Goal: Task Accomplishment & Management: Complete application form

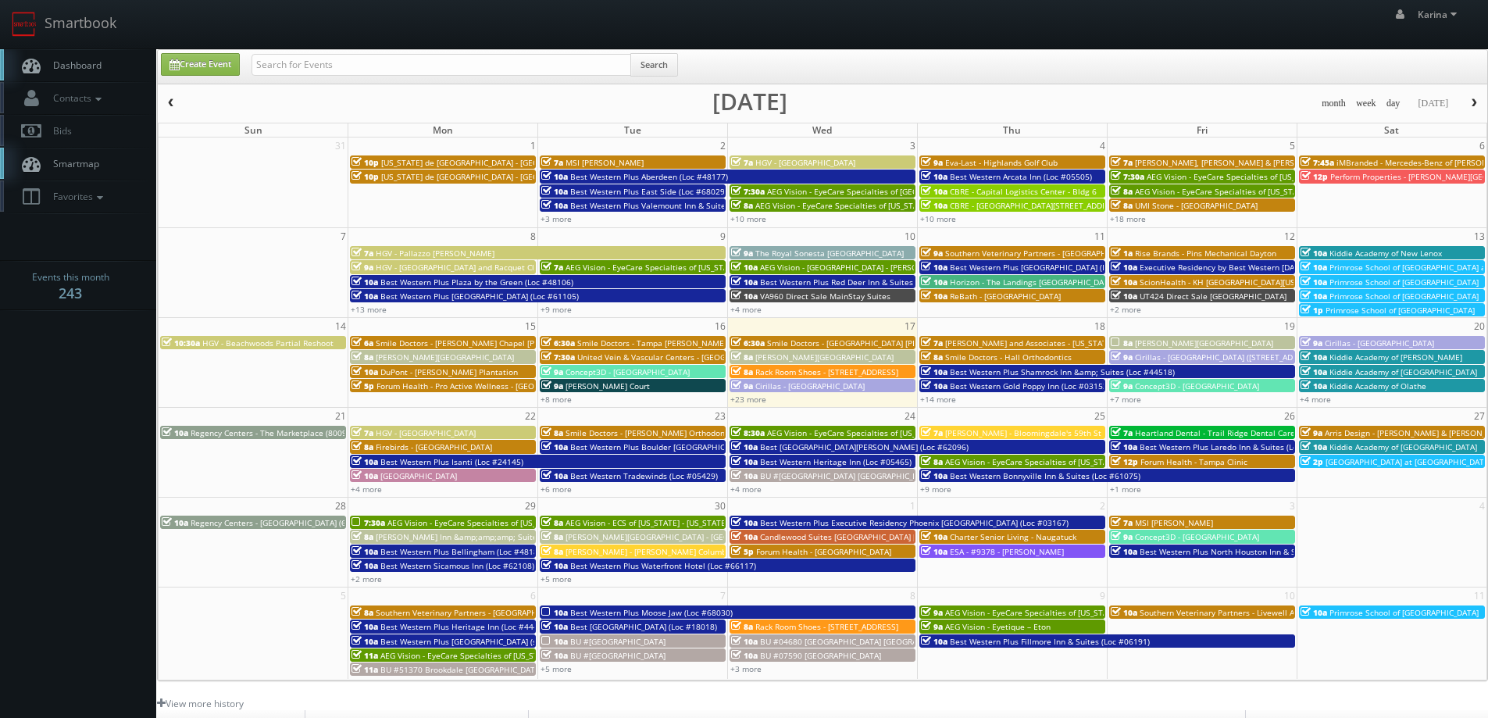
click at [315, 61] on input "text" at bounding box center [441, 65] width 380 height 22
type input "forney at gateway"
click at [362, 70] on input "forney at gateway" at bounding box center [441, 65] width 380 height 22
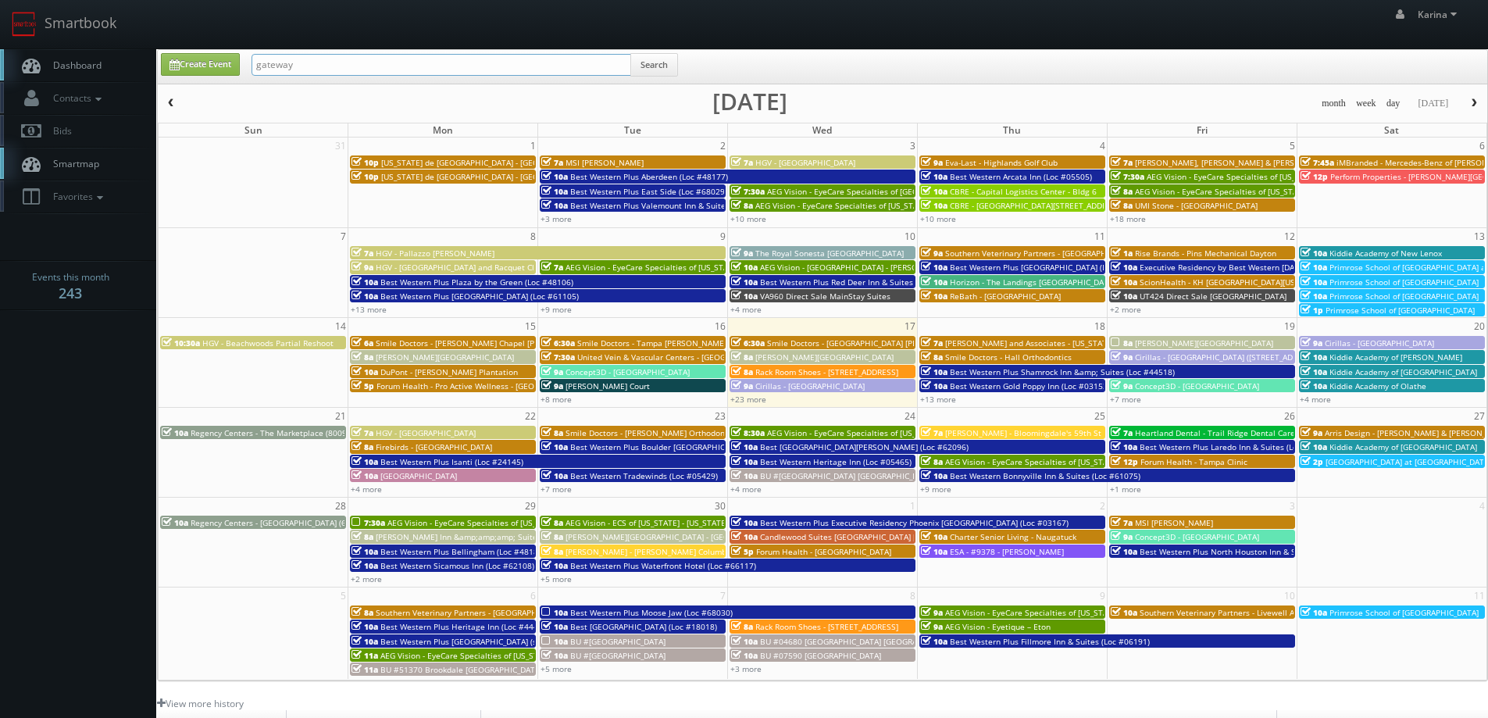
type input "gateway"
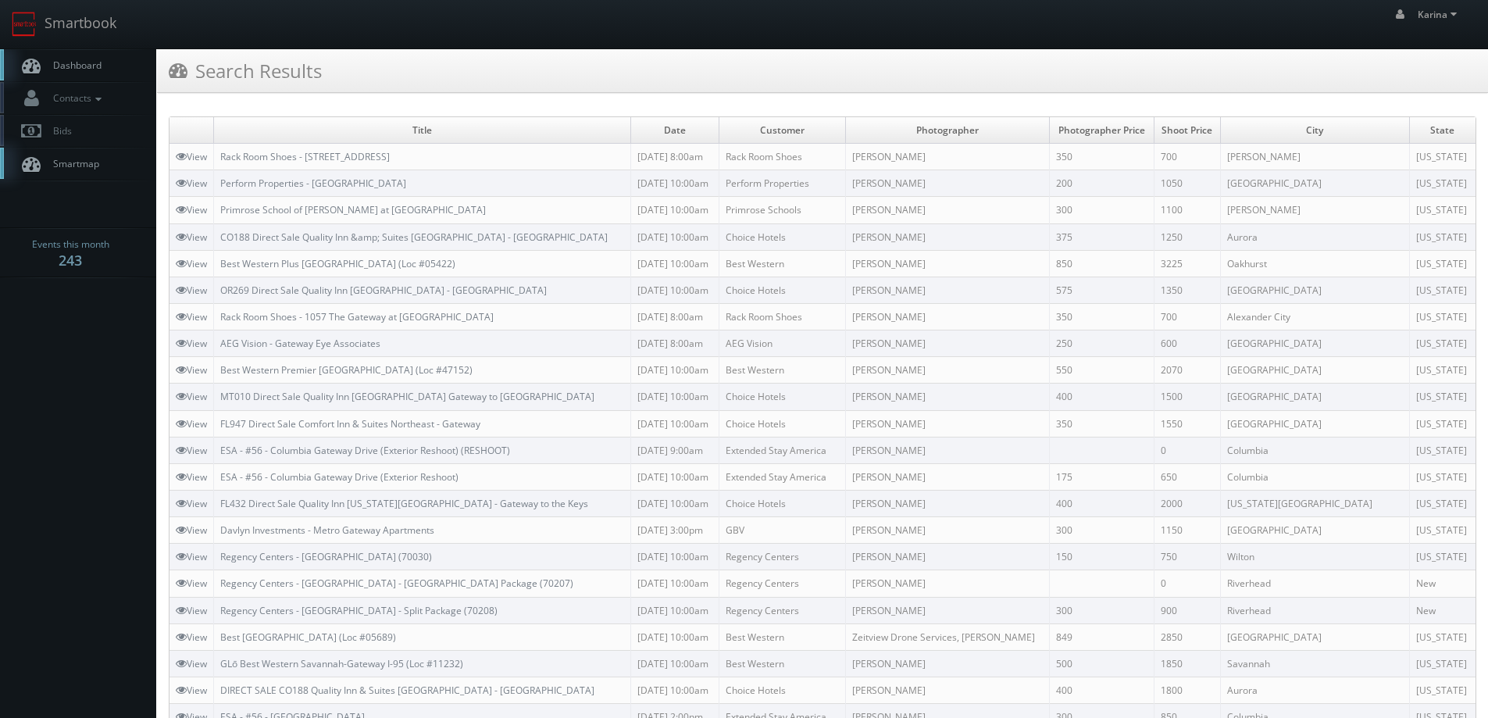
click at [66, 72] on link "Dashboard" at bounding box center [78, 65] width 156 height 32
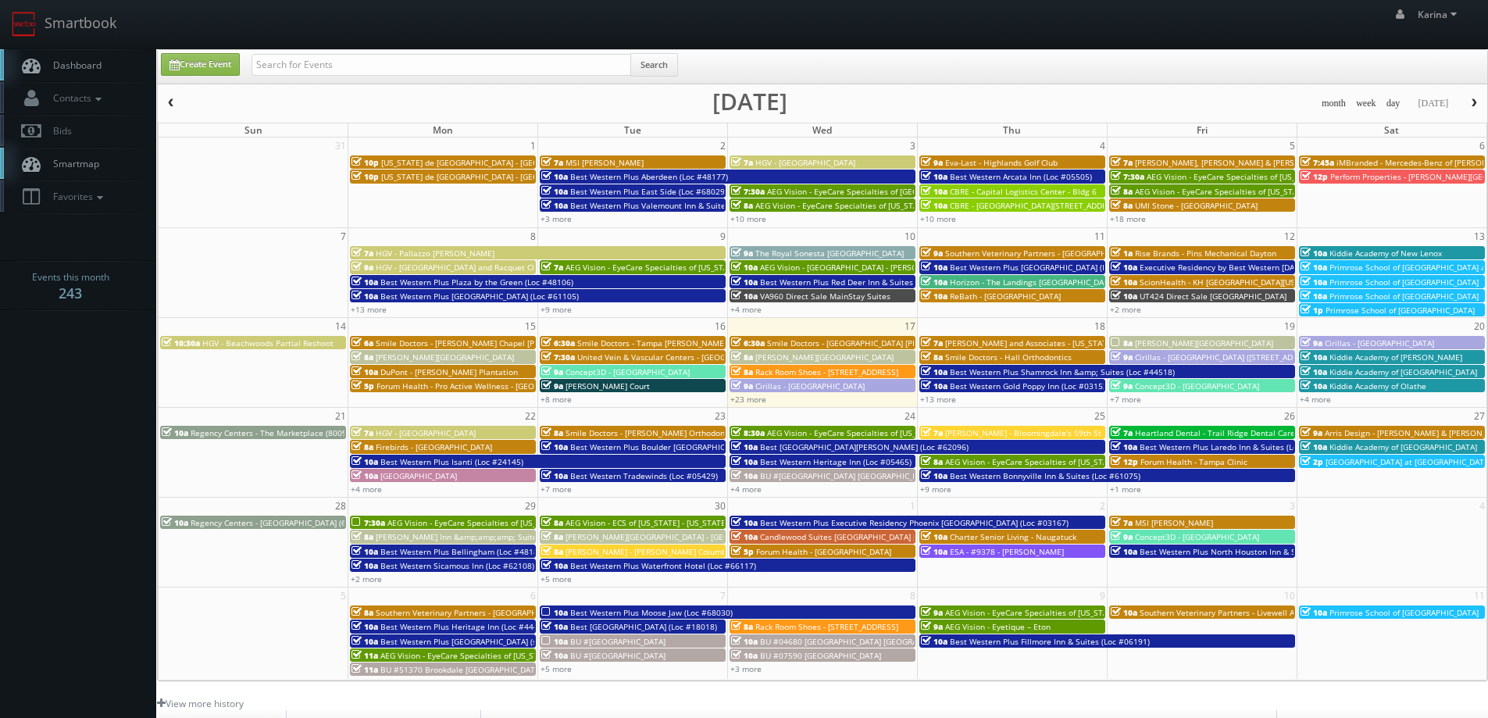
click at [71, 62] on span "Dashboard" at bounding box center [73, 65] width 56 height 13
click at [101, 449] on body "Smartbook Toggle Side Navigation Toggle Top Navigation [PERSON_NAME] [PERSON_NA…" at bounding box center [744, 501] width 1488 height 1002
click at [80, 68] on span "Dashboard" at bounding box center [73, 65] width 56 height 13
click at [624, 433] on span "Smile Doctors - [PERSON_NAME] Orthodontics" at bounding box center [651, 432] width 173 height 11
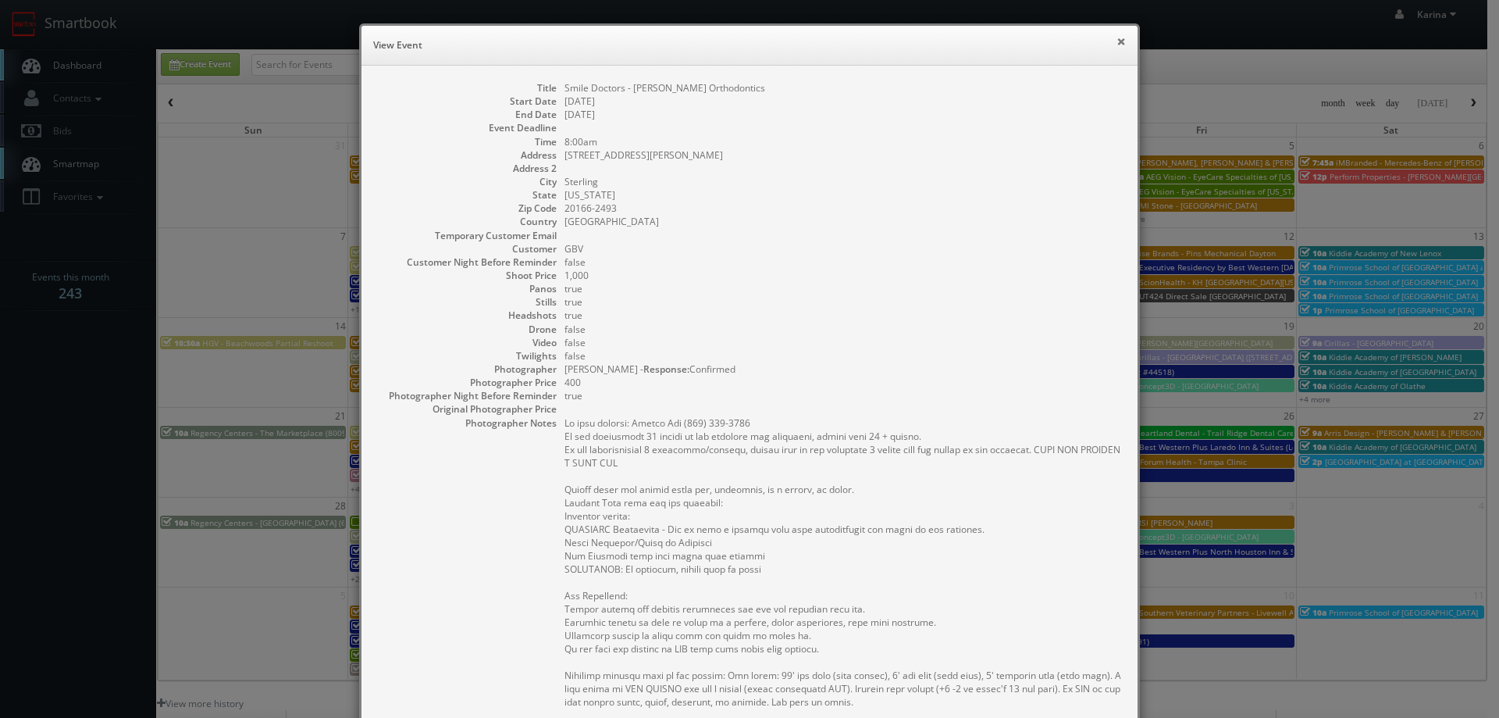
click at [1117, 43] on button "×" at bounding box center [1121, 41] width 9 height 11
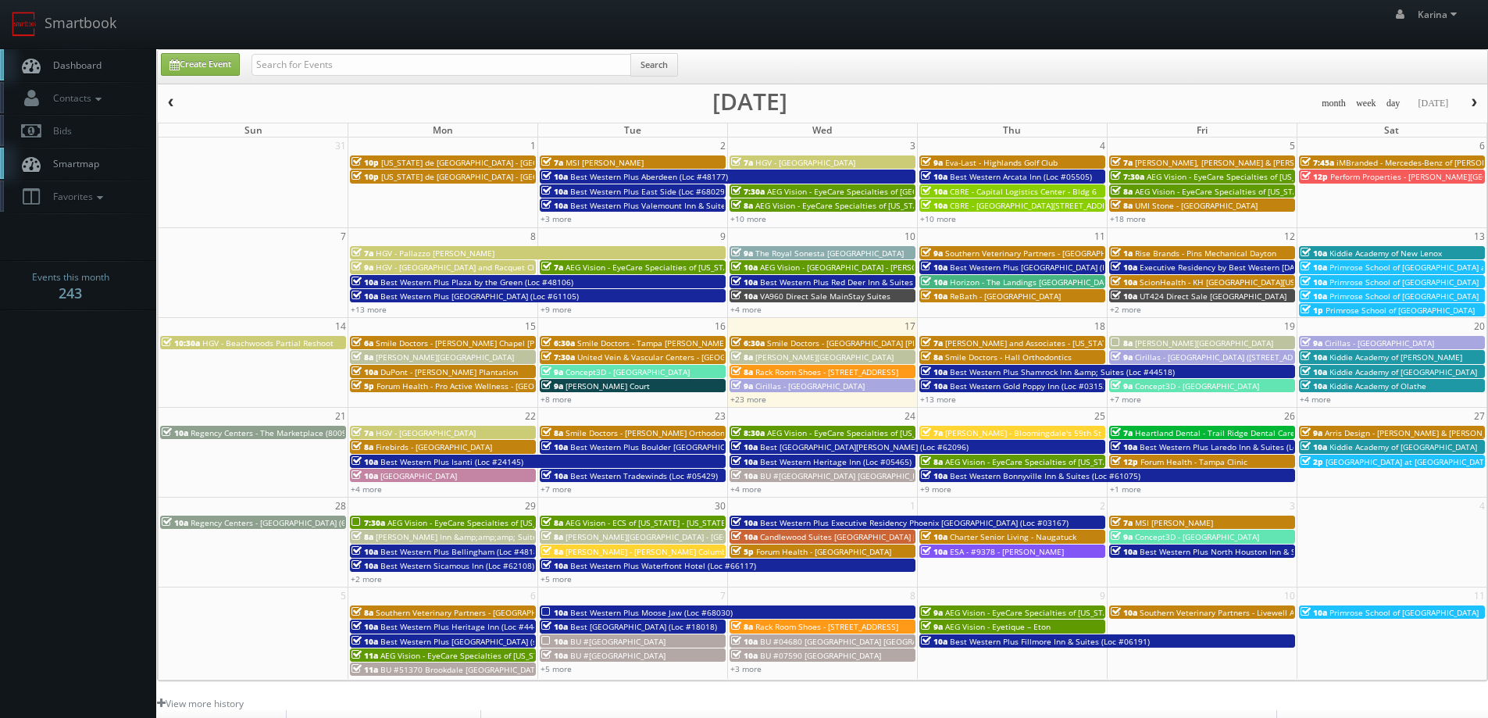
click at [110, 454] on body "Smartbook Toggle Side Navigation Toggle Top Navigation [PERSON_NAME] [PERSON_NA…" at bounding box center [744, 501] width 1488 height 1002
click at [444, 344] on span "Smile Doctors - [PERSON_NAME] Chapel [PERSON_NAME] Orthodontic" at bounding box center [506, 342] width 261 height 11
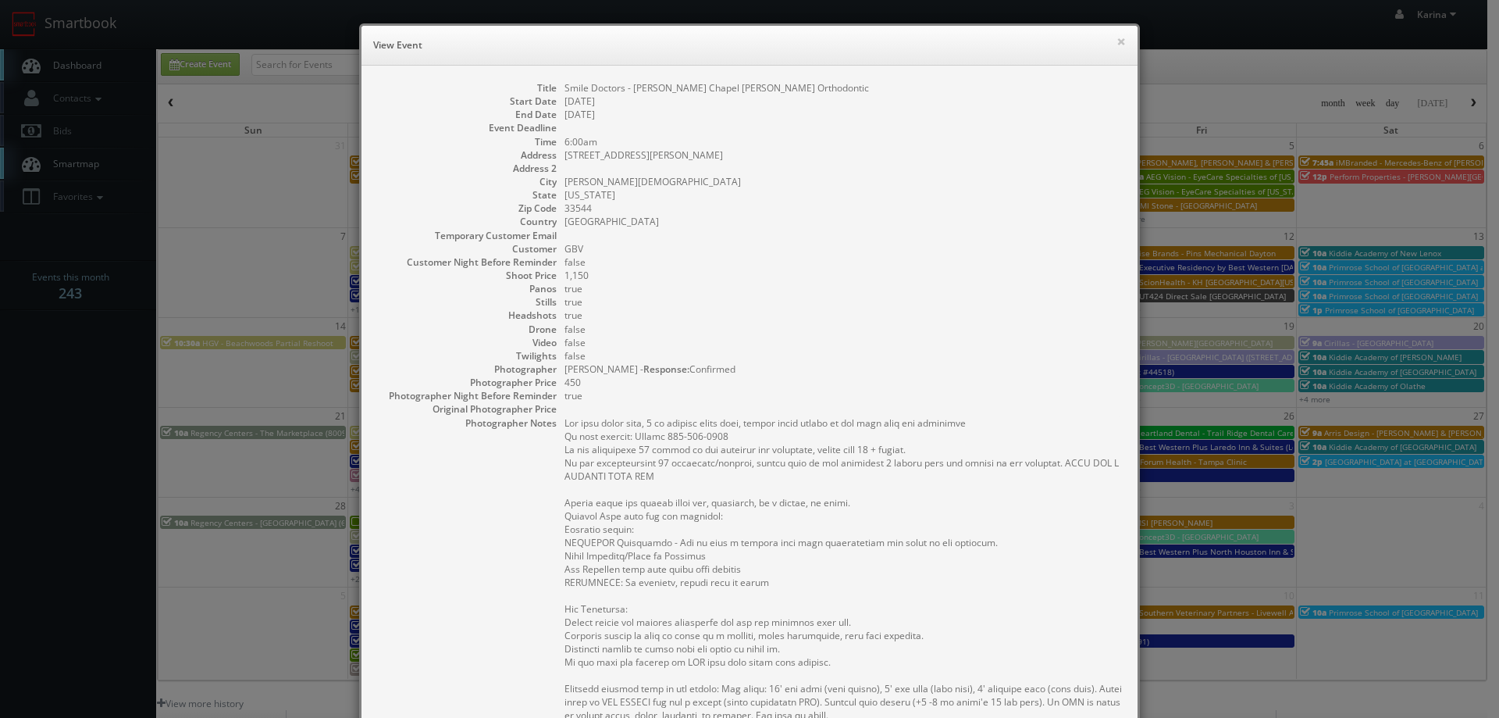
click at [787, 305] on dd "true" at bounding box center [844, 301] width 558 height 13
click at [1117, 40] on button "×" at bounding box center [1121, 41] width 9 height 11
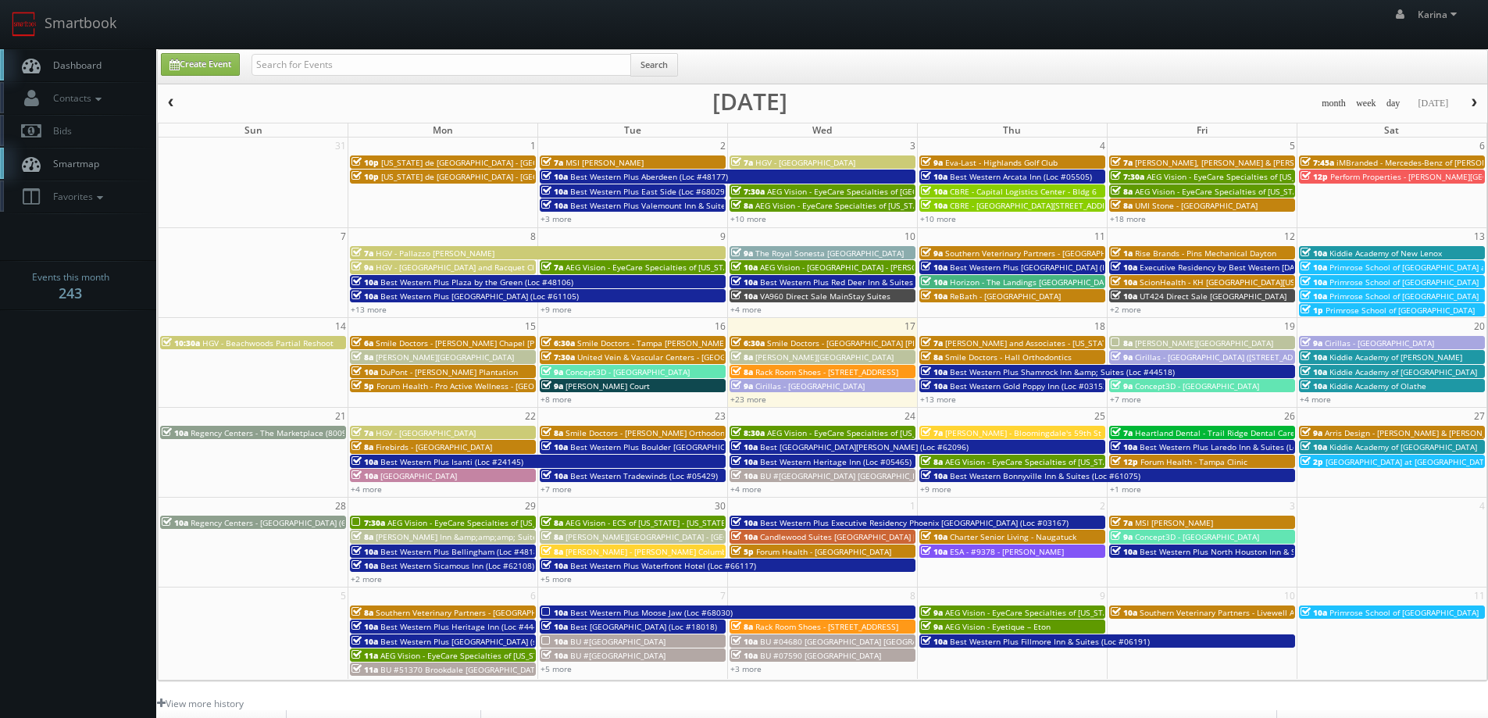
click at [87, 65] on span "Dashboard" at bounding box center [73, 65] width 56 height 13
click at [36, 403] on body "Smartbook Toggle Side Navigation Toggle Top Navigation [PERSON_NAME] [PERSON_NA…" at bounding box center [744, 501] width 1488 height 1002
click at [87, 67] on span "Dashboard" at bounding box center [73, 65] width 56 height 13
click at [52, 64] on span "Dashboard" at bounding box center [73, 65] width 56 height 13
click at [752, 398] on link "+23 more" at bounding box center [748, 399] width 36 height 11
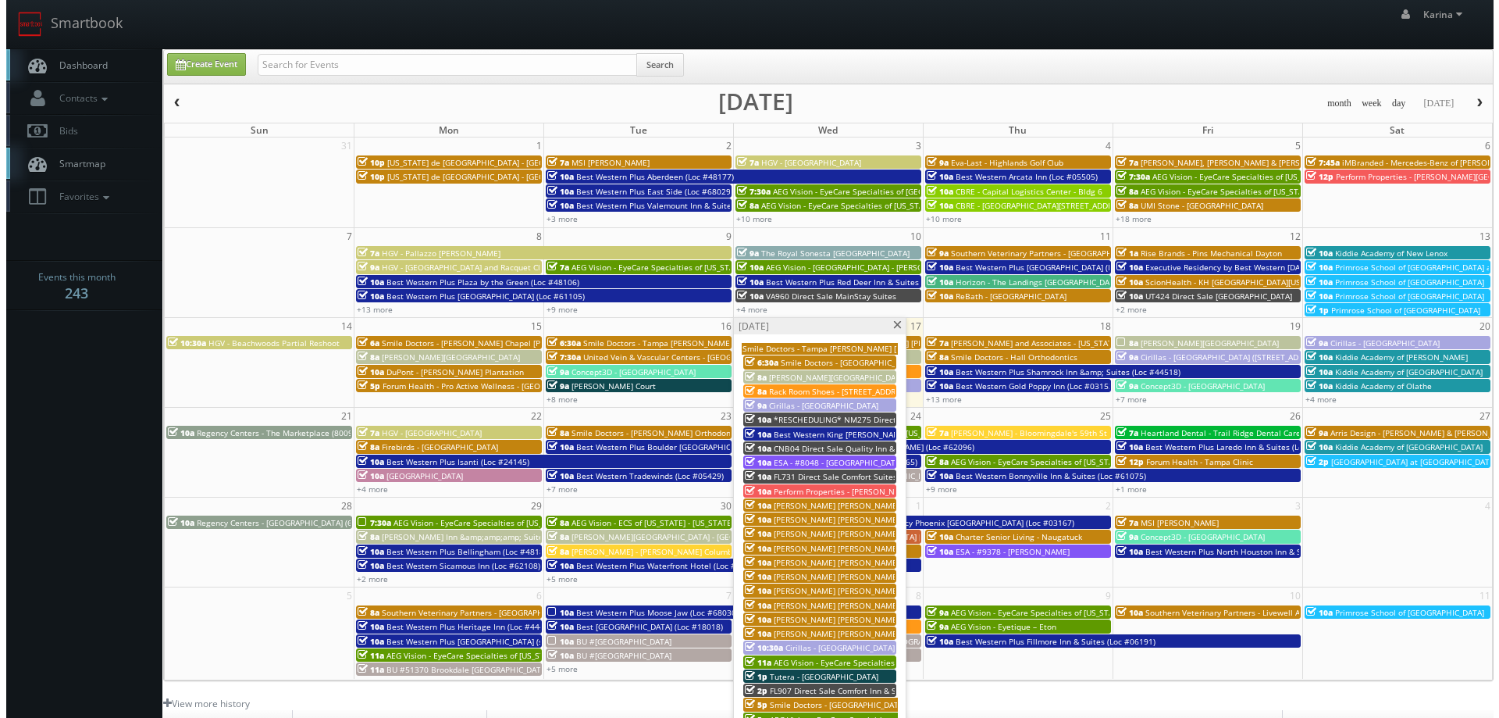
scroll to position [78, 0]
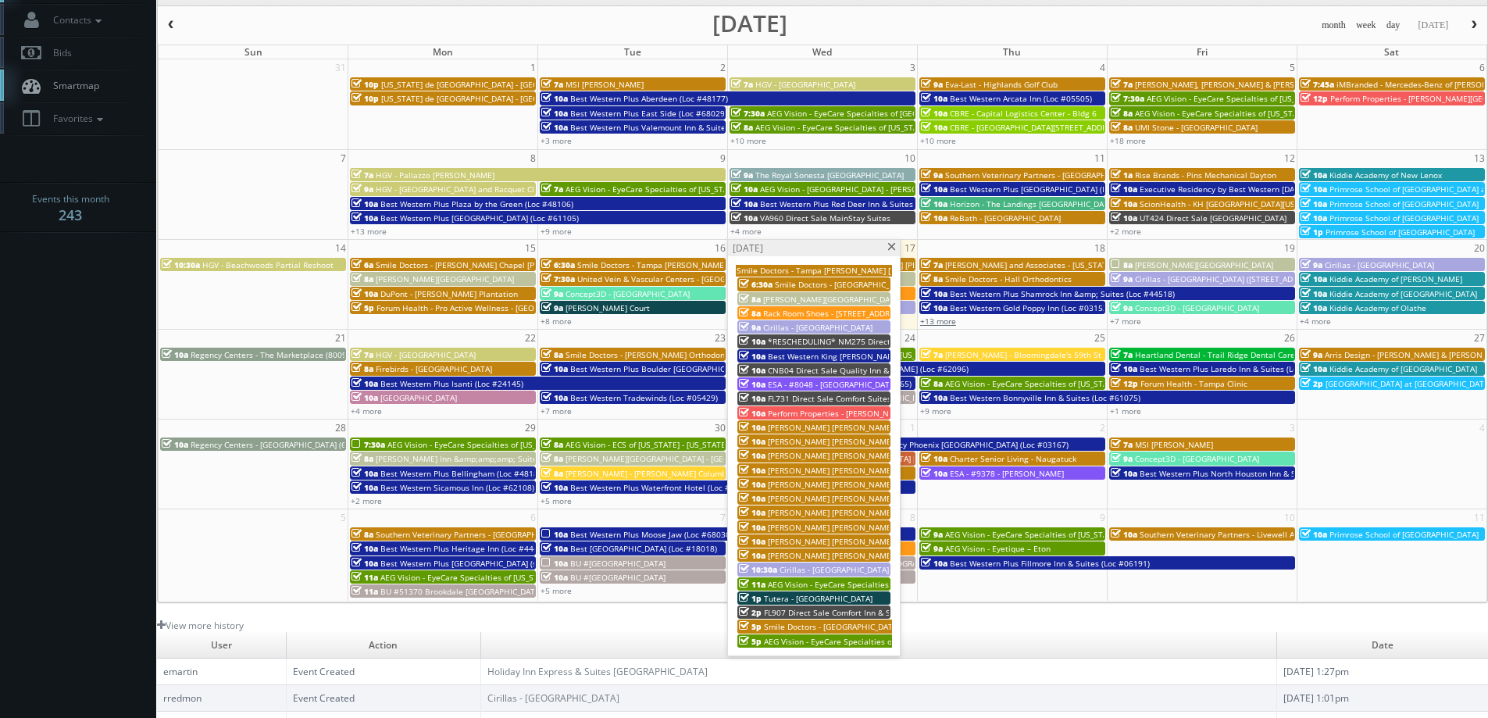
click at [941, 319] on link "+13 more" at bounding box center [938, 320] width 36 height 11
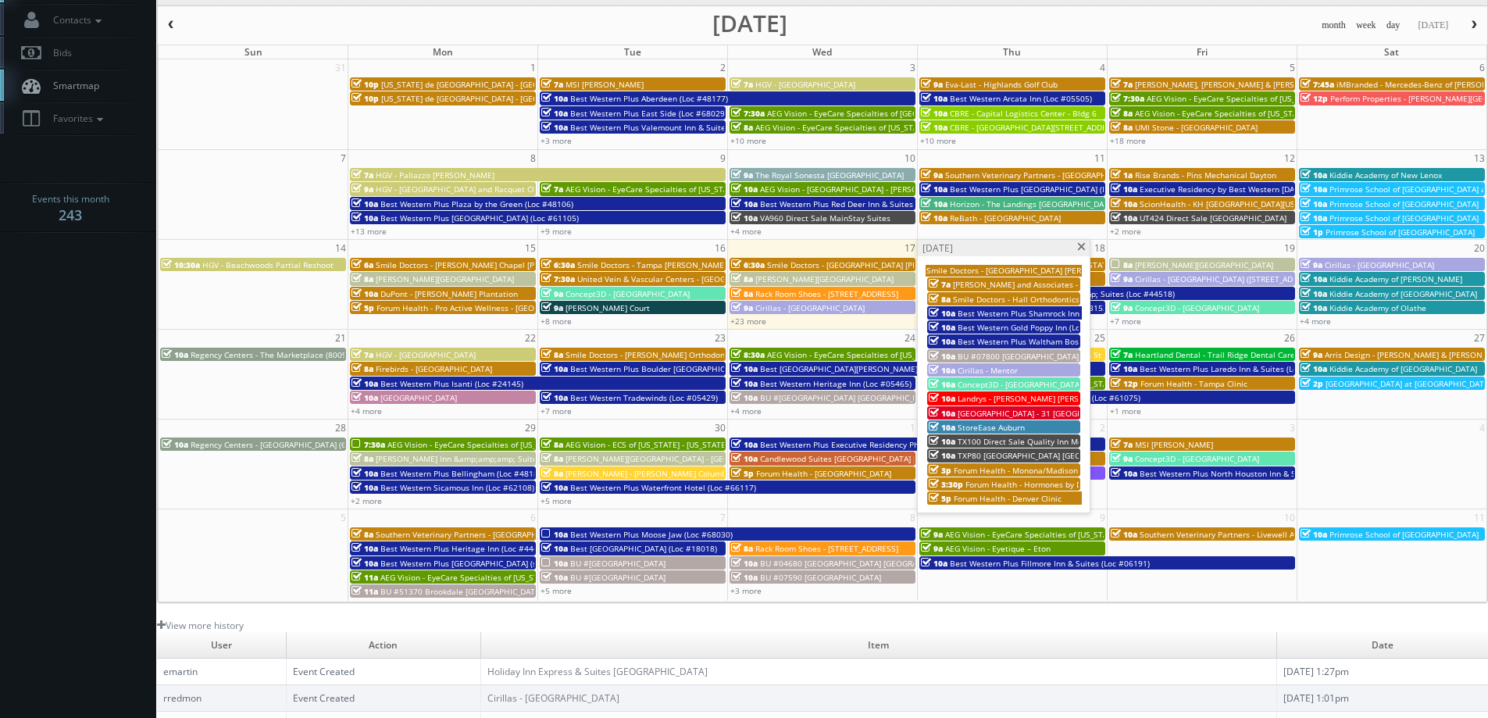
click at [1023, 450] on span "TXP80 [GEOGRAPHIC_DATA] [GEOGRAPHIC_DATA]" at bounding box center [1047, 455] width 181 height 11
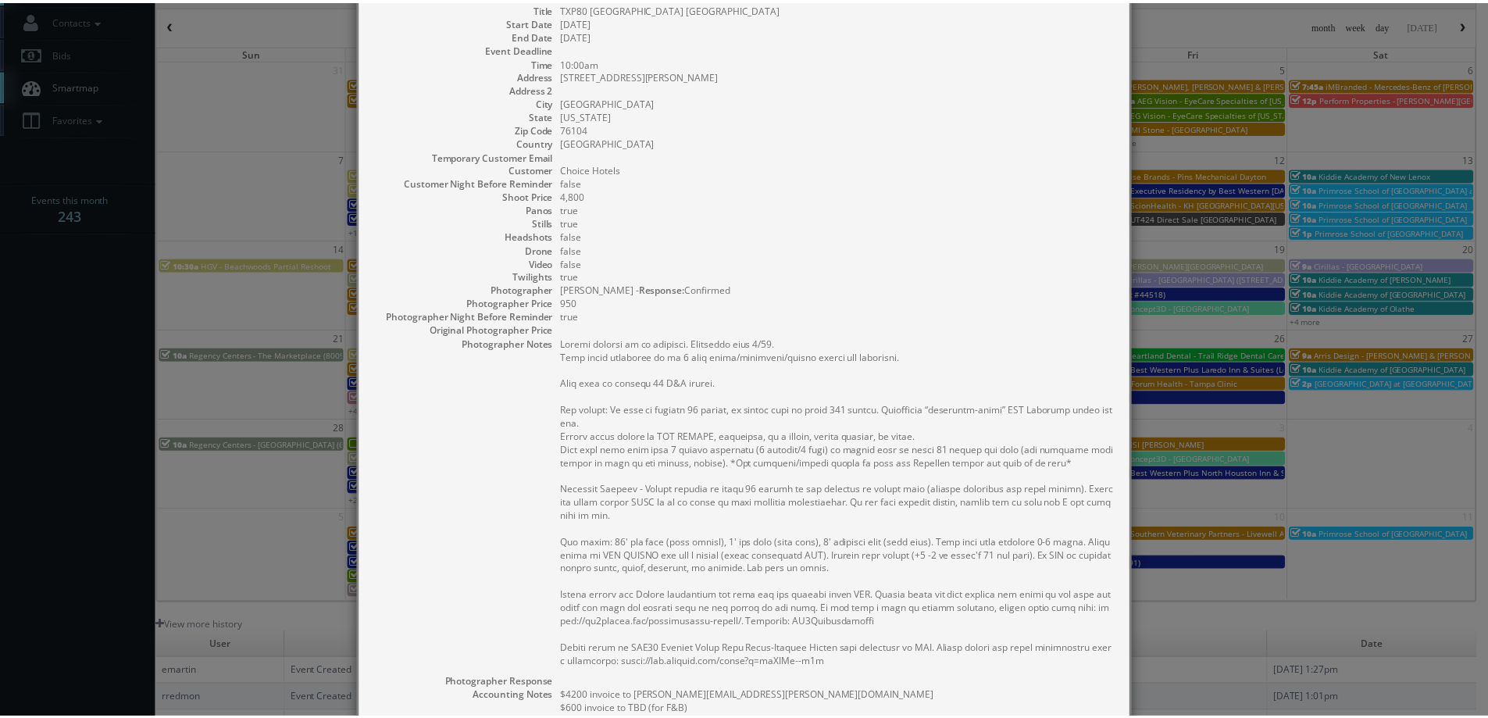
scroll to position [0, 0]
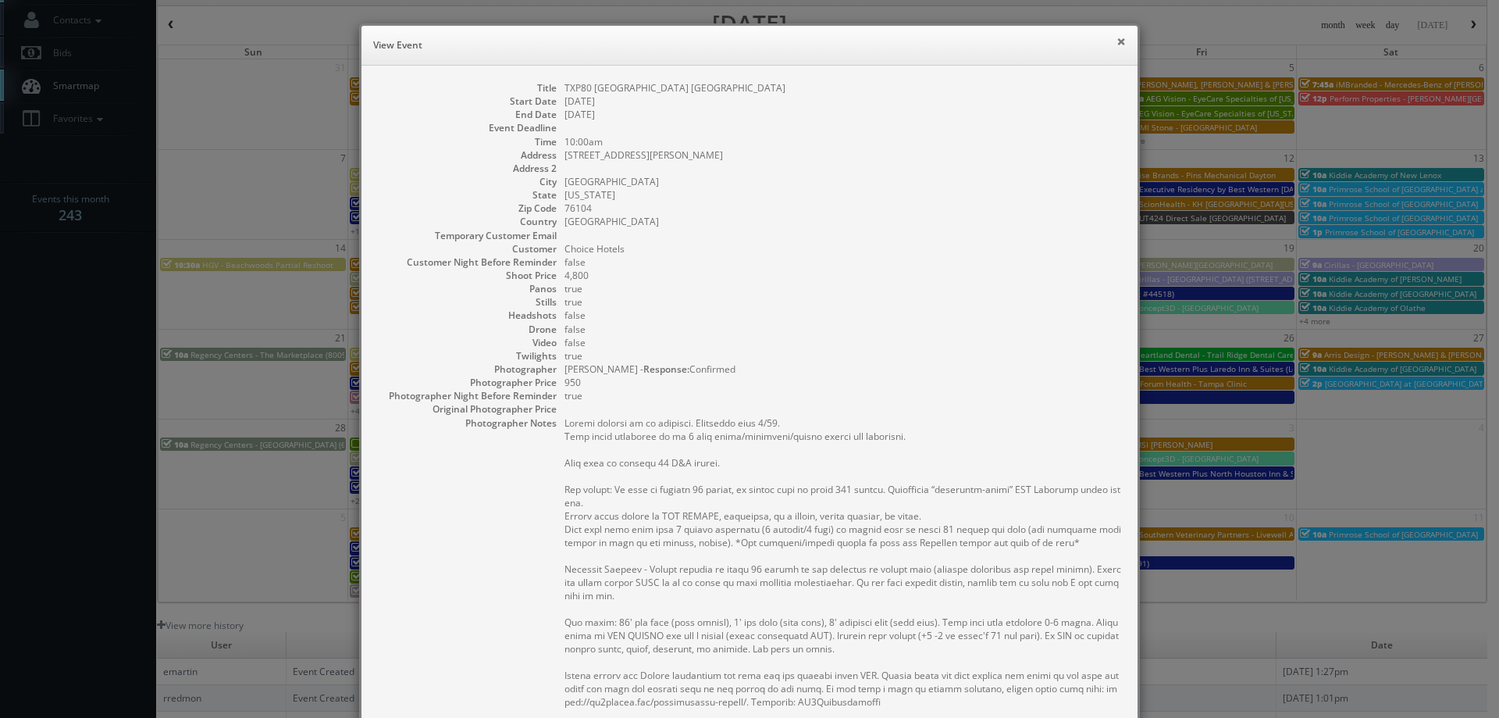
click at [1117, 37] on button "×" at bounding box center [1121, 41] width 9 height 11
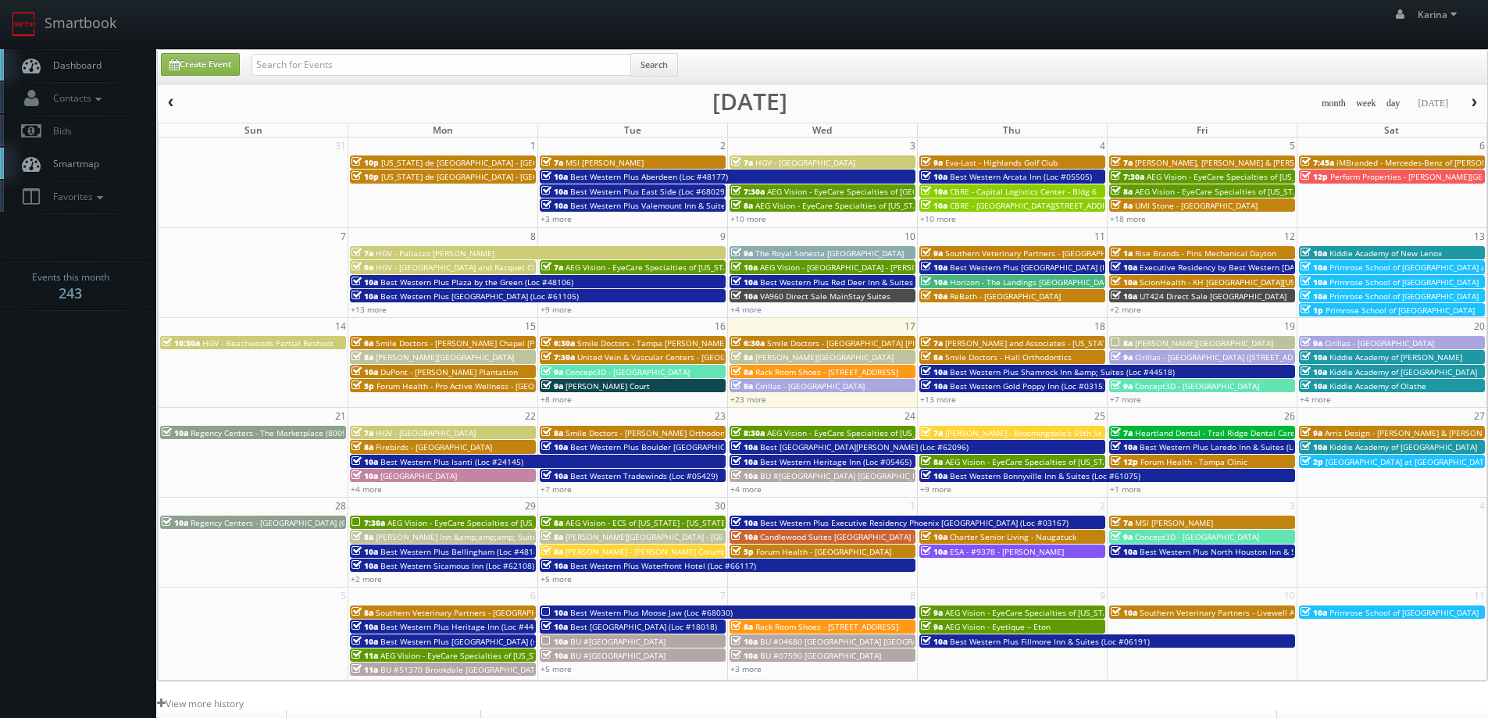
click at [94, 67] on span "Dashboard" at bounding box center [73, 65] width 56 height 13
click at [93, 66] on span "Dashboard" at bounding box center [73, 65] width 56 height 13
click at [70, 451] on body "Smartbook Toggle Side Navigation Toggle Top Navigation [PERSON_NAME] [PERSON_NA…" at bounding box center [744, 501] width 1488 height 1002
click at [77, 485] on body "Smartbook Toggle Side Navigation Toggle Top Navigation [PERSON_NAME] [PERSON_NA…" at bounding box center [744, 501] width 1488 height 1002
click at [85, 70] on span "Dashboard" at bounding box center [73, 65] width 56 height 13
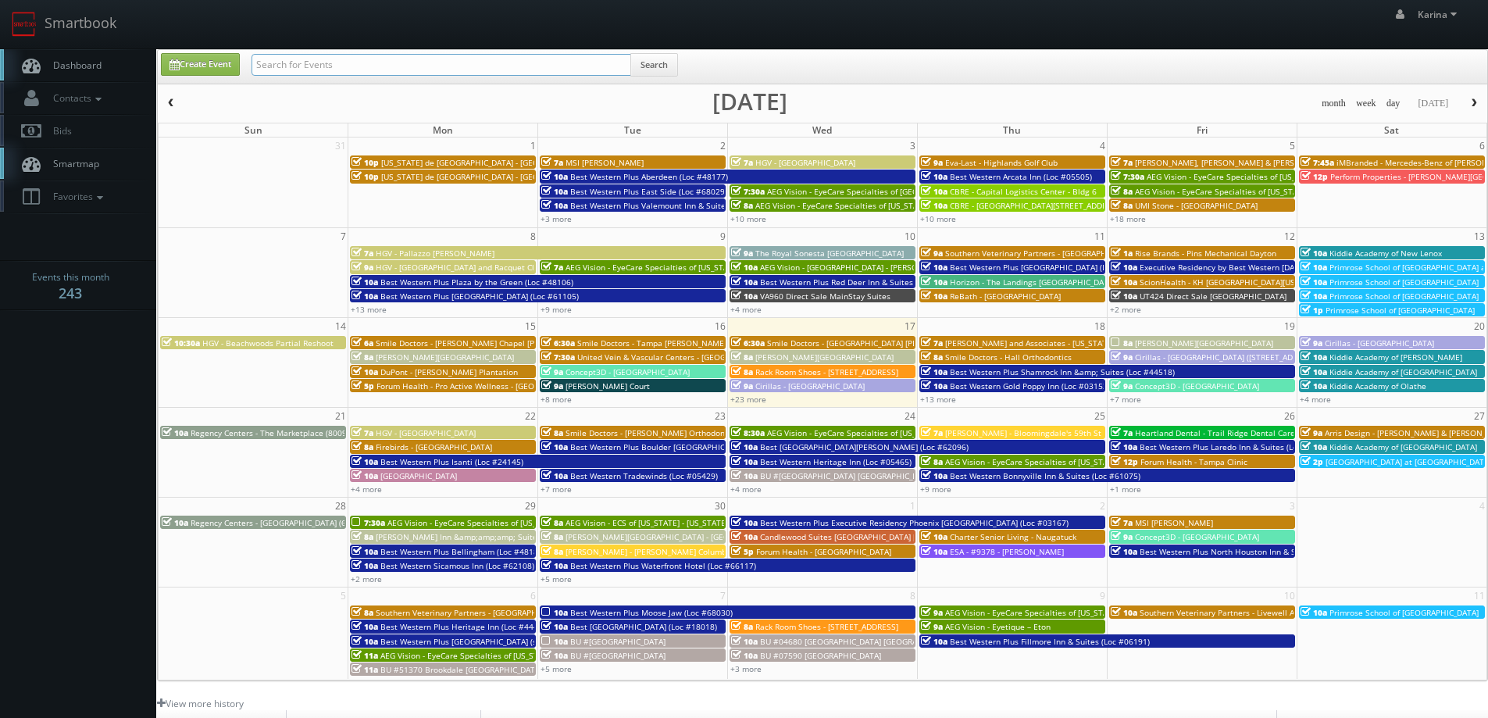
click at [300, 69] on input "text" at bounding box center [441, 65] width 380 height 22
type input "simon carrington"
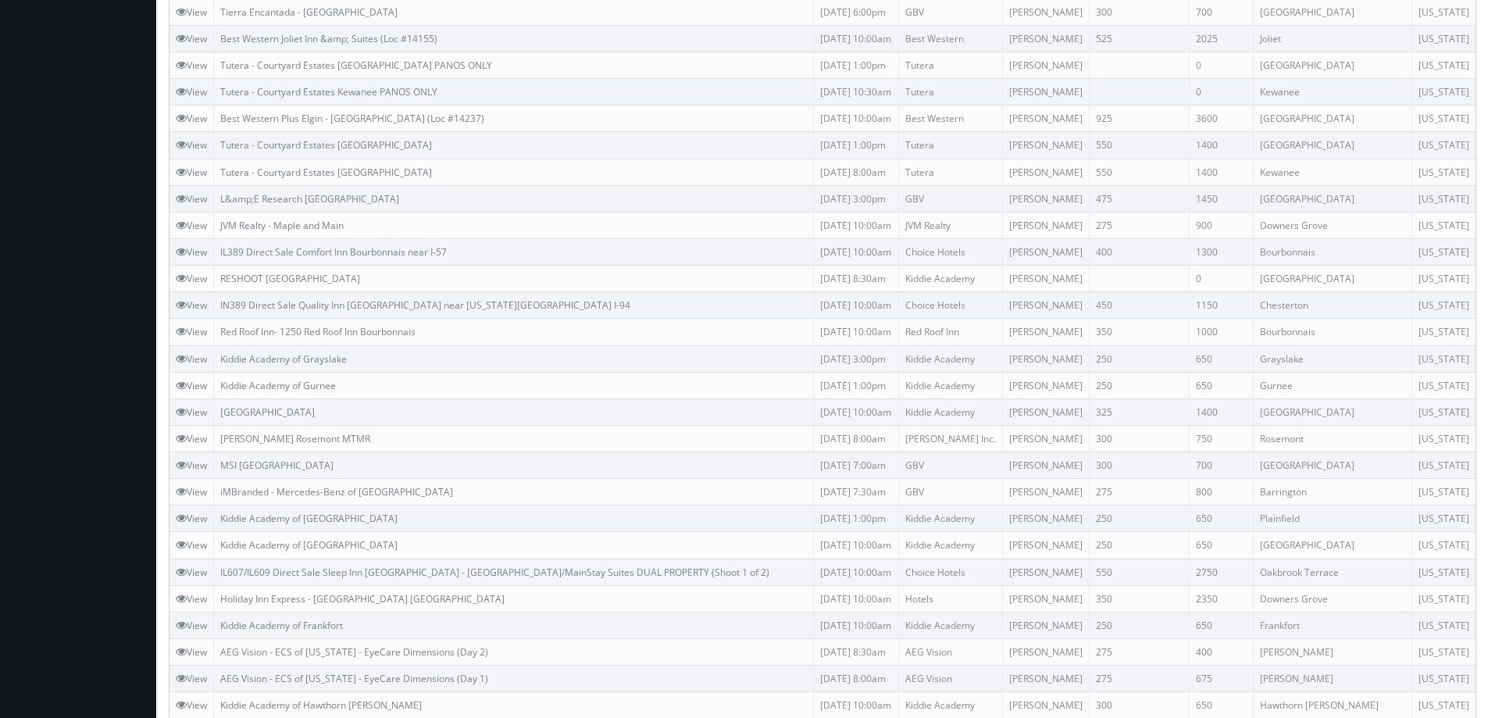
scroll to position [810, 0]
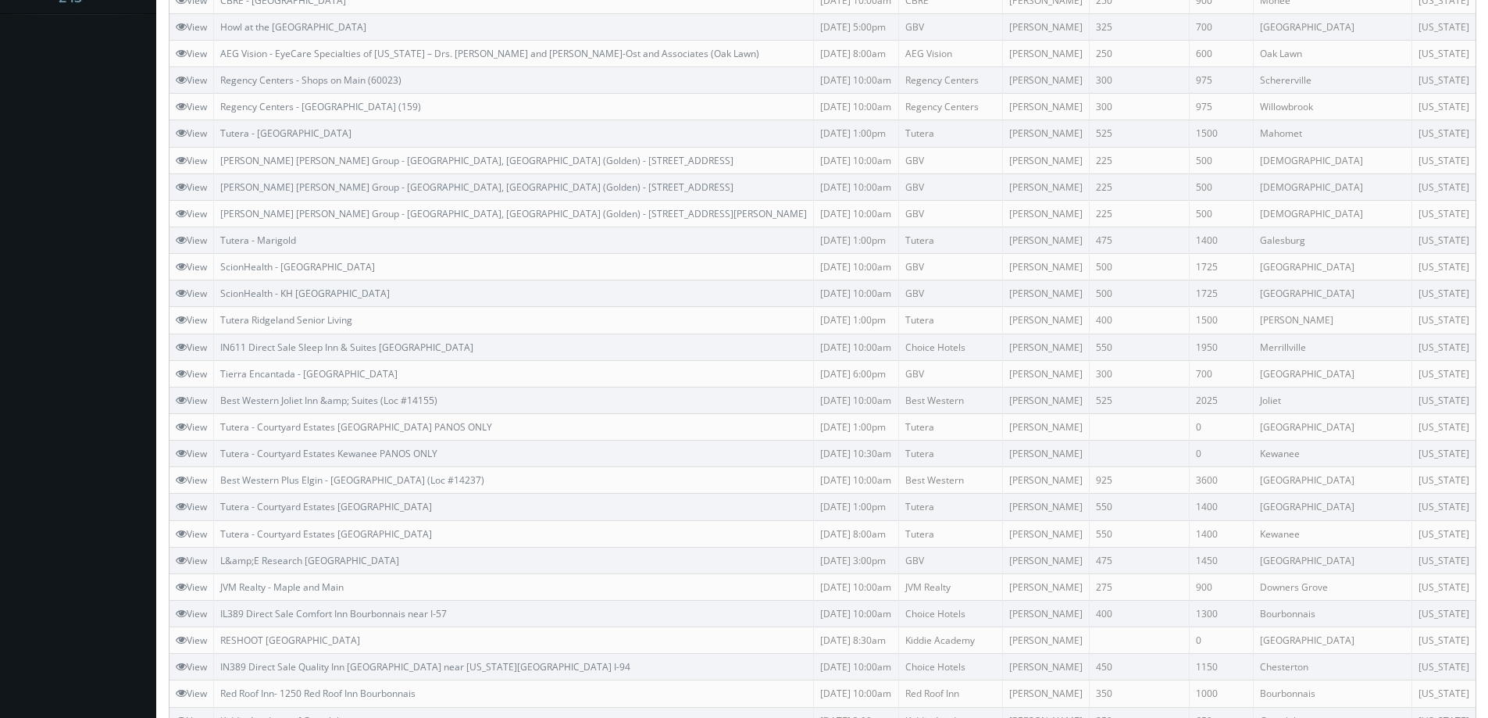
scroll to position [0, 0]
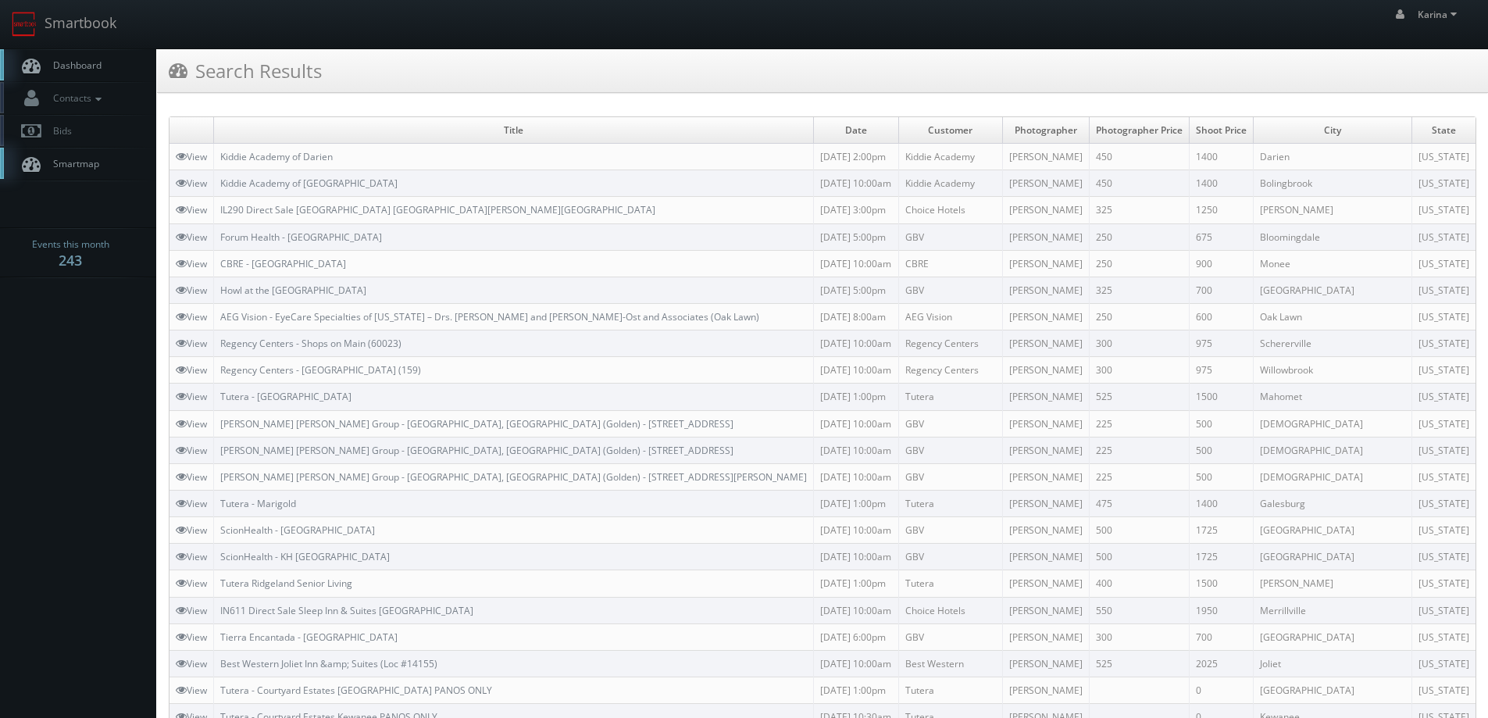
click at [82, 64] on span "Dashboard" at bounding box center [73, 65] width 56 height 13
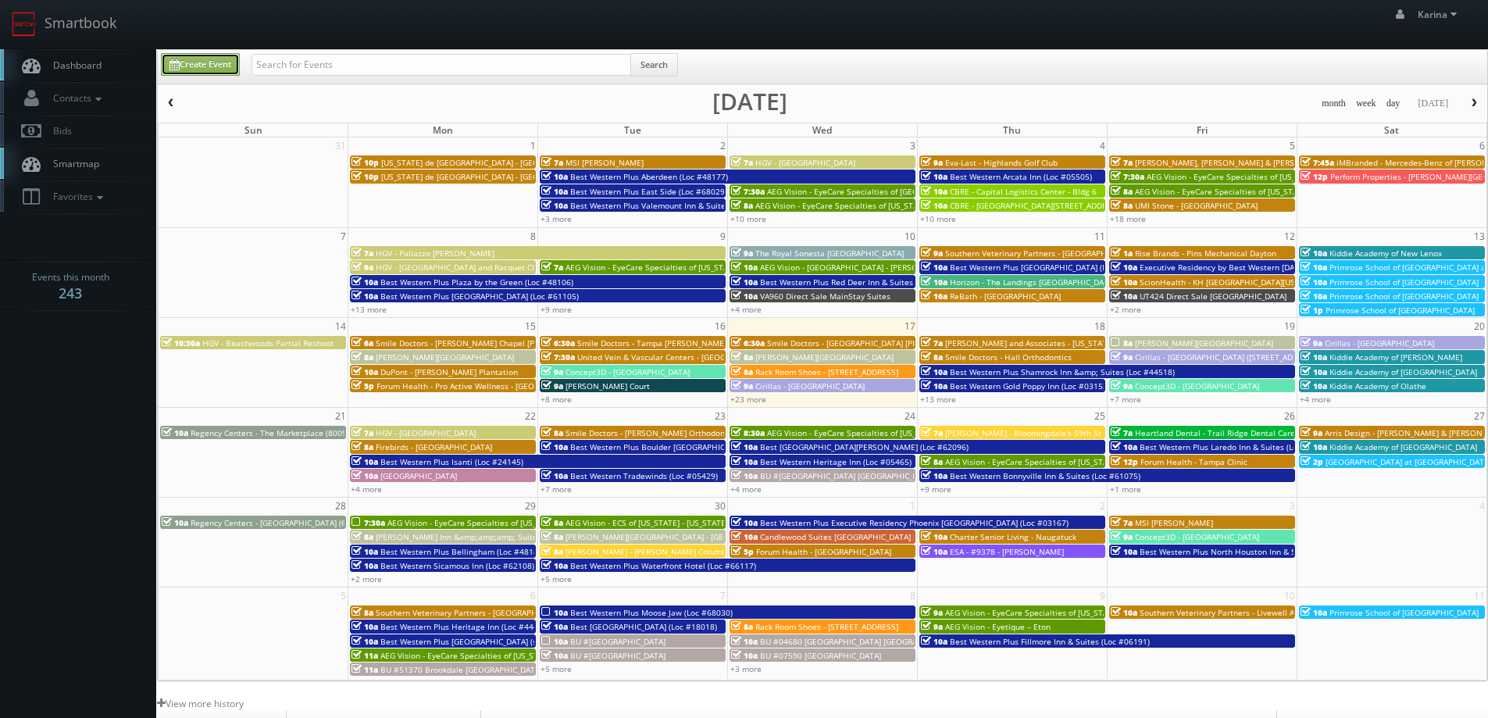
click at [206, 61] on link "Create Event" at bounding box center [200, 64] width 79 height 23
type input "09/17/2025"
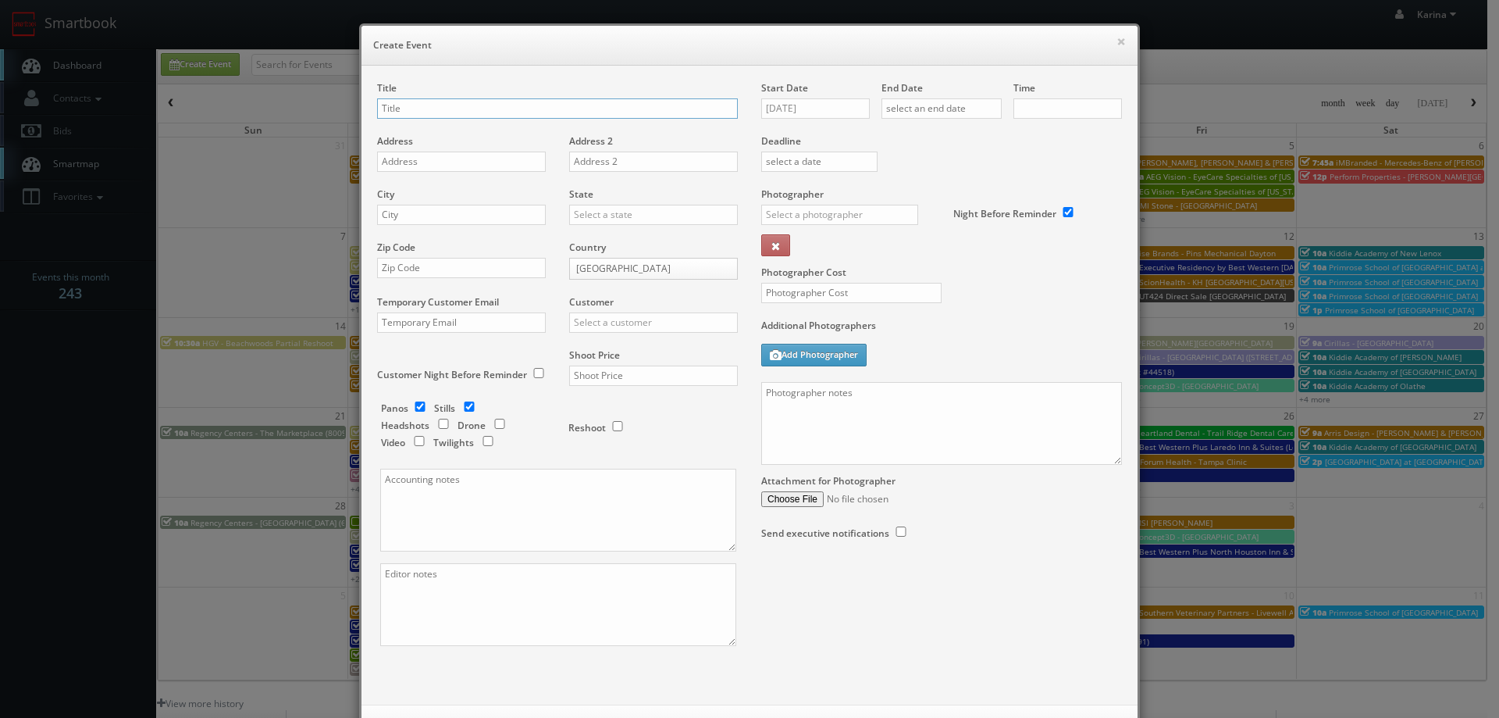
checkbox input "true"
type input "10:00am"
checkbox input "true"
click at [109, 359] on div "× Create Event Title Address Address 2 City State Alabama Alaska Arizona Arkans…" at bounding box center [749, 359] width 1499 height 718
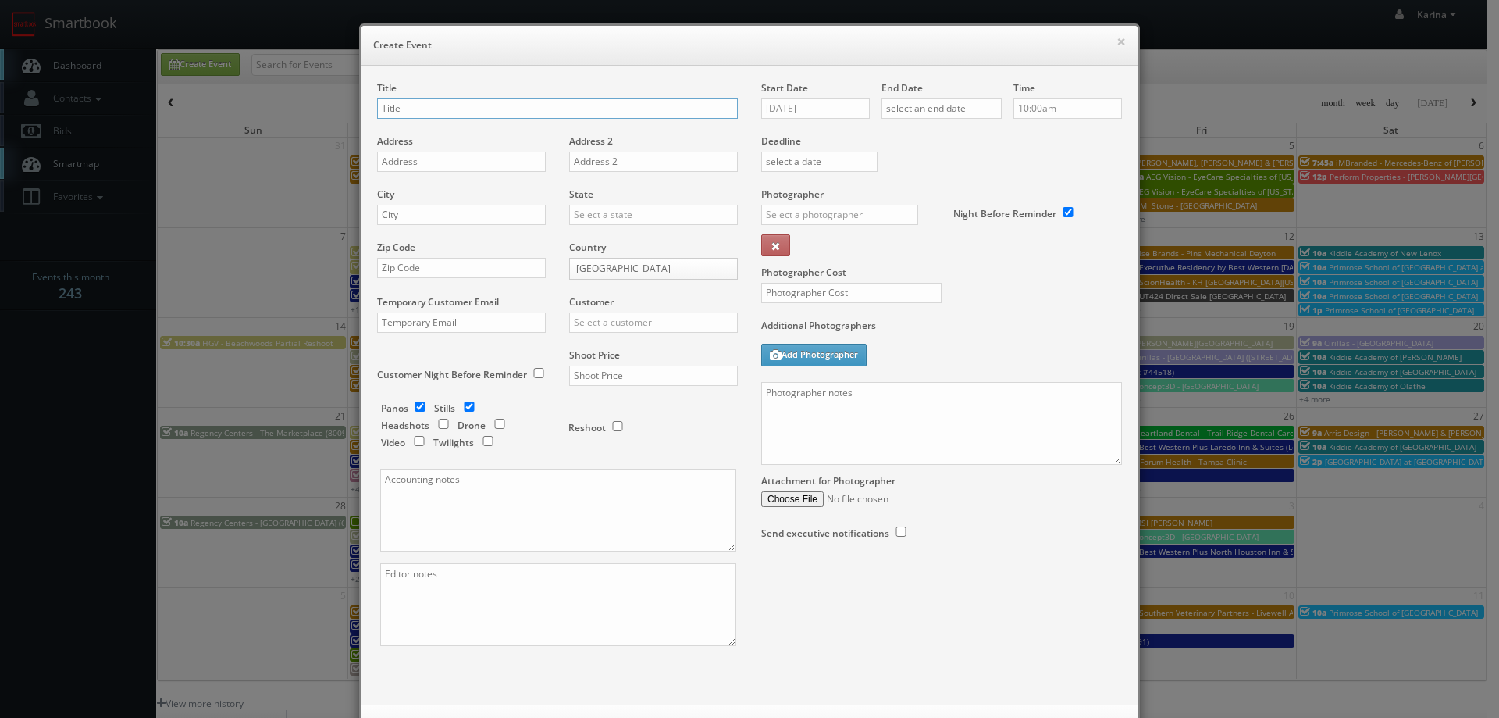
click at [396, 111] on input "text" at bounding box center [557, 108] width 361 height 20
click at [138, 409] on div "× Create Event Title GA Group - Address Address 2 City State Alabama Alaska Ari…" at bounding box center [749, 359] width 1499 height 718
click at [444, 107] on input "GA Group -" at bounding box center [557, 108] width 361 height 20
click at [487, 106] on input "GA Group -" at bounding box center [557, 108] width 361 height 20
paste input "Whirlyball Chicago"
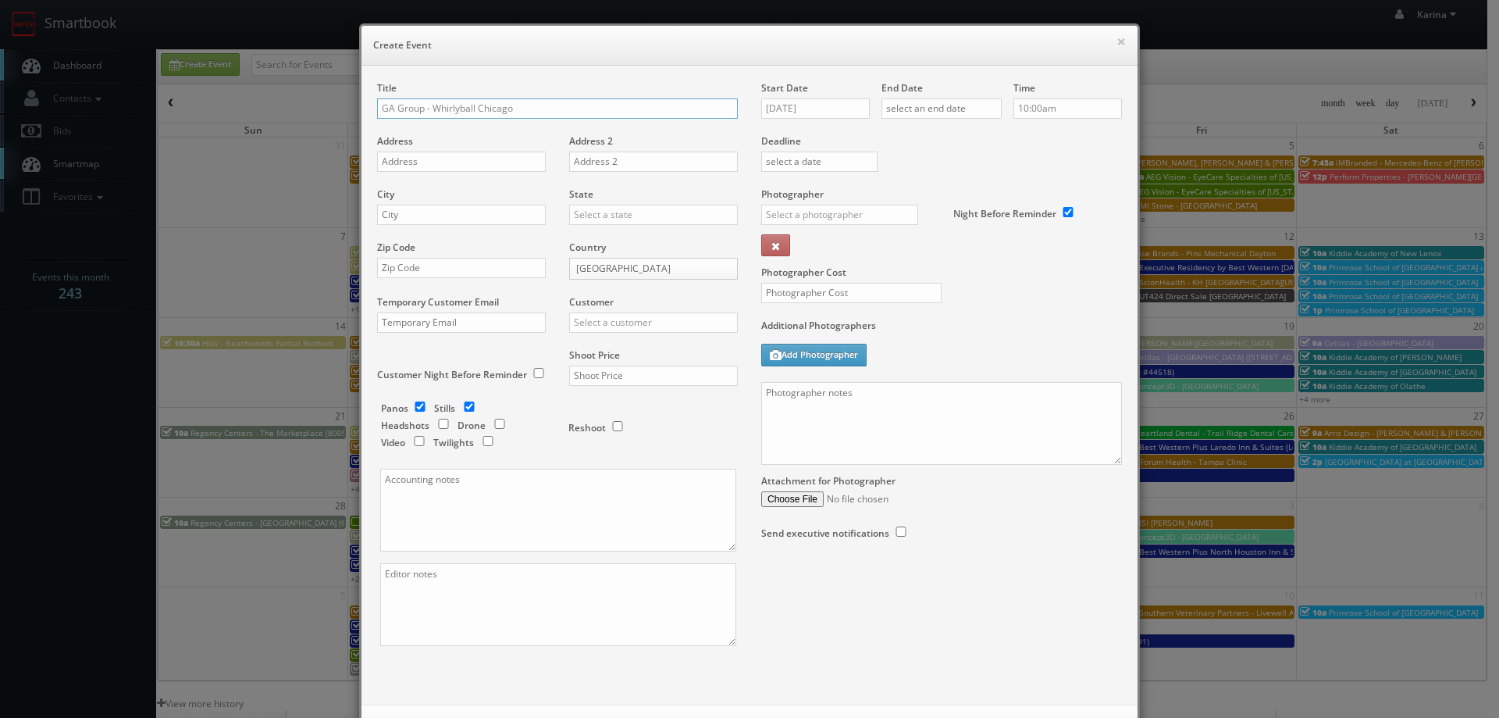
type input "GA Group - Whirlyball Chicago"
click at [437, 162] on input "text" at bounding box center [461, 161] width 169 height 20
click at [442, 155] on input "text" at bounding box center [461, 161] width 169 height 20
paste input "1825 W Webster Ave"
type input "1825 W Webster Ave"
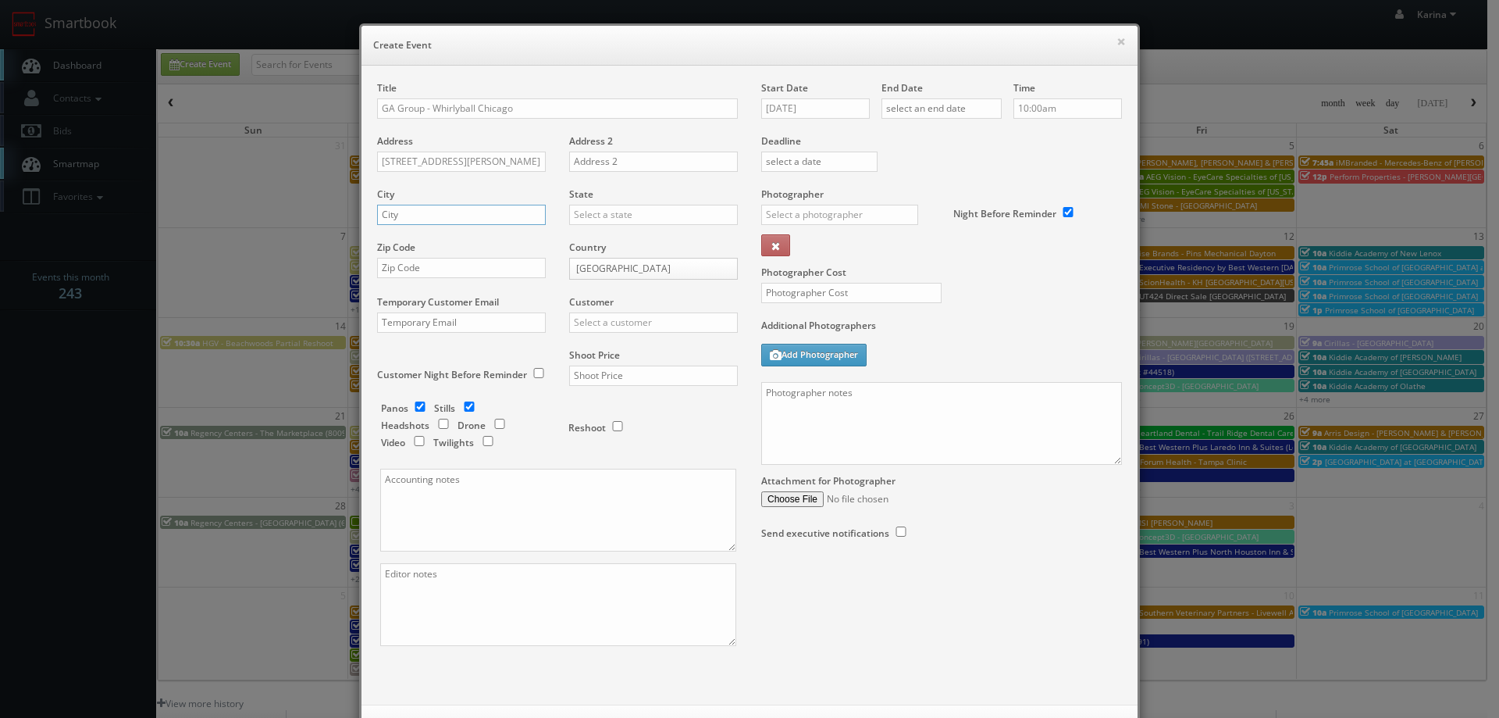
click at [405, 218] on input "text" at bounding box center [461, 215] width 169 height 20
type input "Chicago"
click at [594, 216] on input "text" at bounding box center [653, 215] width 169 height 20
click at [601, 241] on div "[US_STATE]" at bounding box center [653, 240] width 167 height 26
type input "[US_STATE]"
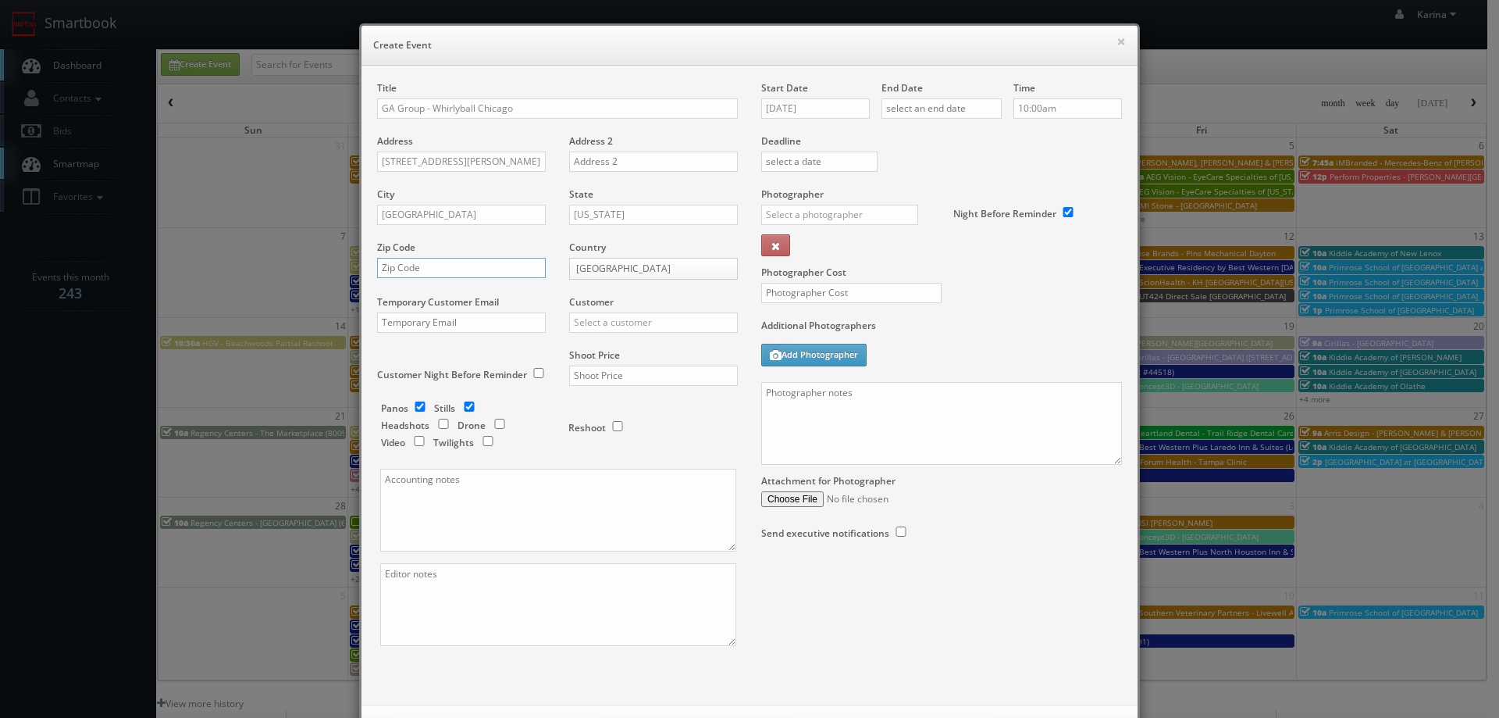
click at [447, 275] on input "text" at bounding box center [461, 268] width 169 height 20
type input "60614"
click at [626, 321] on input "text" at bounding box center [653, 322] width 169 height 20
click at [588, 462] on div "GBV" at bounding box center [653, 464] width 167 height 26
type input "GBV"
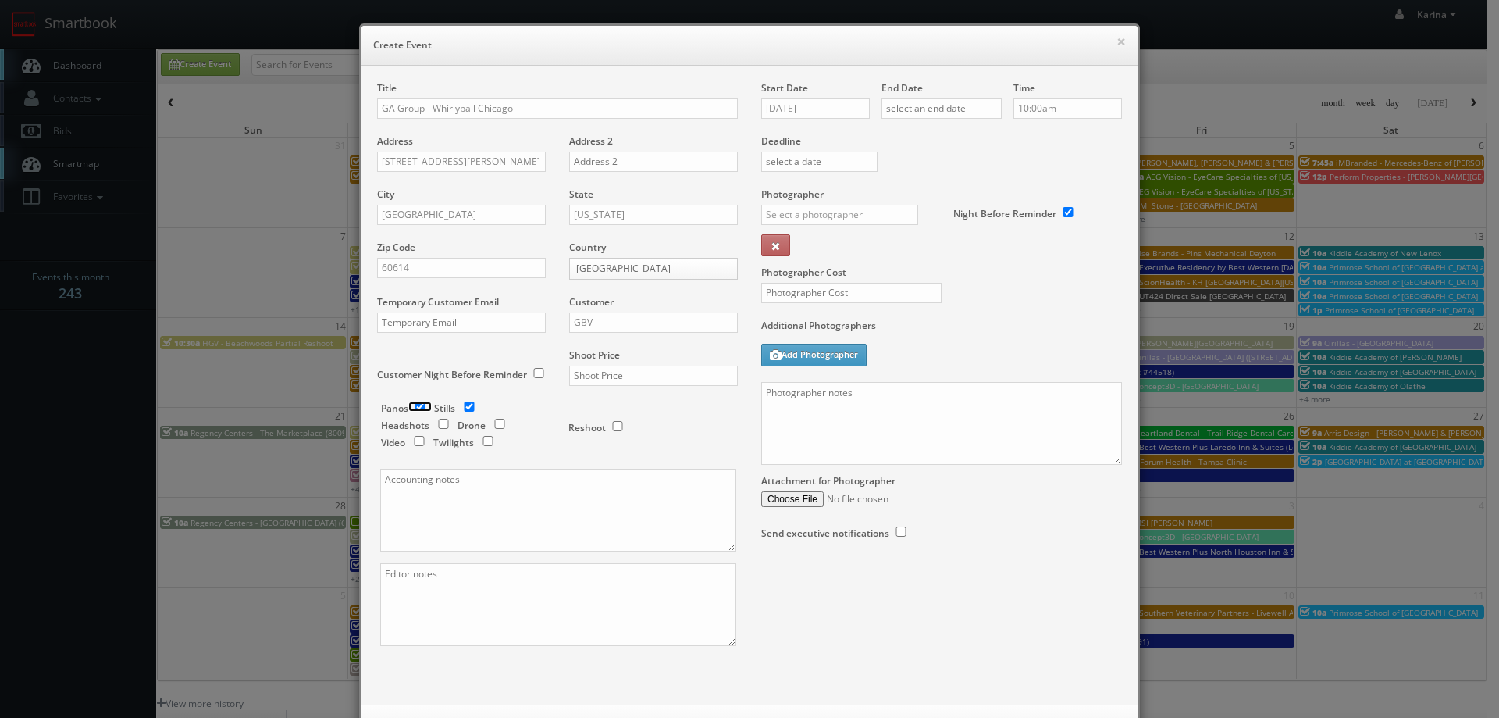
click at [421, 403] on input "checkbox" at bounding box center [419, 406] width 23 height 10
checkbox input "false"
click at [477, 408] on div "Panos Stills Headshots Drone Video Twilights" at bounding box center [467, 427] width 172 height 52
click at [460, 408] on input "checkbox" at bounding box center [469, 406] width 23 height 10
checkbox input "false"
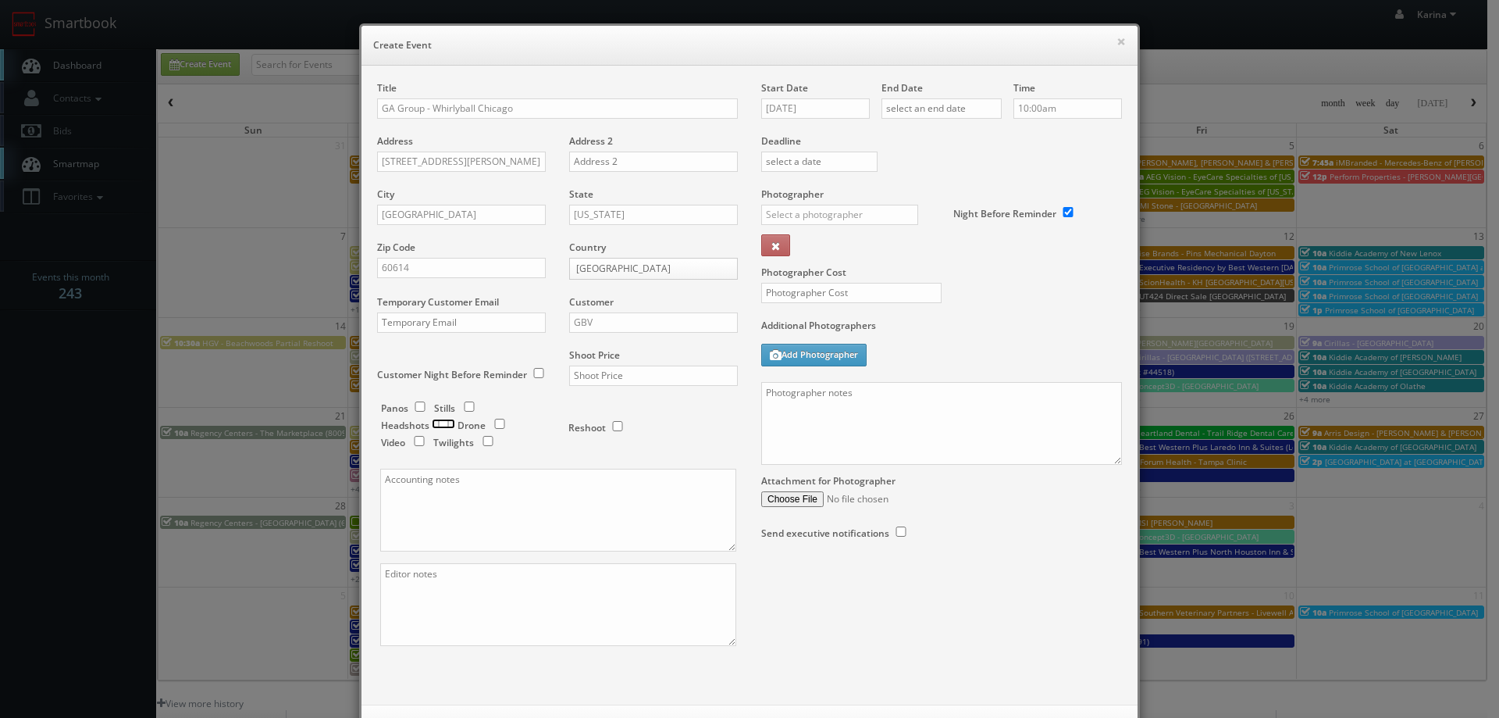
click at [441, 422] on input "checkbox" at bounding box center [443, 424] width 23 height 10
checkbox input "true"
click at [596, 377] on input "text" at bounding box center [653, 375] width 169 height 20
type input "1,300"
click at [667, 418] on div "Reshoot" at bounding box center [647, 419] width 156 height 37
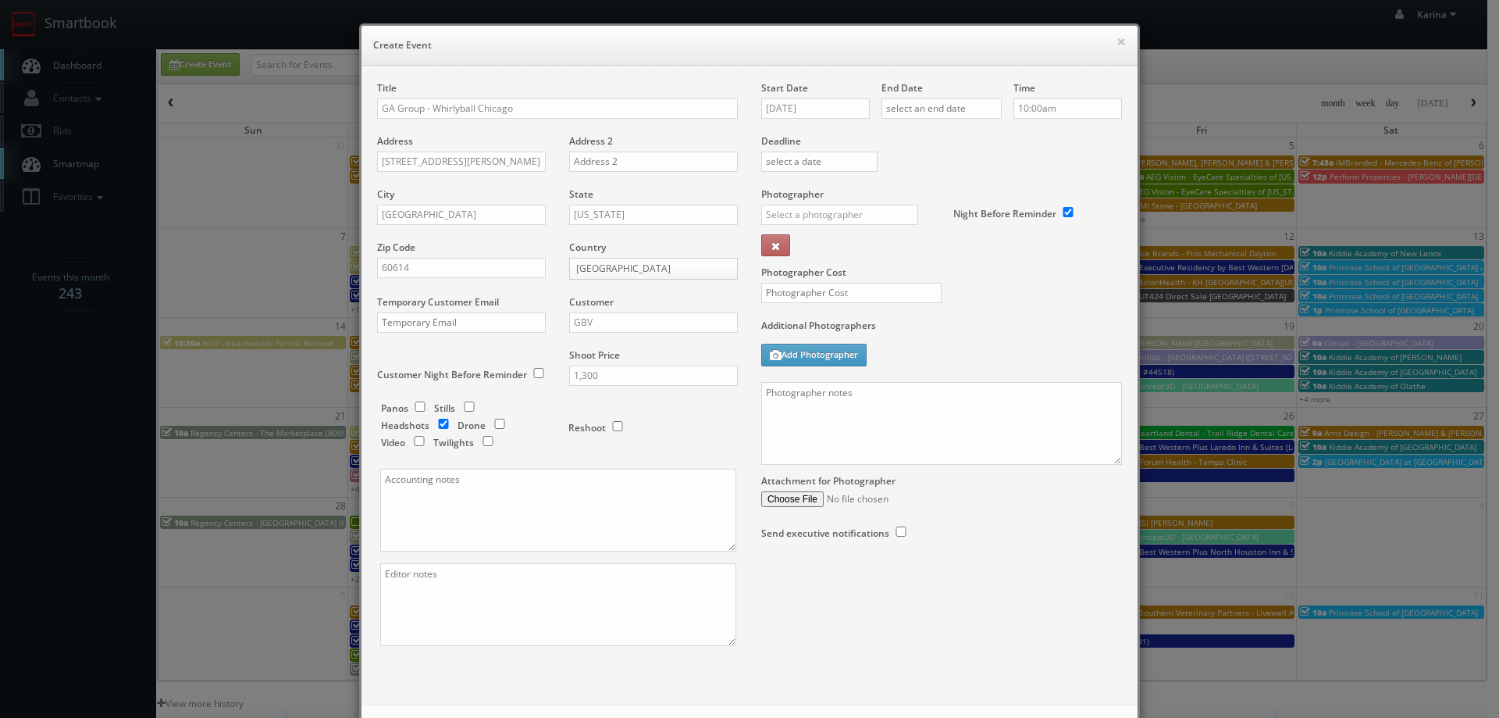
click at [104, 365] on div "× Create Event Title GA Group - Whirlyball Chicago Address 1825 W Webster Ave A…" at bounding box center [749, 359] width 1499 height 718
click at [483, 492] on textarea at bounding box center [558, 510] width 356 height 83
paste textarea "Jen Arnett <jarnett@gagroup.com>"
type textarea "Jen Arnett <jarnett@gagroup.com>"
click at [834, 106] on input "09/17/2025" at bounding box center [815, 108] width 109 height 20
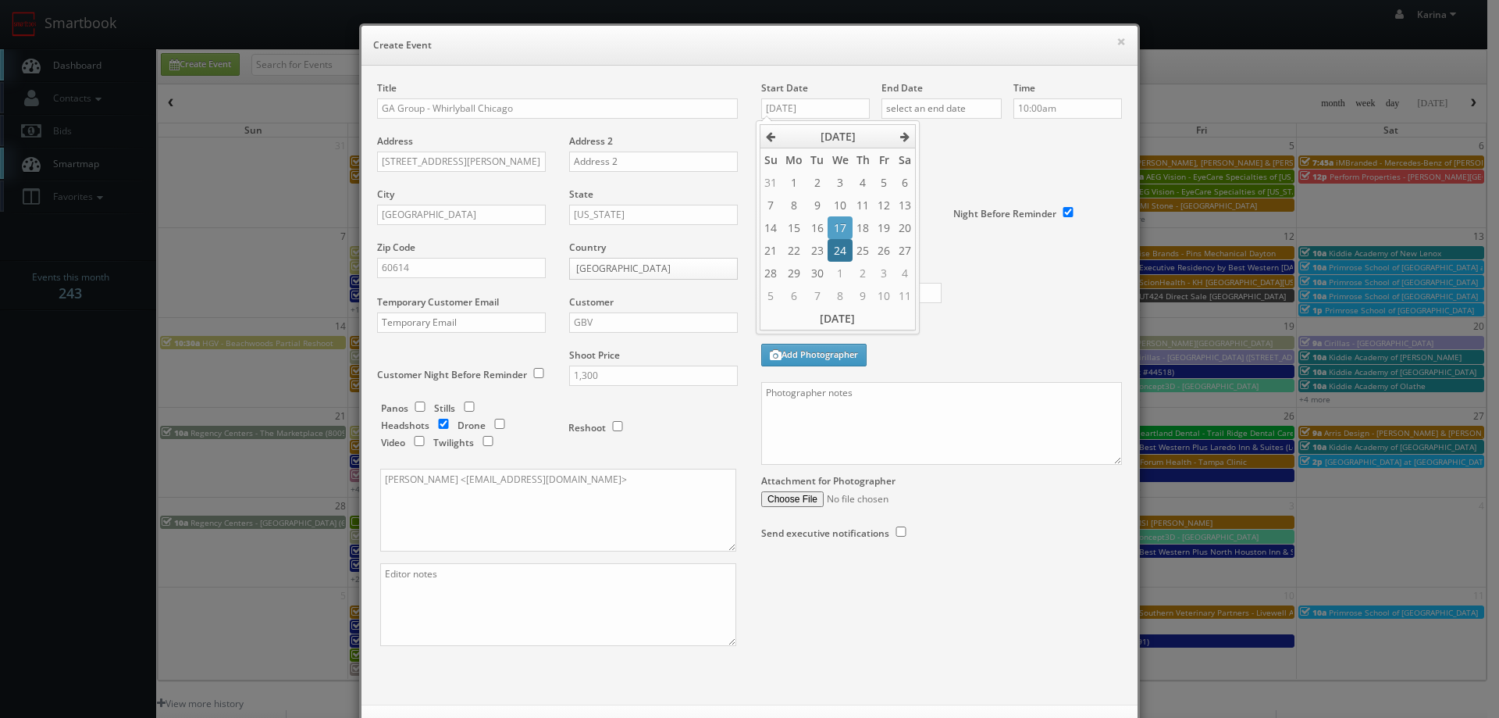
click at [839, 256] on td "24" at bounding box center [840, 250] width 24 height 23
type input "09/24/2025"
click at [953, 109] on input "text" at bounding box center [942, 108] width 120 height 20
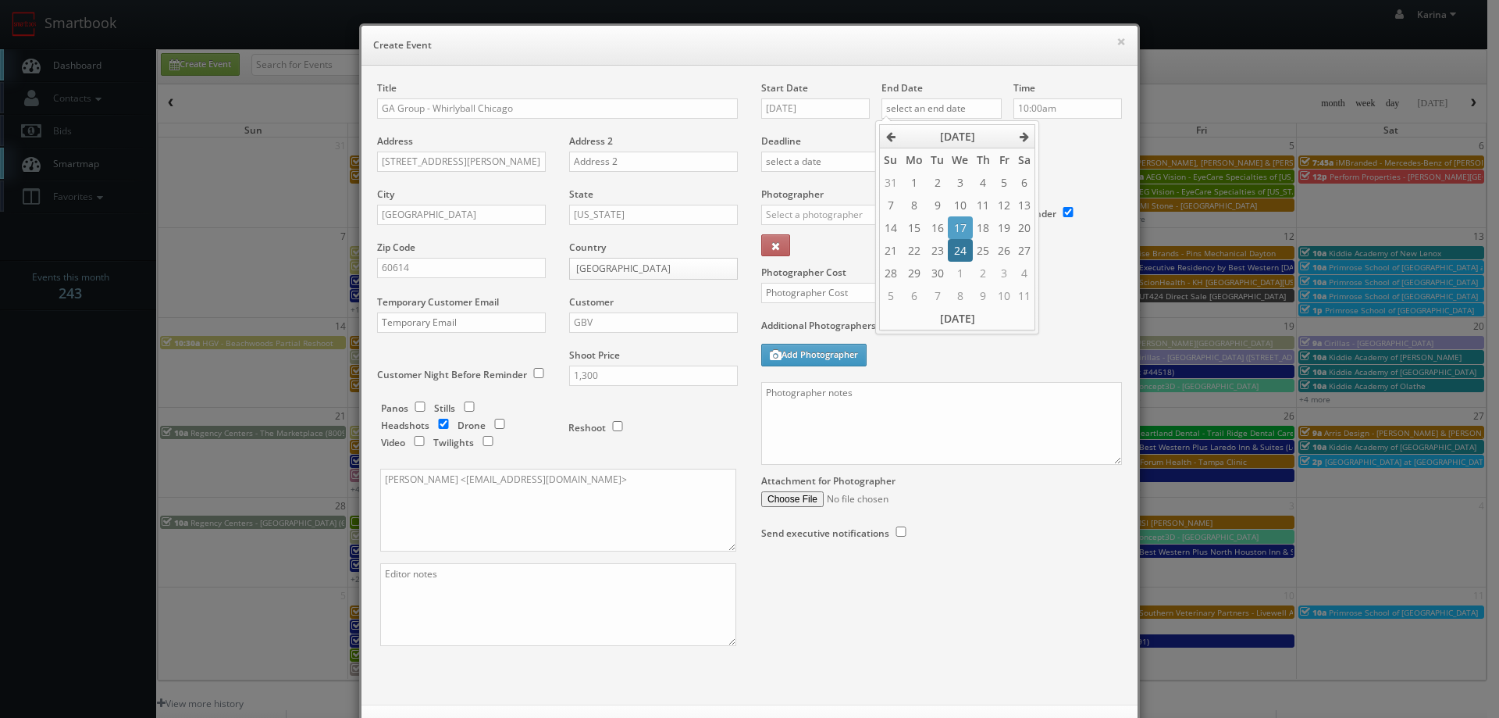
click at [964, 247] on td "24" at bounding box center [960, 250] width 24 height 23
type input "09/24/2025"
click at [1059, 106] on input "10:00am" at bounding box center [1068, 108] width 109 height 20
type input "4:00pm"
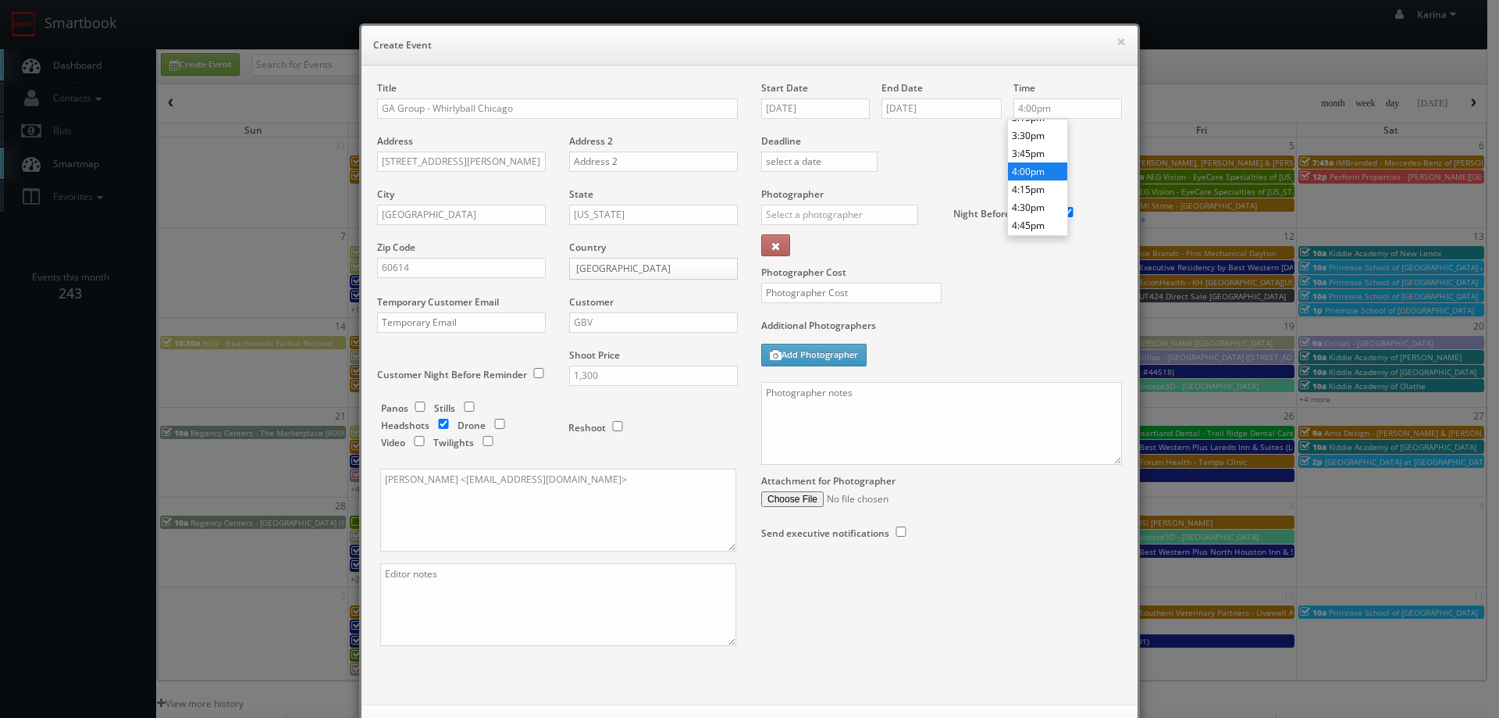
click at [1039, 173] on li "4:00pm" at bounding box center [1037, 171] width 59 height 18
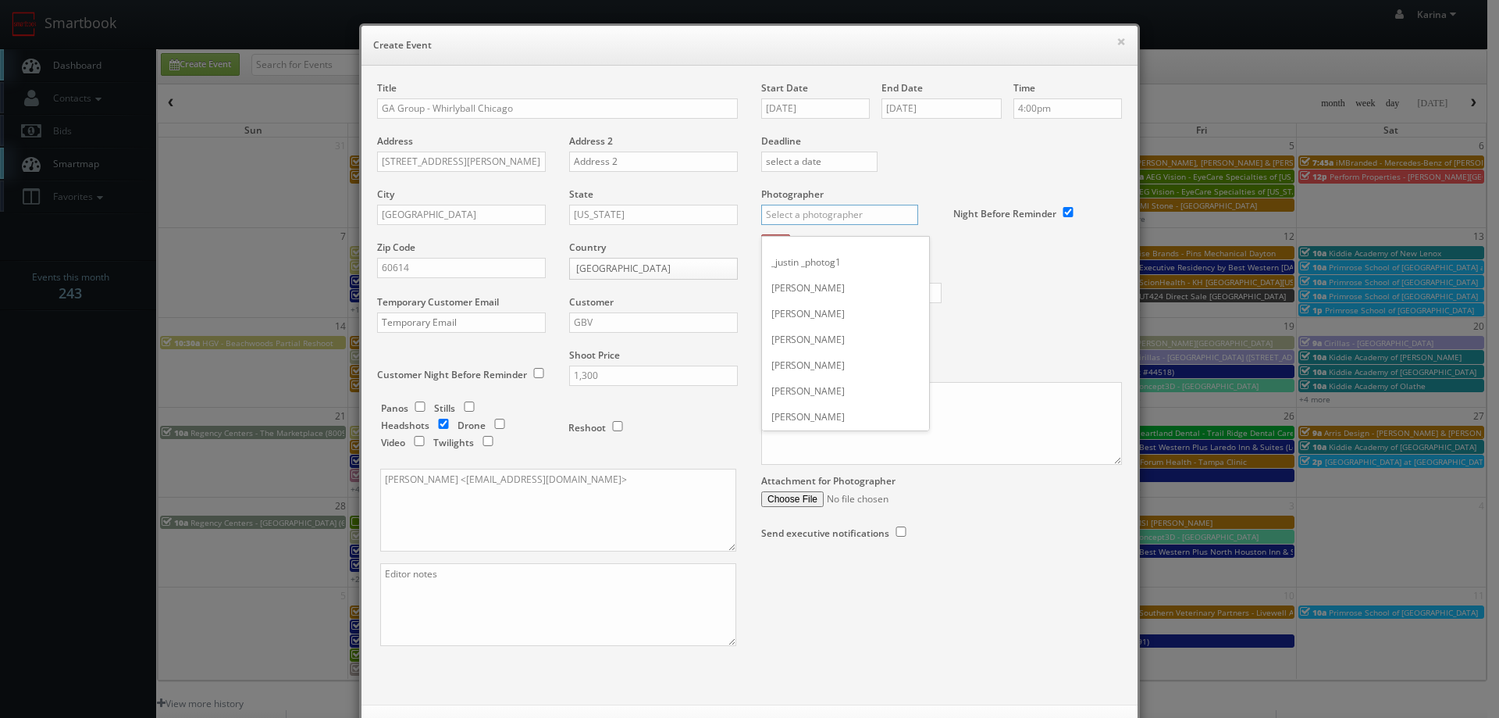
click at [809, 216] on input "text" at bounding box center [839, 215] width 157 height 20
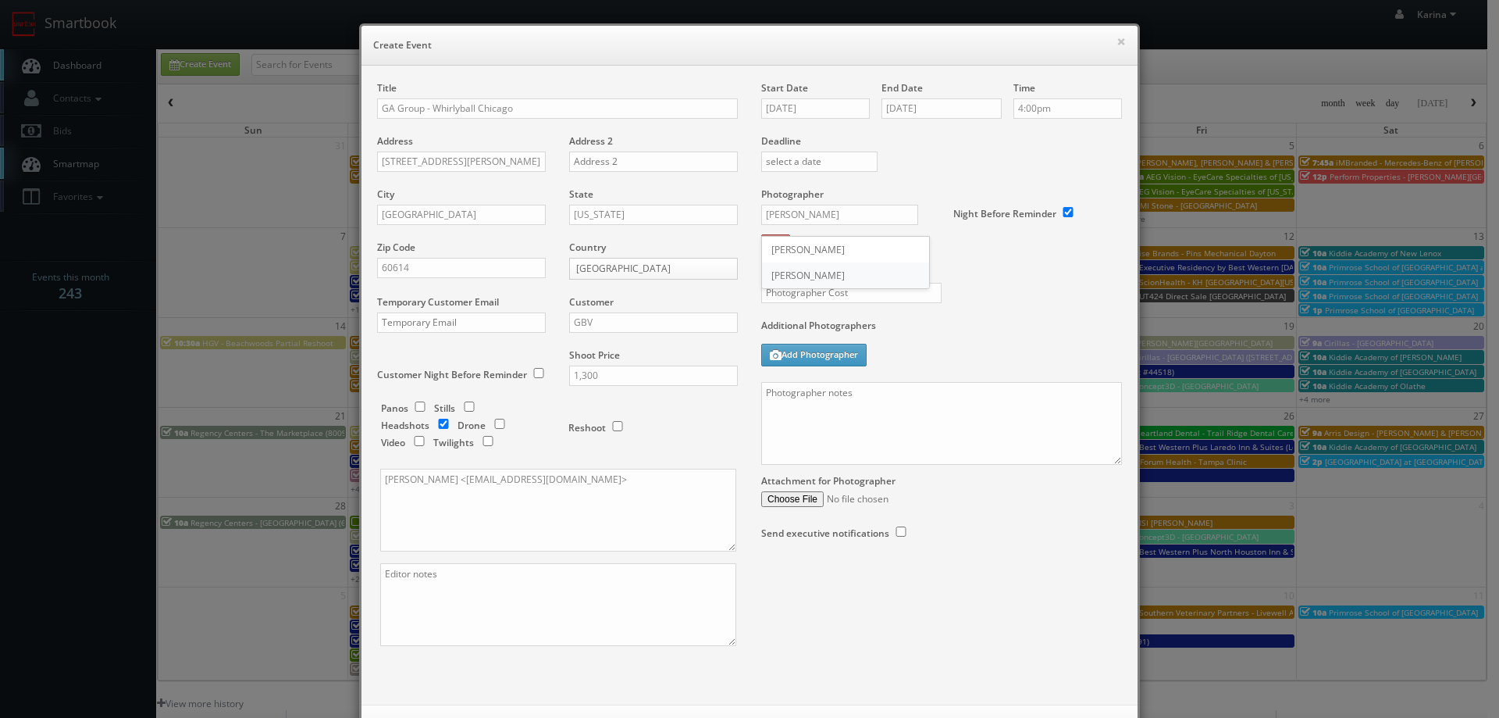
click at [804, 278] on div "Simon Carrington" at bounding box center [845, 275] width 167 height 26
type input "Simon Carrington"
click at [795, 293] on input "text" at bounding box center [851, 293] width 180 height 20
type input "325"
click at [829, 408] on textarea at bounding box center [941, 423] width 361 height 83
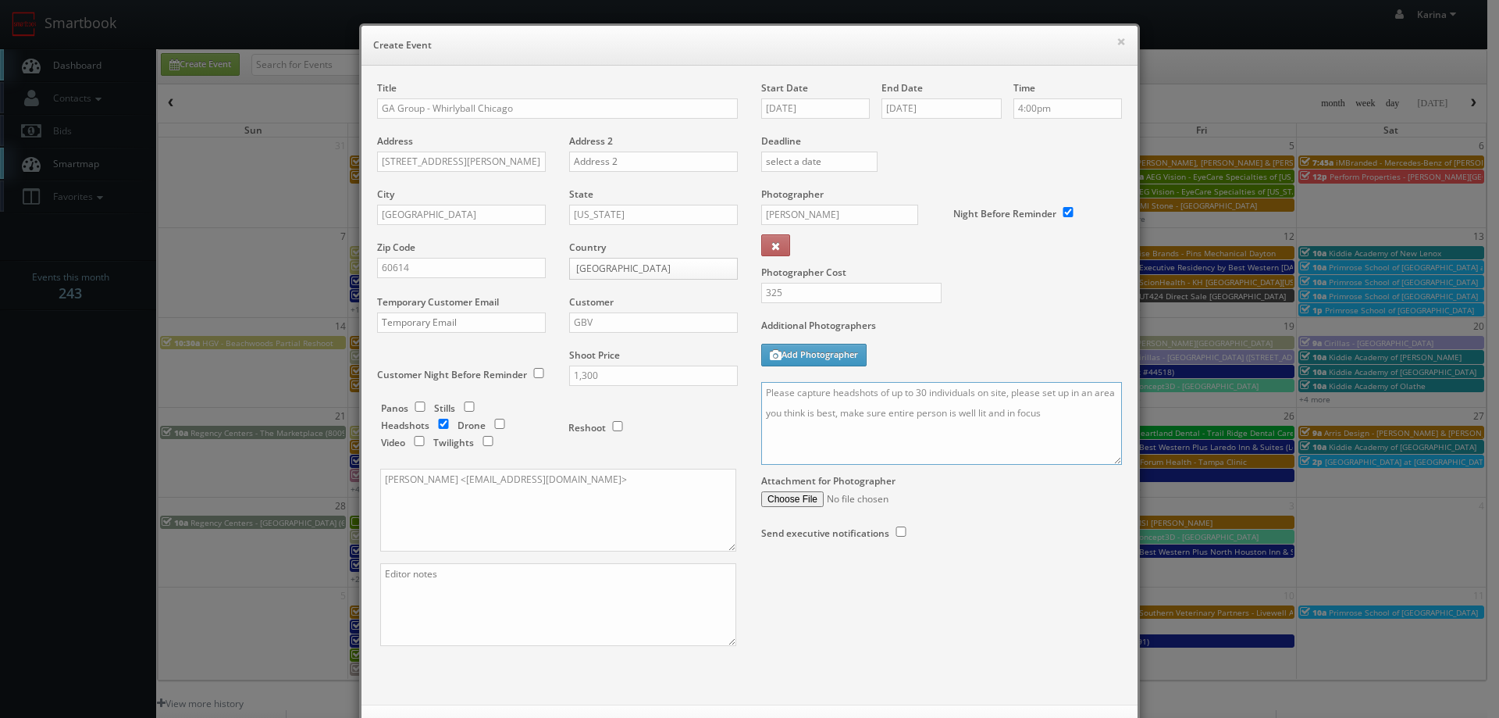
drag, startPoint x: 1041, startPoint y: 415, endPoint x: 751, endPoint y: 381, distance: 291.7
click at [751, 381] on div "Start Date 09/24/2025 End Date 09/24/2025 Time 4:00pm Deadline Photographer Sim…" at bounding box center [942, 326] width 384 height 490
click at [1002, 576] on div "Title GA Group - Whirlyball Chicago Address 1825 W Webster Ave Address 2 City C…" at bounding box center [749, 377] width 768 height 592
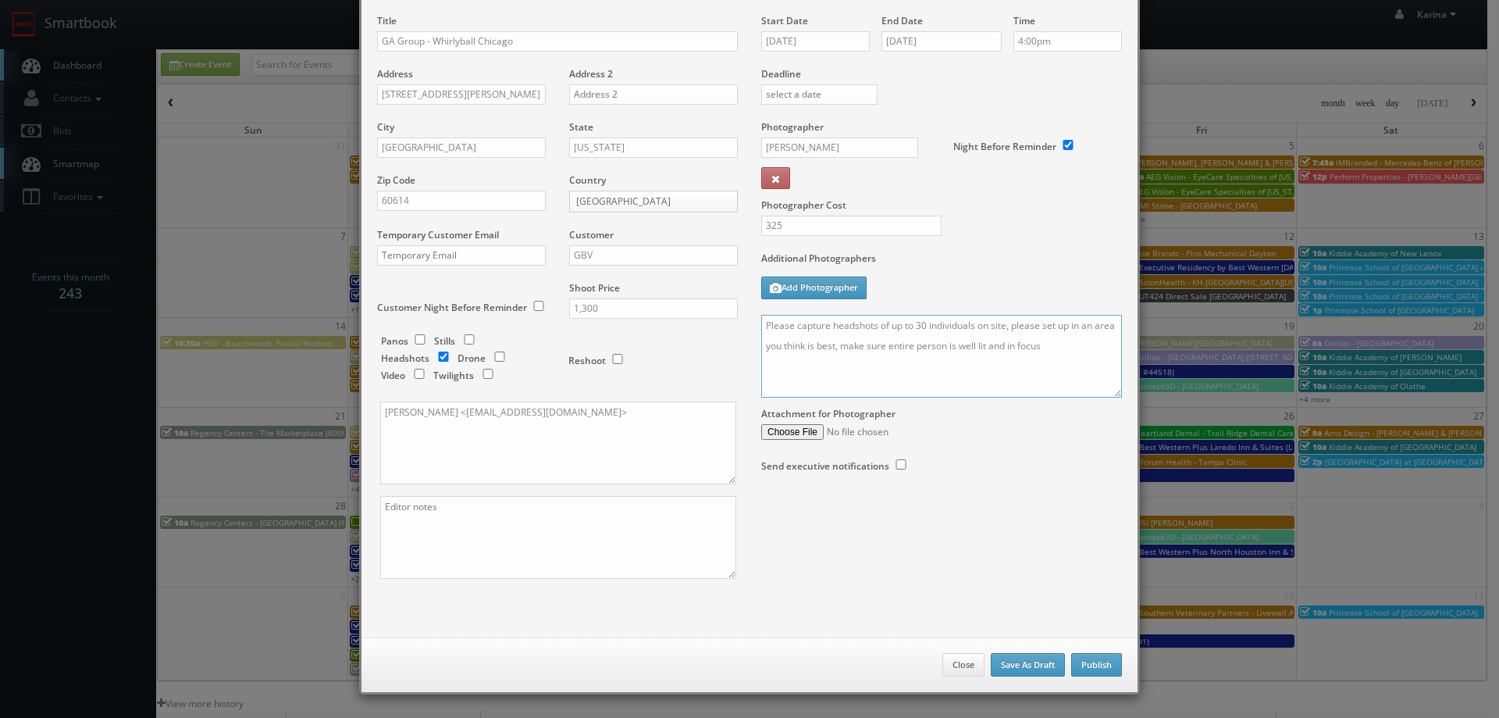
click at [793, 371] on textarea "Please capture headshots of up to 30 individuals on site, please set up in an a…" at bounding box center [941, 356] width 361 height 83
click at [1050, 348] on textarea "Please capture headshots of up to 30 individuals on site, please set up in an a…" at bounding box center [941, 356] width 361 height 83
drag, startPoint x: 964, startPoint y: 366, endPoint x: 753, endPoint y: 317, distance: 216.5
click at [753, 317] on div "Start Date 09/24/2025 End Date 09/24/2025 Time 4:00pm Deadline Photographer Sim…" at bounding box center [942, 259] width 384 height 490
type textarea "Please capture headshots of up to 30 individuals on site, please set up in an a…"
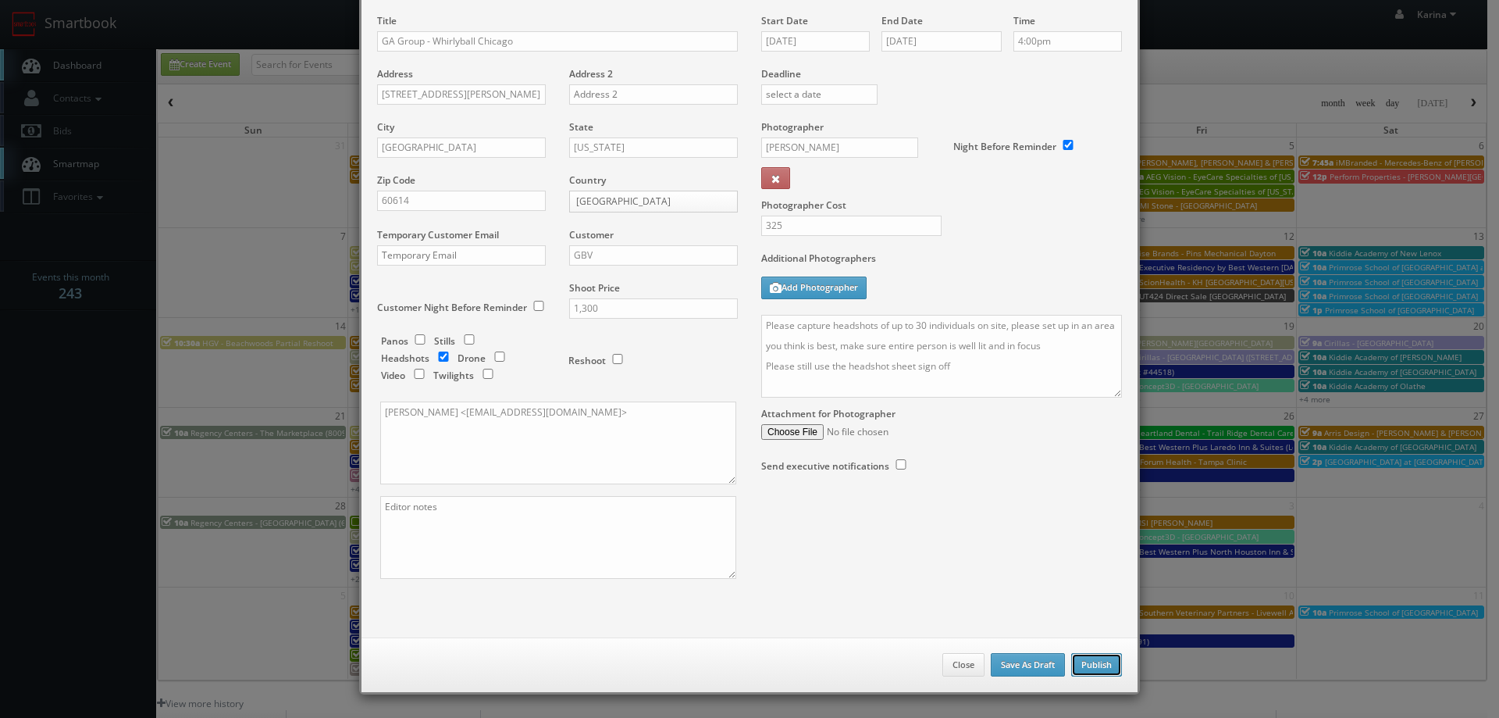
click at [1096, 668] on button "Publish" at bounding box center [1096, 664] width 51 height 23
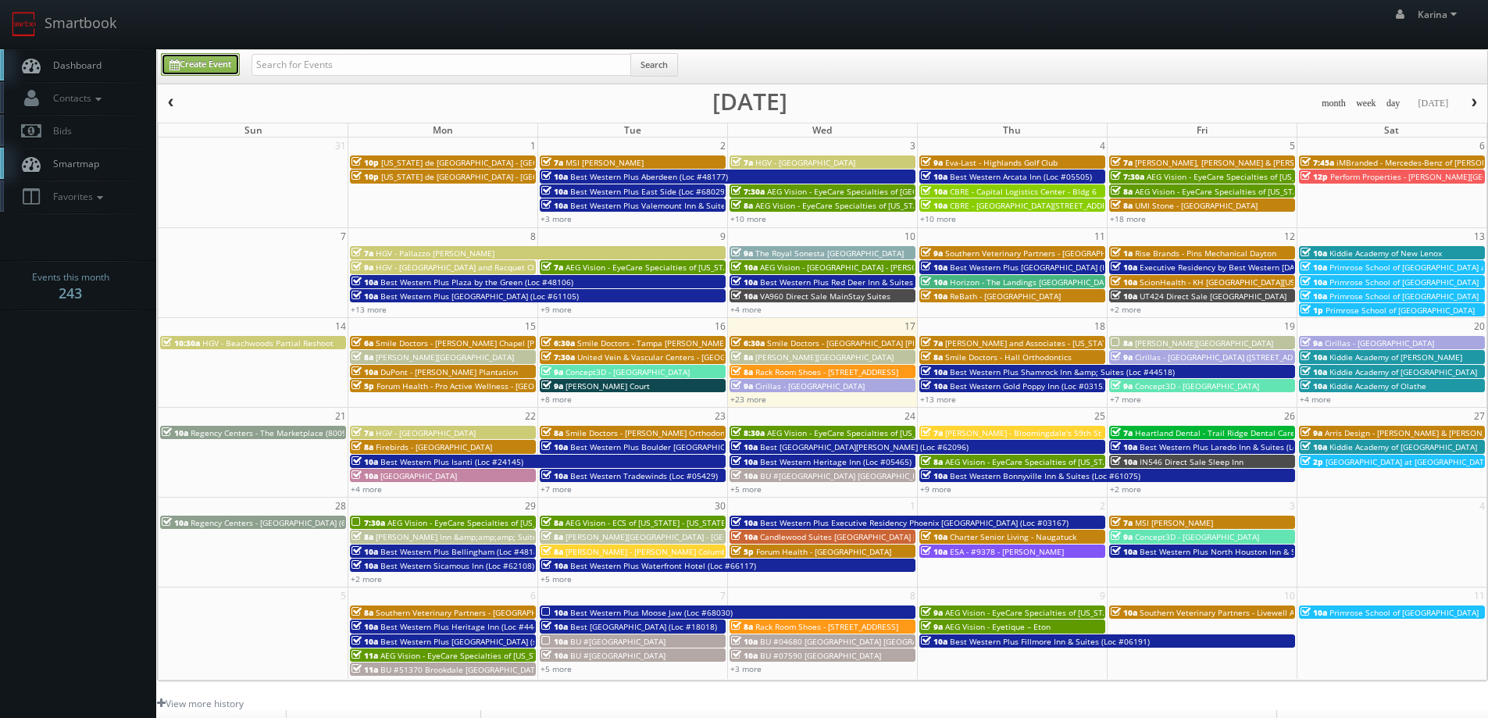
click at [197, 62] on link "Create Event" at bounding box center [200, 64] width 79 height 23
type input "09/17/2025"
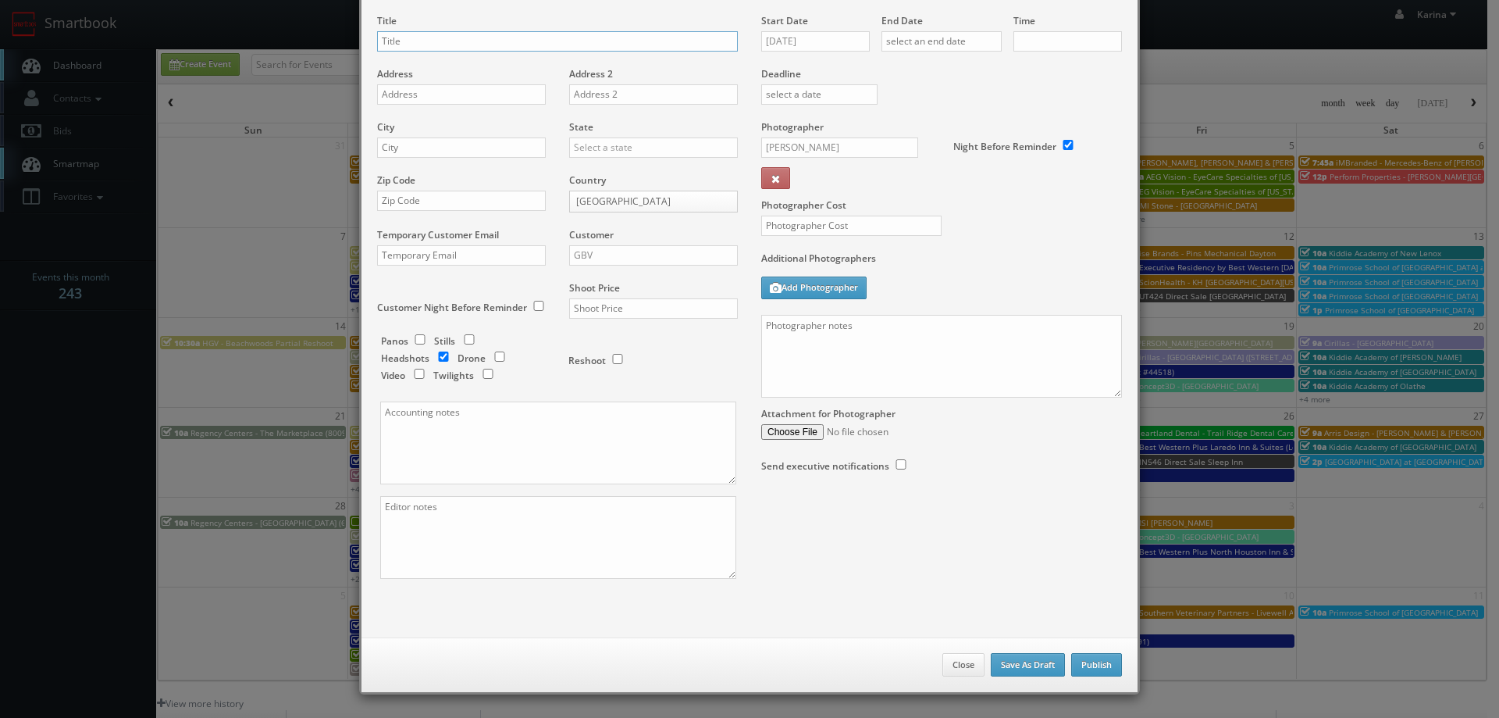
checkbox input "true"
type input "10:00am"
checkbox input "true"
click at [432, 43] on input "text" at bounding box center [557, 41] width 361 height 20
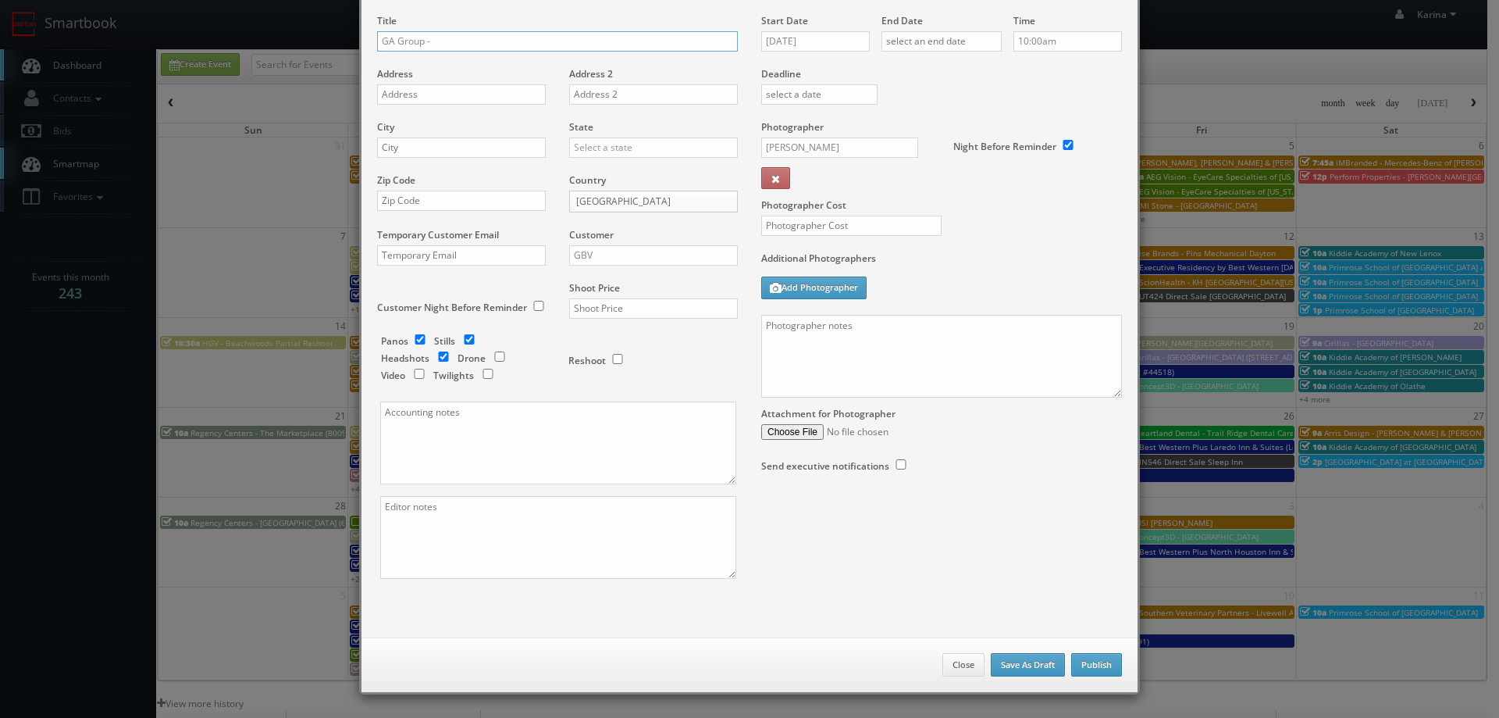
click at [488, 47] on input "GA Group -" at bounding box center [557, 41] width 361 height 20
type input "GA Group - GA Group Corporate Center"
paste textarea "Please capture headshots of up to 30 individuals on site, please set up in an a…"
drag, startPoint x: 1003, startPoint y: 326, endPoint x: 1042, endPoint y: 337, distance: 40.5
click at [1012, 331] on textarea "Please capture headshots of up to 30 individuals on site, please set up in an a…" at bounding box center [941, 356] width 361 height 83
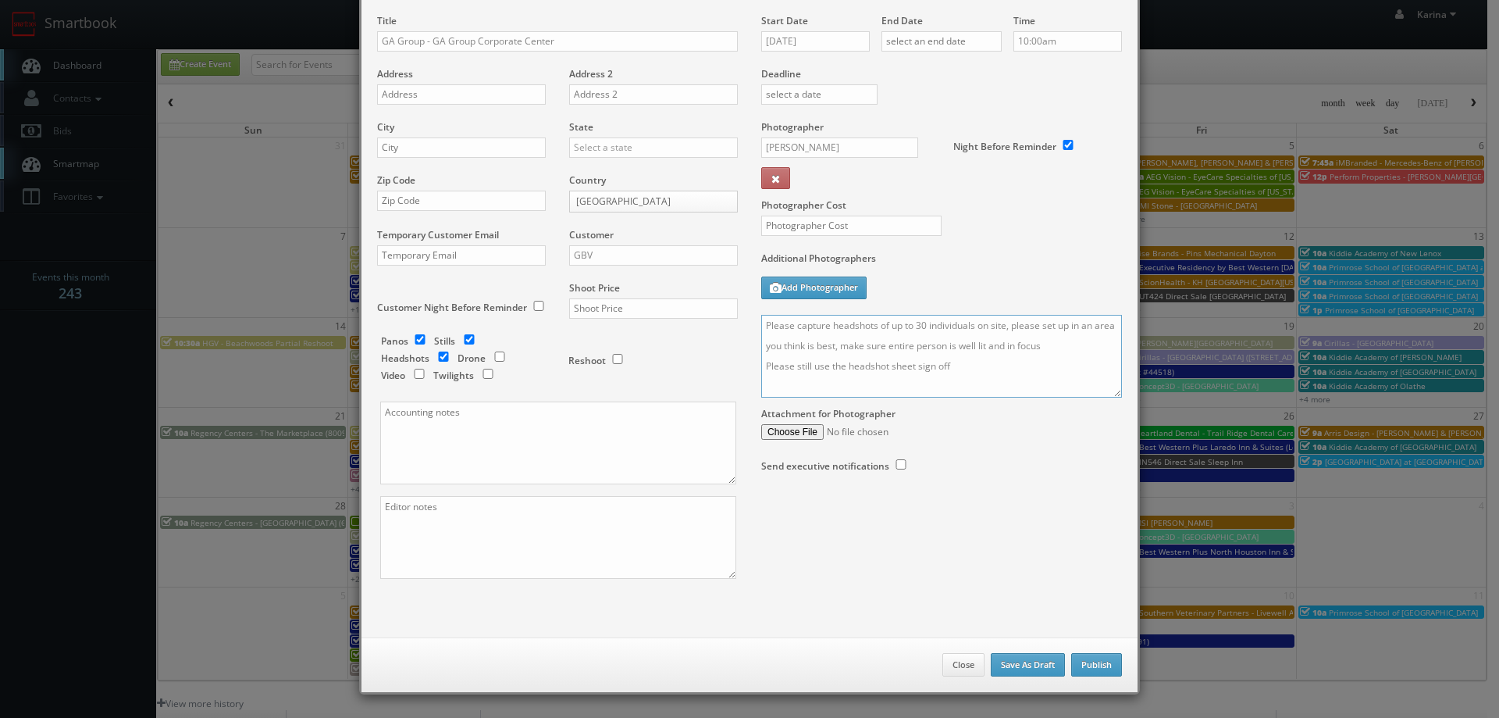
click at [995, 329] on textarea "Please capture headshots of up to 30 individuals on site, please set up in an a…" at bounding box center [941, 356] width 361 height 83
drag, startPoint x: 1005, startPoint y: 327, endPoint x: 1039, endPoint y: 326, distance: 34.4
click at [1007, 327] on textarea "Please capture headshots of up to 30 individuals on site, please set up in an a…" at bounding box center [941, 356] width 361 height 83
type textarea "Please capture headshots of up to 30 individuals on site, using lights and a ba…"
click at [406, 153] on input "text" at bounding box center [461, 147] width 169 height 20
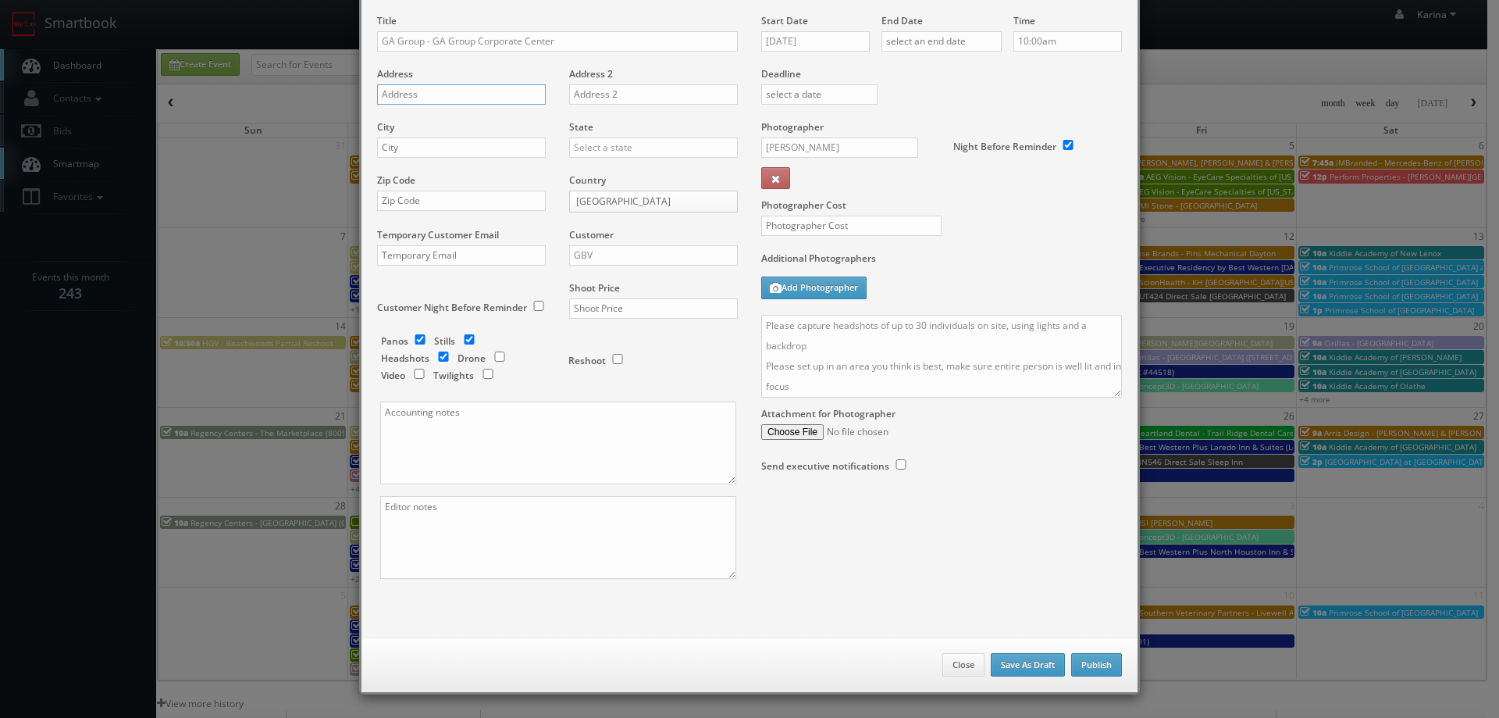
click at [411, 98] on input "text" at bounding box center [461, 94] width 169 height 20
paste input "2829 Townsgate Road, Suite 103"
type input "2829 Townsgate Road, Suite 103"
click at [397, 155] on input "text" at bounding box center [461, 147] width 169 height 20
type input "Westlake Village"
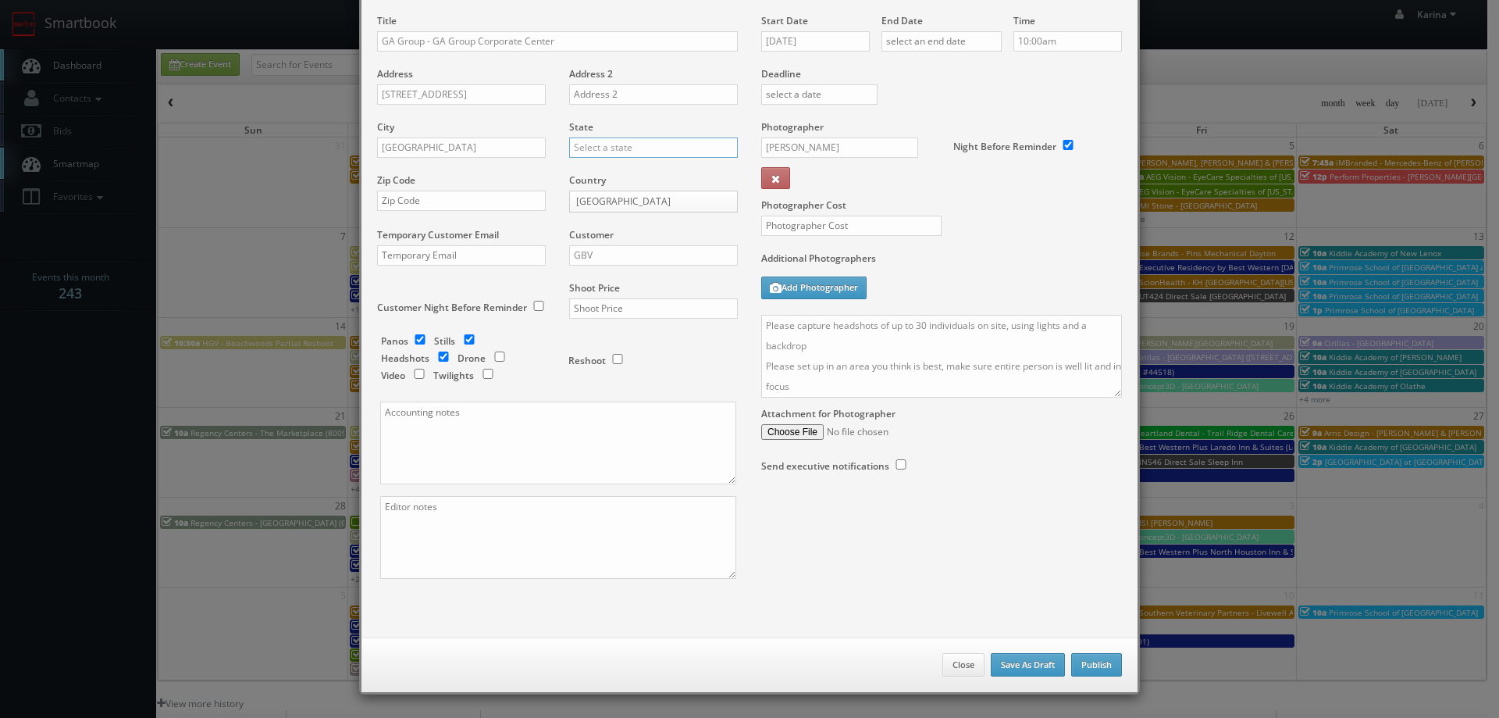
click at [593, 147] on input "text" at bounding box center [653, 147] width 169 height 20
click at [594, 169] on div "[US_STATE]" at bounding box center [653, 173] width 167 height 26
type input "[US_STATE]"
click at [436, 200] on input "text" at bounding box center [461, 201] width 169 height 20
type input "91361"
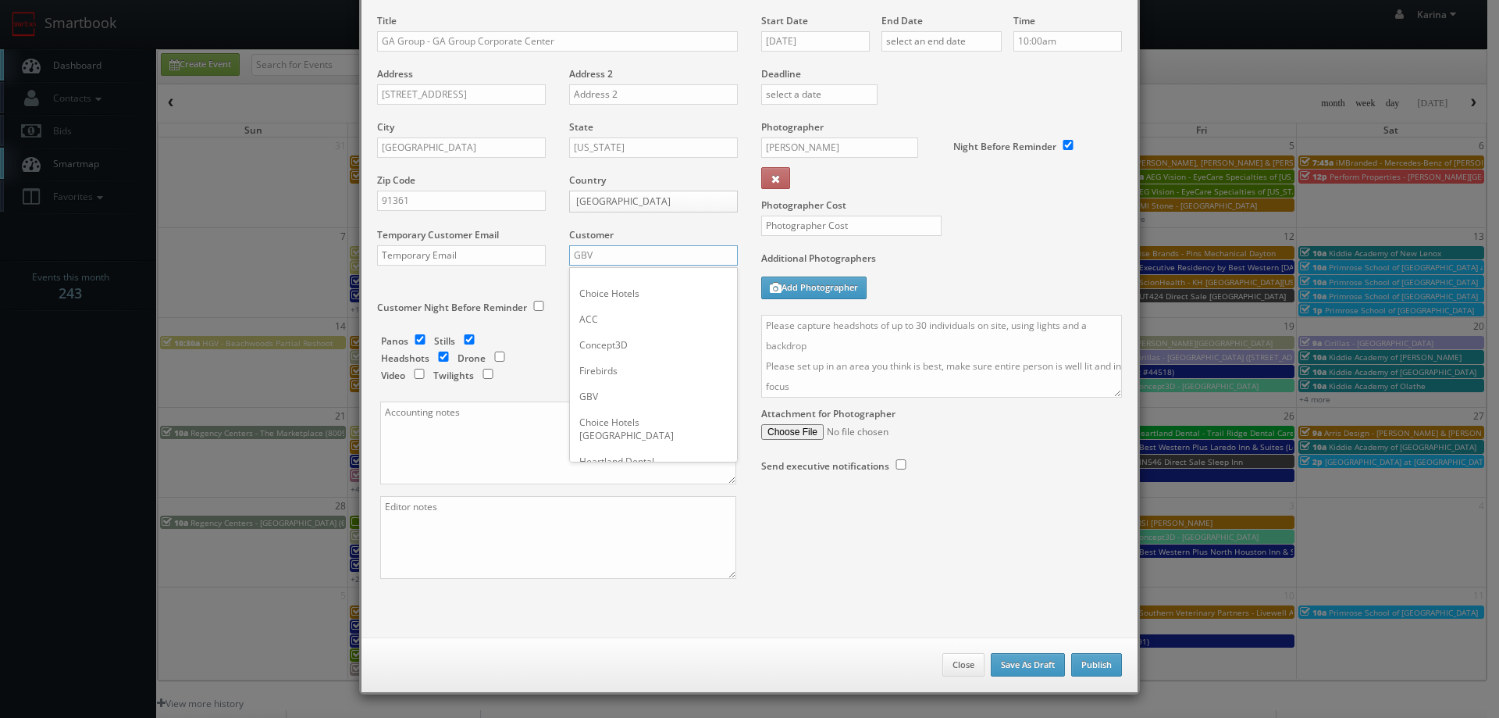
click at [626, 262] on input "GBV" at bounding box center [653, 255] width 169 height 20
click at [604, 400] on div "GBV" at bounding box center [653, 396] width 167 height 26
click at [439, 355] on input "checkbox" at bounding box center [443, 356] width 23 height 10
checkbox input "true"
click at [416, 342] on input "checkbox" at bounding box center [419, 339] width 23 height 10
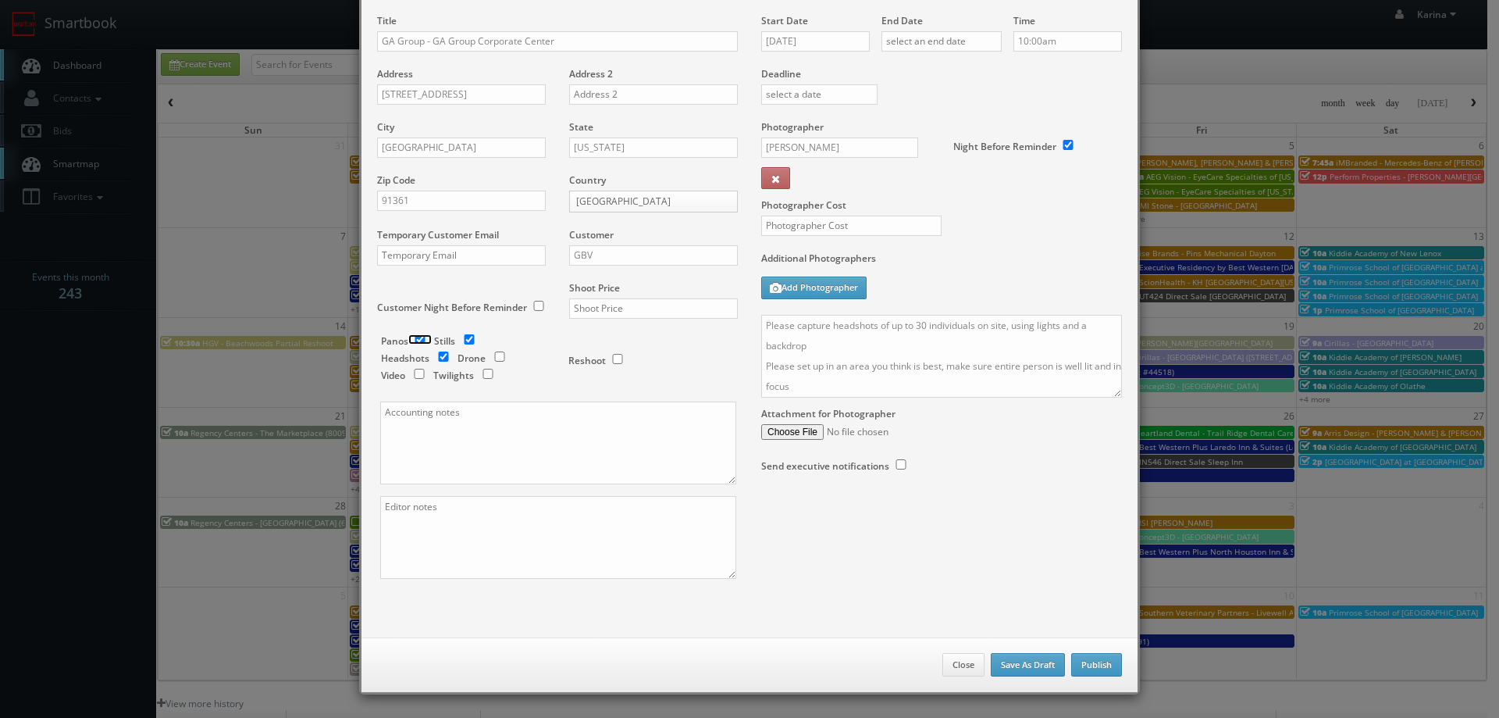
checkbox input "false"
click at [463, 338] on input "checkbox" at bounding box center [469, 339] width 23 height 10
checkbox input "false"
click at [596, 307] on input "text" at bounding box center [653, 308] width 169 height 20
type input "1,300"
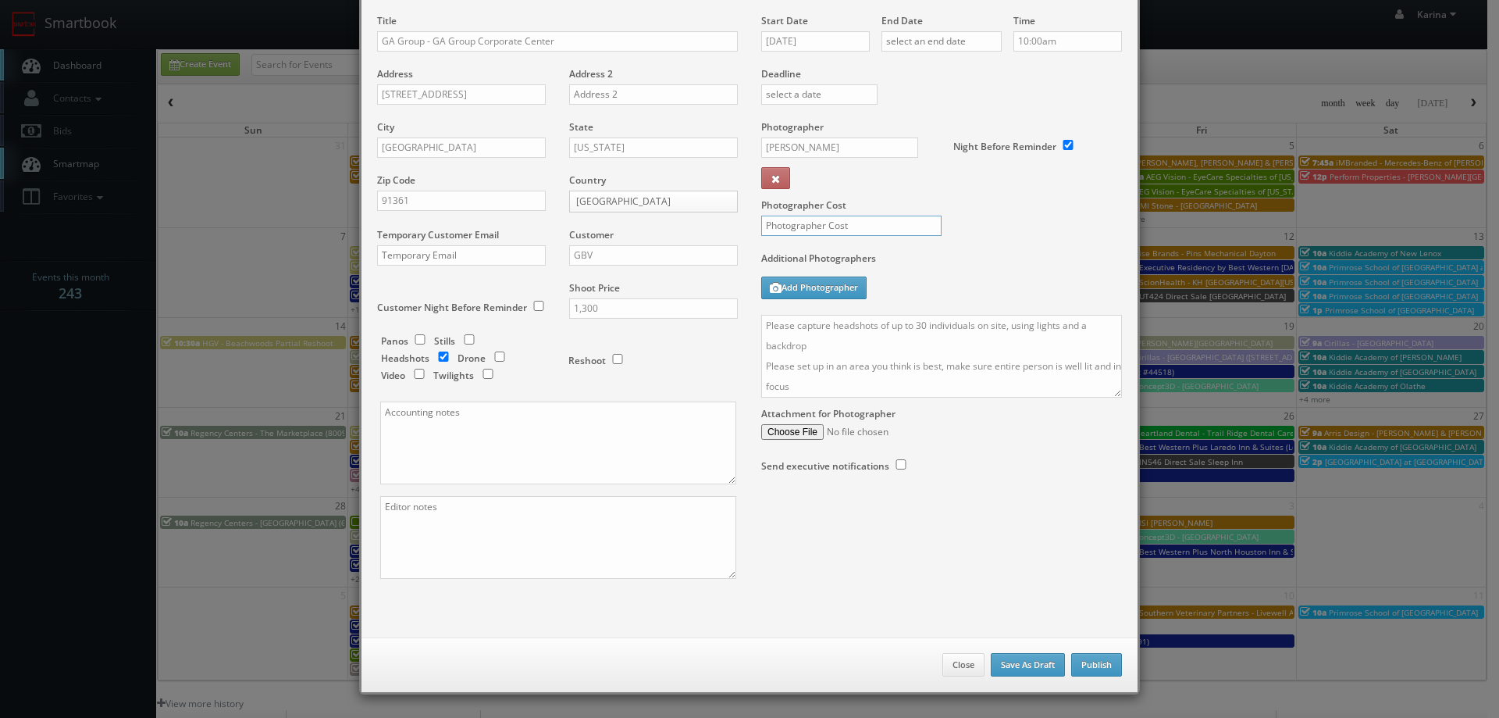
click at [822, 228] on input "text" at bounding box center [851, 226] width 180 height 20
type input "510"
click at [811, 148] on input "Simon Carrington" at bounding box center [839, 147] width 157 height 20
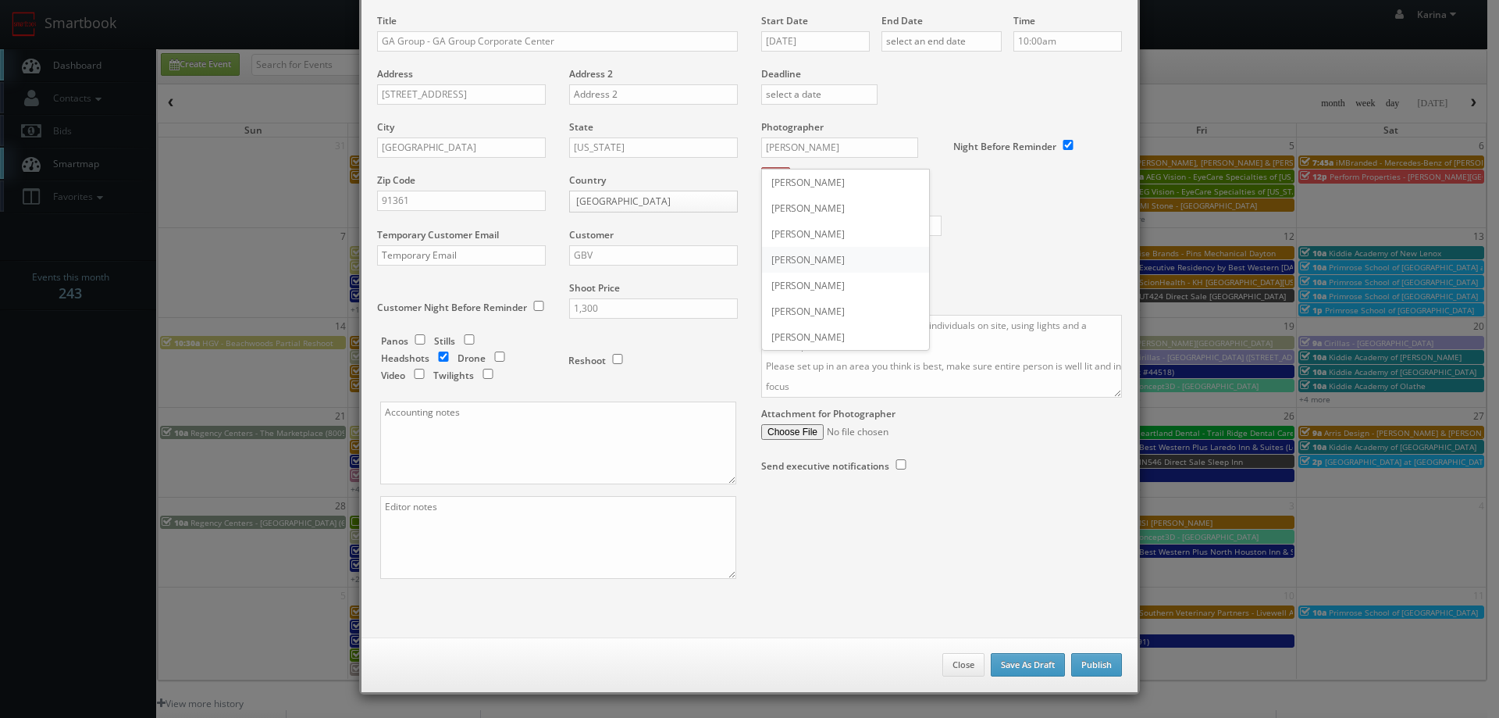
click at [827, 265] on div "Scott Hislop" at bounding box center [845, 260] width 167 height 26
type input "Scott Hislop"
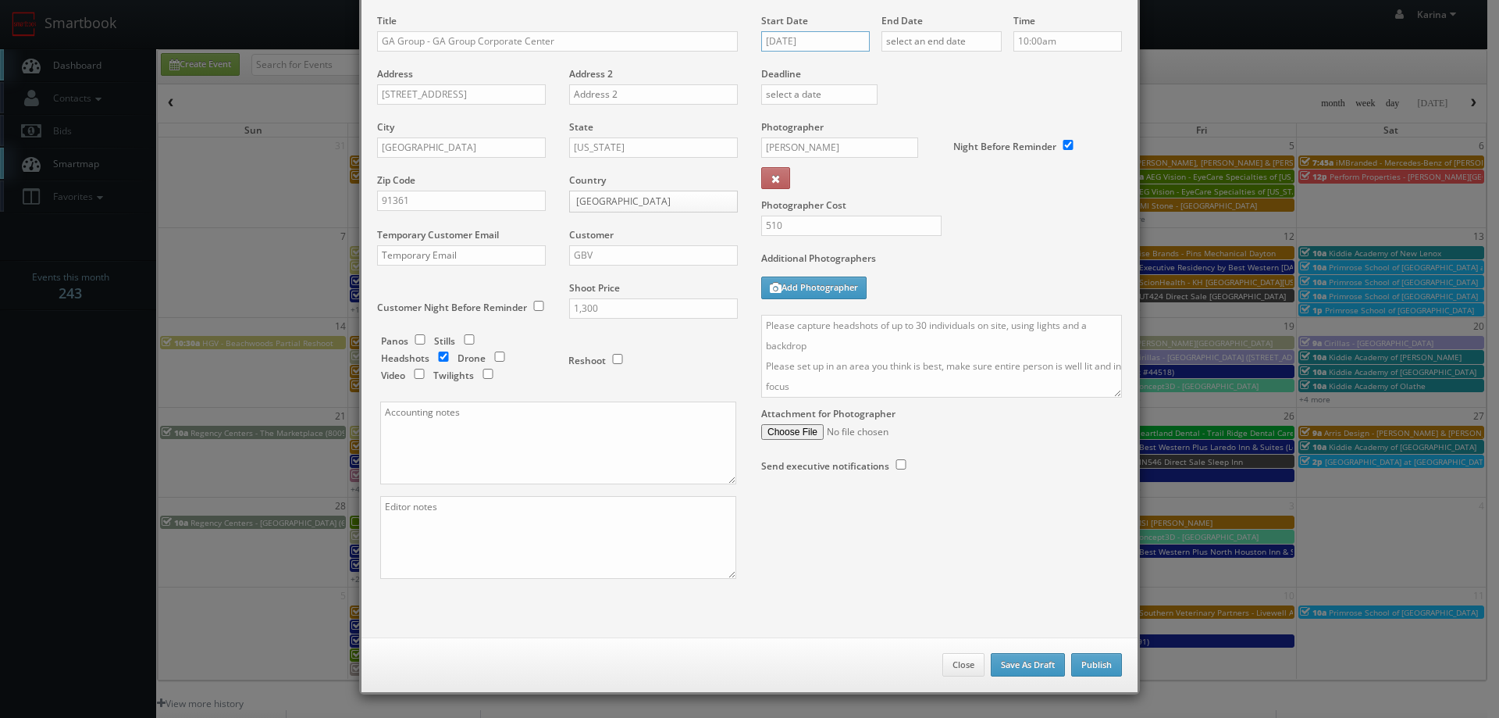
click at [803, 41] on input "09/17/2025" at bounding box center [815, 41] width 109 height 20
click at [907, 66] on icon at bounding box center [904, 69] width 9 height 11
click at [812, 136] on td "7" at bounding box center [817, 138] width 21 height 23
type input "10/07/2025"
click at [938, 39] on input "text" at bounding box center [942, 41] width 120 height 20
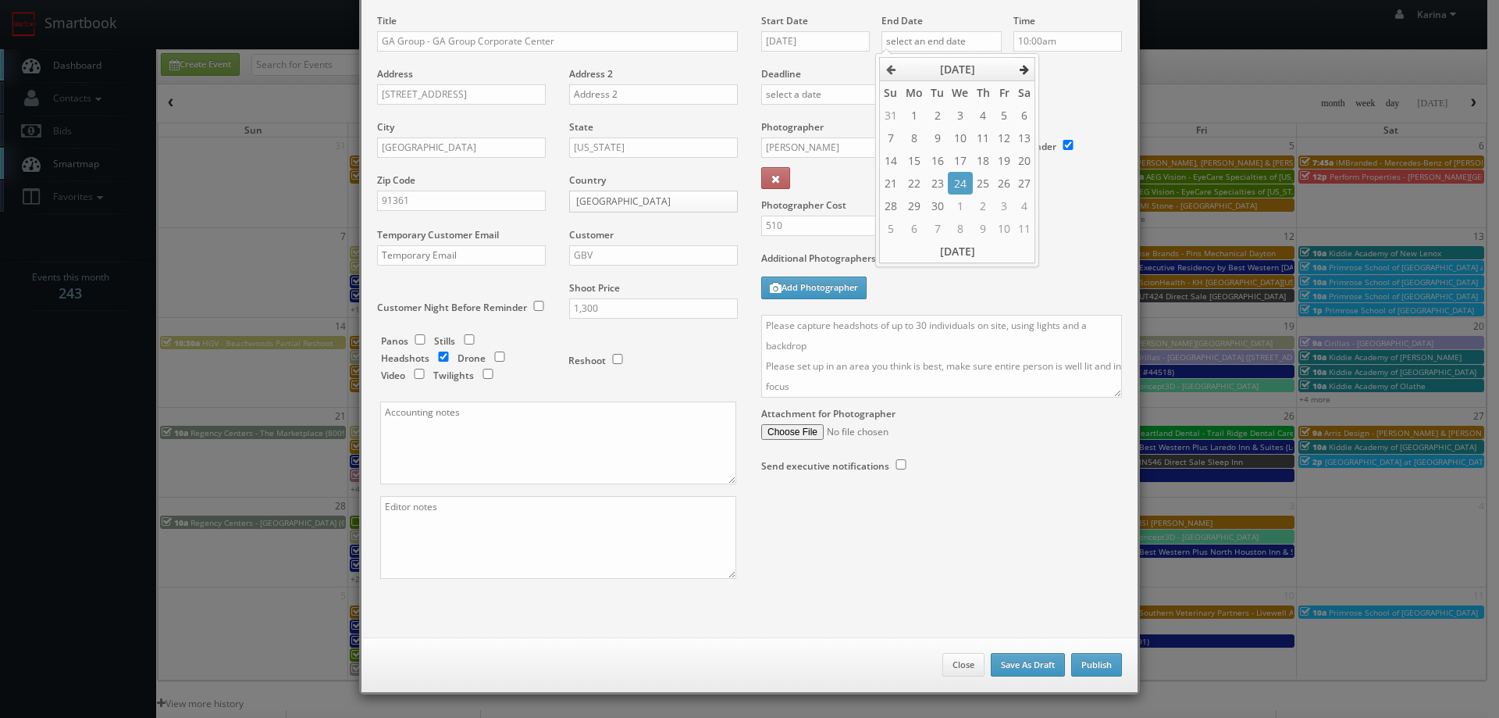
click at [1025, 59] on th at bounding box center [1024, 69] width 21 height 23
click at [943, 131] on td "7" at bounding box center [937, 138] width 21 height 23
type input "10/07/2025"
click at [1085, 41] on input "10:00am" at bounding box center [1068, 41] width 109 height 20
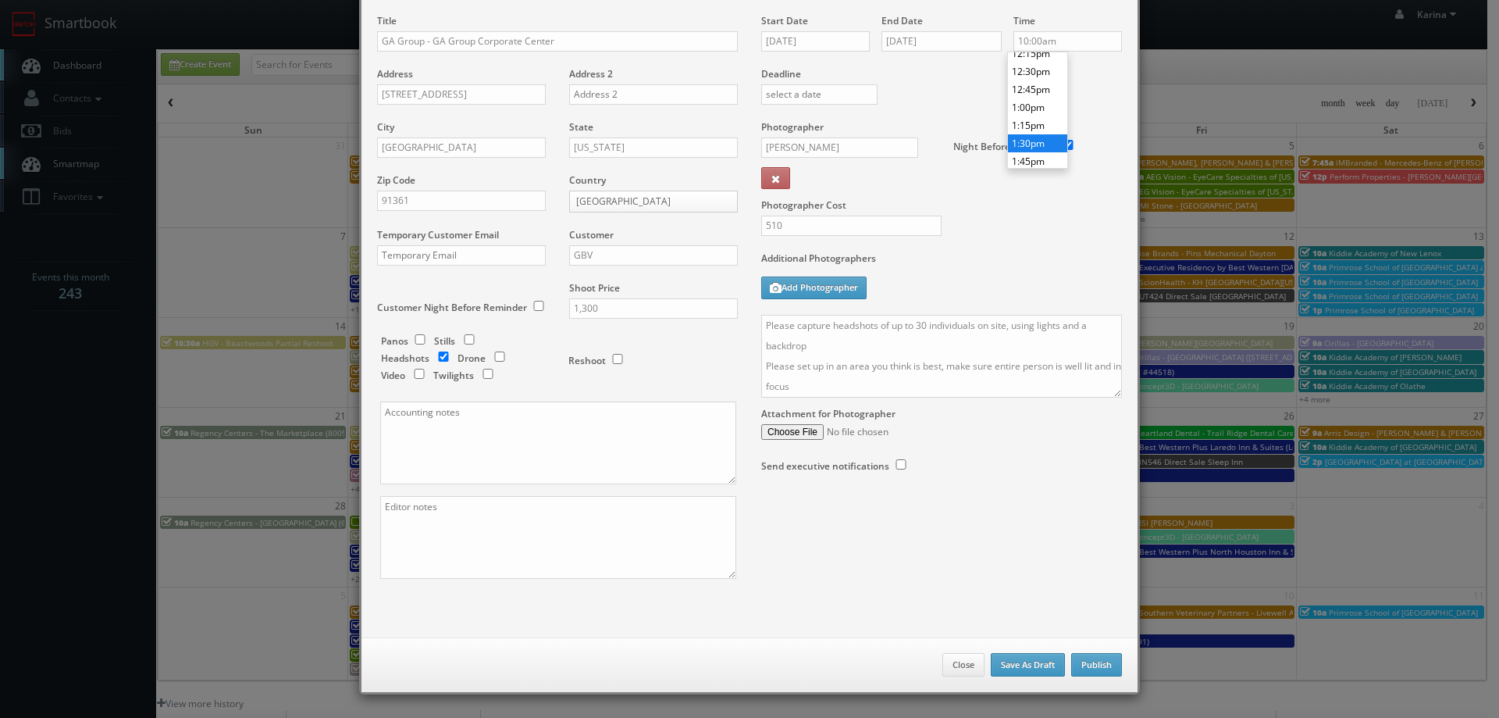
type input "1:30pm"
click at [1040, 142] on li "1:30pm" at bounding box center [1037, 143] width 59 height 18
click at [1007, 226] on div "Photographer Cost 510" at bounding box center [942, 185] width 384 height 131
drag, startPoint x: 801, startPoint y: 346, endPoint x: 1062, endPoint y: 321, distance: 262.0
click at [1062, 321] on textarea "Please capture headshots of up to 30 individuals on site, using lights and a ba…" at bounding box center [941, 356] width 361 height 83
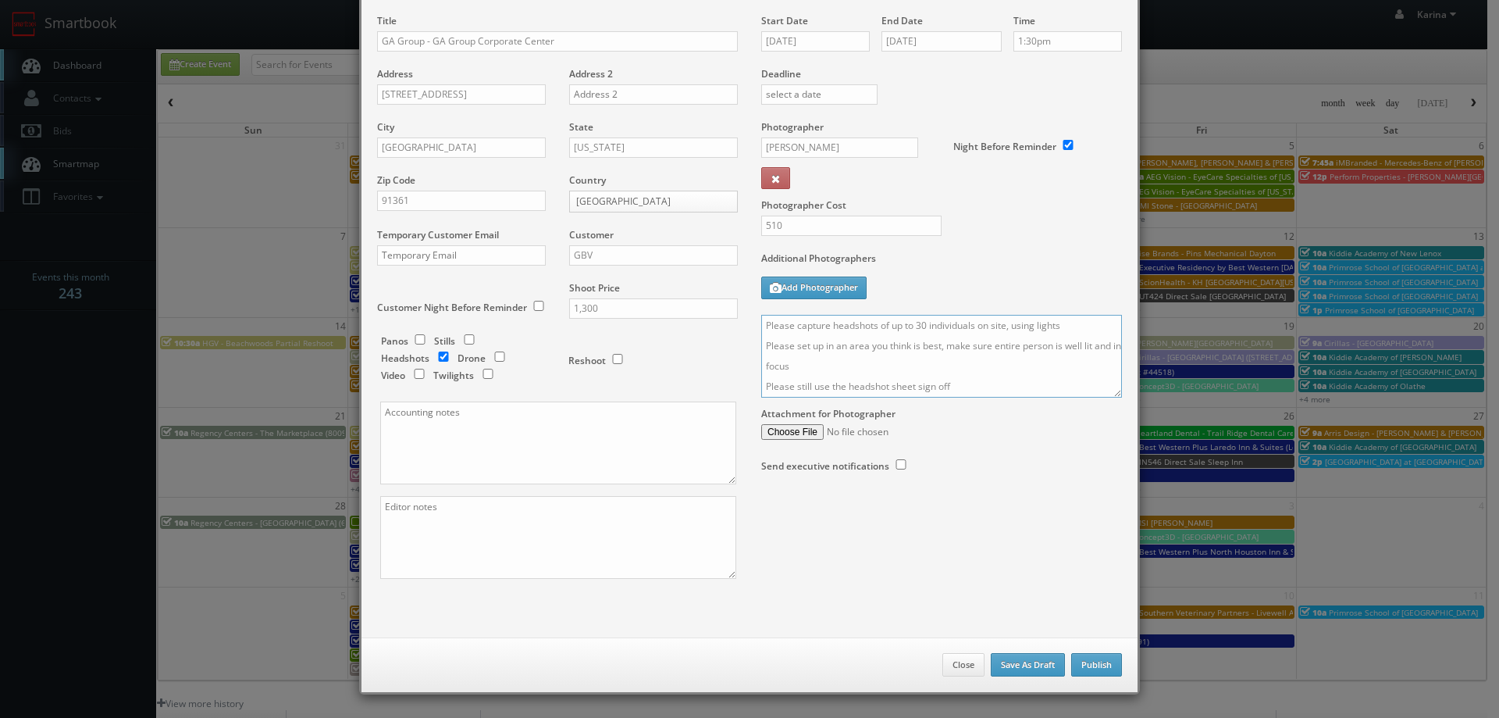
drag, startPoint x: 799, startPoint y: 364, endPoint x: 921, endPoint y: 385, distance: 124.4
click at [801, 365] on textarea "Please capture headshots of up to 30 individuals on site, using lights Please s…" at bounding box center [941, 356] width 361 height 83
type textarea "Please capture headshots of up to 30 individuals on site, using lights Please s…"
click at [1086, 658] on button "Publish" at bounding box center [1096, 664] width 51 height 23
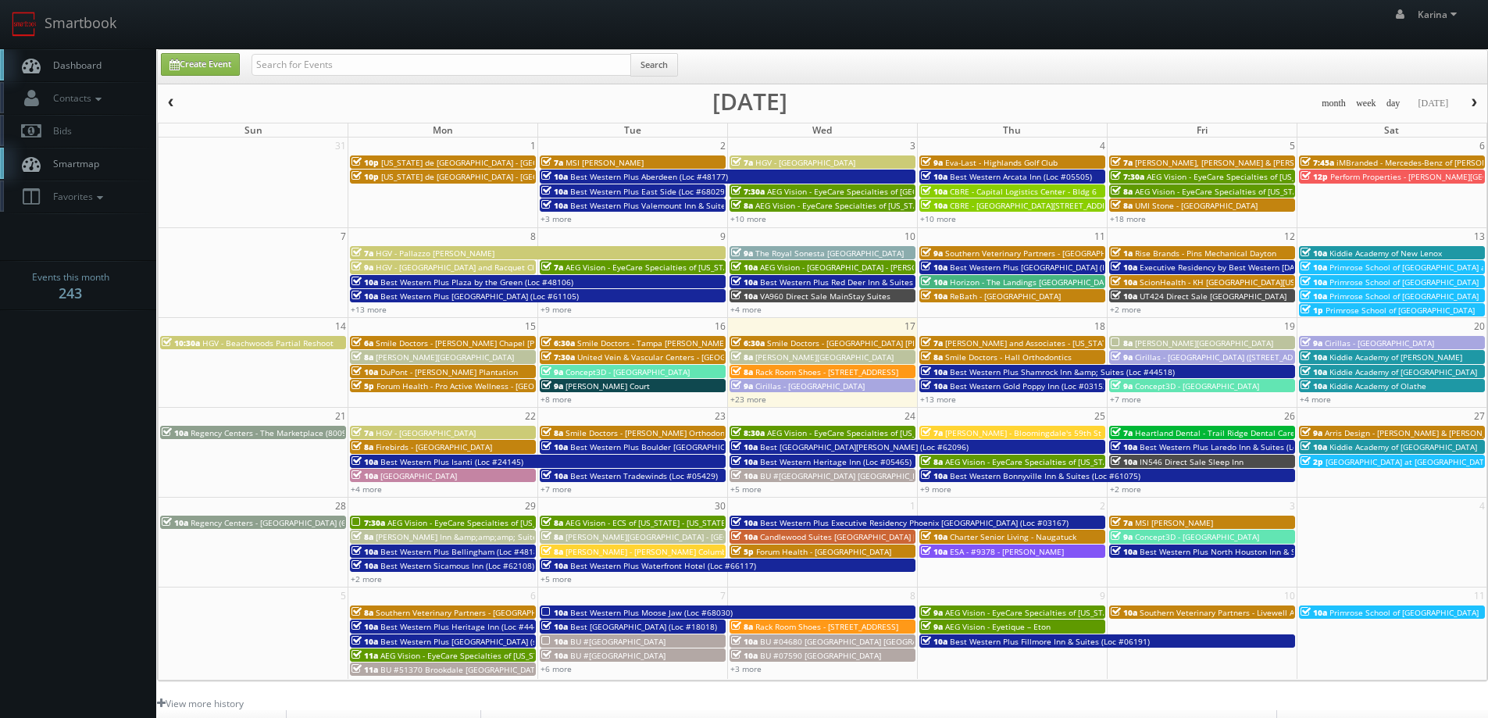
click at [633, 434] on span "Smile Doctors - [PERSON_NAME] Orthodontics" at bounding box center [651, 432] width 173 height 11
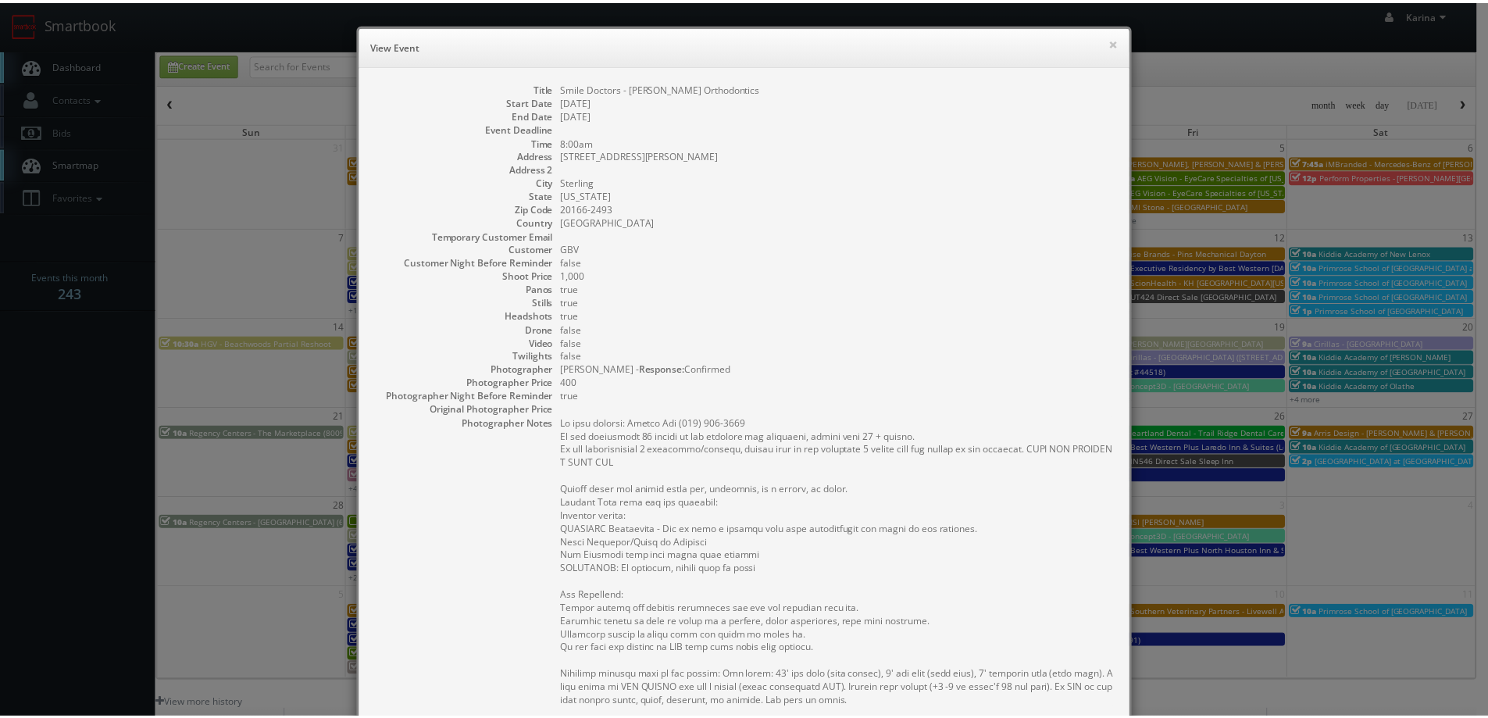
scroll to position [331, 0]
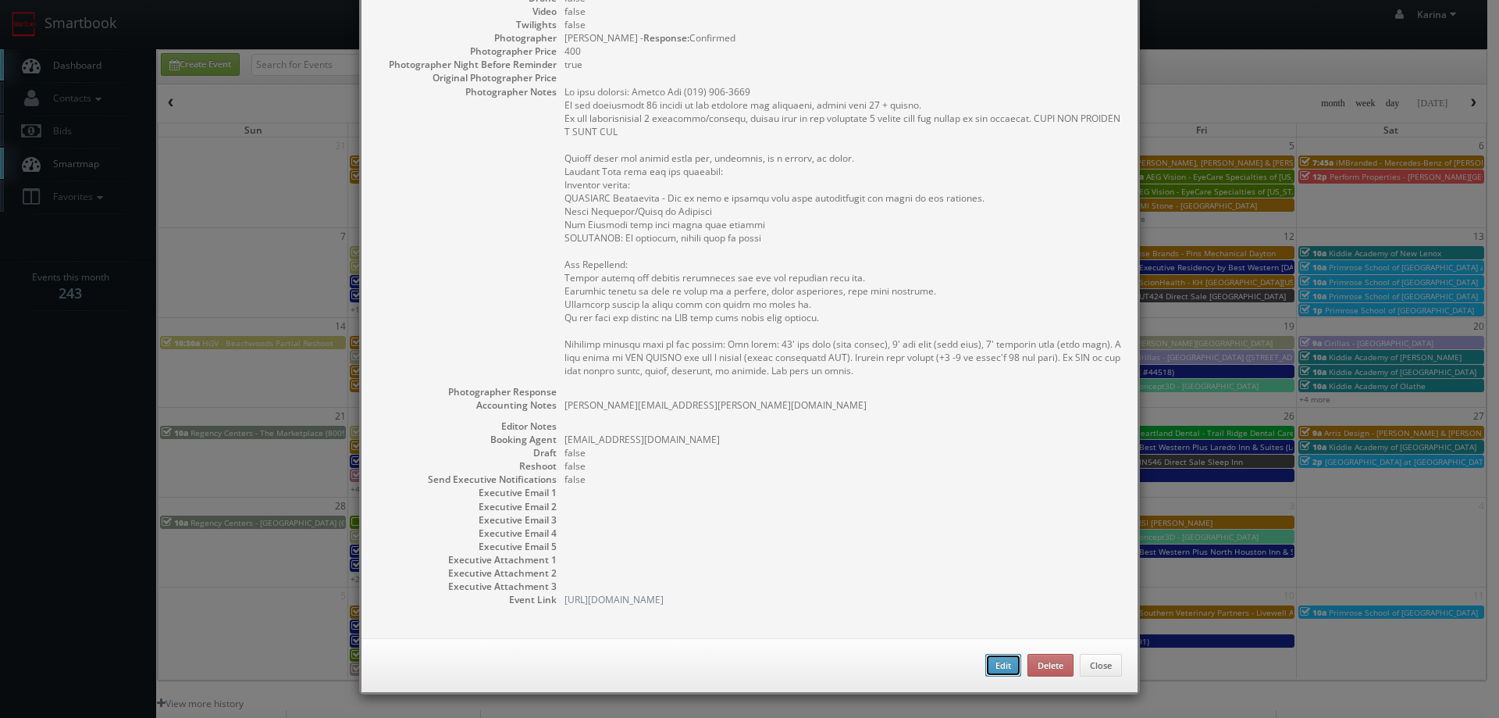
click at [993, 666] on button "Edit" at bounding box center [1004, 665] width 36 height 23
type input "Smile Doctors - [PERSON_NAME] Orthodontics"
type input "45745 Nokes Blvd Ste 175"
type input "Sterling"
type input "20166-2493"
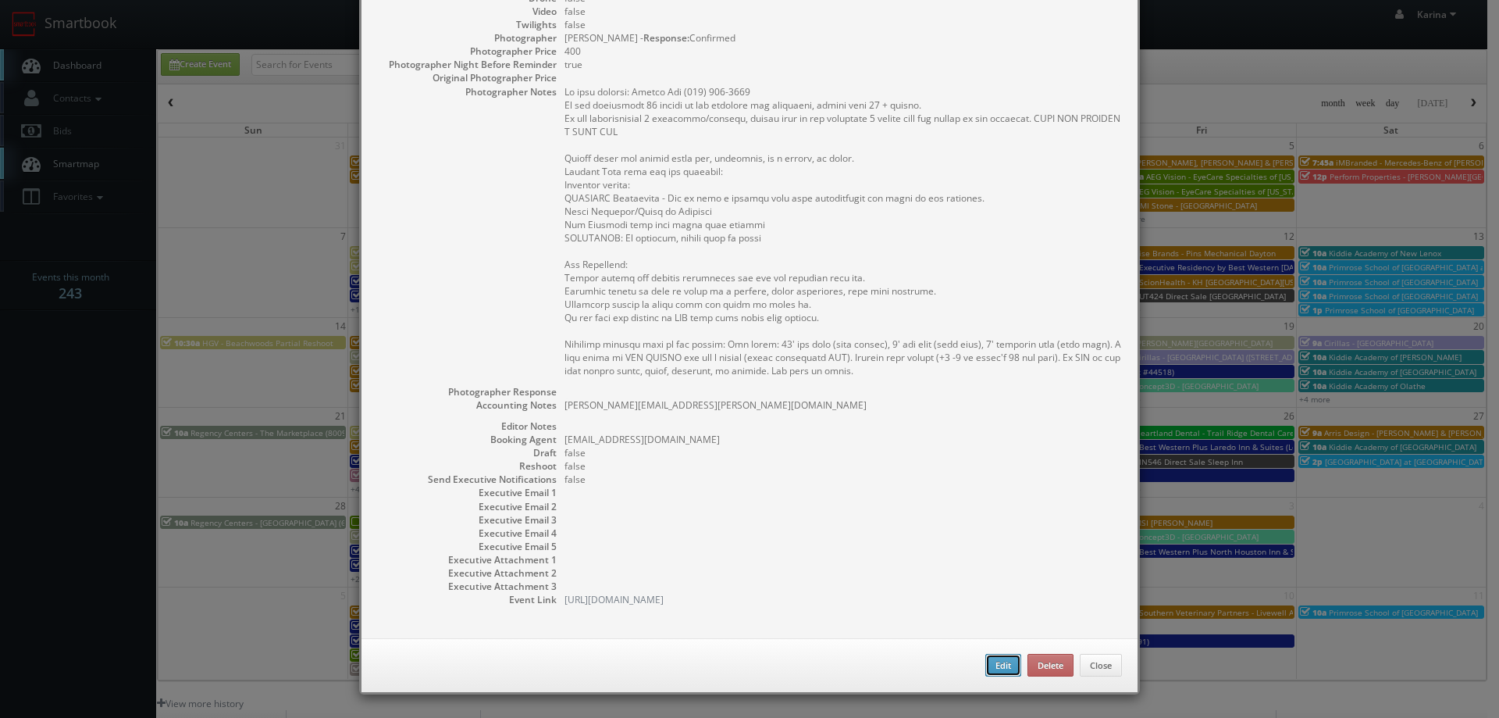
type input "1,000"
checkbox input "true"
type textarea "Ashwin.Harish@smiledoctors.com"
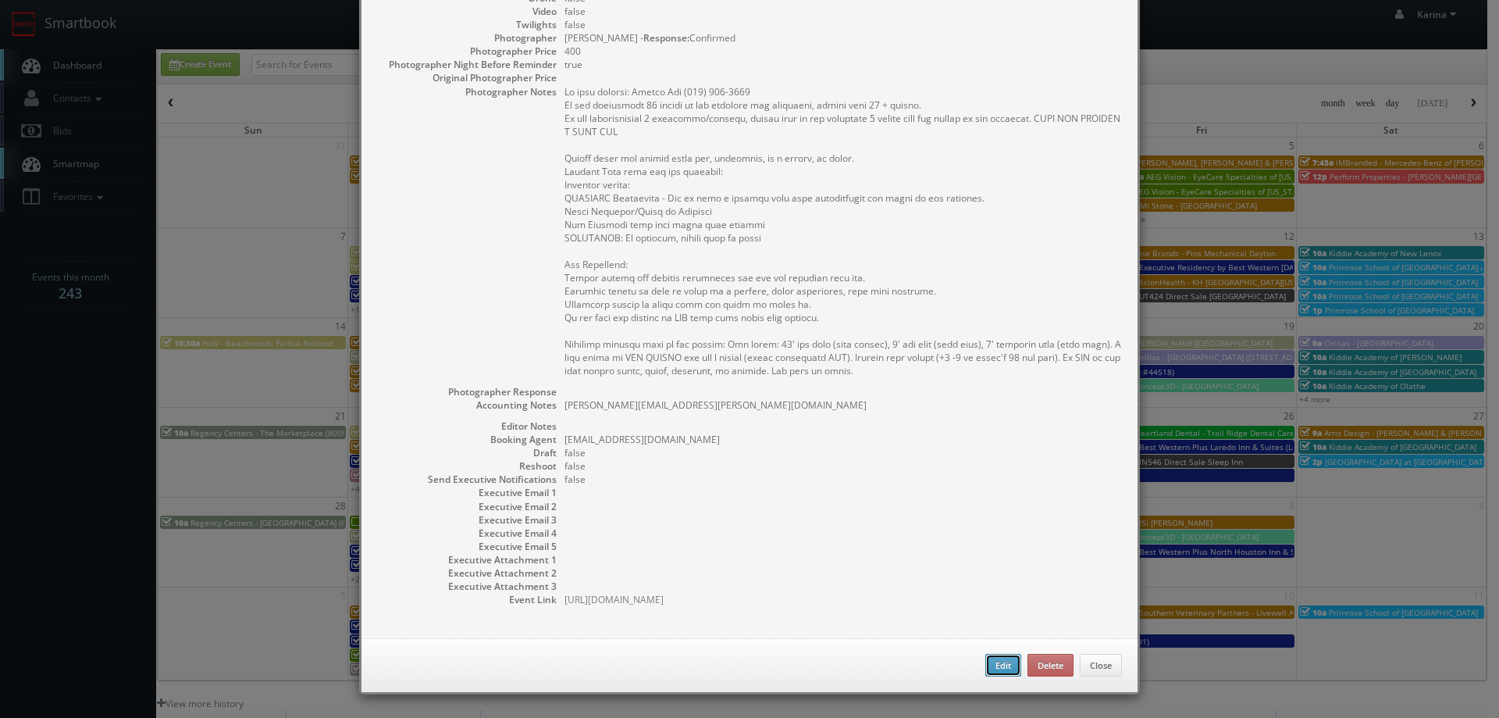
type input "09/23/2025"
type input "8:00am"
checkbox input "true"
type textarea "On site contact: Amanda Ott (571) 442-0524 We are delivering 15 images of the p…"
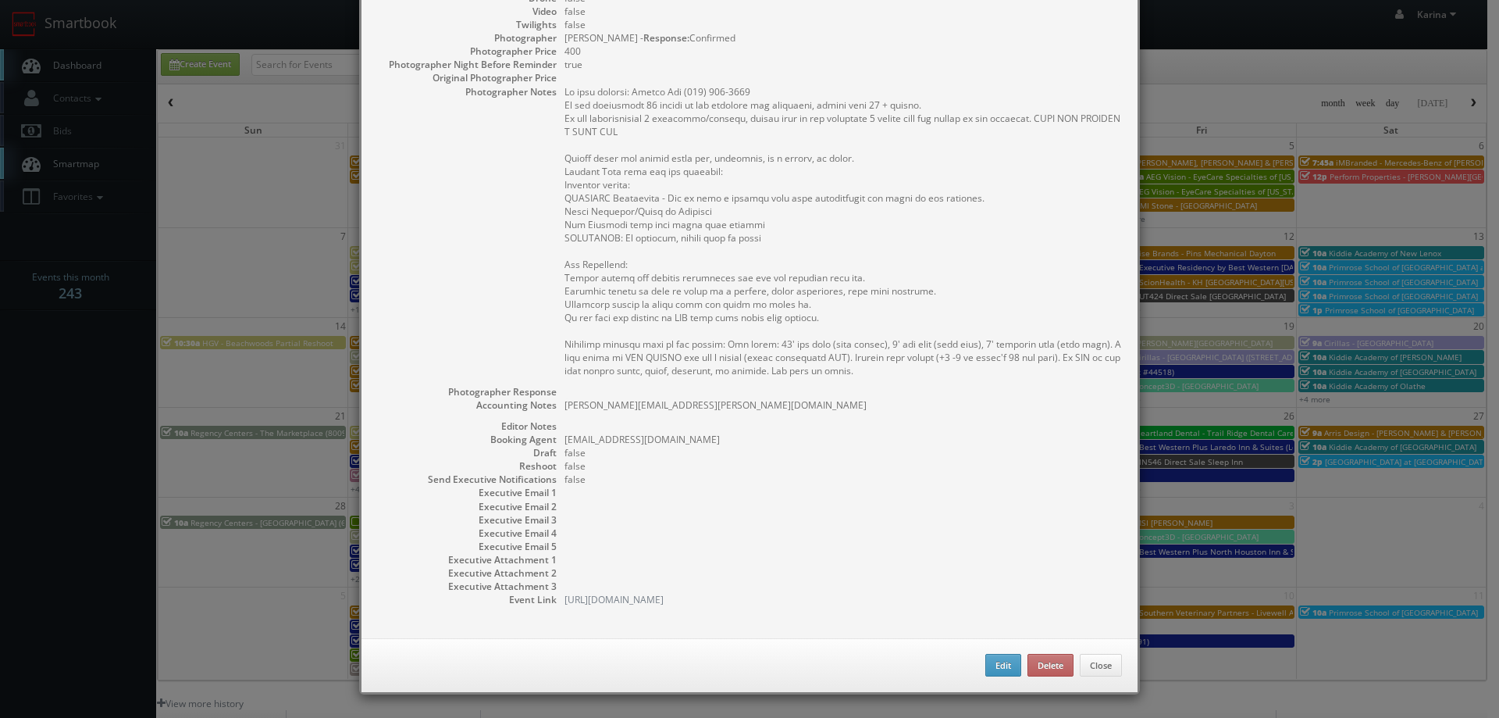
select select "[US_STATE]"
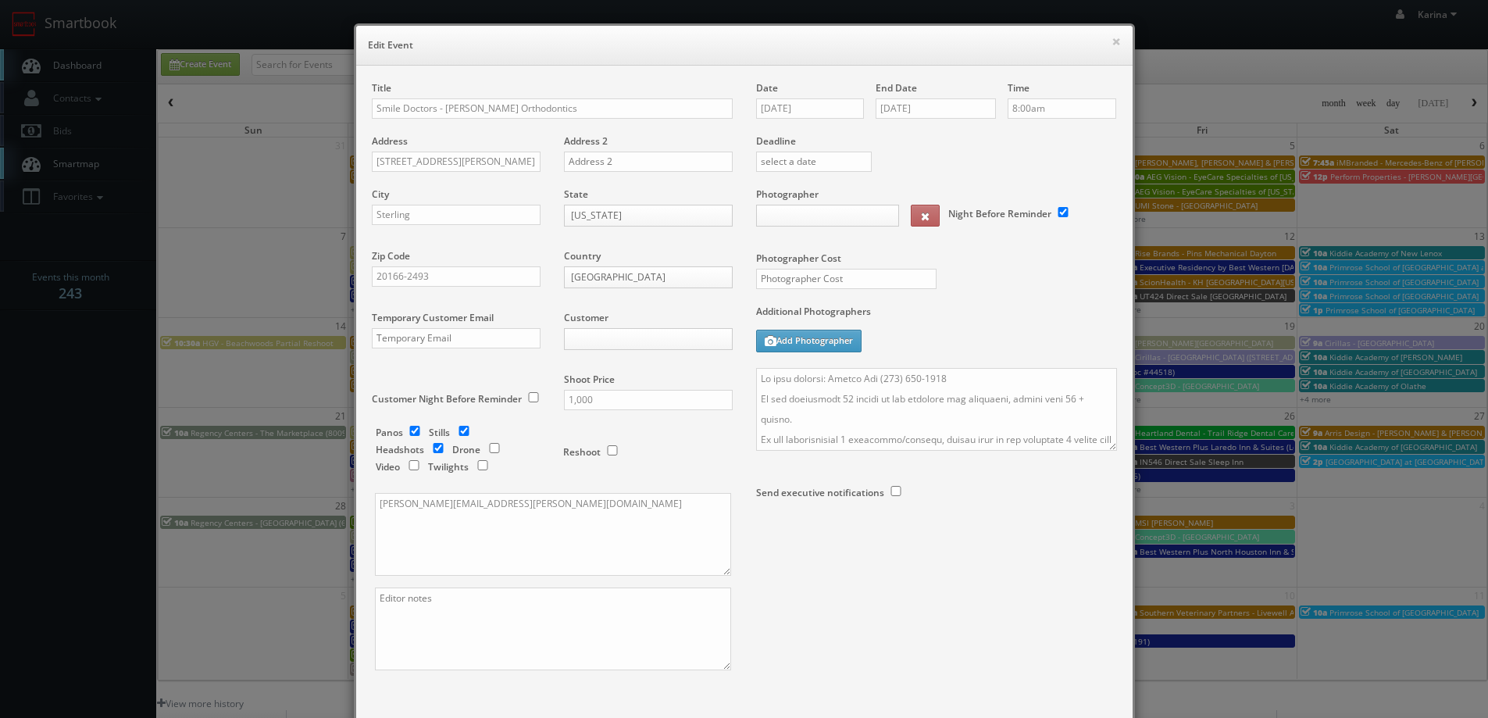
type input "1,000"
type input "400"
select select "fake72@mg.cs3calendar.com"
select select "fsuwito@gmail.com"
click at [618, 397] on input "1,000" at bounding box center [648, 400] width 169 height 20
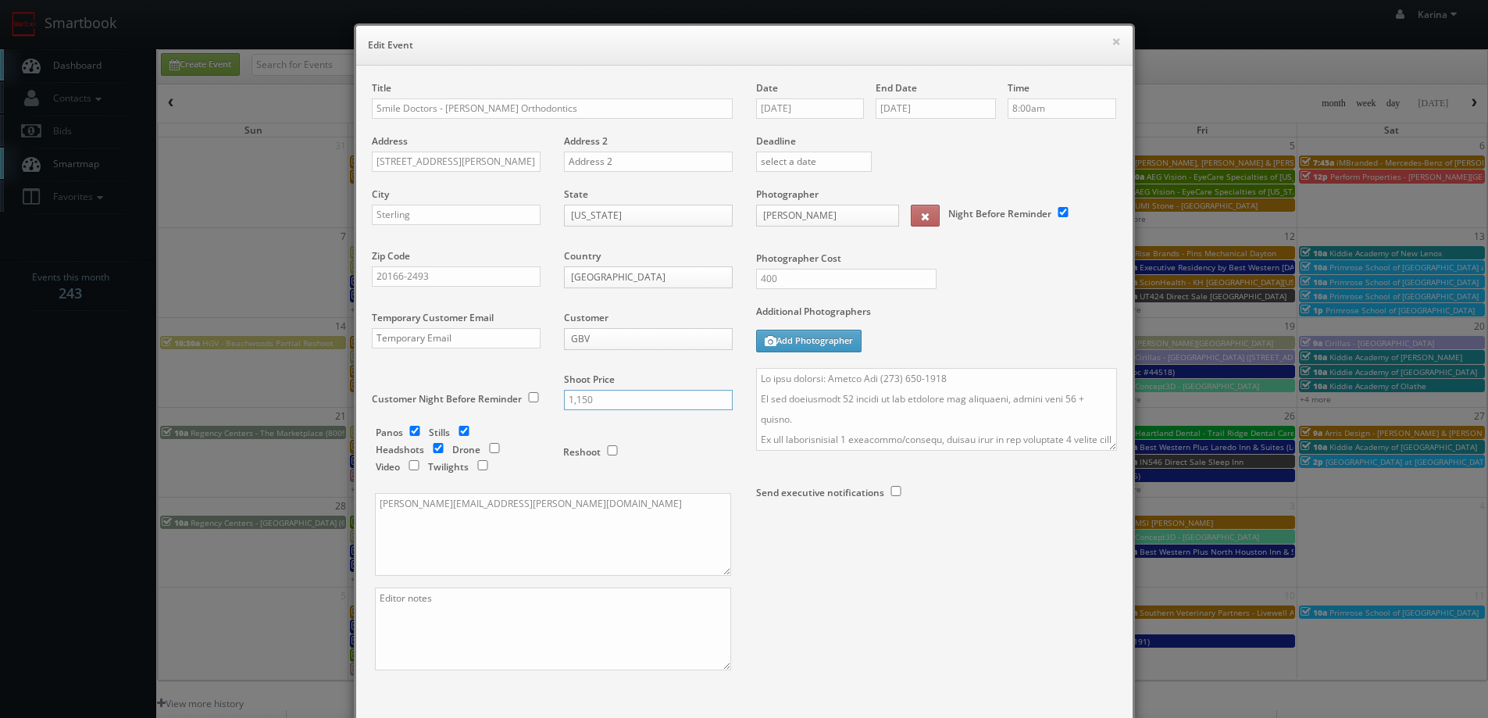
type input "1,150"
click at [803, 280] on input "400" at bounding box center [846, 279] width 180 height 20
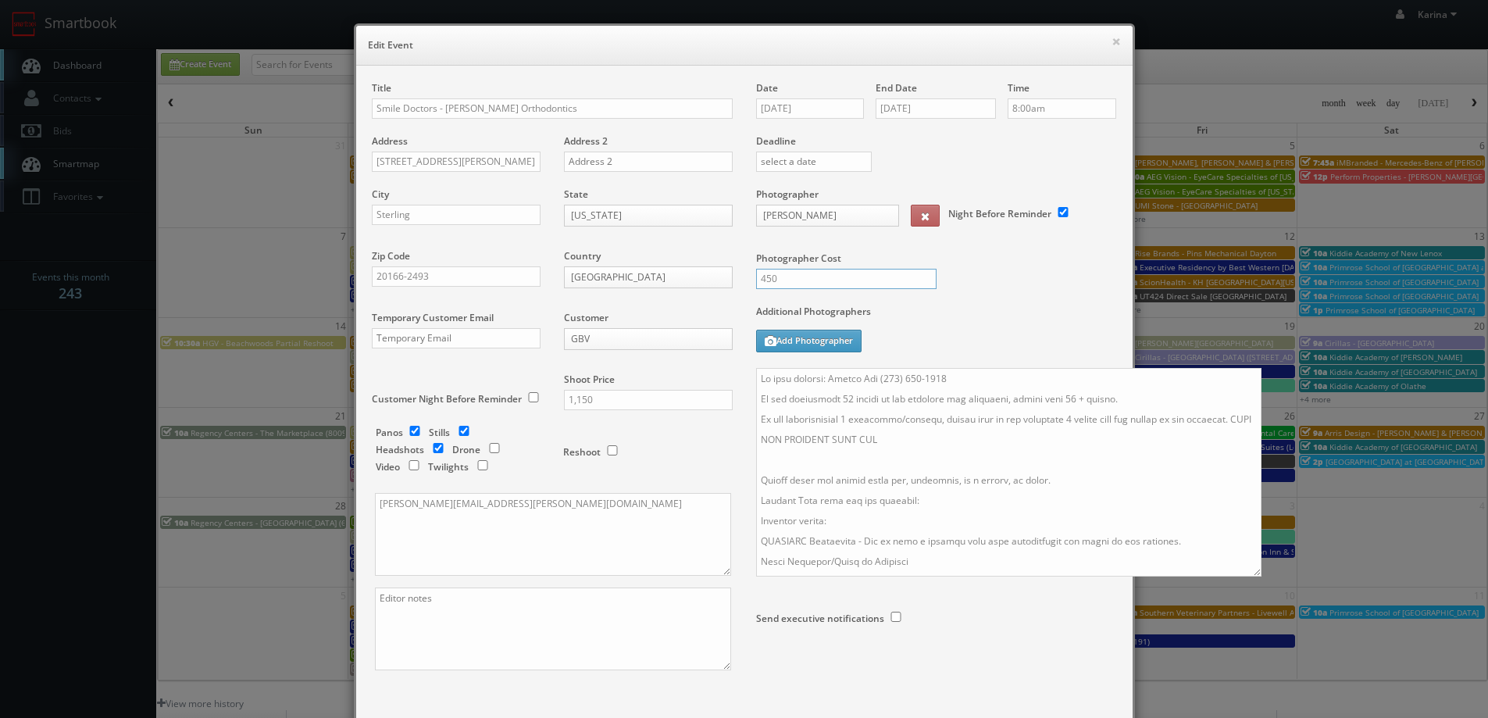
drag, startPoint x: 1103, startPoint y: 448, endPoint x: 1232, endPoint y: 558, distance: 169.6
click at [1248, 576] on textarea at bounding box center [1008, 472] width 505 height 209
type input "450"
click at [844, 398] on textarea at bounding box center [1009, 473] width 506 height 210
drag, startPoint x: 1071, startPoint y: 393, endPoint x: 1091, endPoint y: 404, distance: 22.4
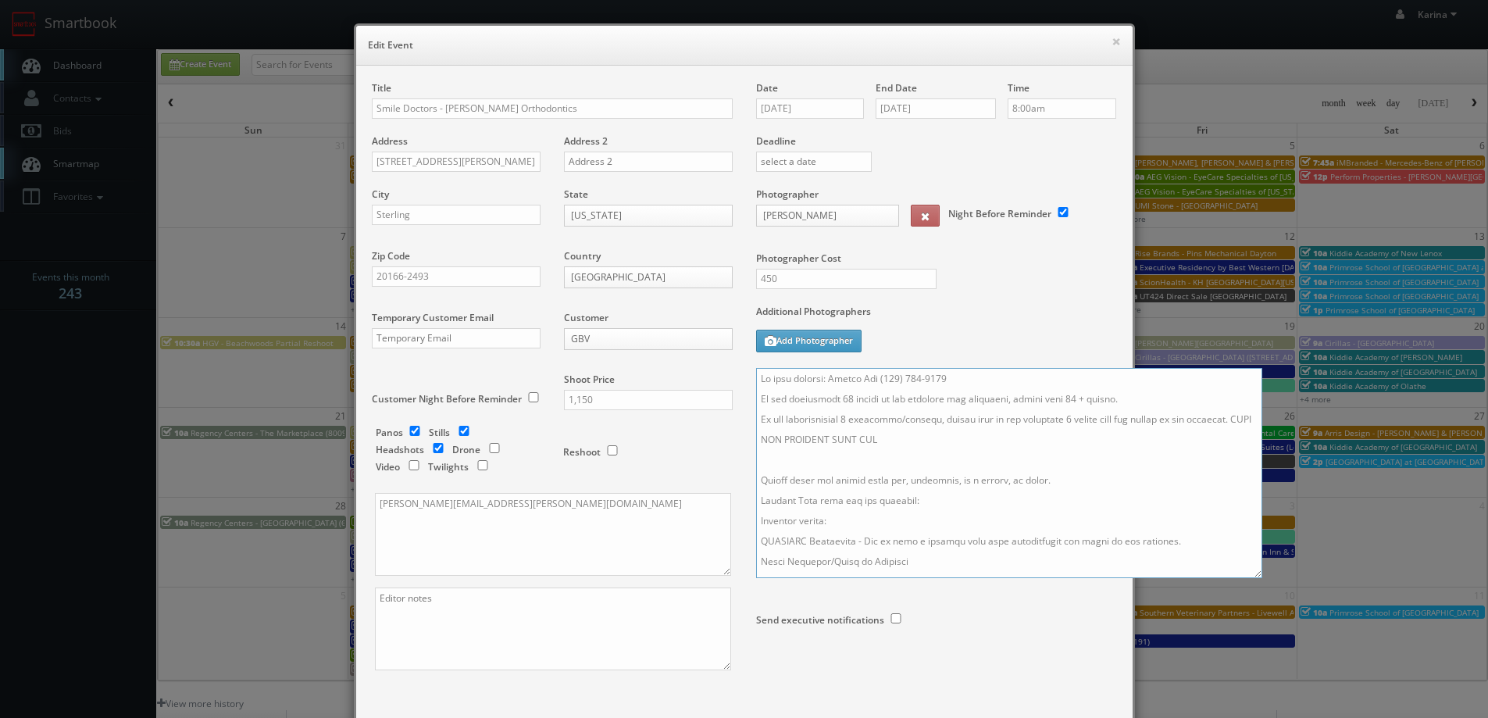
click at [1074, 395] on textarea at bounding box center [1009, 473] width 506 height 210
click at [1136, 407] on textarea at bounding box center [1009, 473] width 506 height 210
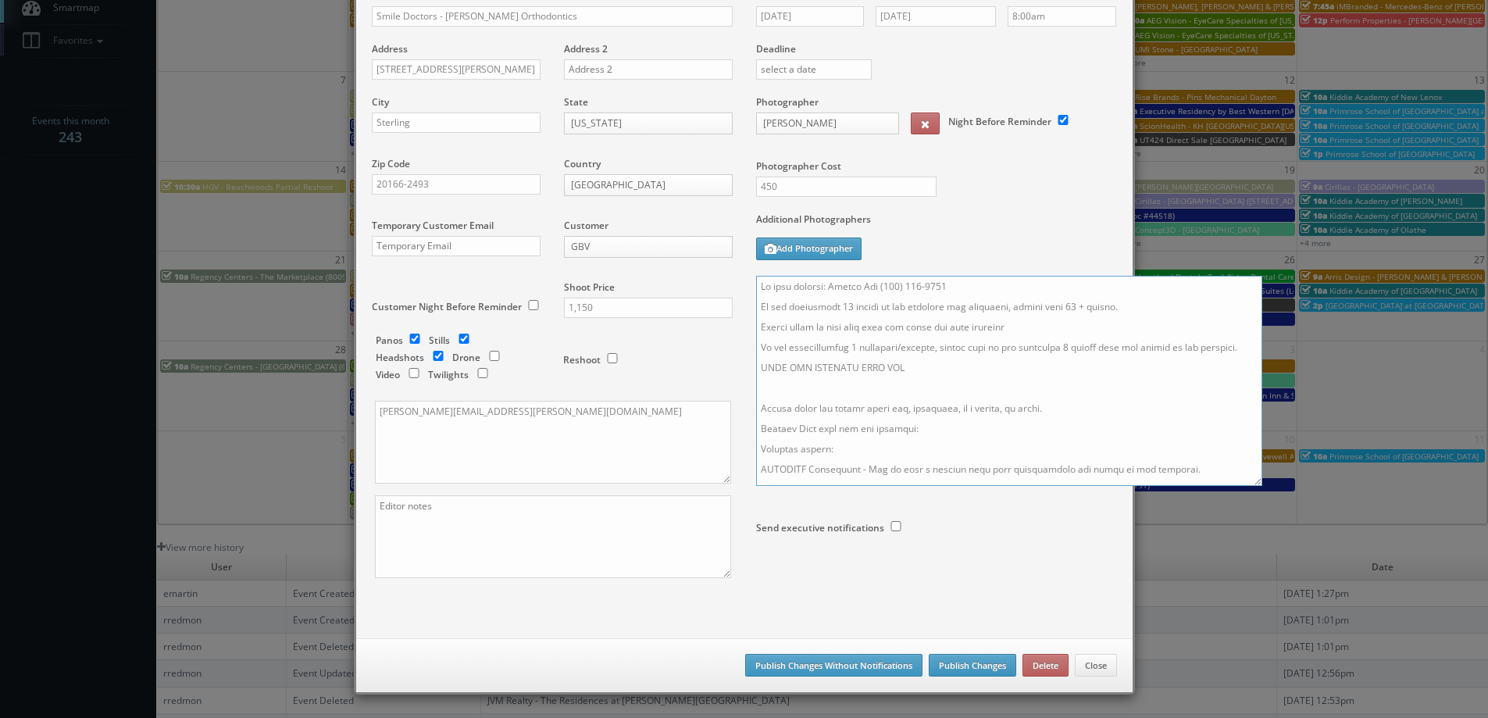
type textarea "On site contact: Amanda Ott (571) 442-0524 We are delivering 30 images of the p…"
click at [976, 668] on button "Publish Changes" at bounding box center [972, 665] width 87 height 23
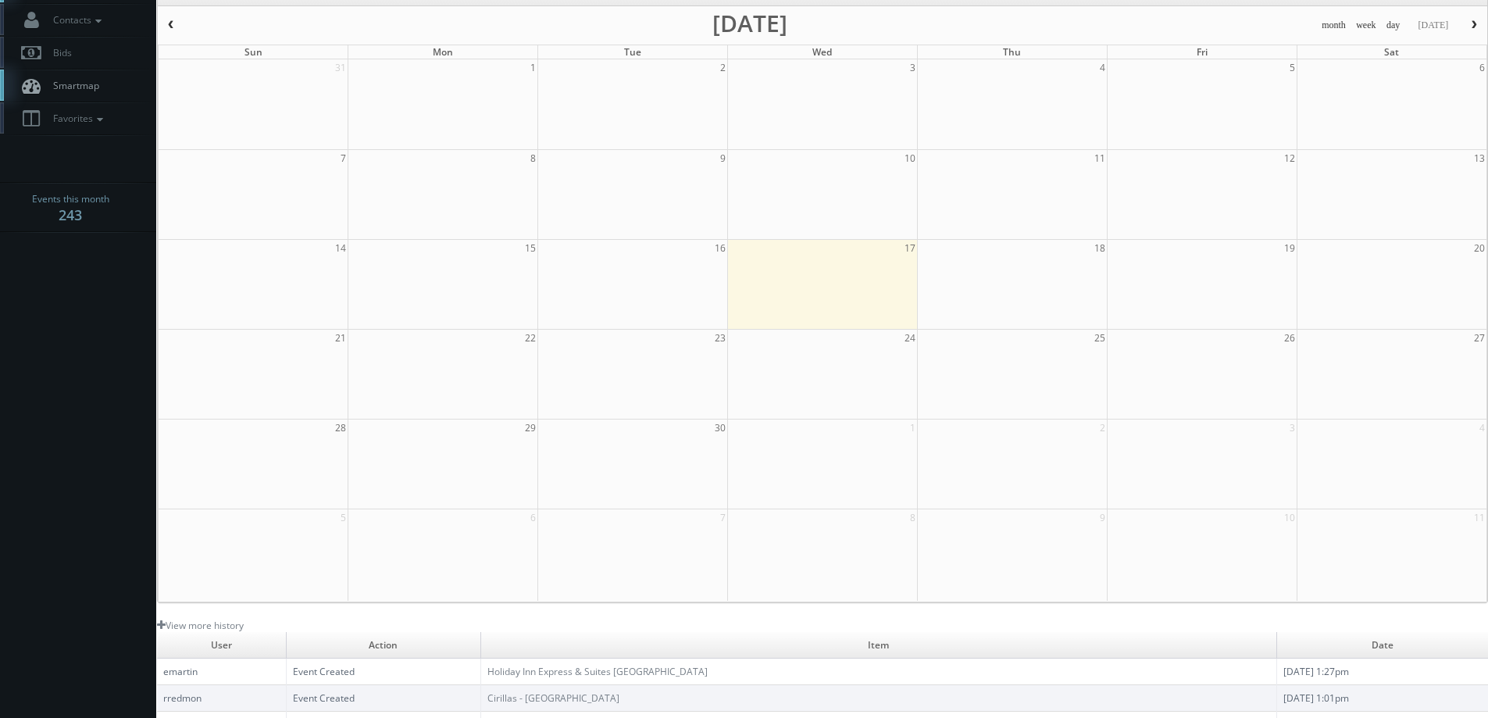
scroll to position [0, 0]
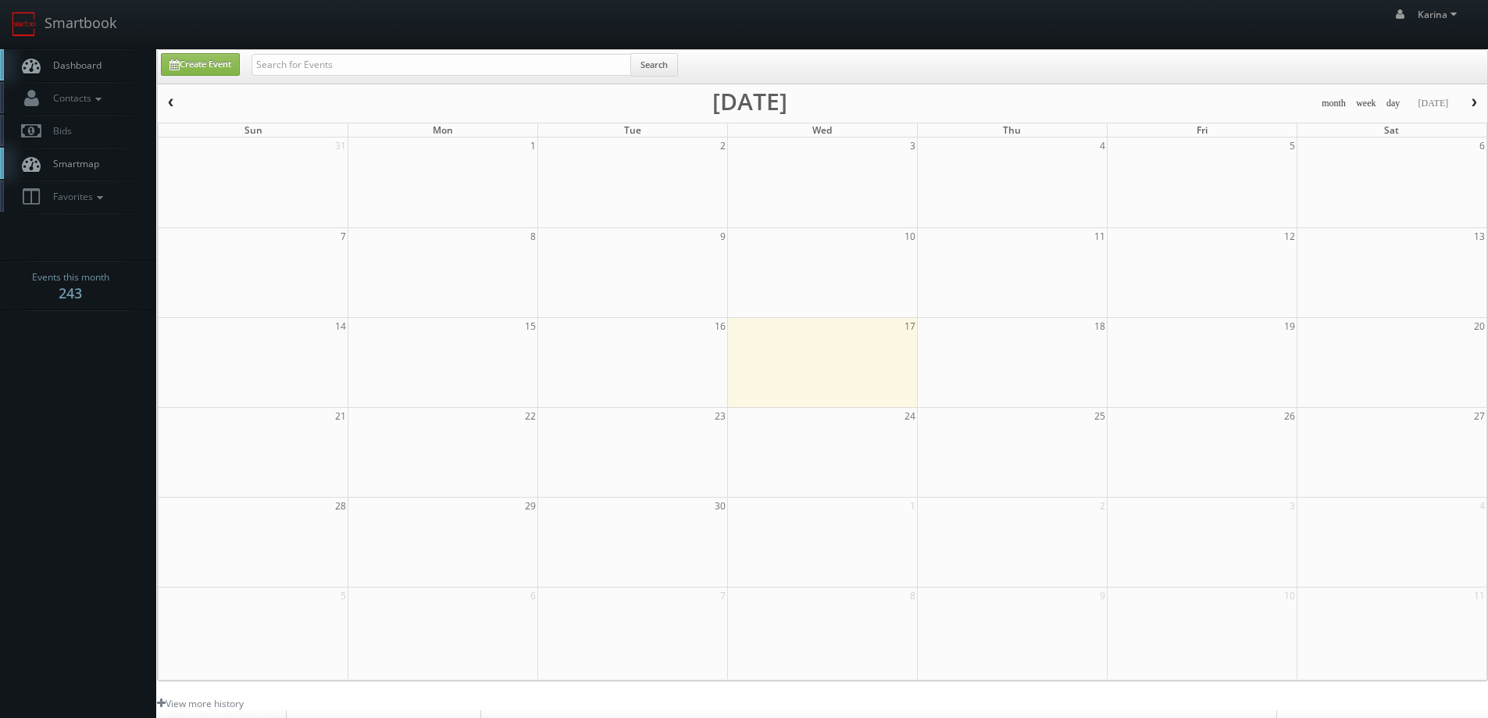
click at [72, 70] on span "Dashboard" at bounding box center [73, 65] width 56 height 13
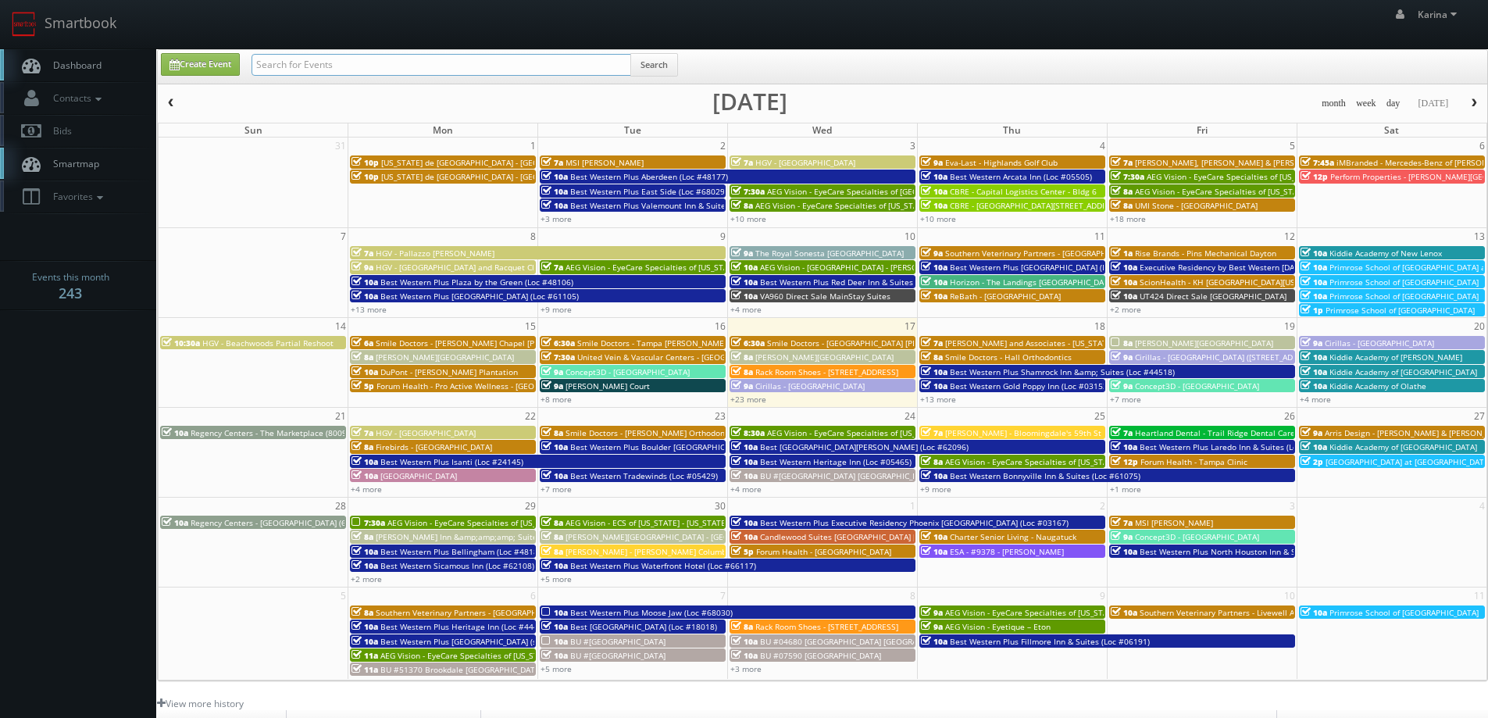
click at [337, 66] on input "text" at bounding box center [441, 65] width 380 height 22
click at [285, 66] on input "text" at bounding box center [441, 65] width 380 height 22
type input "headshot"
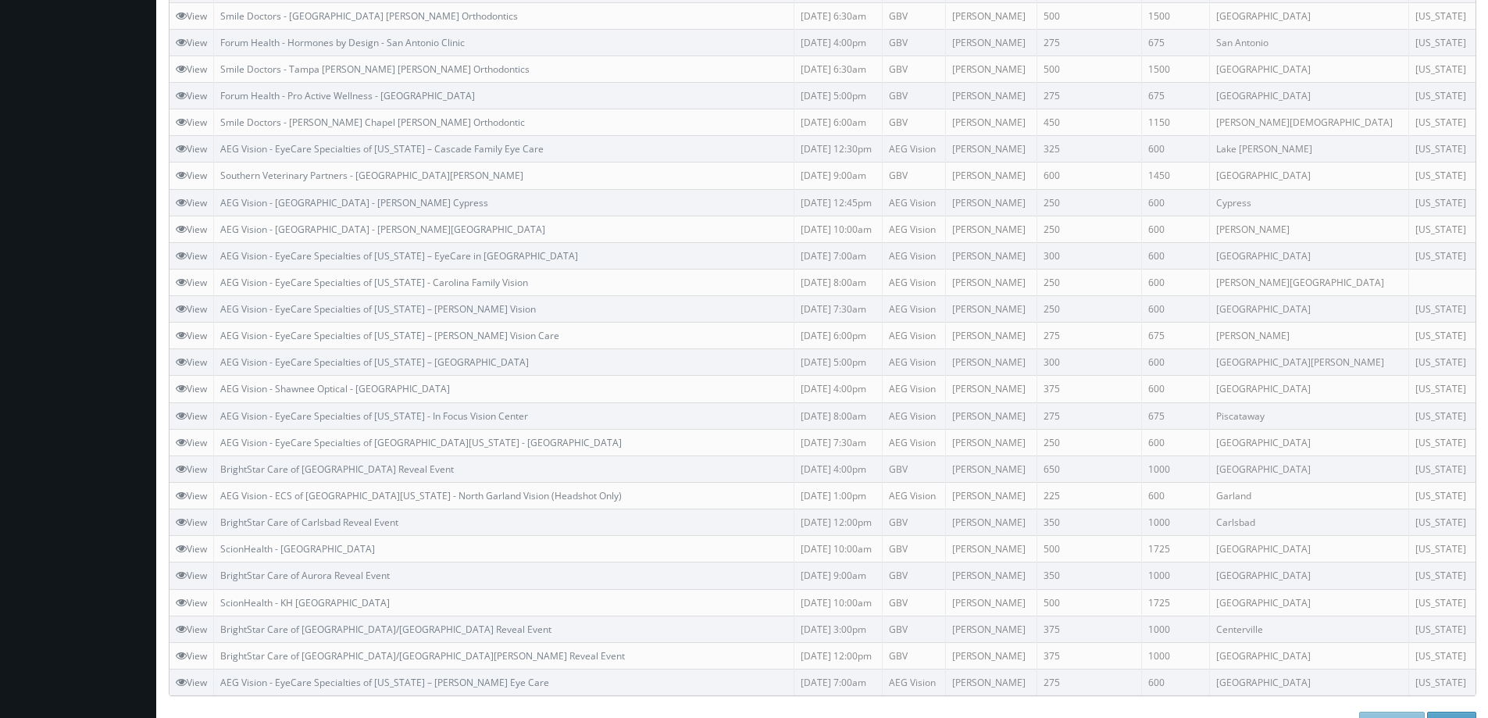
scroll to position [810, 0]
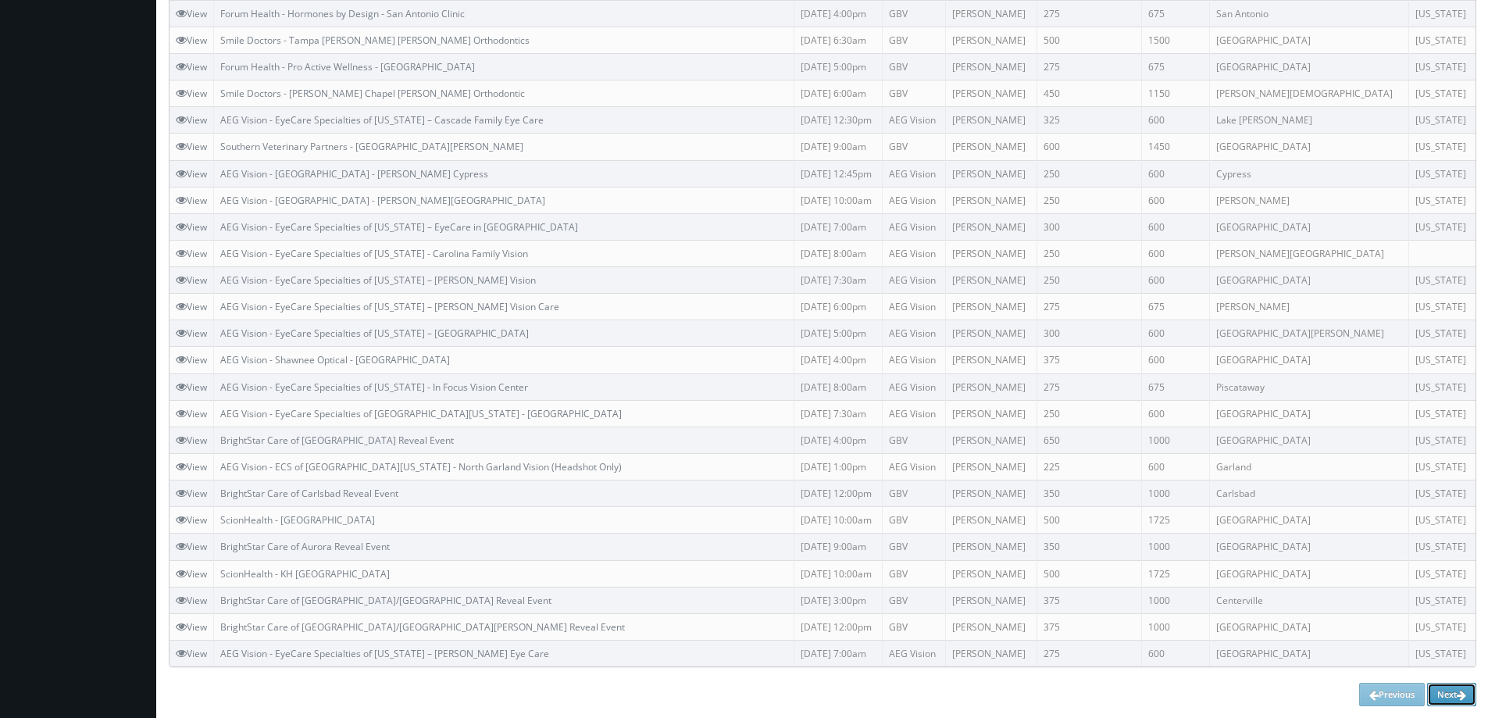
click at [1449, 694] on link "Next" at bounding box center [1451, 694] width 49 height 23
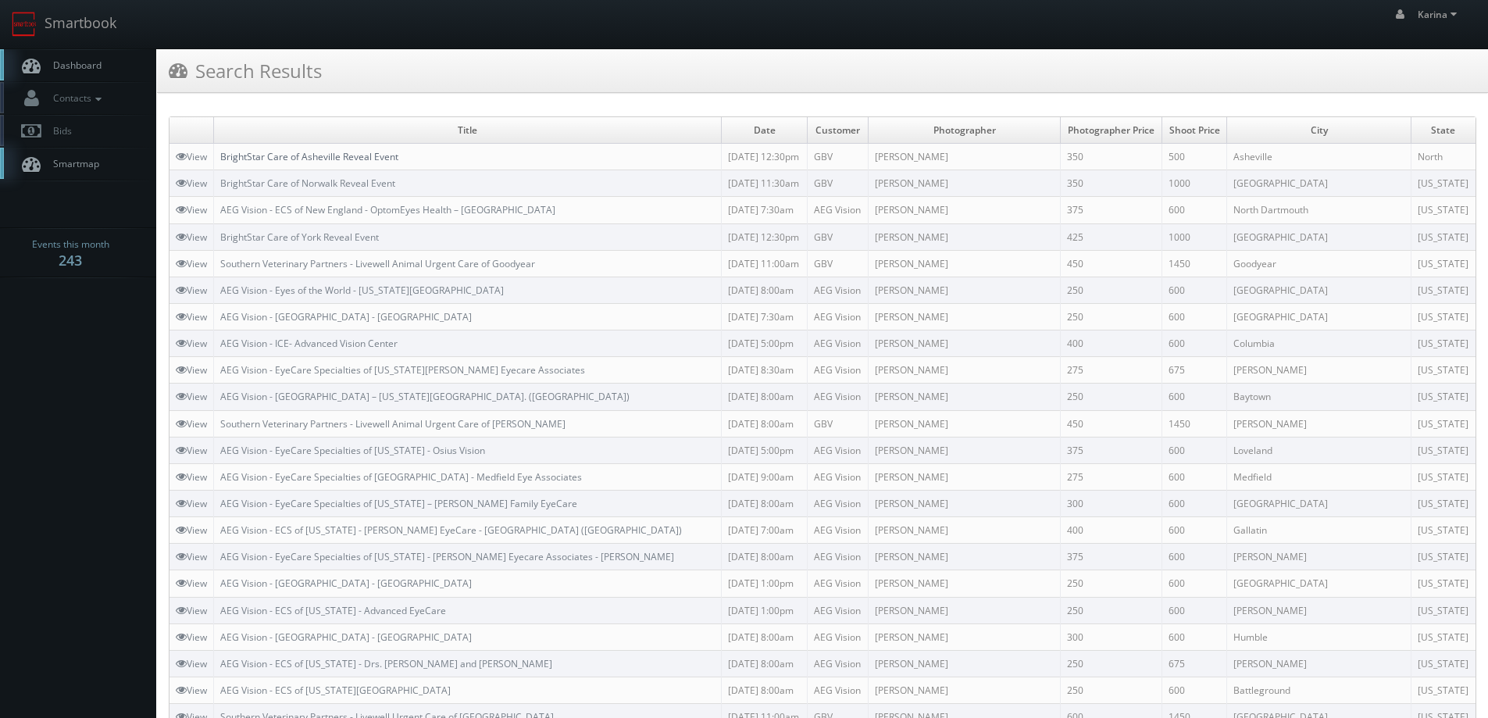
click at [369, 161] on link "BrightStar Care of Asheville Reveal Event" at bounding box center [309, 156] width 178 height 13
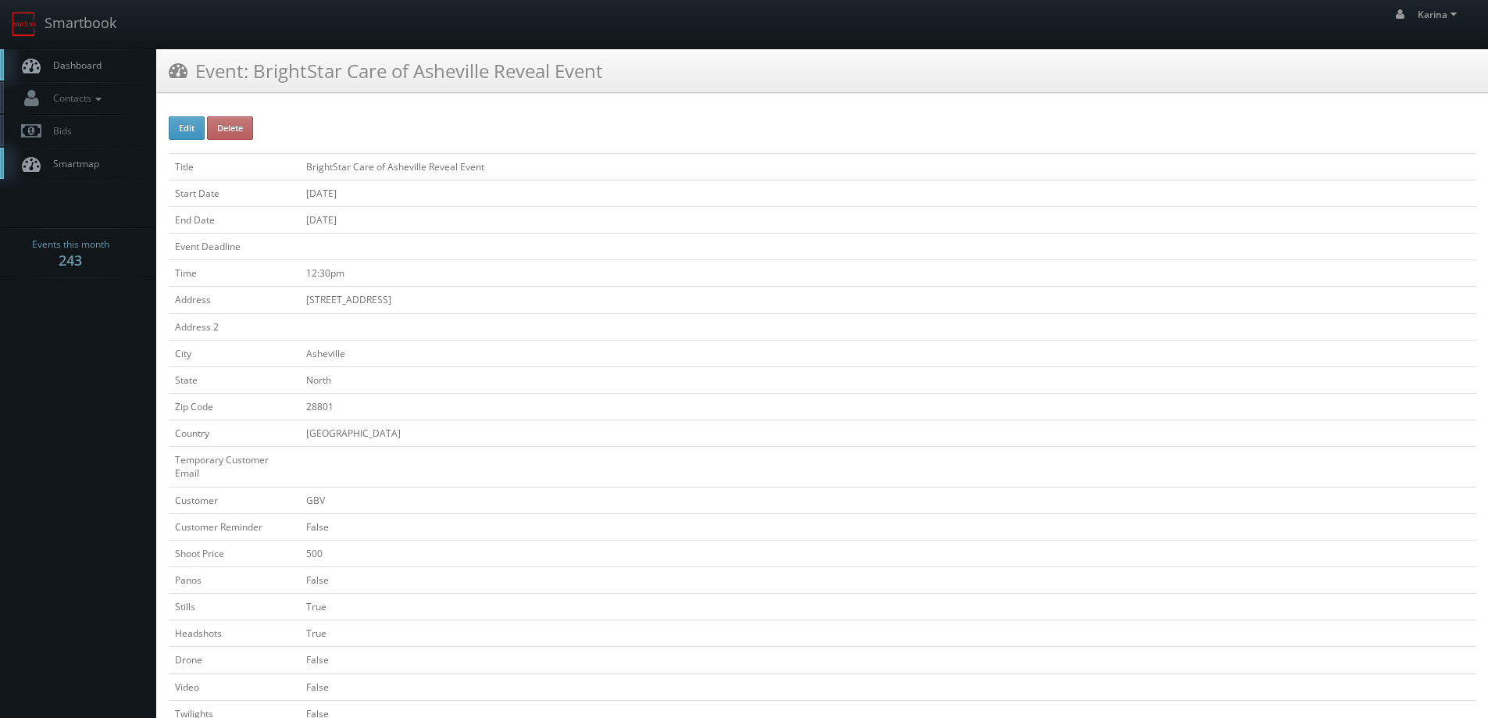
click at [92, 73] on link "Dashboard" at bounding box center [78, 65] width 156 height 32
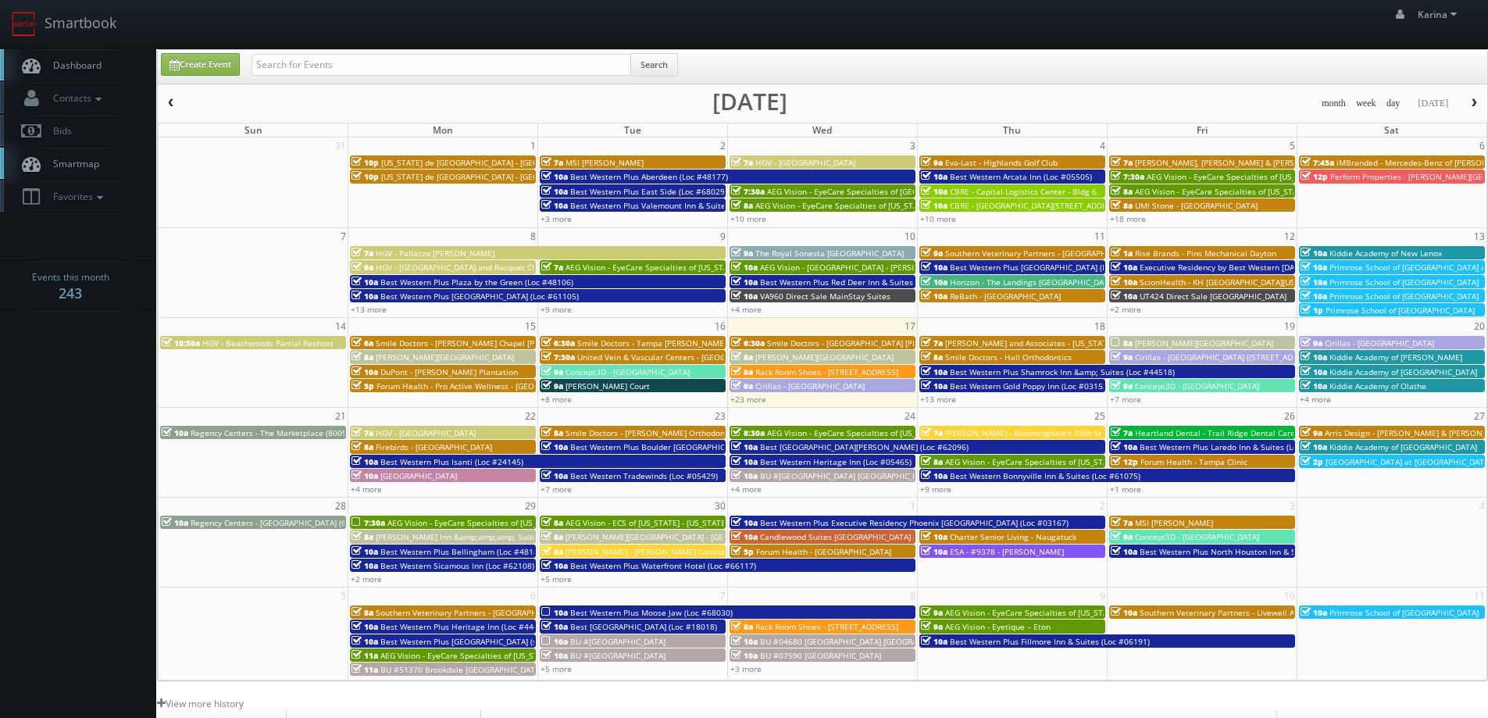
click at [89, 73] on link "Dashboard" at bounding box center [78, 65] width 156 height 32
click at [654, 428] on span "Smile Doctors - [PERSON_NAME] Orthodontics" at bounding box center [651, 432] width 173 height 11
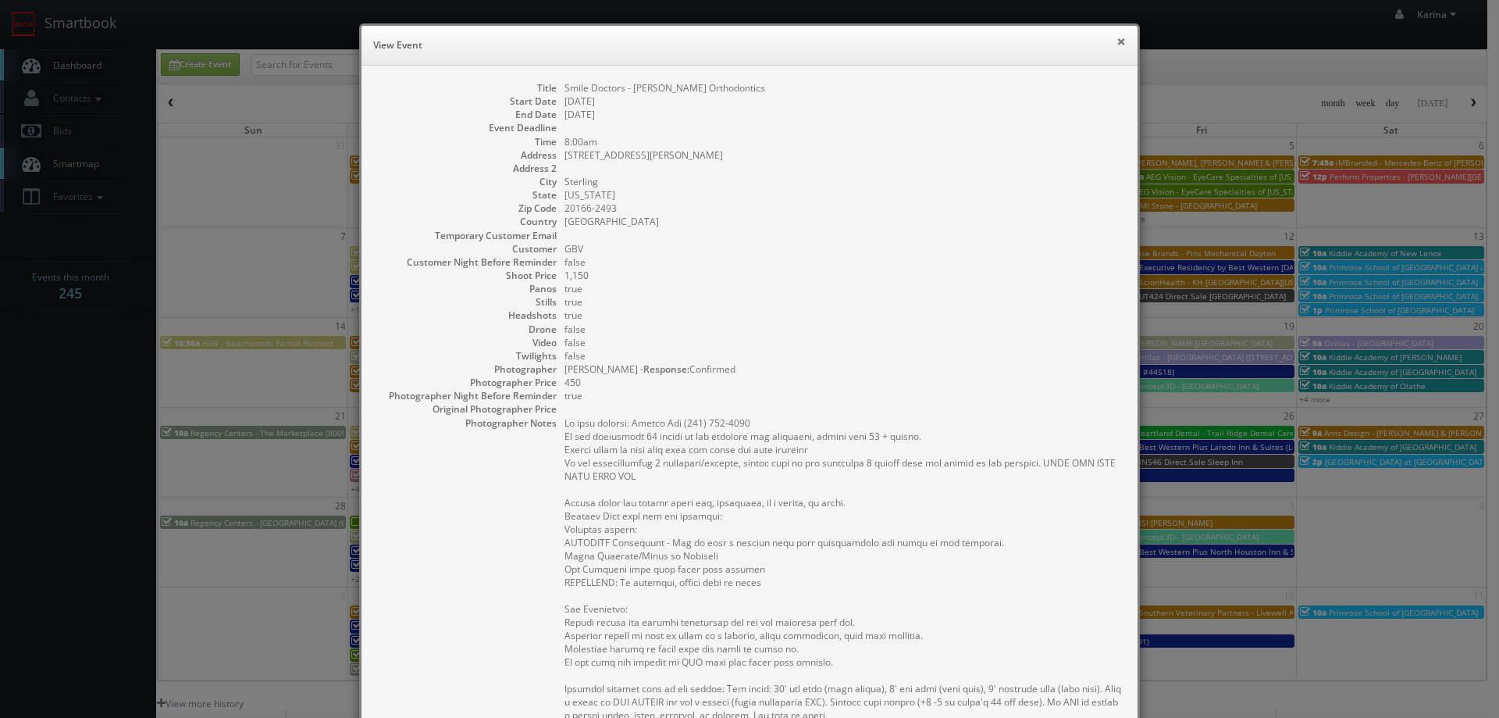
click at [1117, 45] on button "×" at bounding box center [1121, 41] width 9 height 11
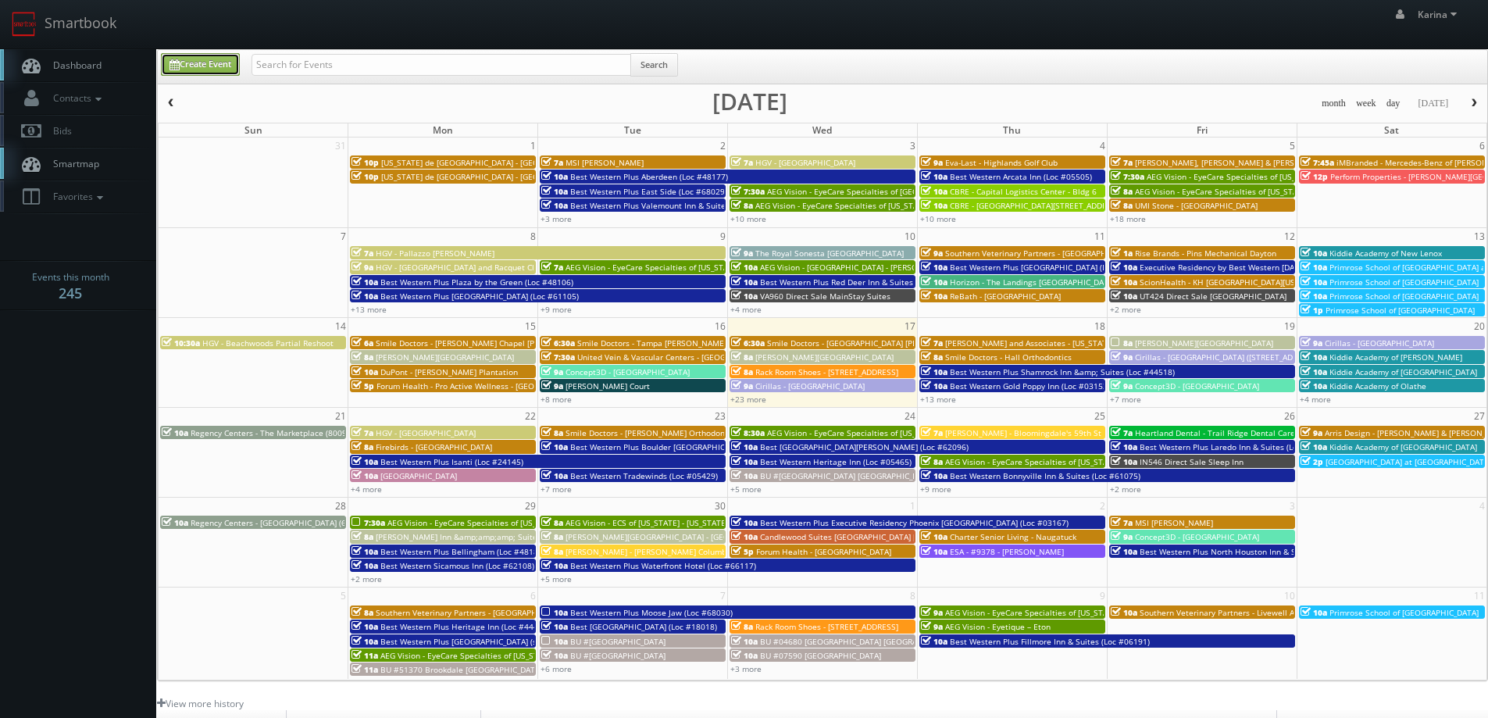
click at [181, 59] on link "Create Event" at bounding box center [200, 64] width 79 height 23
type input "[DATE]"
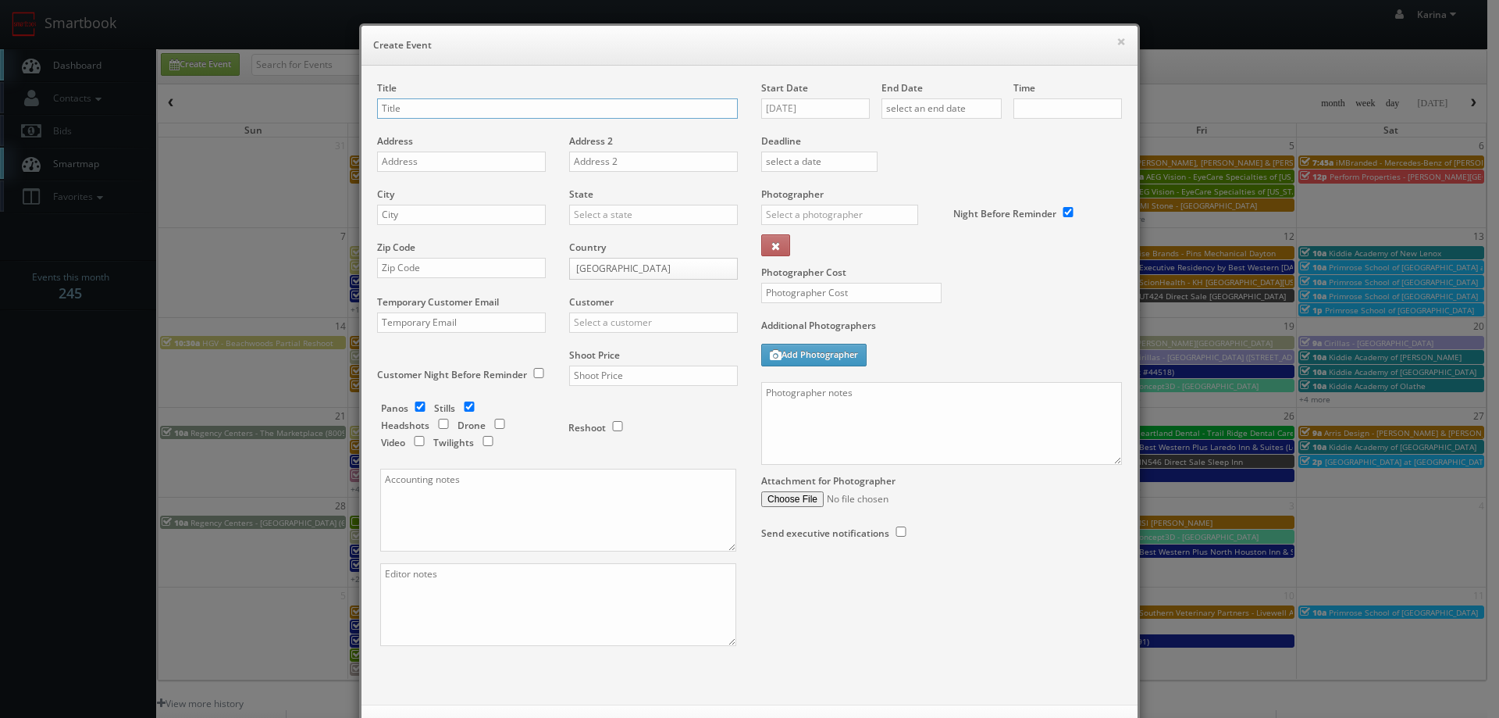
checkbox input "true"
type input "10:00am"
checkbox input "true"
type input "Rack Room Shoes - 1088"
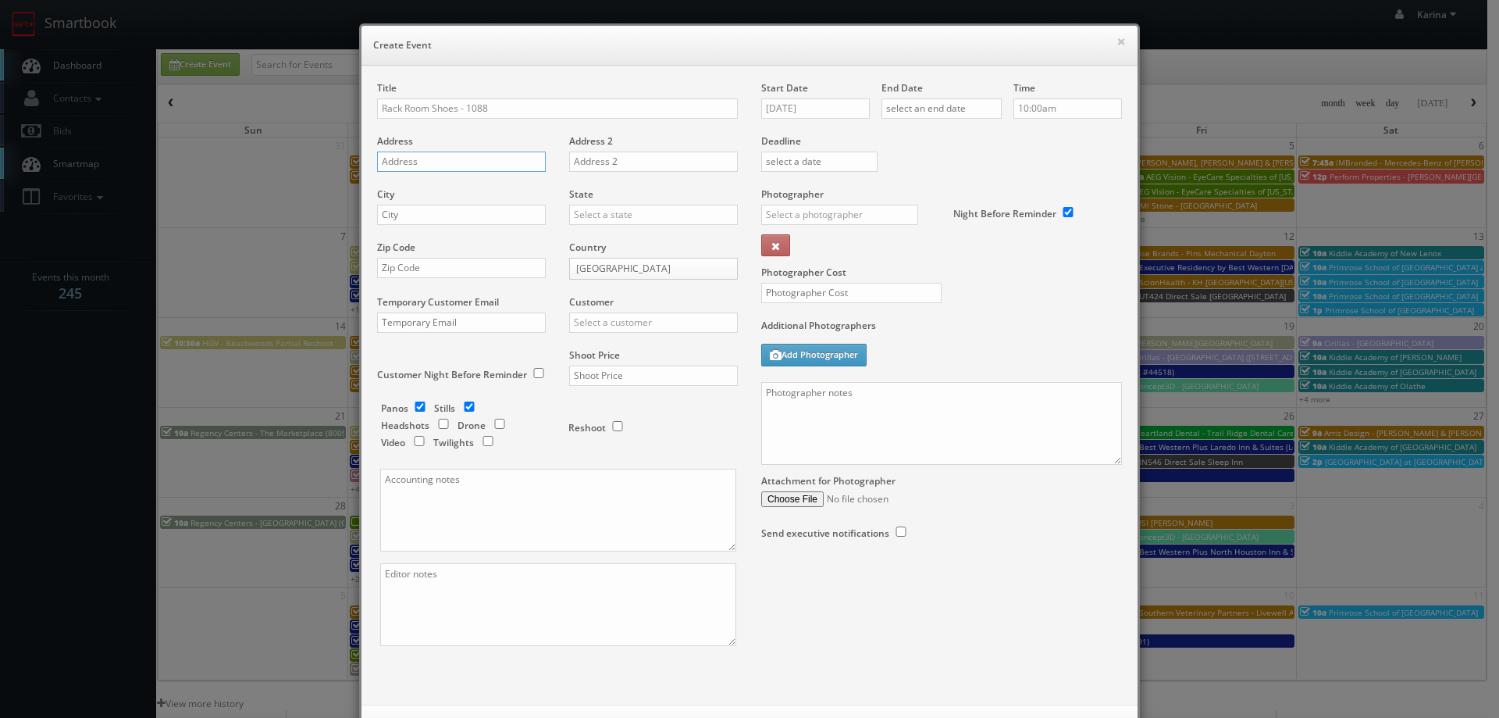
click at [422, 167] on input "text" at bounding box center [461, 161] width 169 height 20
paste input "9057 STAPLES MILLS RD"
type input "9057 STAPLES MILLS RD"
click at [534, 102] on input "Rack Room Shoes - 1088" at bounding box center [557, 108] width 361 height 20
type input "Rack Room Shoes - 1088 Staples Mills Plaza"
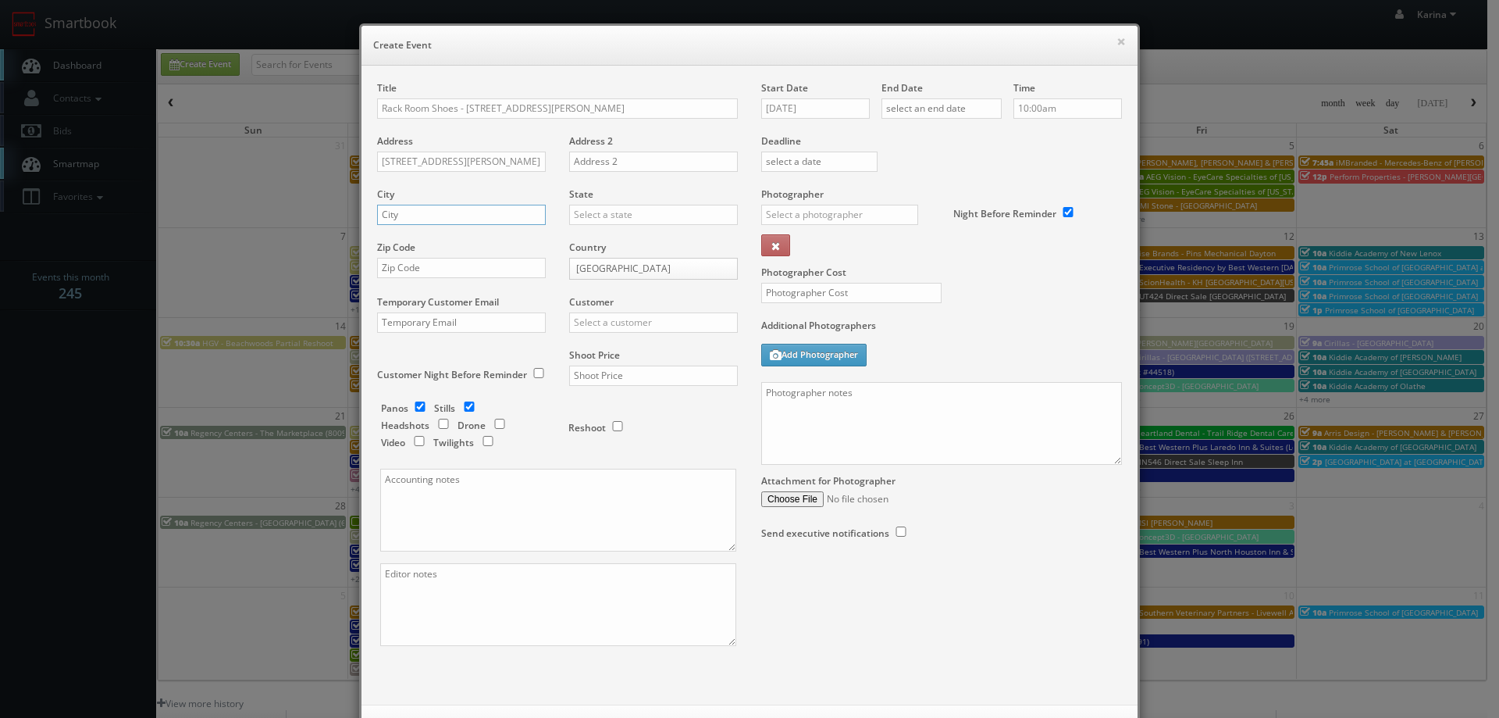
click at [454, 214] on input "text" at bounding box center [461, 215] width 169 height 20
type input "Henrico"
click at [608, 236] on div "[US_STATE]" at bounding box center [653, 240] width 167 height 26
type input "[US_STATE]"
click at [413, 266] on input "text" at bounding box center [461, 268] width 169 height 20
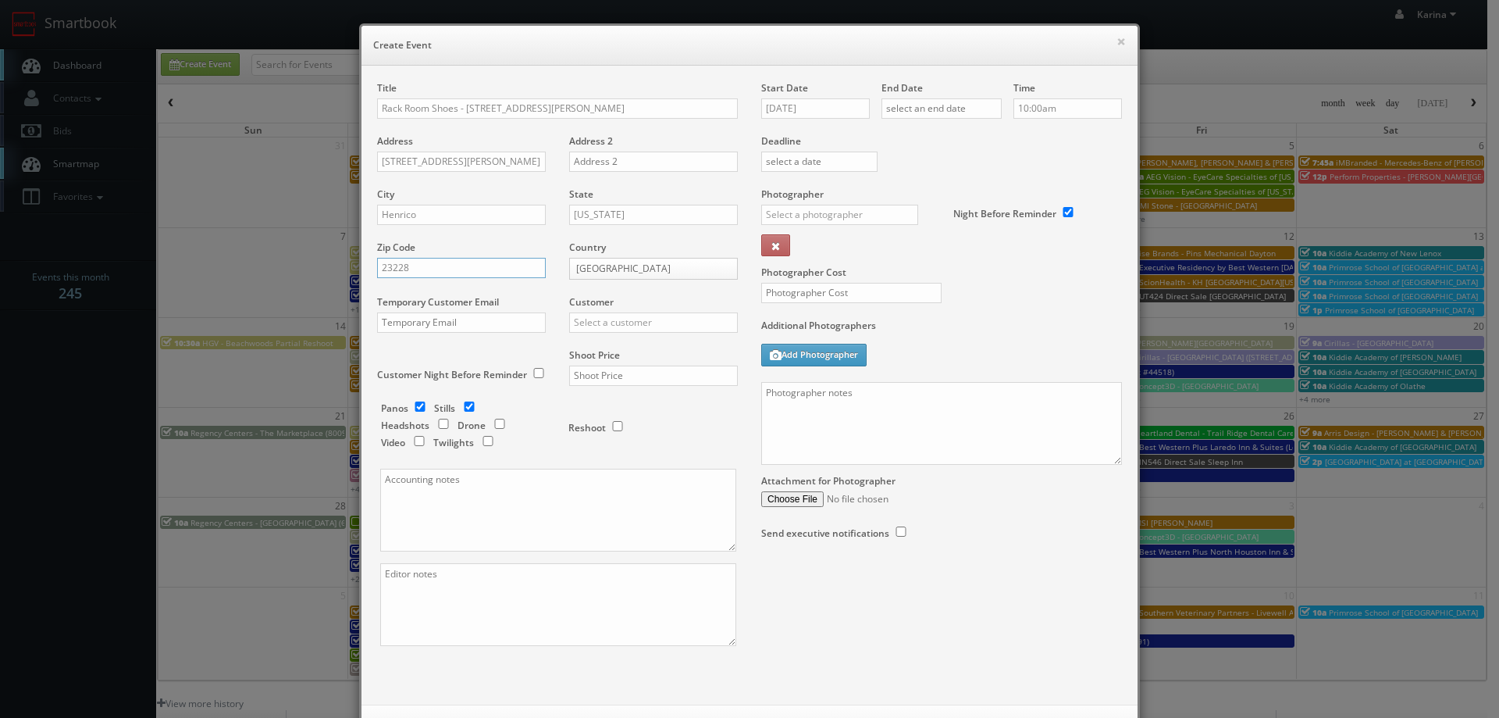
type input "23228"
click at [611, 323] on input "text" at bounding box center [653, 322] width 169 height 20
click at [616, 345] on div "Rack Room Shoes" at bounding box center [653, 348] width 167 height 26
type input "Rack Room Shoes"
click at [420, 405] on input "checkbox" at bounding box center [419, 406] width 23 height 10
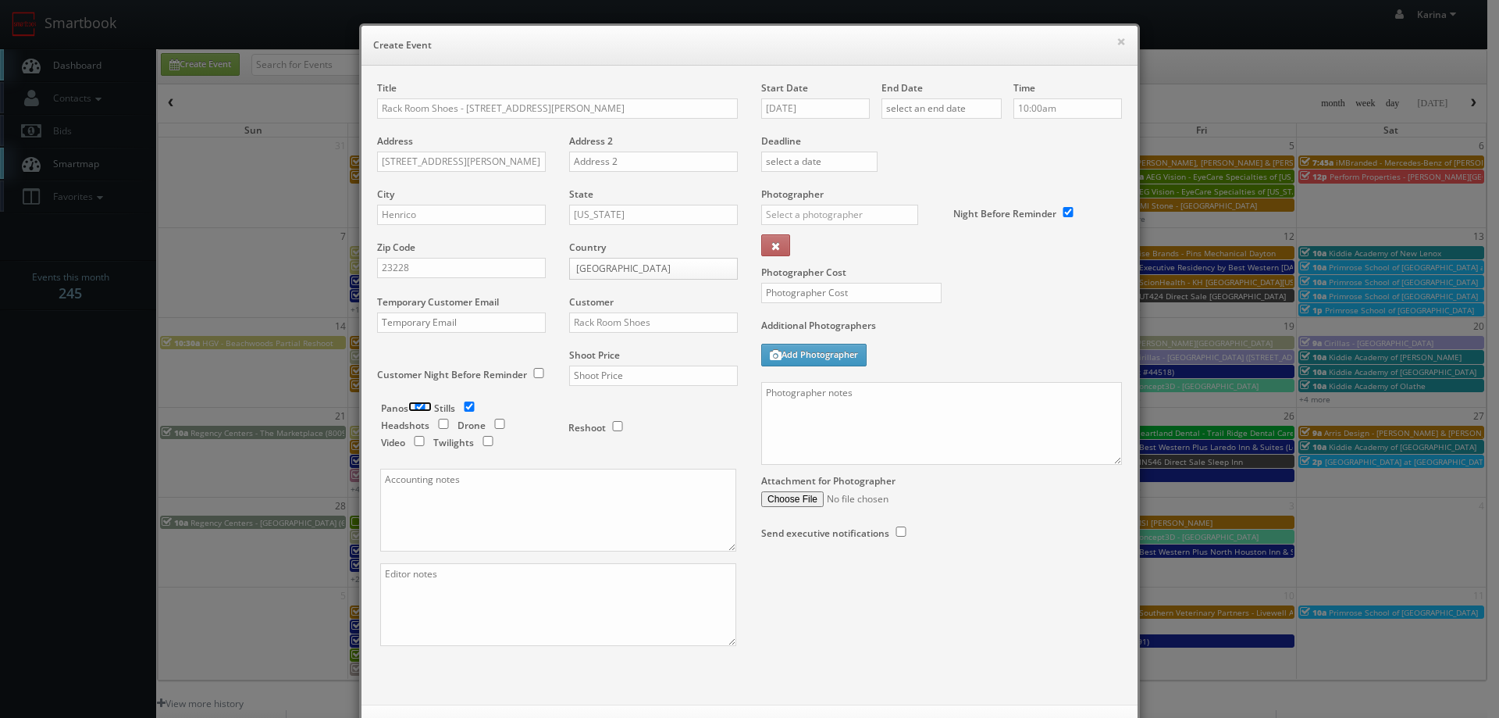
checkbox input "false"
click at [593, 376] on input "text" at bounding box center [653, 375] width 169 height 20
type input "700"
click at [132, 437] on div "× Create Event Title Rack Room Shoes - 1088 Staples Mills Plaza Address 9057 ST…" at bounding box center [749, 359] width 1499 height 718
click at [805, 109] on input "09/17/2025" at bounding box center [815, 108] width 109 height 20
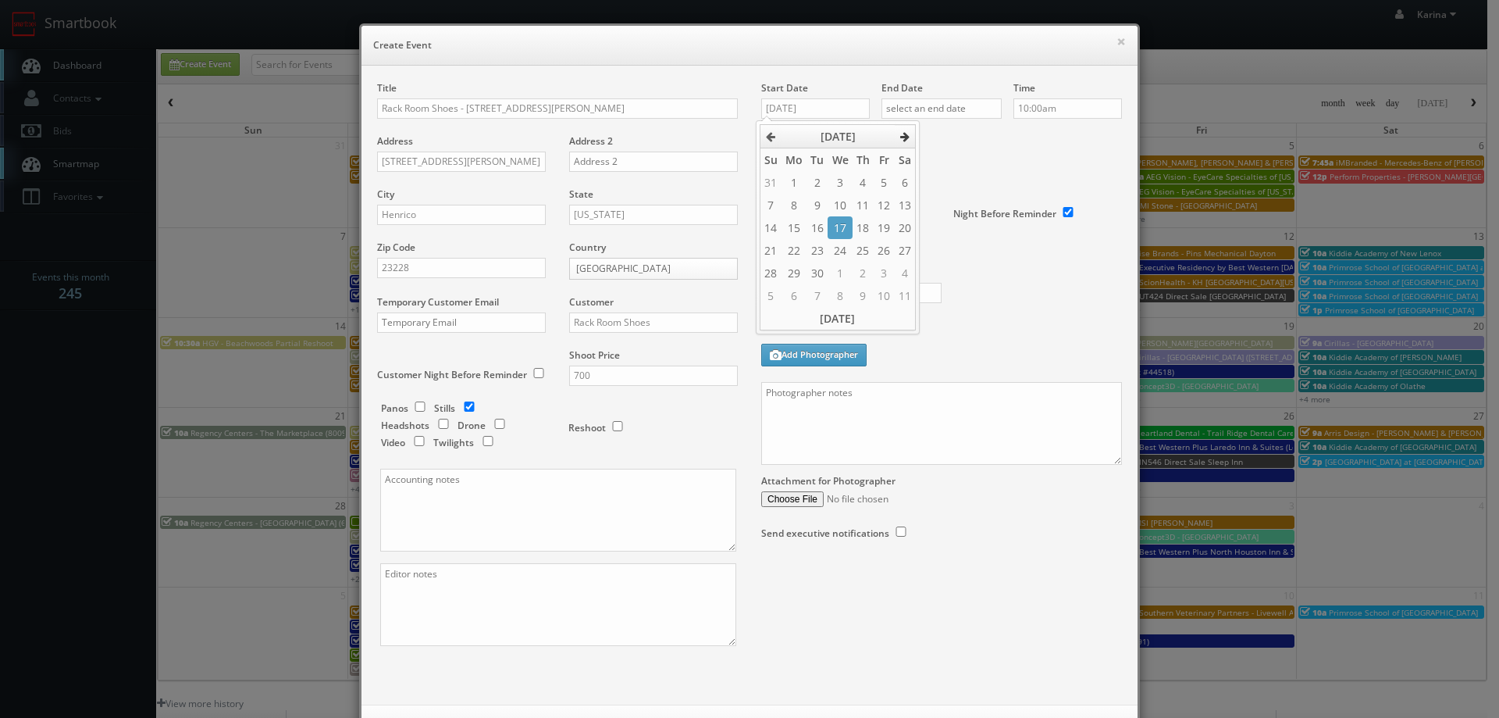
click at [902, 135] on icon at bounding box center [904, 136] width 9 height 11
click at [839, 223] on td "15" at bounding box center [840, 227] width 24 height 23
type input "10/15/2025"
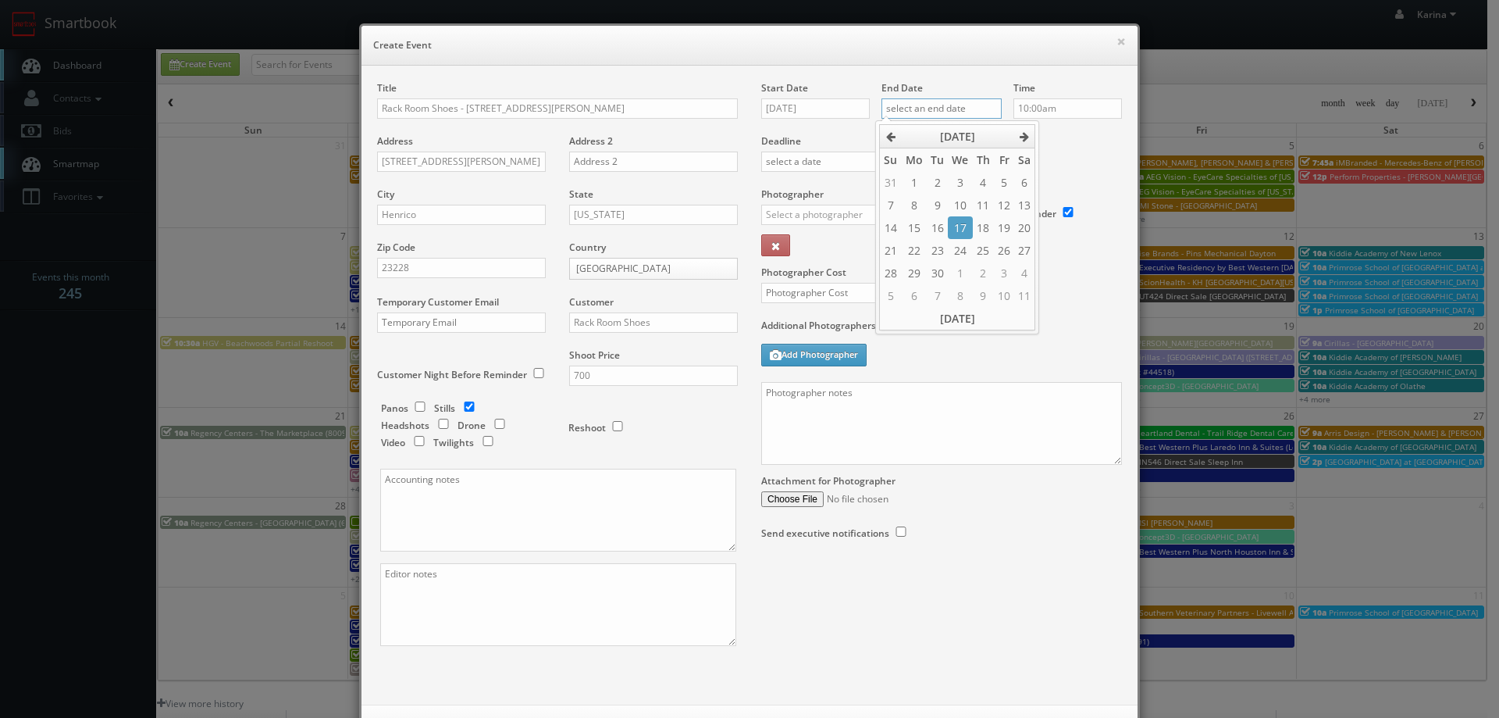
click at [957, 113] on input "text" at bounding box center [942, 108] width 120 height 20
click at [1020, 134] on icon at bounding box center [1024, 136] width 9 height 11
click at [961, 228] on td "15" at bounding box center [960, 227] width 24 height 23
type input "10/15/2025"
click at [1049, 109] on input "10:00am" at bounding box center [1068, 108] width 109 height 20
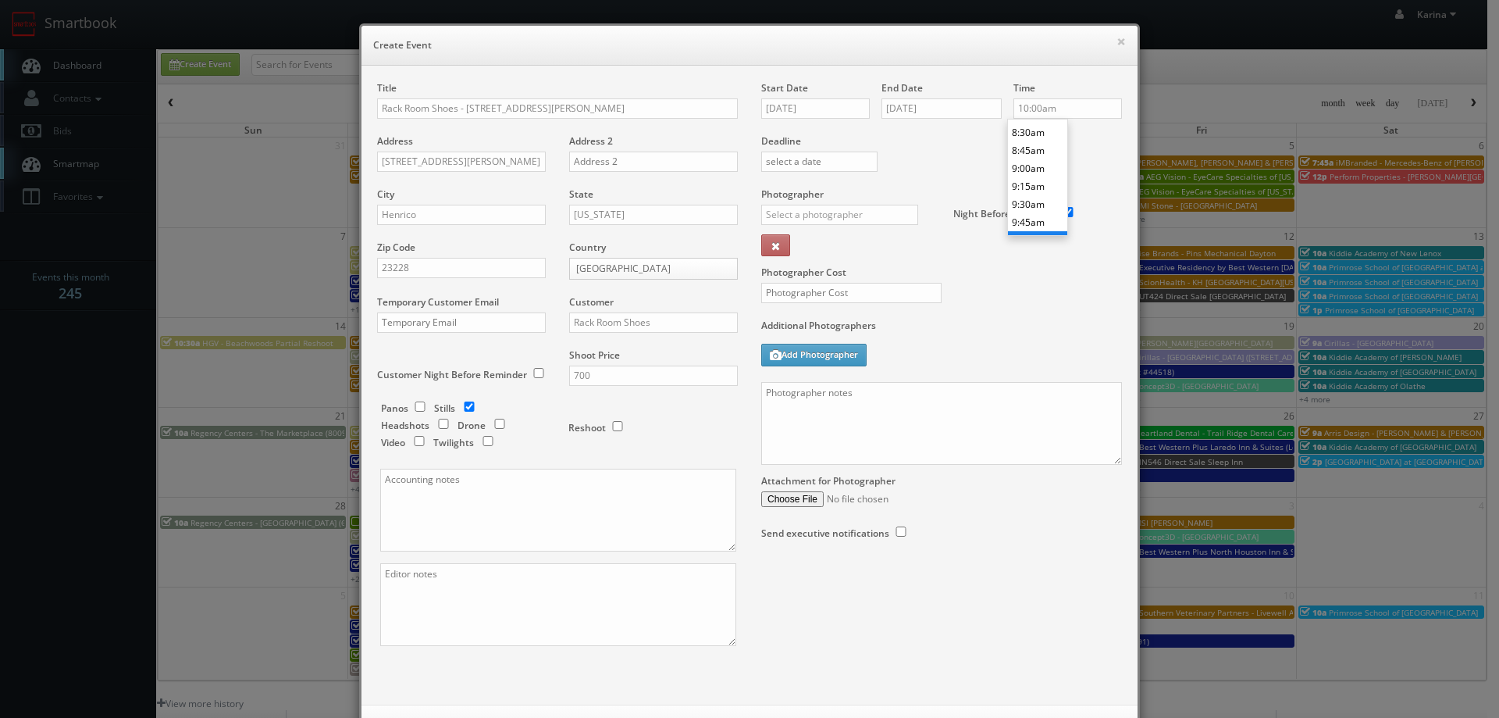
scroll to position [576, 0]
type input "8:00am"
click at [1032, 130] on li "8:00am" at bounding box center [1037, 128] width 59 height 18
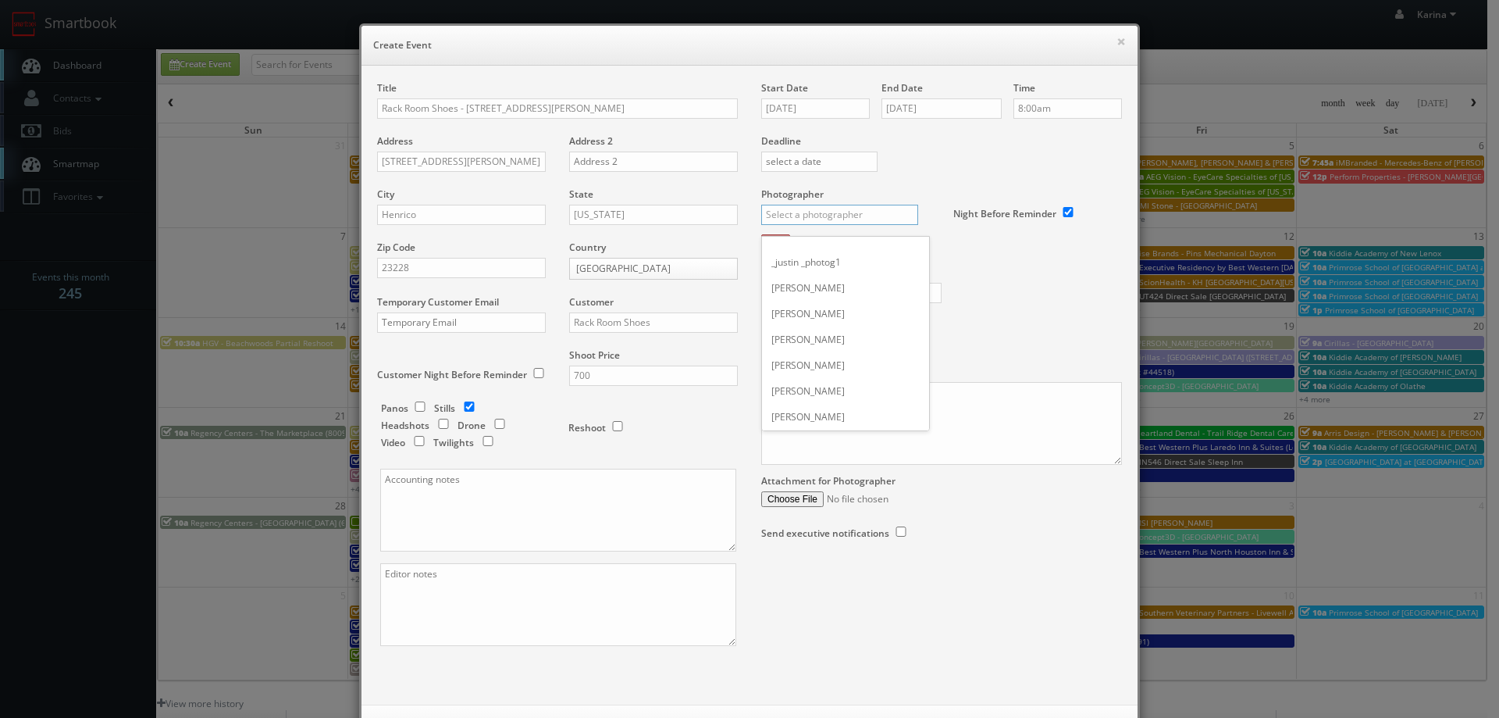
click at [814, 212] on input "text" at bounding box center [839, 215] width 157 height 20
click at [797, 248] on div "Dan Iott" at bounding box center [845, 250] width 167 height 26
type input "Dan Iott"
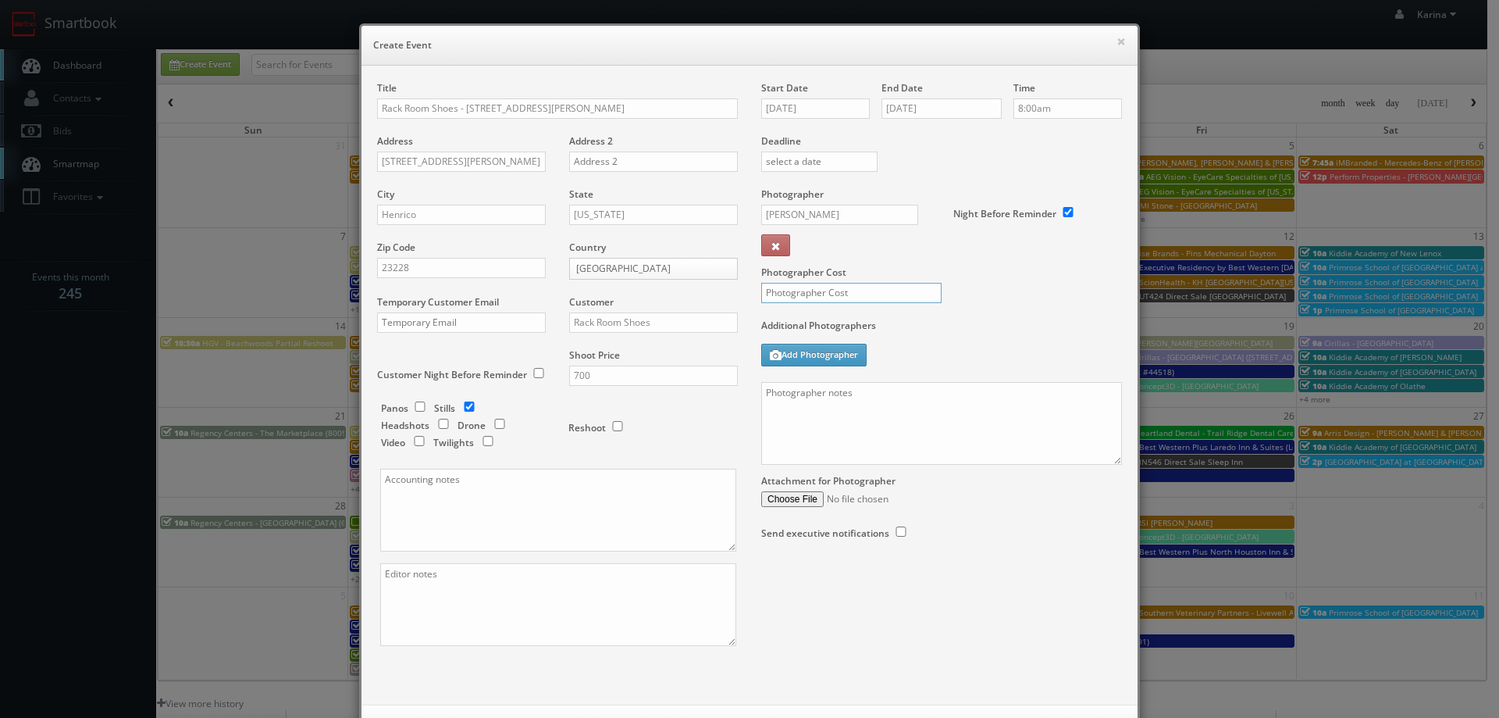
click at [845, 299] on input "text" at bounding box center [851, 293] width 180 height 20
type input "250"
paste textarea "Please upload this shoot ASAP as we have a tight turnaround for these images. O…"
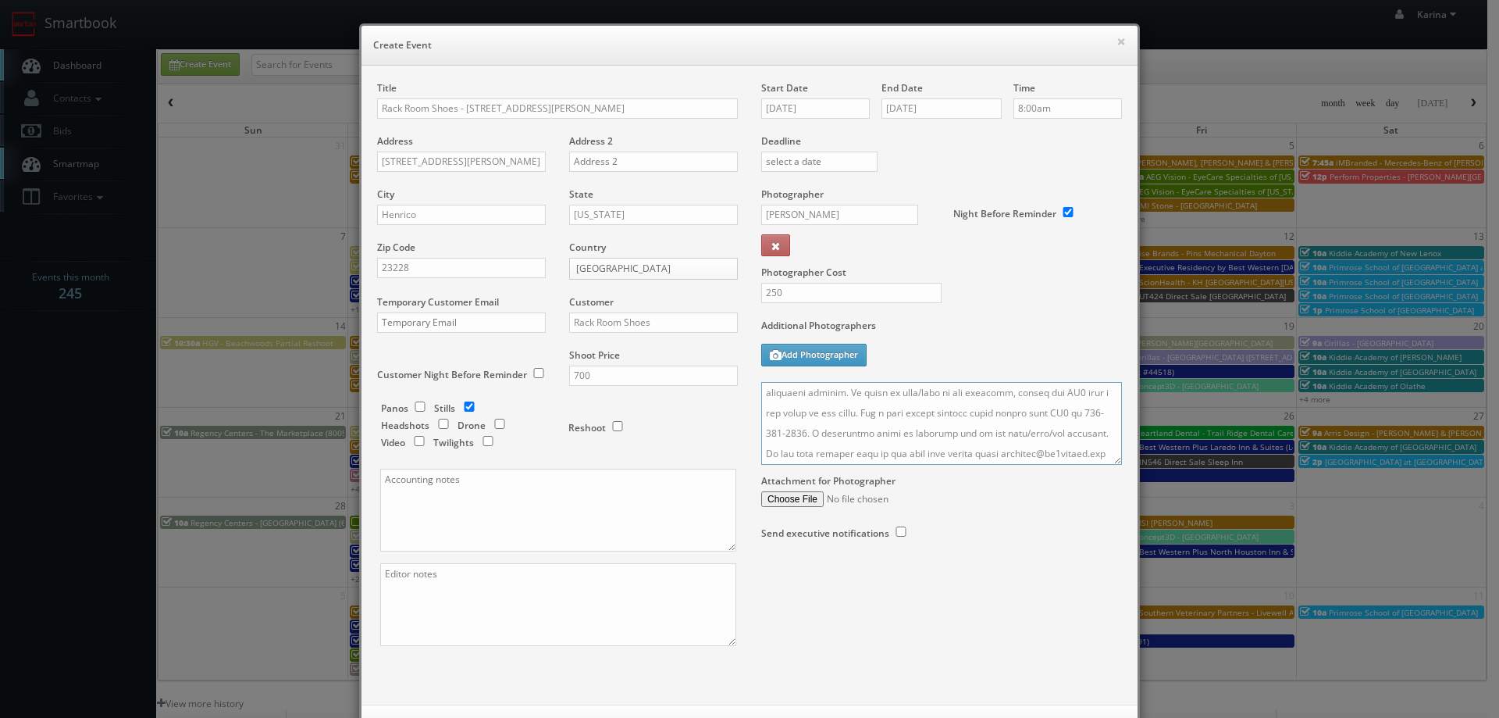
scroll to position [0, 0]
click at [843, 413] on textarea at bounding box center [941, 423] width 361 height 83
paste textarea "Mike Mock (240)-566-6169"
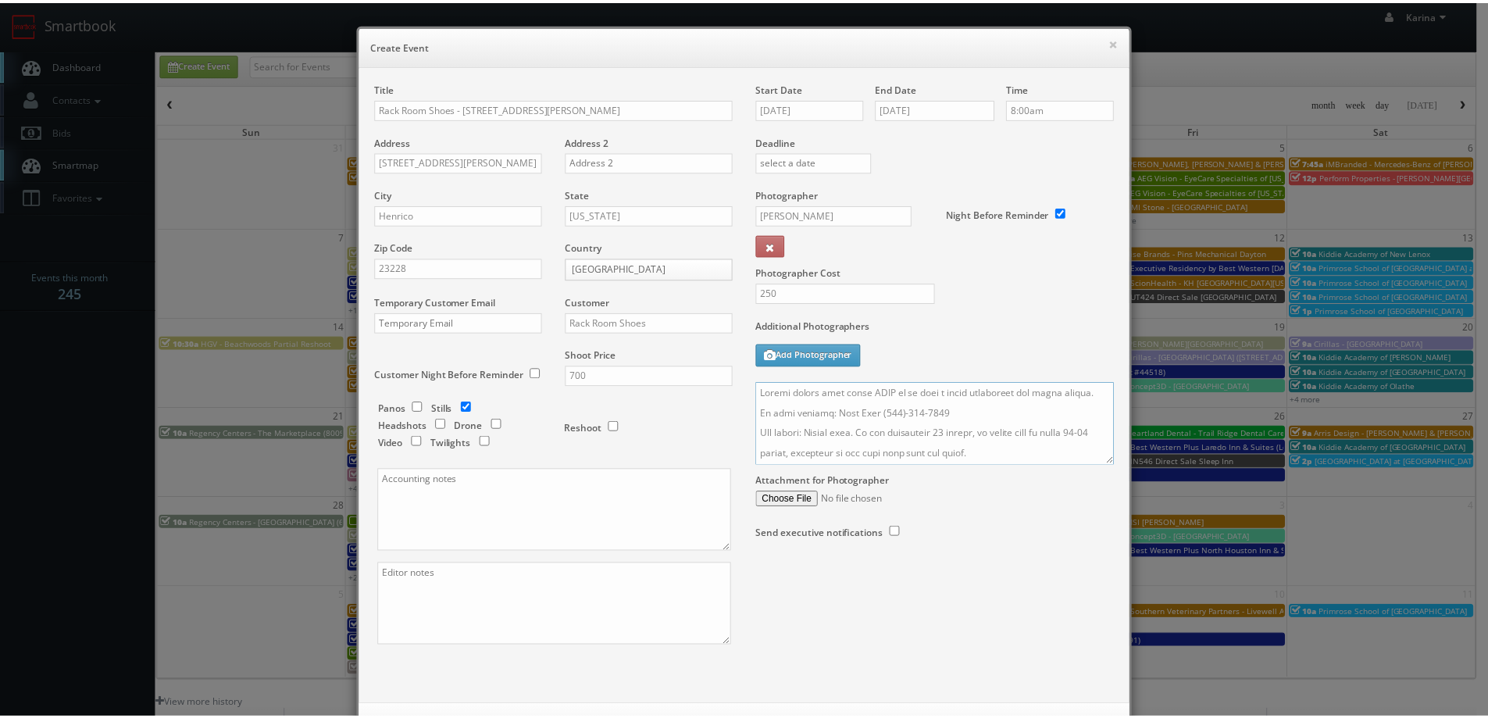
scroll to position [67, 0]
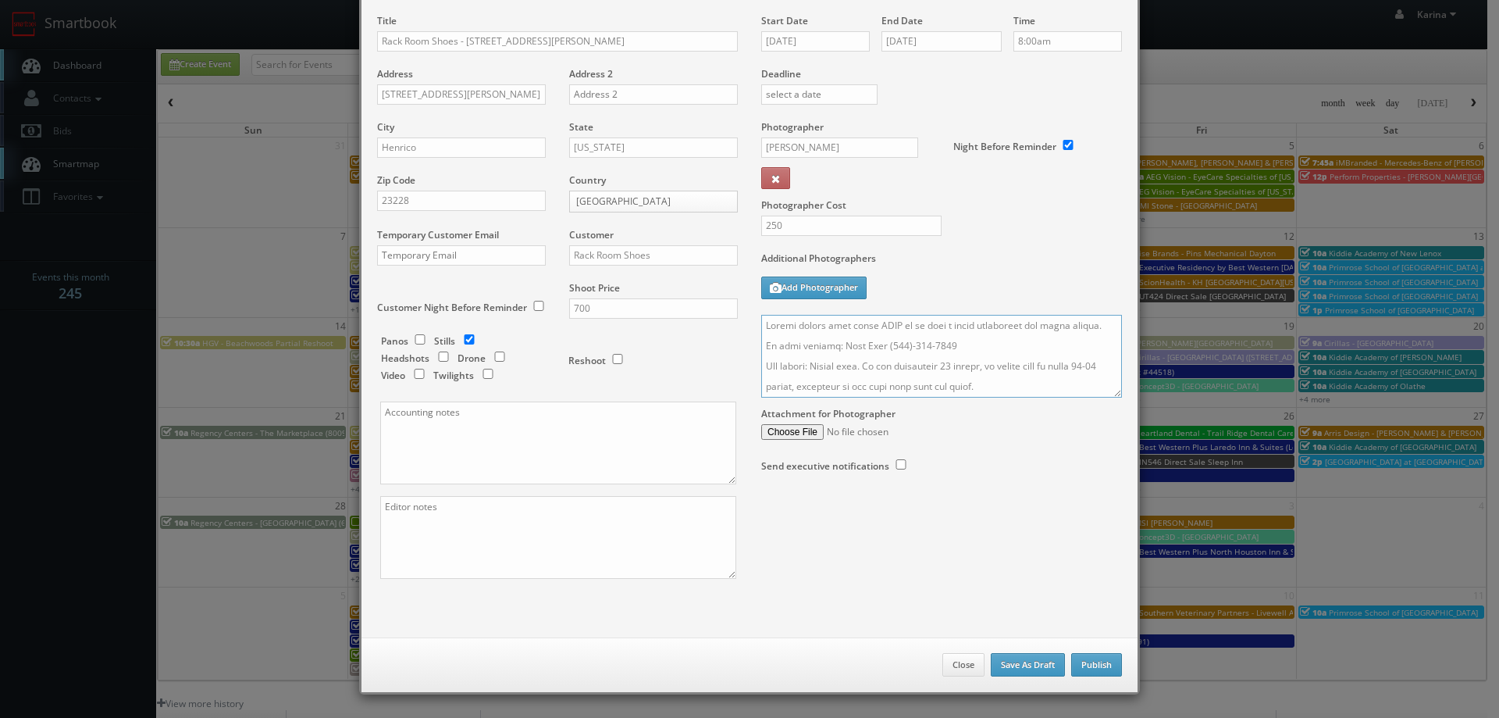
type textarea "Please upload this shoot ASAP as we have a tight turnaround for these images. O…"
click at [1097, 660] on button "Publish" at bounding box center [1096, 664] width 51 height 23
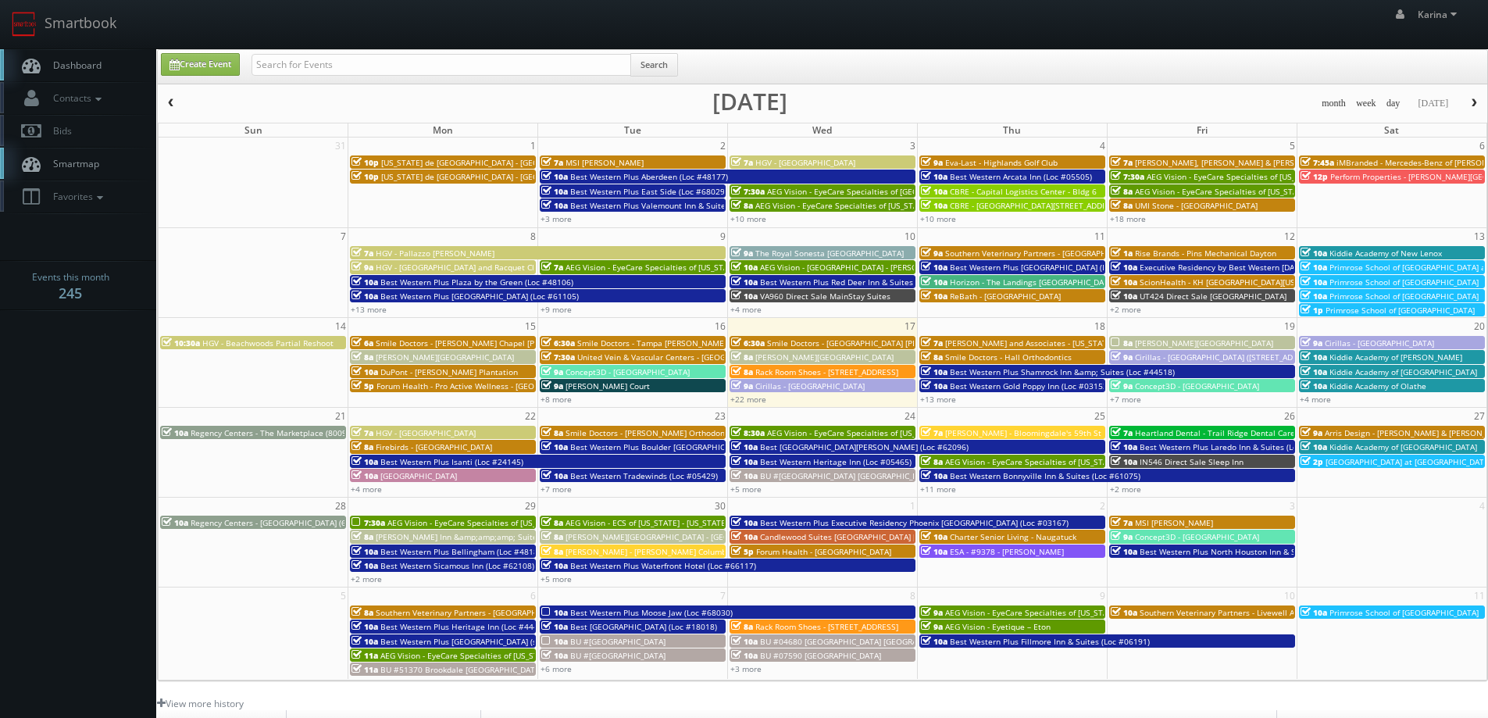
click at [73, 66] on span "Dashboard" at bounding box center [73, 65] width 56 height 13
click at [81, 392] on body "Smartbook Toggle Side Navigation Toggle Top Navigation Karina Karina Profile Lo…" at bounding box center [744, 501] width 1488 height 1002
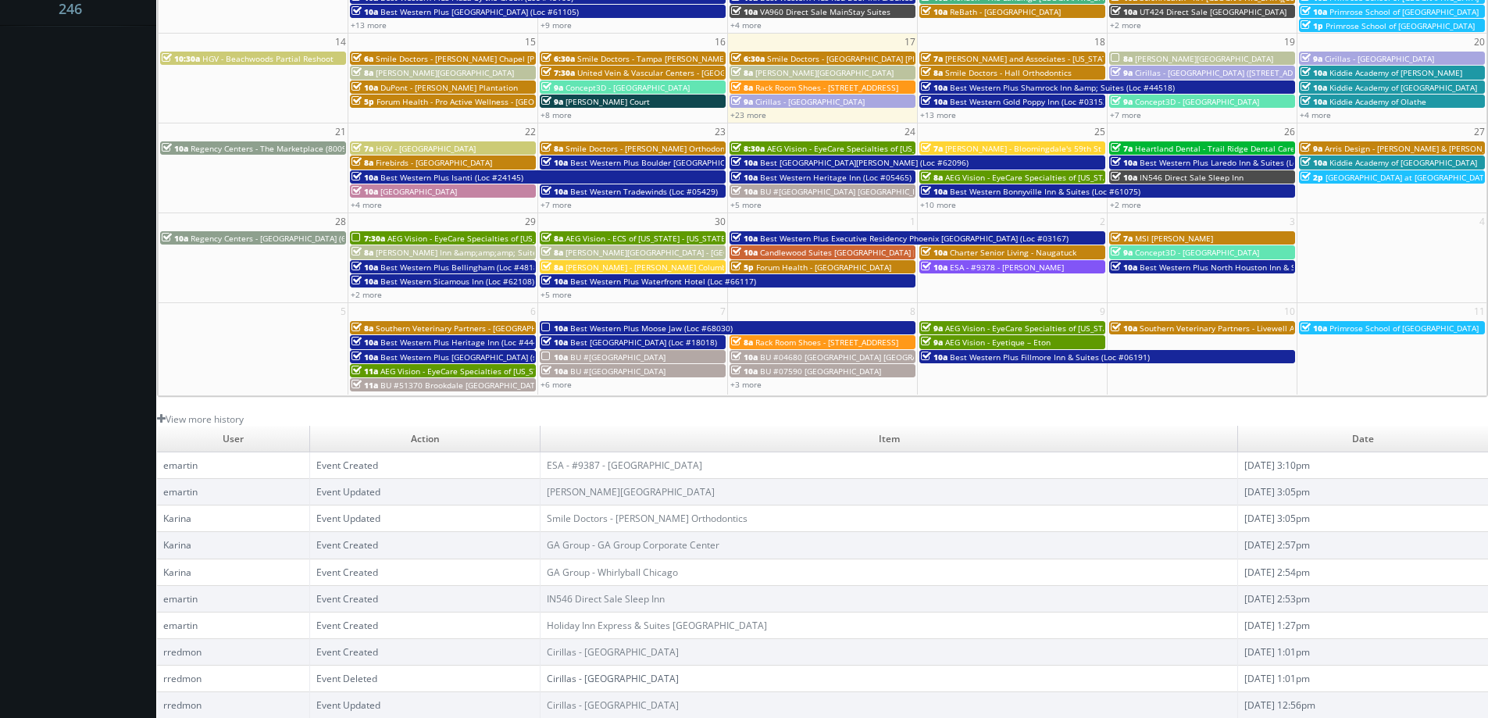
click at [84, 383] on body "Smartbook Toggle Side Navigation Toggle Top Navigation [PERSON_NAME] [PERSON_NA…" at bounding box center [744, 217] width 1488 height 1002
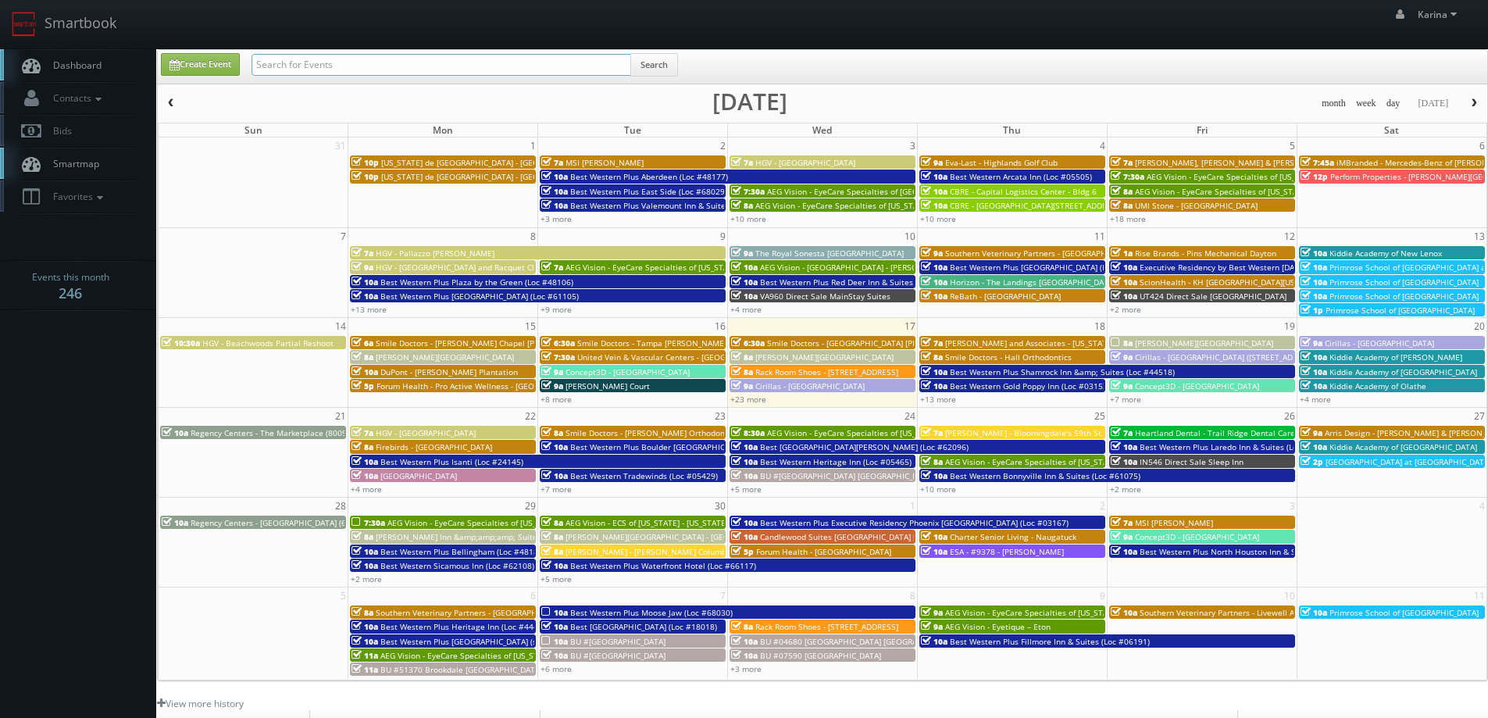
click at [295, 61] on input "text" at bounding box center [441, 65] width 380 height 22
type input "hagerstown"
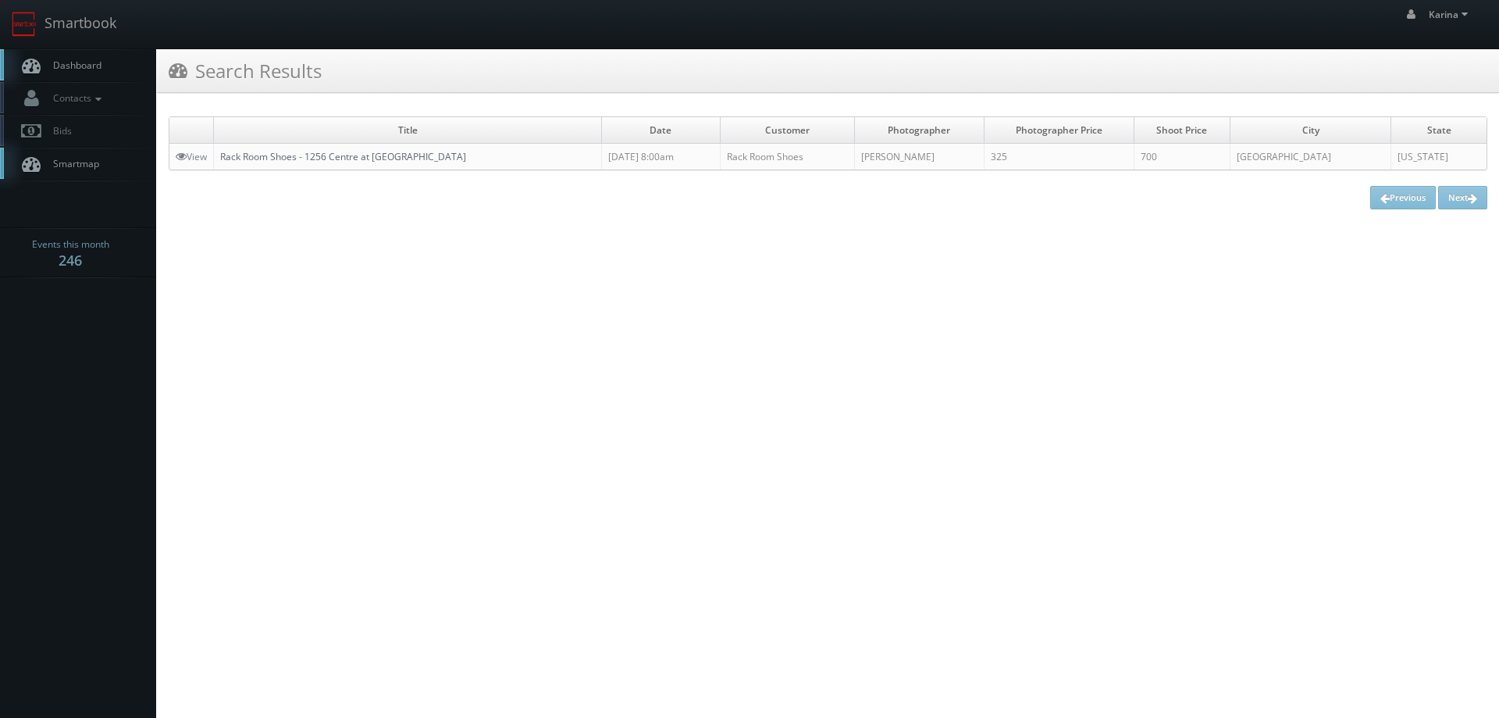
click at [378, 162] on link "Rack Room Shoes - 1256 Centre at [GEOGRAPHIC_DATA]" at bounding box center [343, 156] width 246 height 13
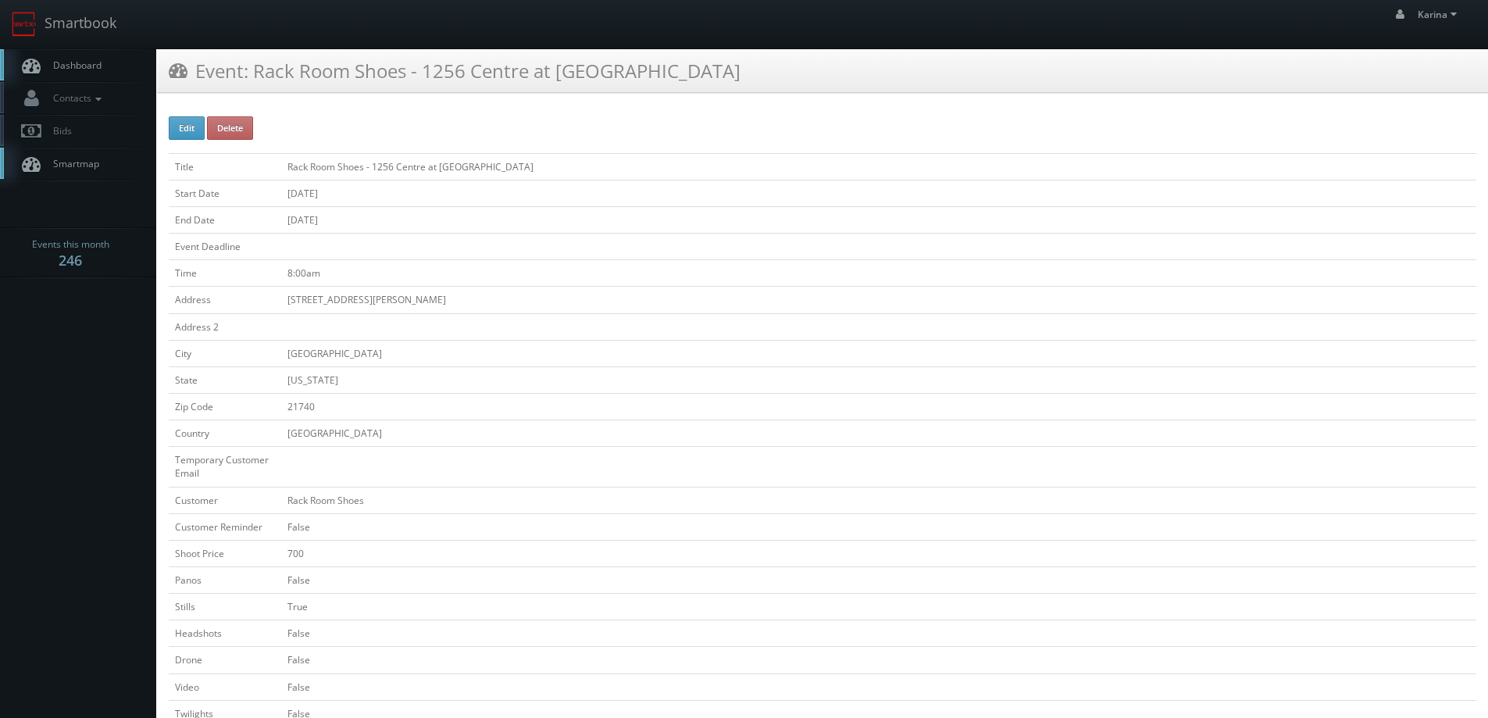
scroll to position [312, 0]
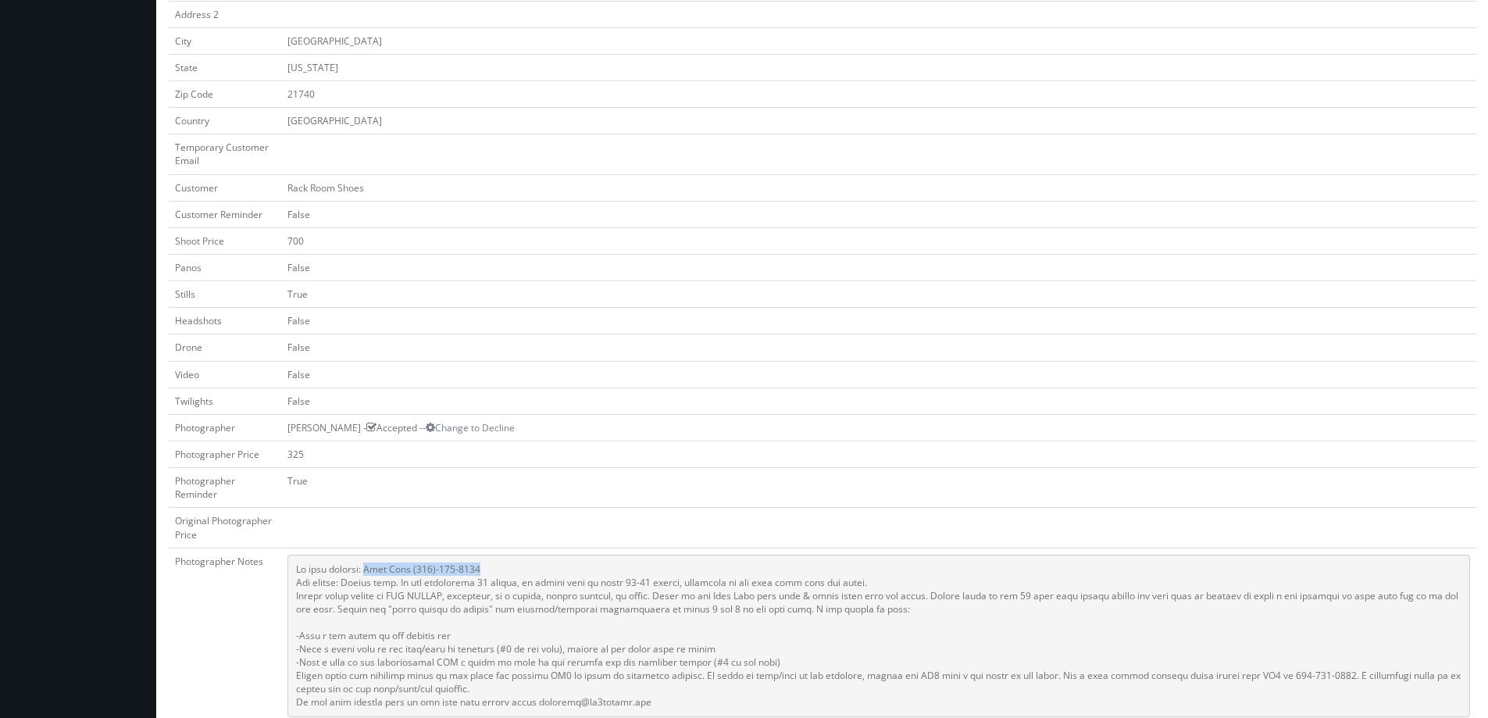
drag, startPoint x: 474, startPoint y: 565, endPoint x: 369, endPoint y: 569, distance: 104.7
click at [369, 569] on pre at bounding box center [878, 635] width 1182 height 162
copy pre "[PERSON_NAME] [PHONE_NUMBER]"
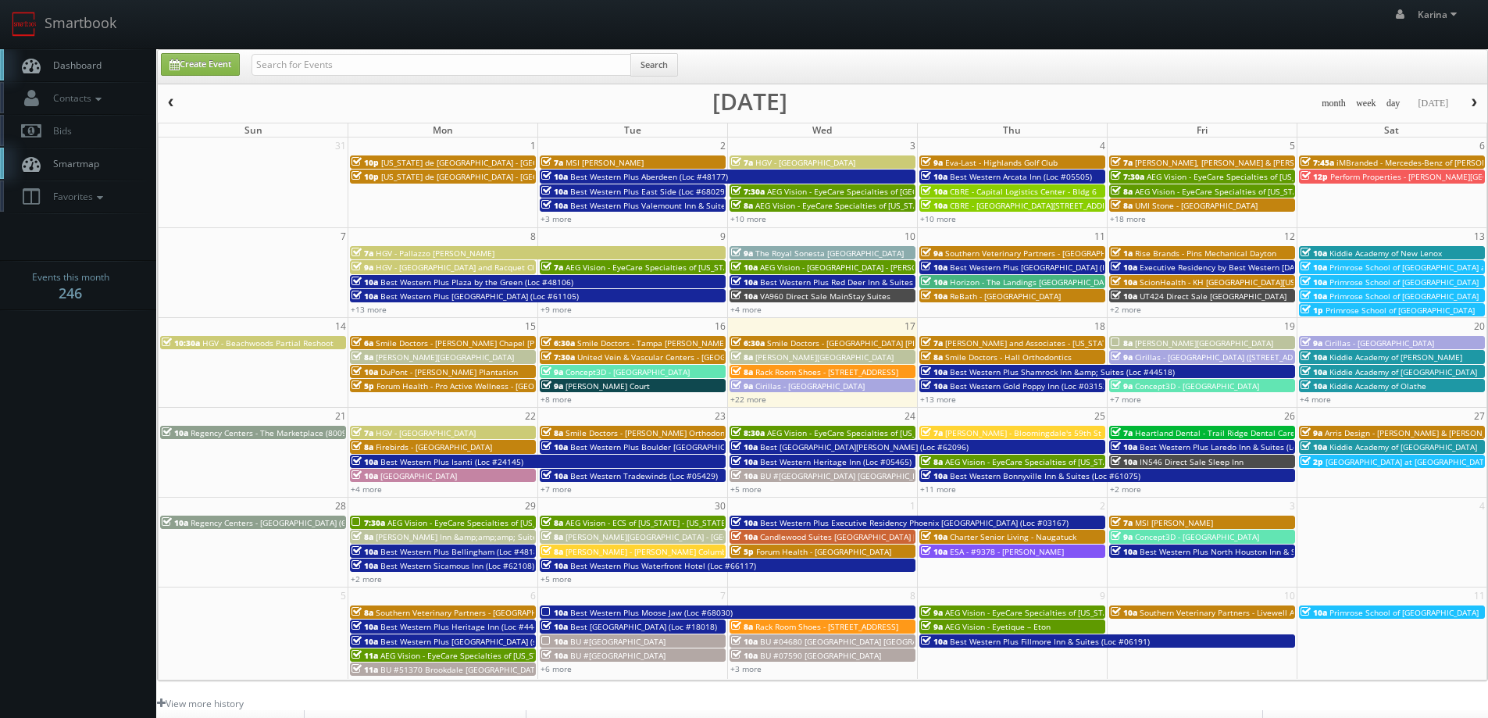
click at [76, 67] on span "Dashboard" at bounding box center [73, 65] width 56 height 13
click at [63, 341] on body "Smartbook Toggle Side Navigation Toggle Top Navigation [PERSON_NAME] [PERSON_NA…" at bounding box center [744, 501] width 1488 height 1002
click at [45, 442] on body "Smartbook Toggle Side Navigation Toggle Top Navigation [PERSON_NAME] [PERSON_NA…" at bounding box center [744, 501] width 1488 height 1002
click at [112, 542] on body "Smartbook Toggle Side Navigation Toggle Top Navigation [PERSON_NAME] [PERSON_NA…" at bounding box center [744, 501] width 1488 height 1002
click at [123, 439] on body "Smartbook Toggle Side Navigation Toggle Top Navigation Karina Karina Profile Lo…" at bounding box center [744, 501] width 1488 height 1002
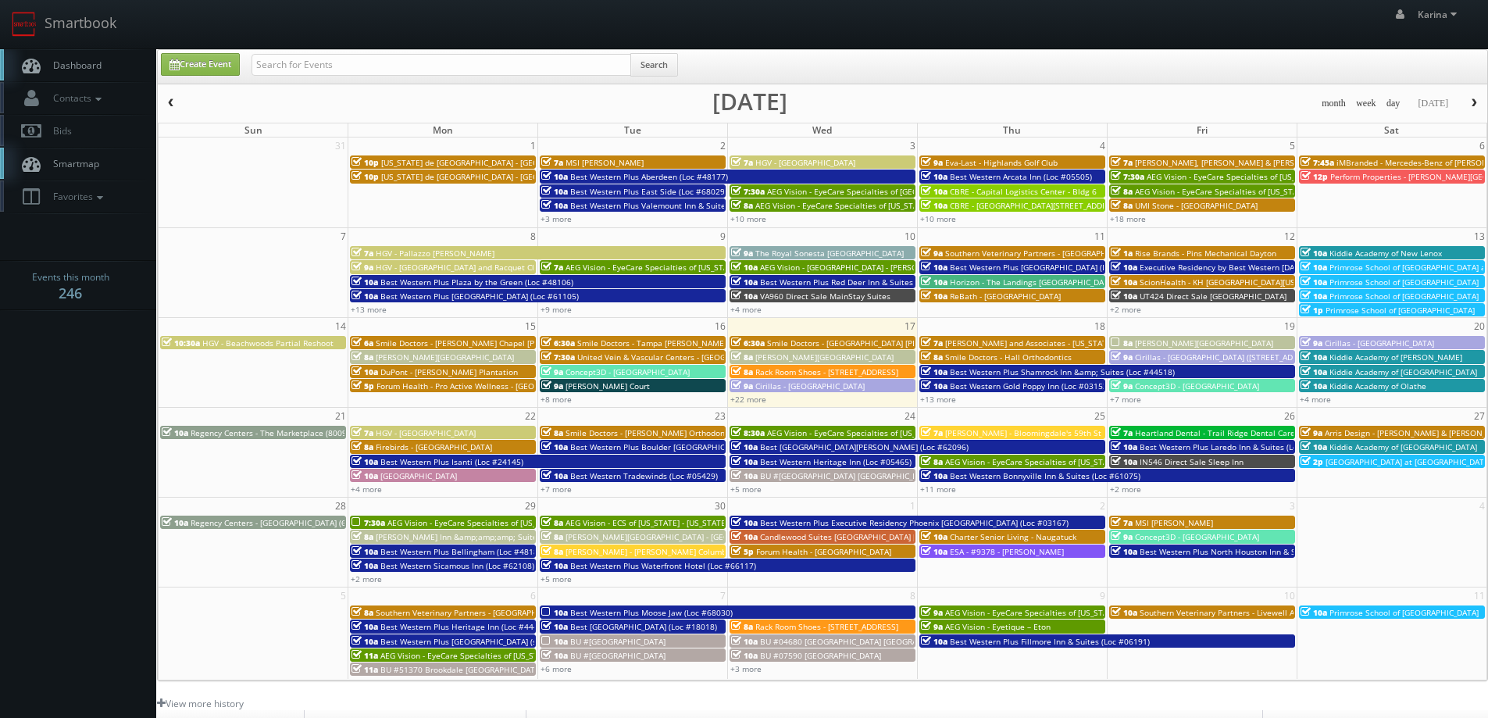
click at [89, 65] on span "Dashboard" at bounding box center [73, 65] width 56 height 13
click at [1471, 101] on span "button" at bounding box center [1473, 102] width 11 height 9
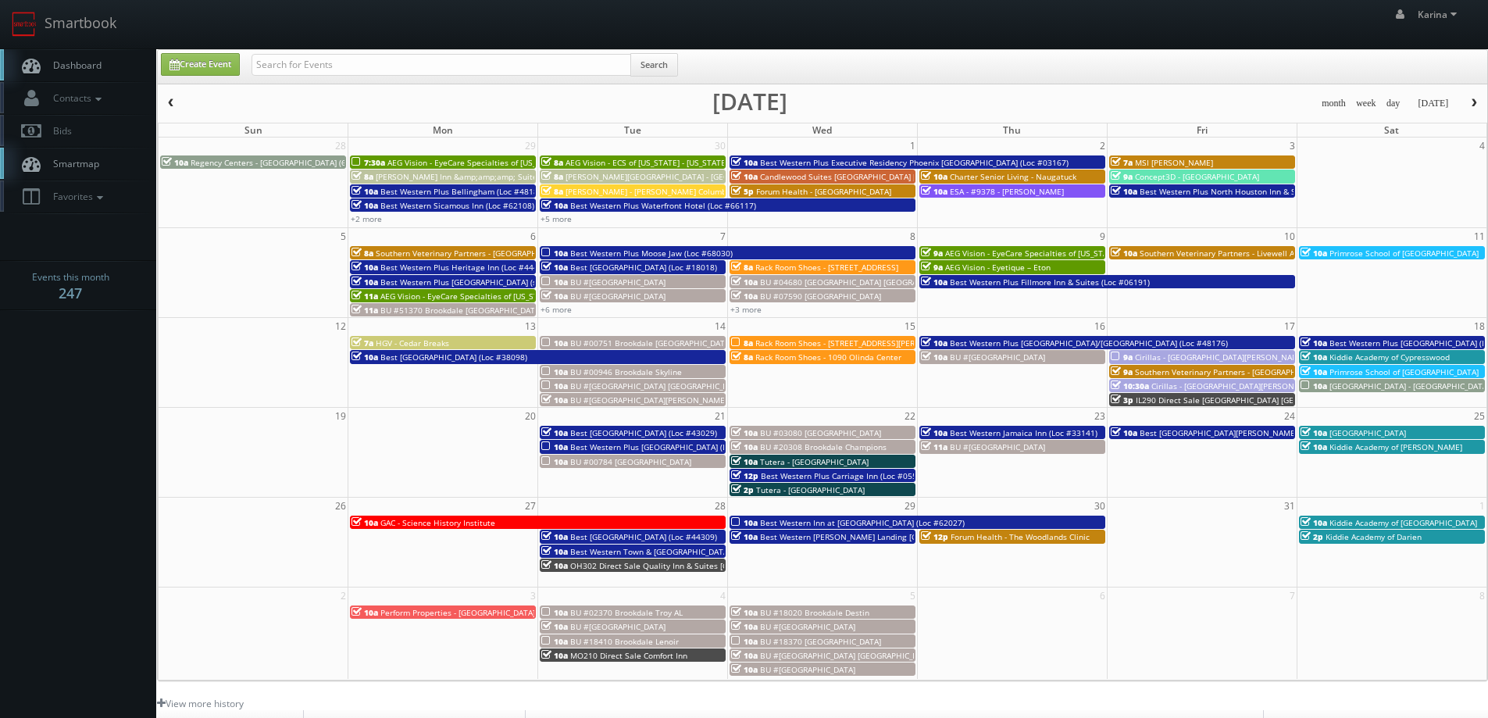
click at [173, 101] on span "button" at bounding box center [171, 102] width 11 height 9
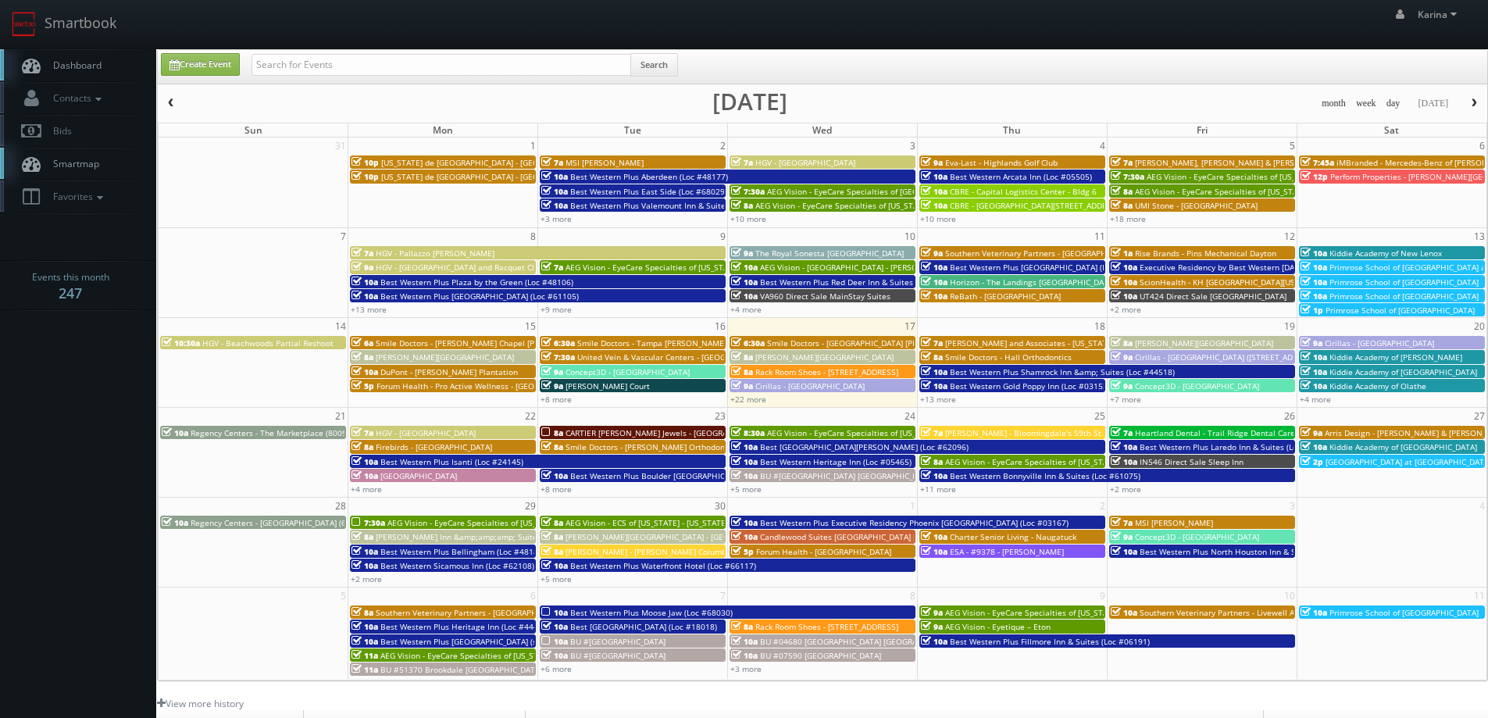
click at [77, 55] on link "Dashboard" at bounding box center [78, 65] width 156 height 32
click at [25, 380] on body "Smartbook Toggle Side Navigation Toggle Top Navigation [PERSON_NAME] [PERSON_NA…" at bounding box center [744, 501] width 1488 height 1002
click at [65, 71] on span "Dashboard" at bounding box center [73, 65] width 56 height 13
click at [94, 78] on link "Dashboard" at bounding box center [78, 65] width 156 height 32
click at [87, 402] on body "Smartbook Toggle Side Navigation Toggle Top Navigation [PERSON_NAME] [PERSON_NA…" at bounding box center [744, 501] width 1488 height 1002
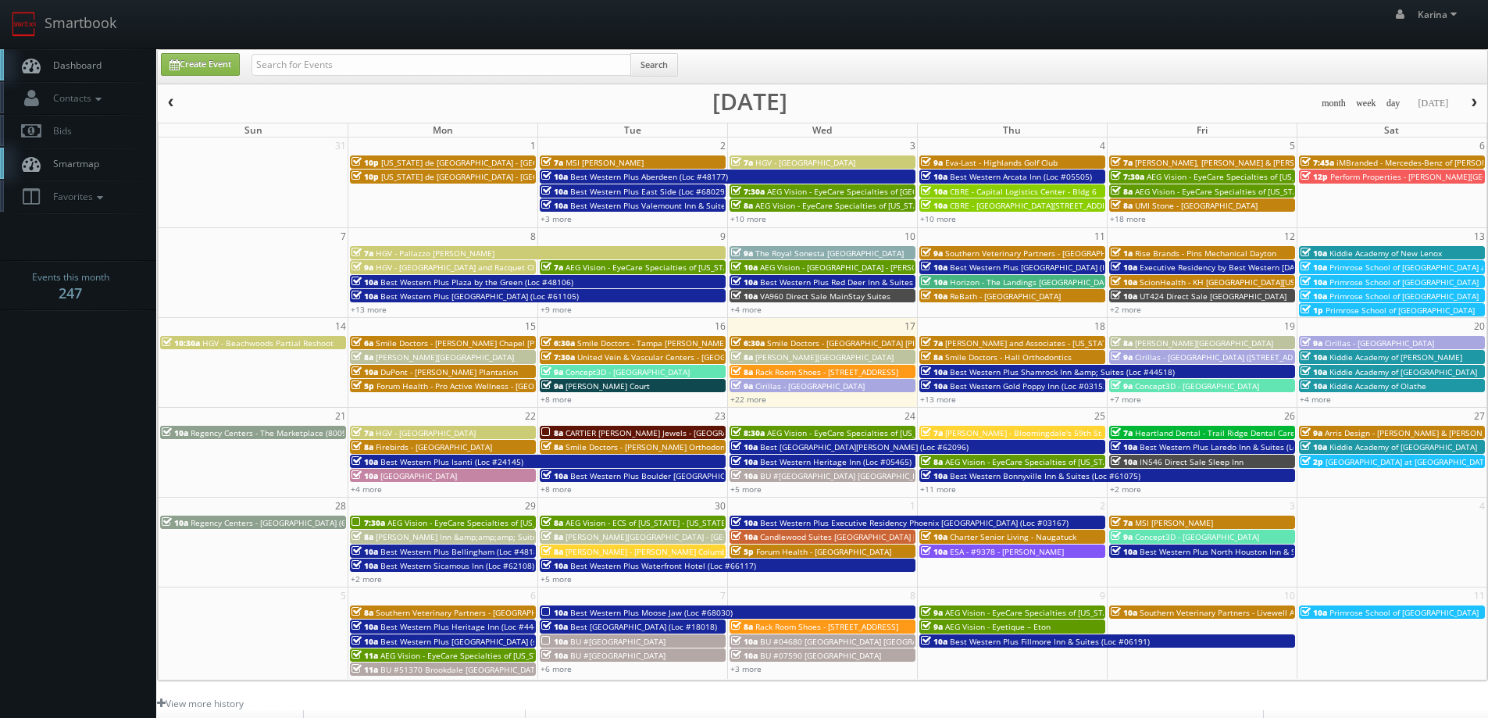
click at [94, 75] on link "Dashboard" at bounding box center [78, 65] width 156 height 32
click at [234, 68] on link "Create Event" at bounding box center [200, 64] width 79 height 23
type input "09/17/2025"
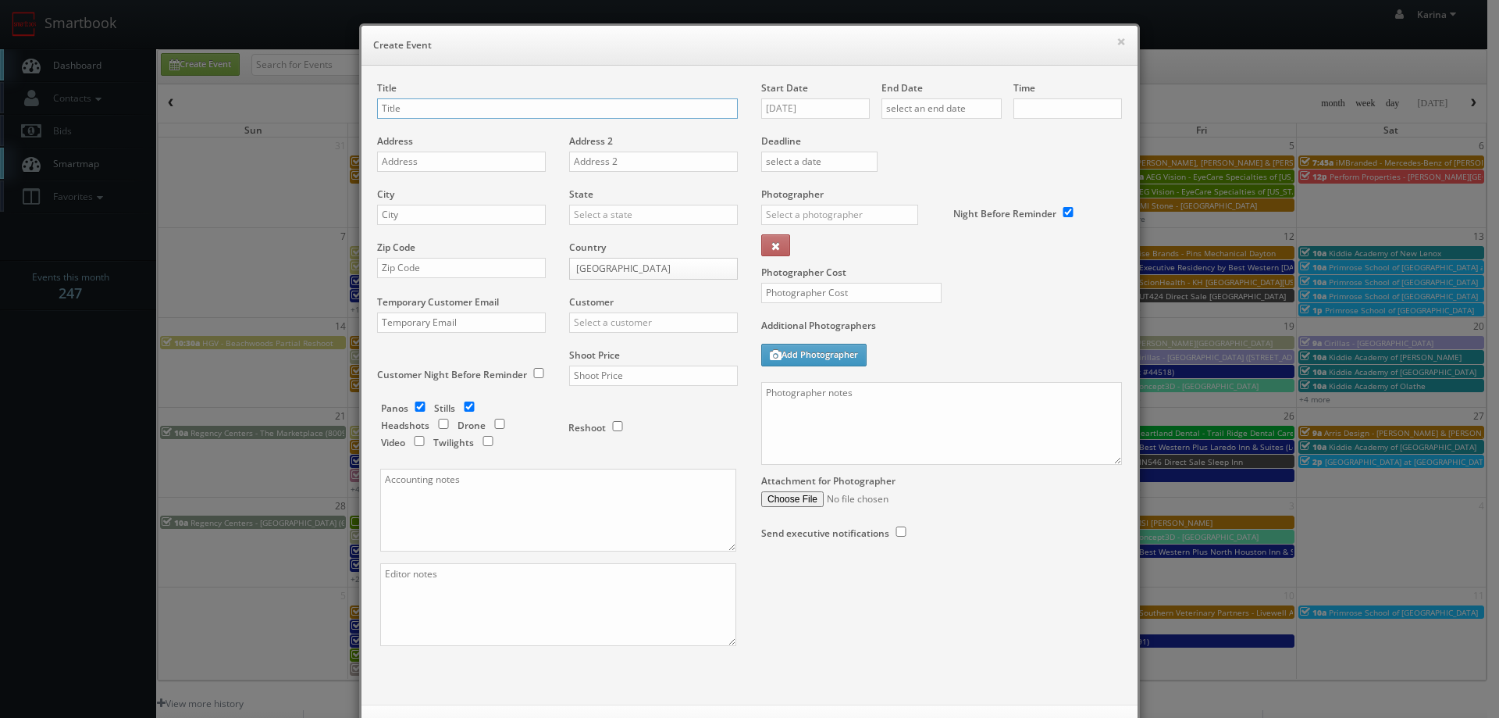
checkbox input "true"
type input "10:00am"
checkbox input "true"
paste input "AEG Vision - Eye Care For You – Eye Care For You ([PERSON_NAME])"
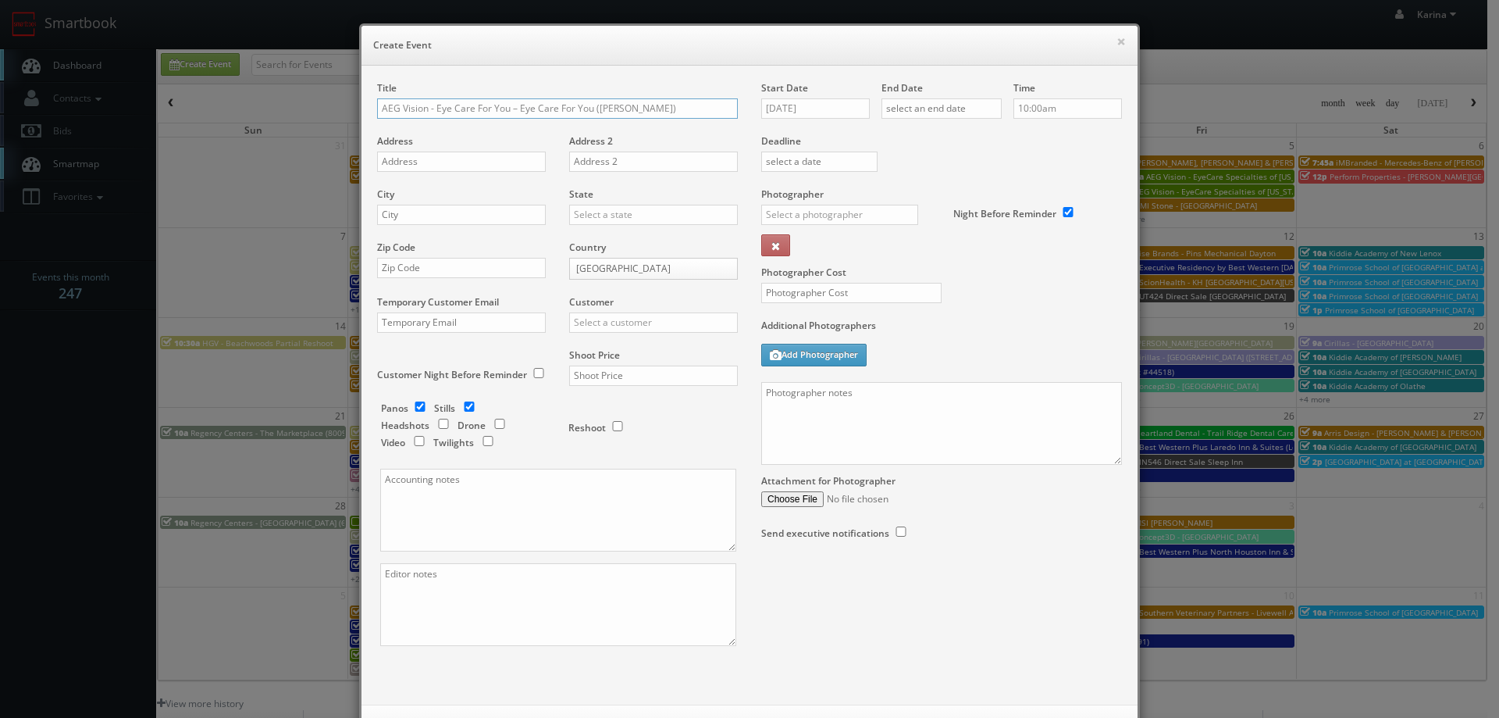
type input "AEG Vision - Eye Care For You – Eye Care For You ([PERSON_NAME])"
click at [426, 159] on input "text" at bounding box center [461, 161] width 169 height 20
paste input "1300 N. 200 E Ste 104"
type input "1300 N. 200 E Ste 104"
click at [422, 219] on input "text" at bounding box center [461, 215] width 169 height 20
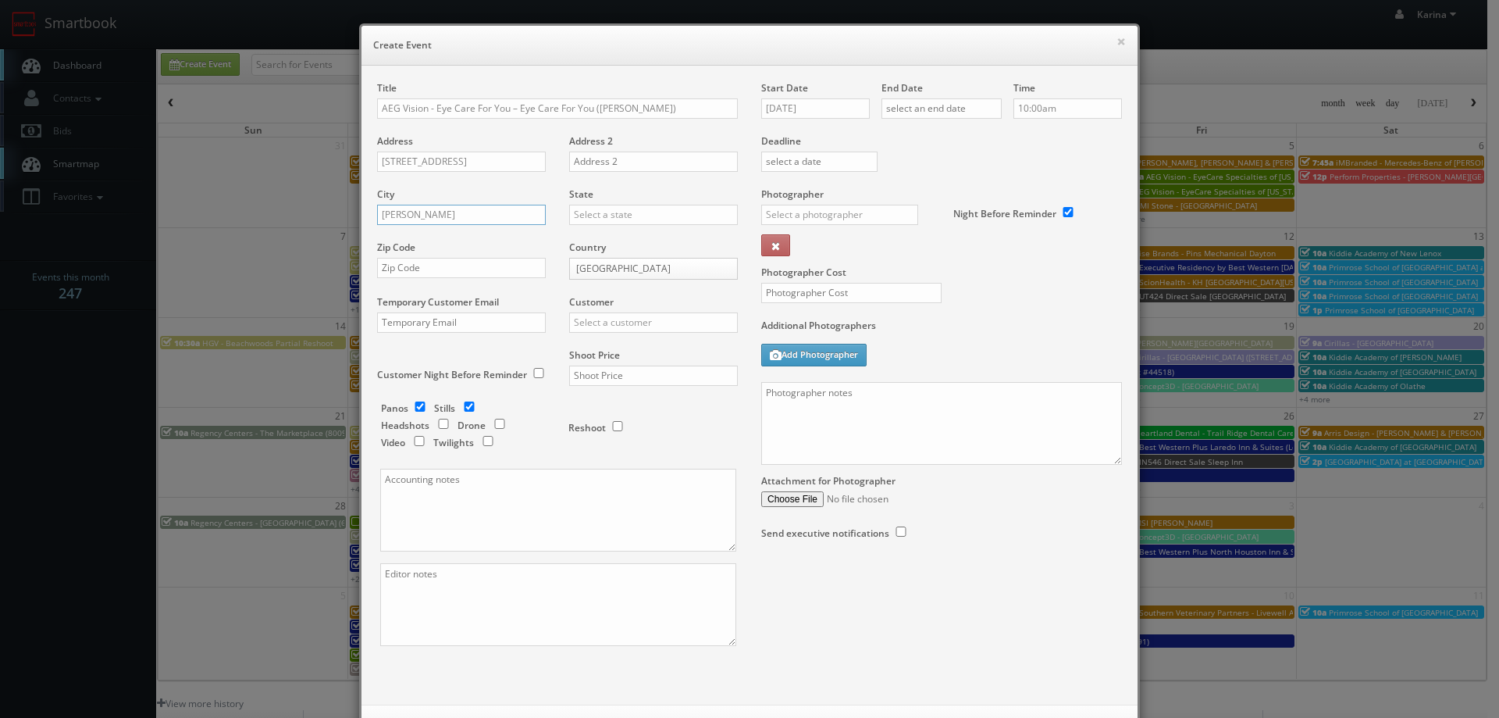
type input "Logan"
click at [622, 321] on div "[US_STATE]" at bounding box center [653, 318] width 167 height 26
type input "[US_STATE]"
click at [430, 275] on input "text" at bounding box center [461, 268] width 169 height 20
type input "84341"
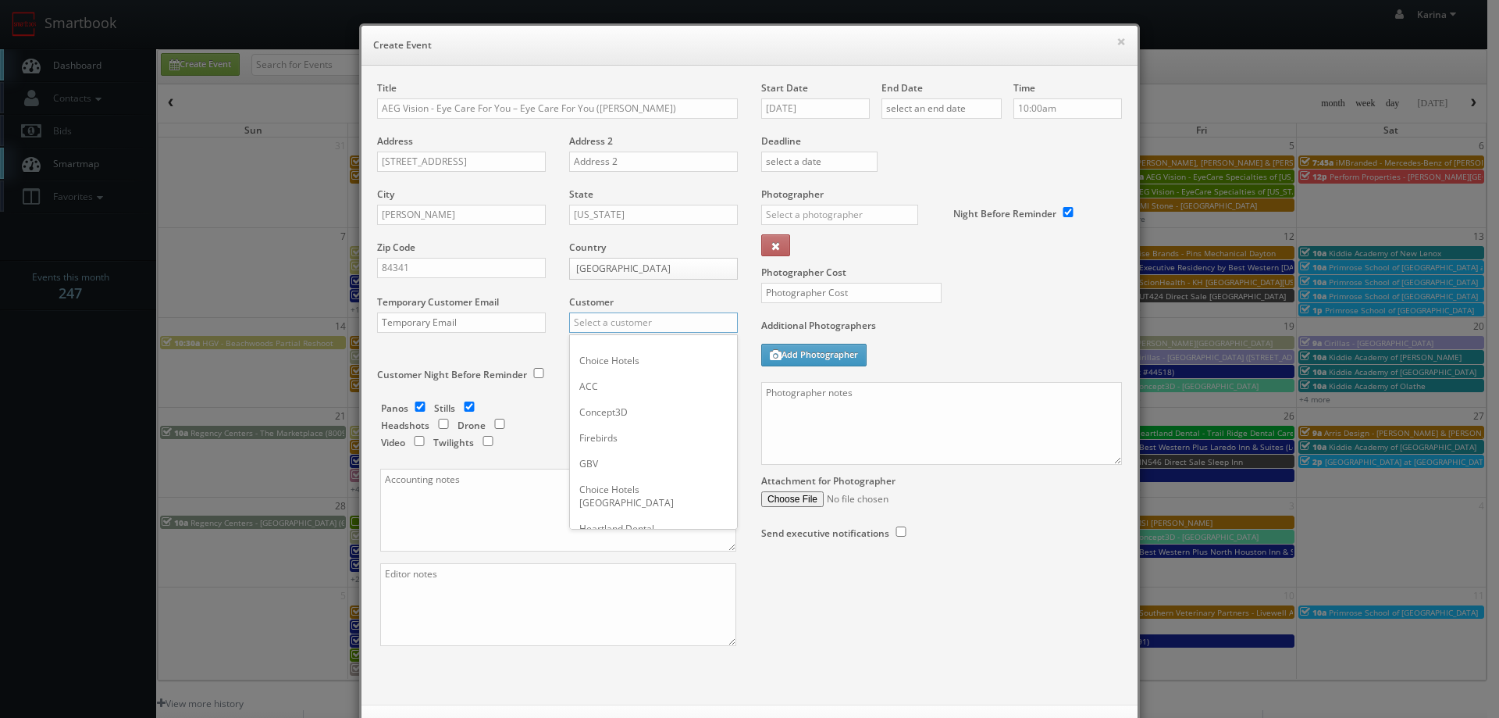
click at [613, 320] on input "text" at bounding box center [653, 322] width 169 height 20
click at [616, 345] on div "AEG Vision" at bounding box center [653, 348] width 167 height 26
type input "AEG Vision"
click at [412, 403] on input "checkbox" at bounding box center [419, 406] width 23 height 10
checkbox input "false"
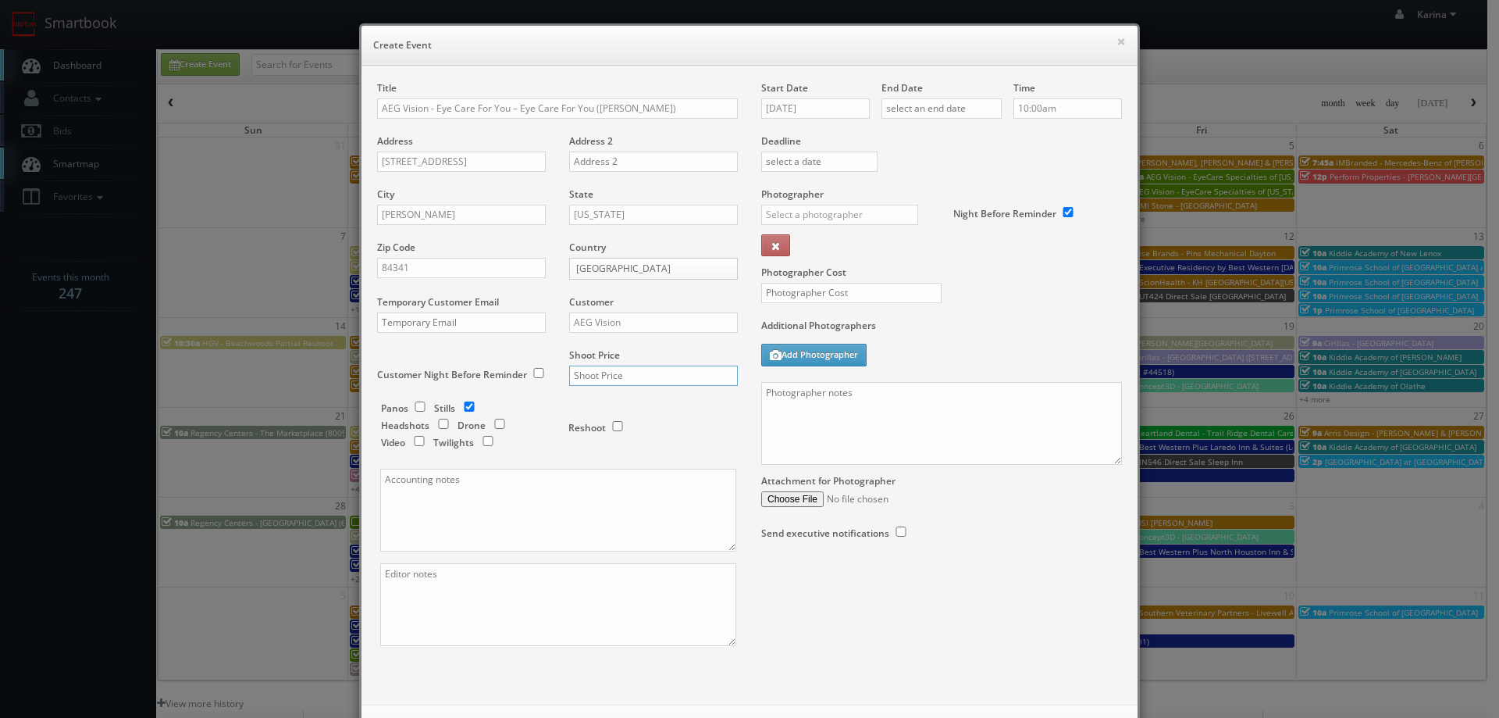
click at [597, 370] on input "text" at bounding box center [653, 375] width 169 height 20
type input "600"
click at [797, 116] on input "09/17/2025" at bounding box center [815, 108] width 109 height 20
click at [906, 132] on icon at bounding box center [904, 136] width 9 height 11
click at [876, 226] on td "17" at bounding box center [884, 227] width 20 height 23
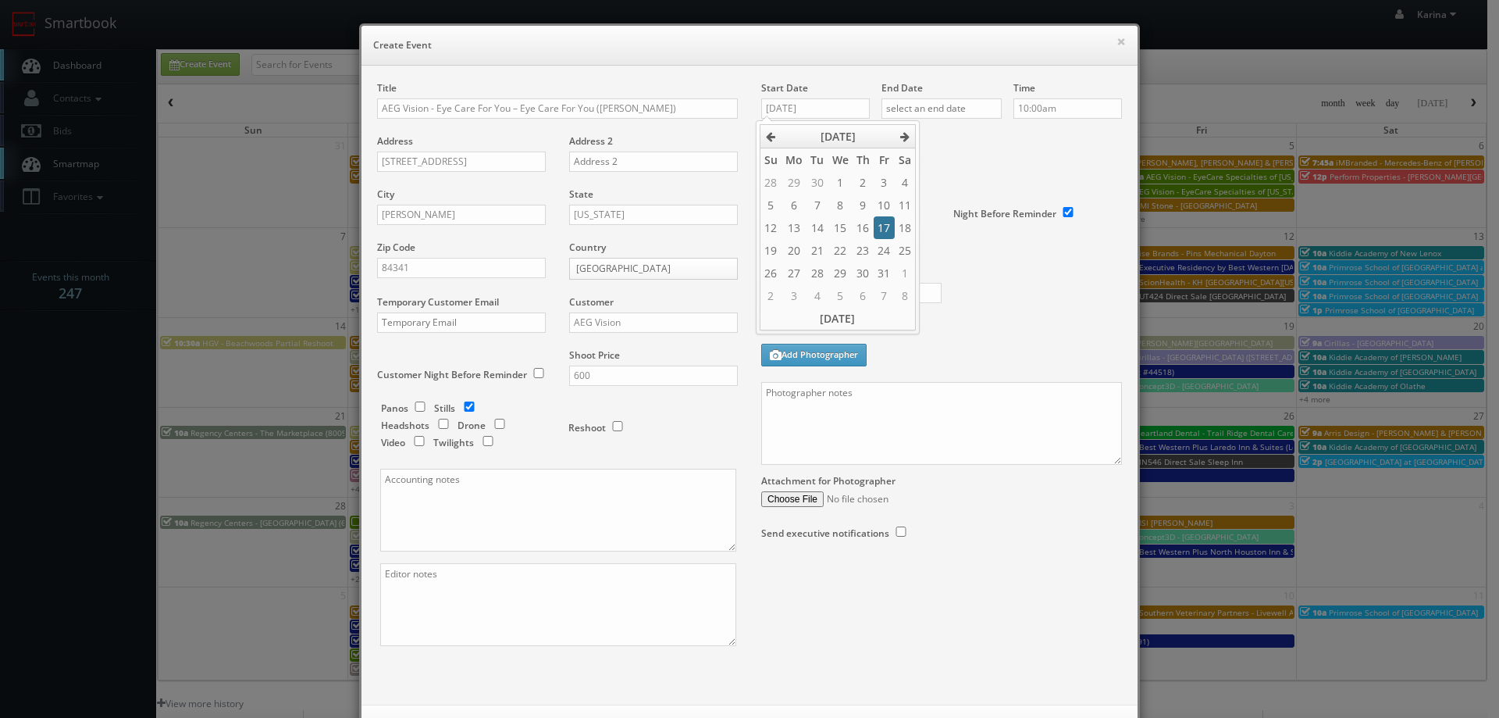
type input "10/17/2025"
click at [914, 116] on input "text" at bounding box center [942, 108] width 120 height 20
click at [1029, 140] on icon at bounding box center [1024, 136] width 9 height 11
click at [1006, 219] on td "17" at bounding box center [1004, 227] width 20 height 23
type input "10/17/2025"
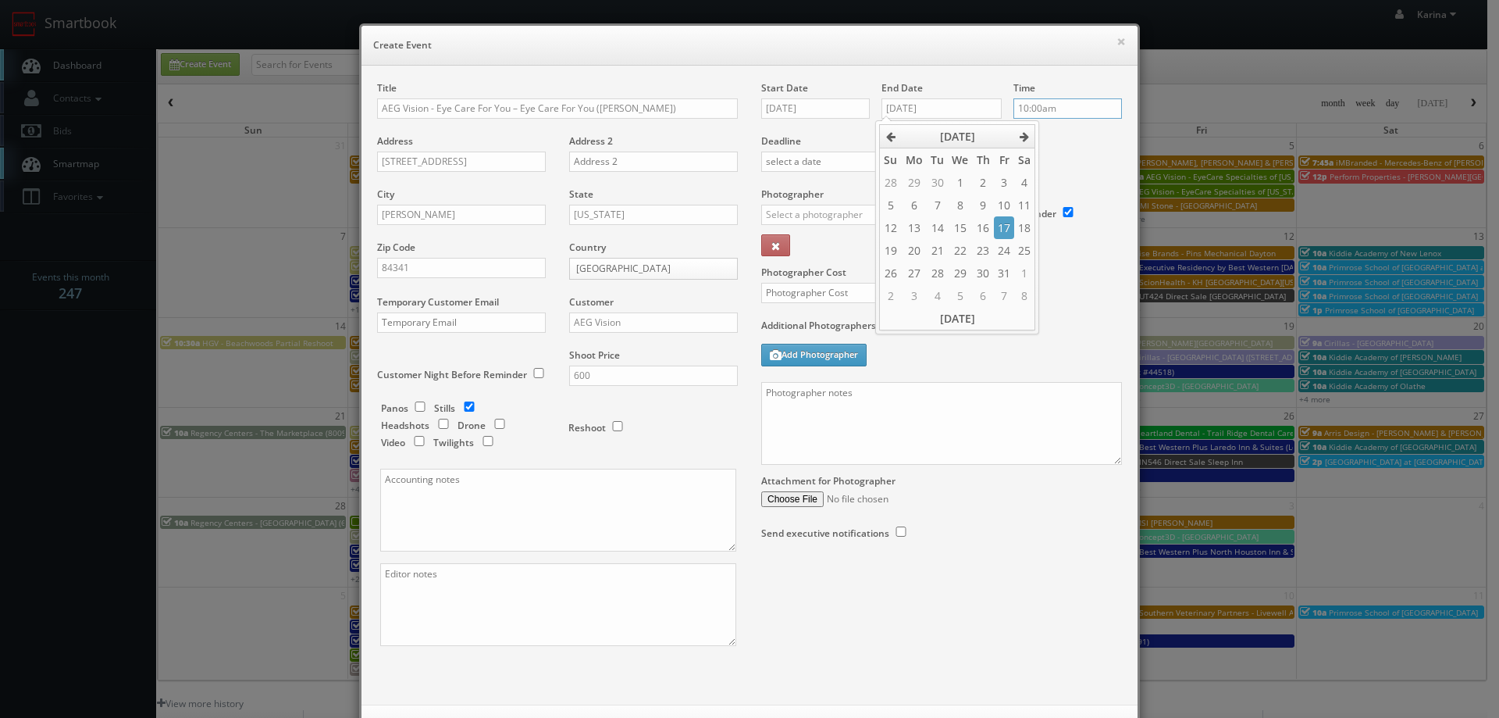
click at [1071, 116] on input "10:00am" at bounding box center [1068, 108] width 109 height 20
type input "8:00am"
click at [1043, 129] on li "8:00am" at bounding box center [1037, 128] width 59 height 18
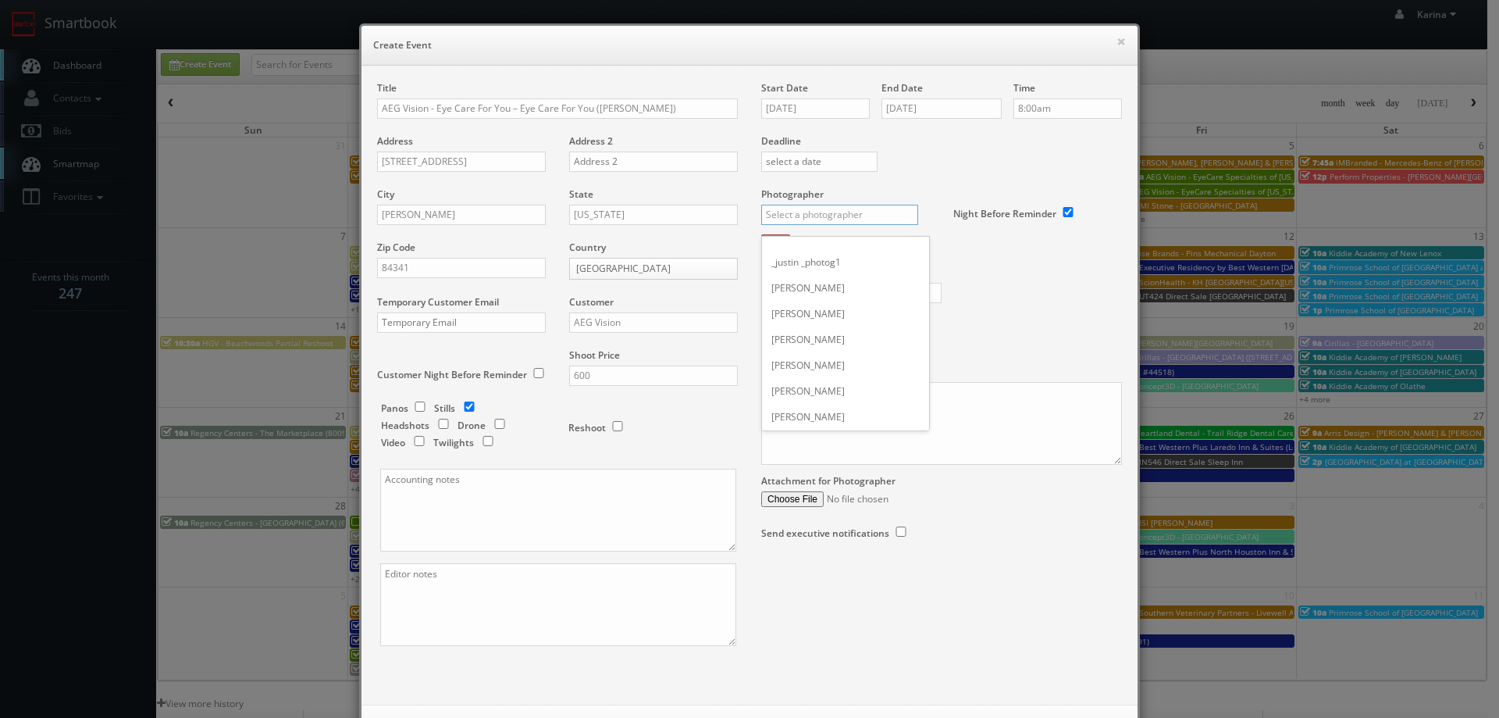
click at [777, 221] on input "text" at bounding box center [839, 215] width 157 height 20
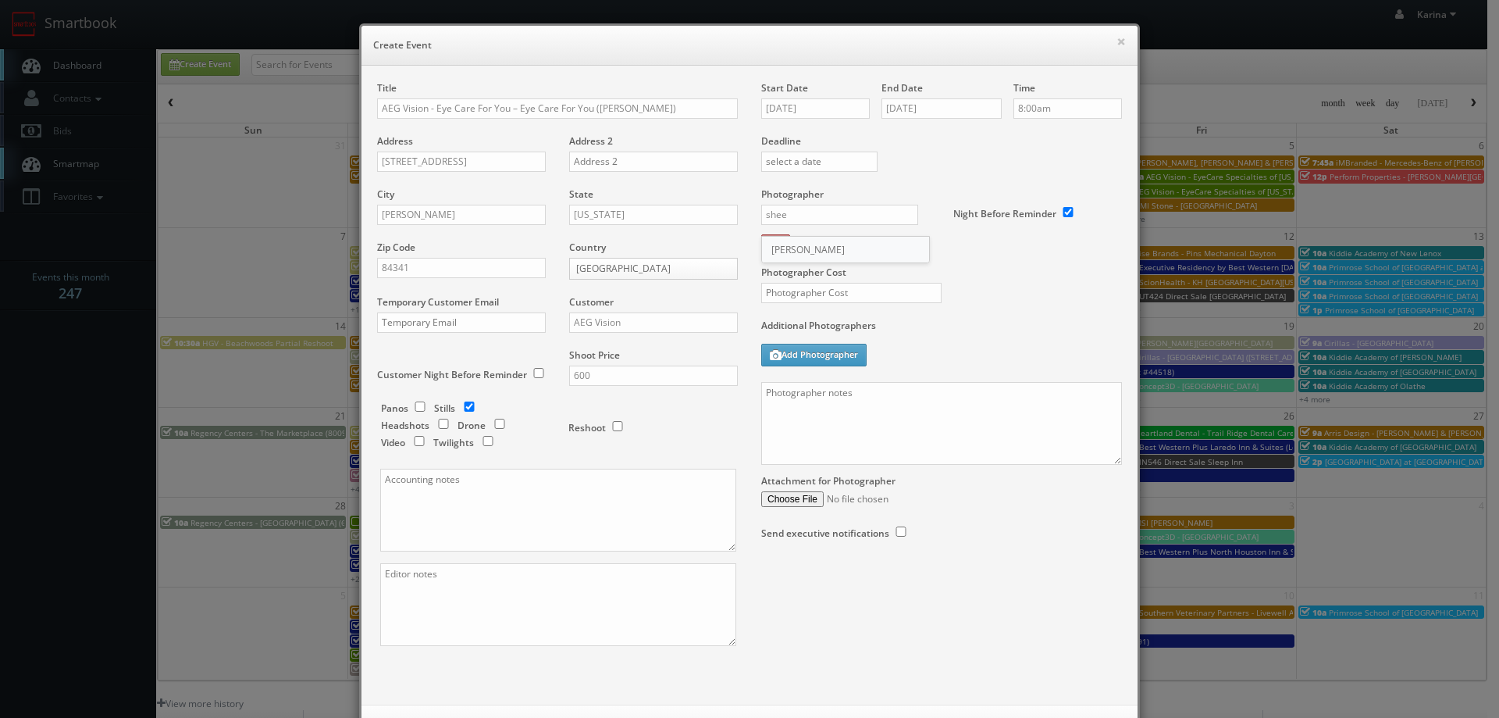
click at [795, 246] on div "Sheena Halling" at bounding box center [845, 250] width 167 height 26
type input "Sheena Halling"
click at [792, 293] on input "text" at bounding box center [851, 293] width 180 height 20
type input "300"
click at [817, 399] on textarea at bounding box center [941, 423] width 361 height 83
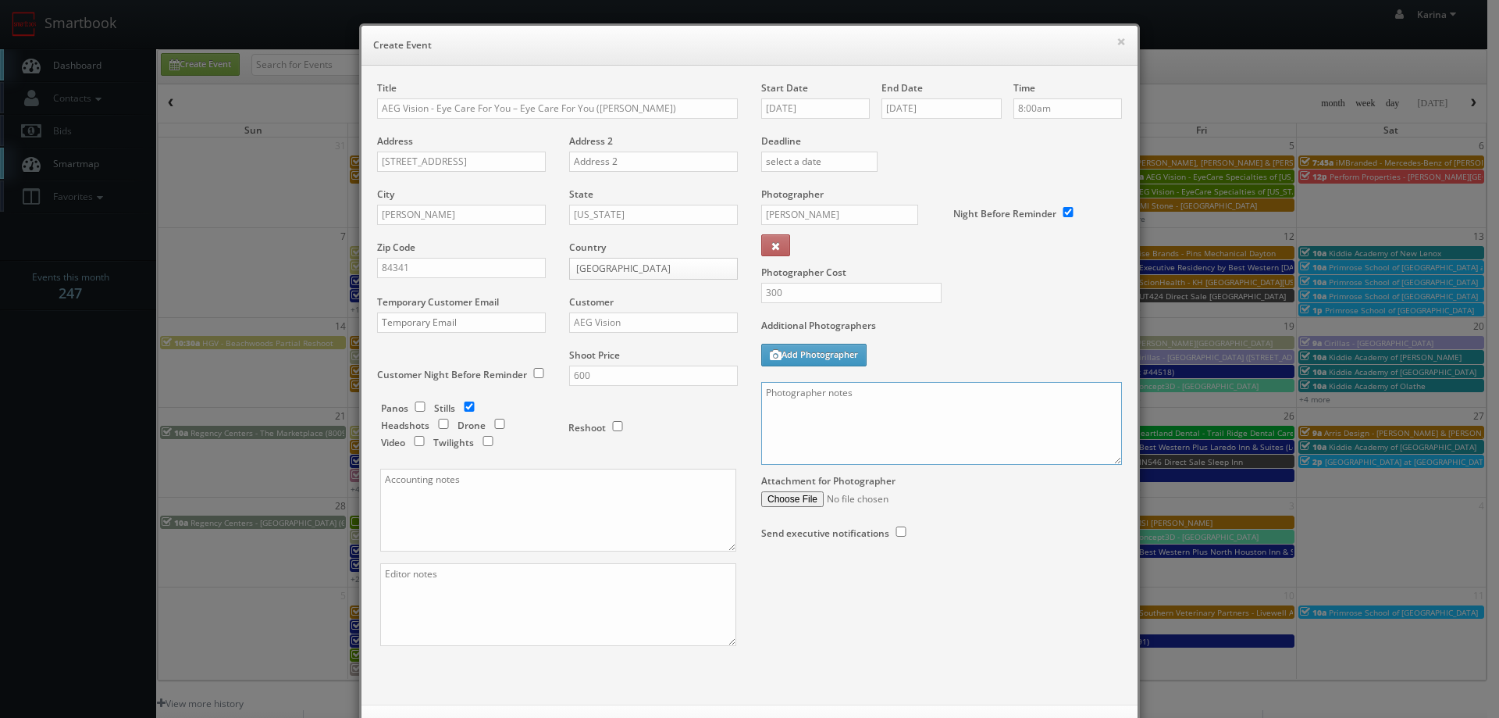
drag, startPoint x: 854, startPoint y: 395, endPoint x: 736, endPoint y: 390, distance: 118.8
click at [736, 390] on div "Title AEG Vision - Eye Care For You – Eye Care For You (Logan) Address 1300 N. …" at bounding box center [749, 377] width 768 height 592
click at [855, 387] on textarea at bounding box center [941, 423] width 361 height 83
click at [856, 390] on textarea at bounding box center [941, 423] width 361 height 83
paste textarea "435-752-6453"
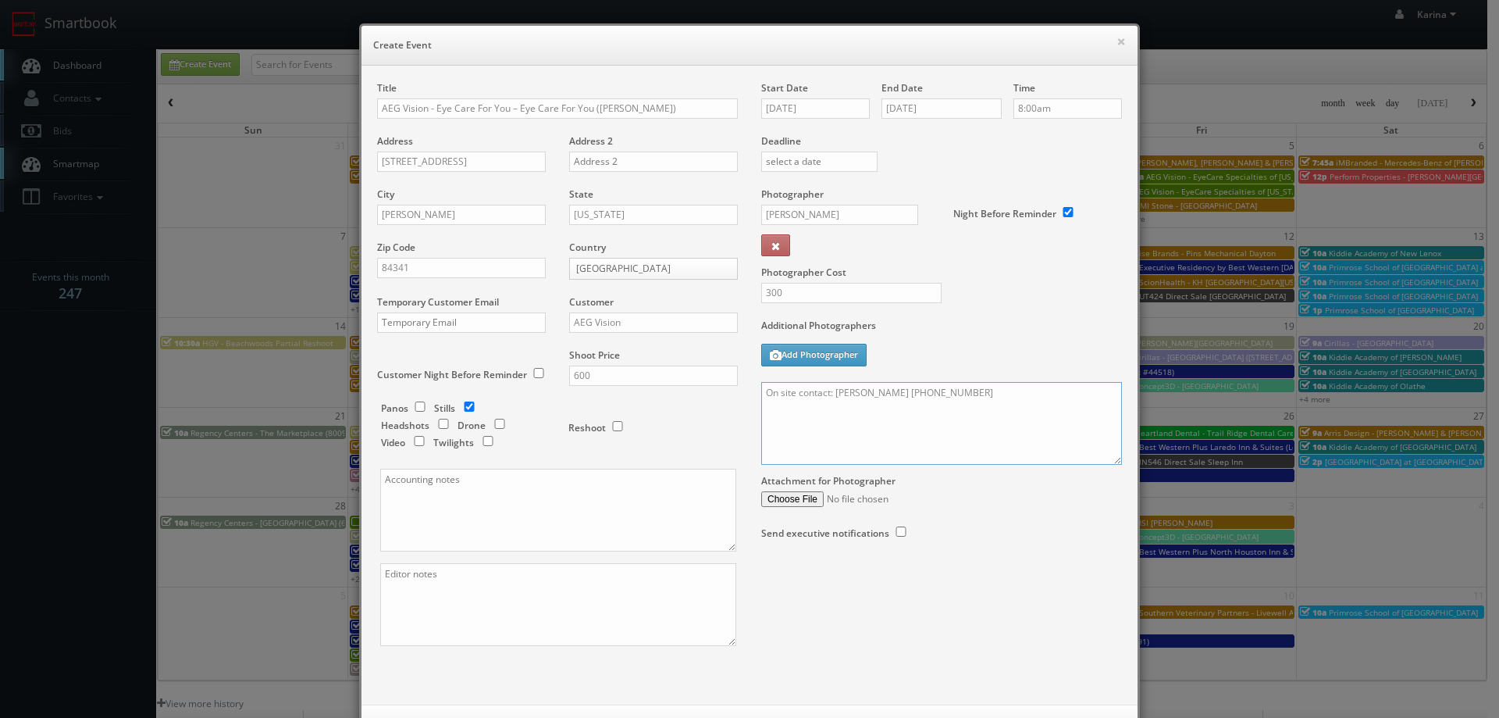
paste textarea "Stills only. We need to deliver 5 stills to the client so we ask that you captu…"
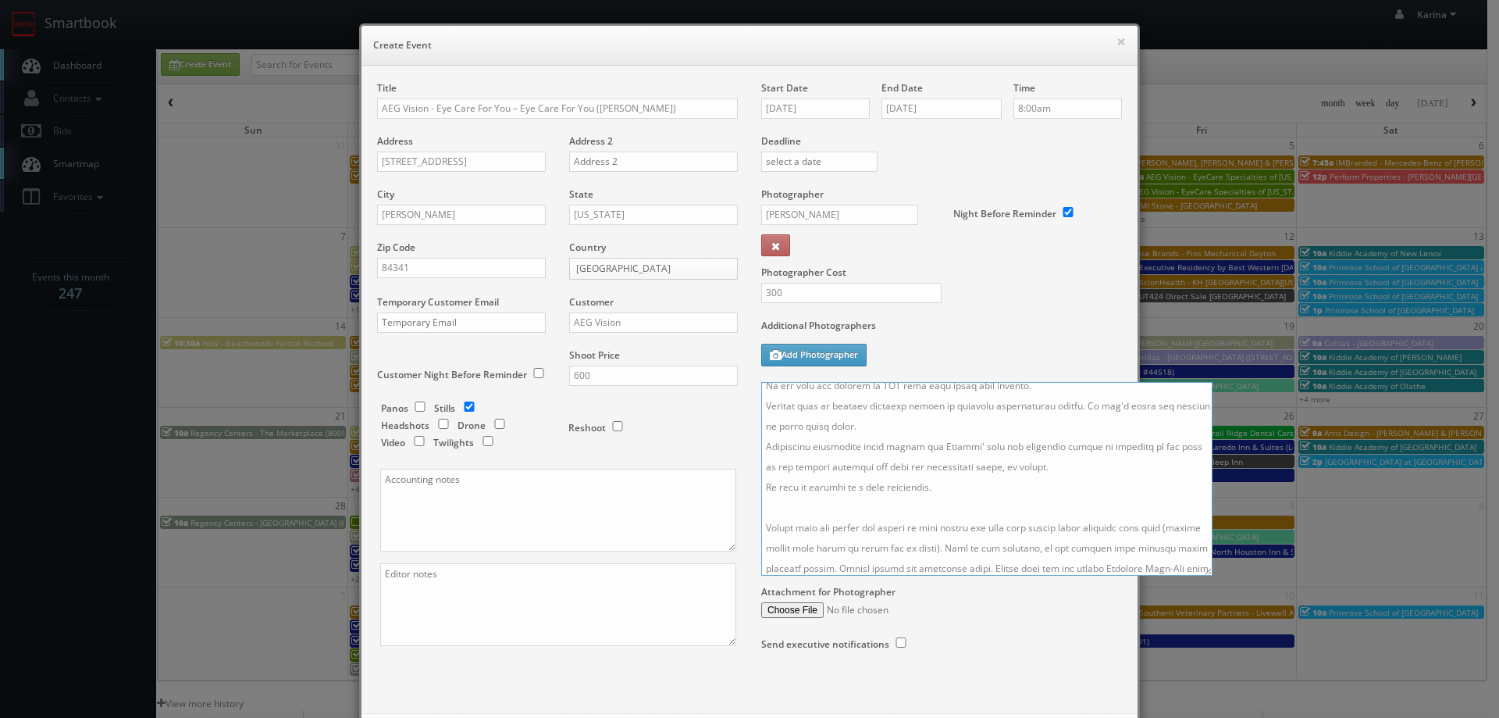
drag, startPoint x: 1110, startPoint y: 462, endPoint x: 1232, endPoint y: 695, distance: 263.0
click at [1266, 717] on html "Smartbook Toggle Side Navigation Toggle Top Navigation Karina Karina Profile Lo…" at bounding box center [749, 501] width 1499 height 1002
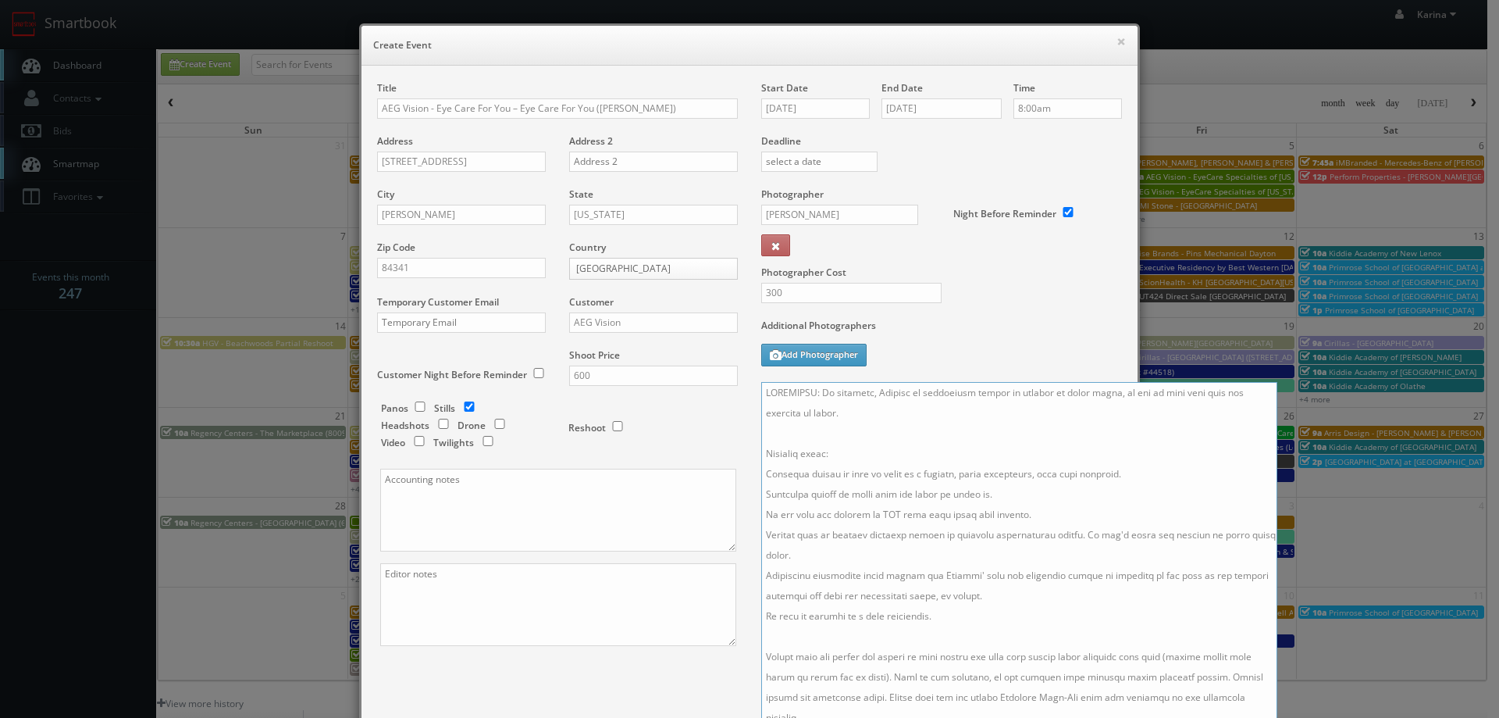
scroll to position [0, 0]
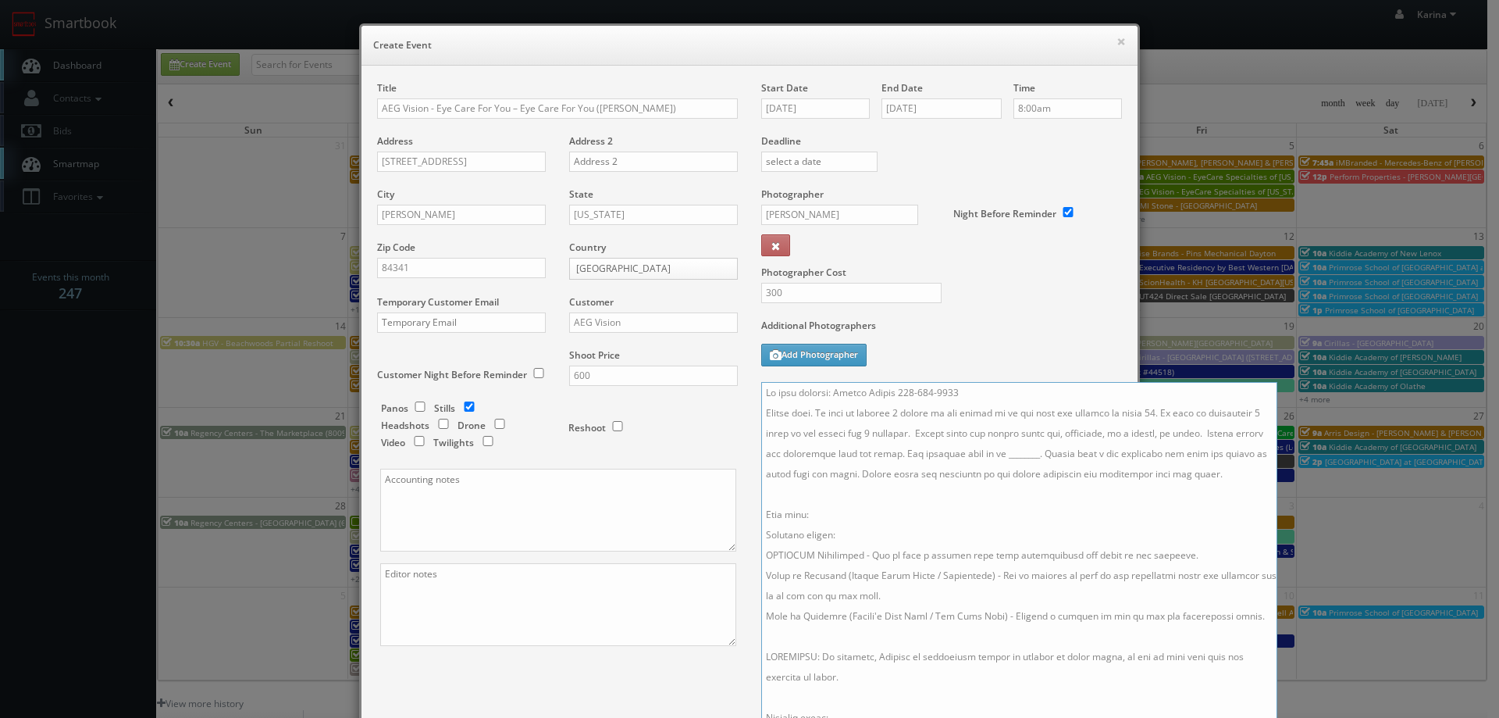
drag, startPoint x: 1053, startPoint y: 451, endPoint x: 1075, endPoint y: 472, distance: 30.4
click at [1053, 451] on textarea at bounding box center [1019, 555] width 516 height 347
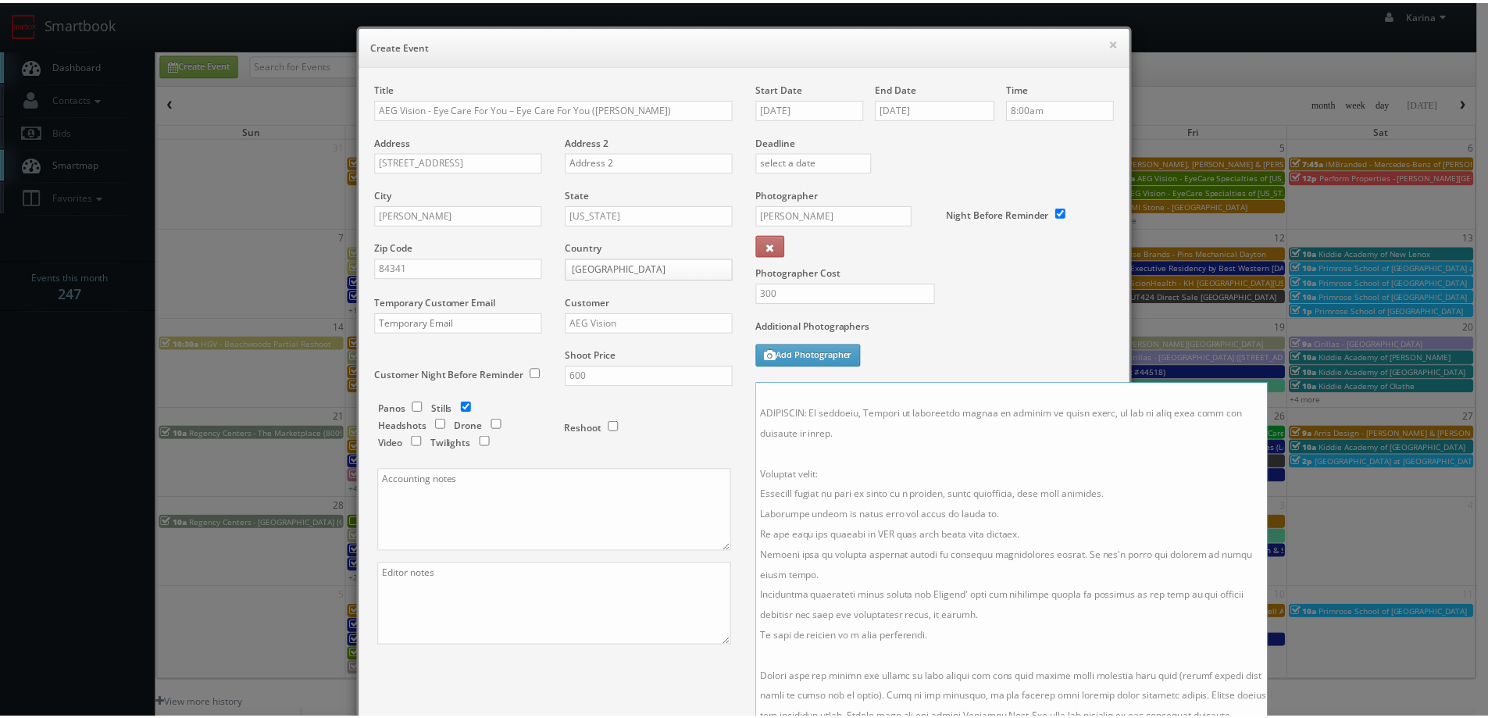
scroll to position [228, 0]
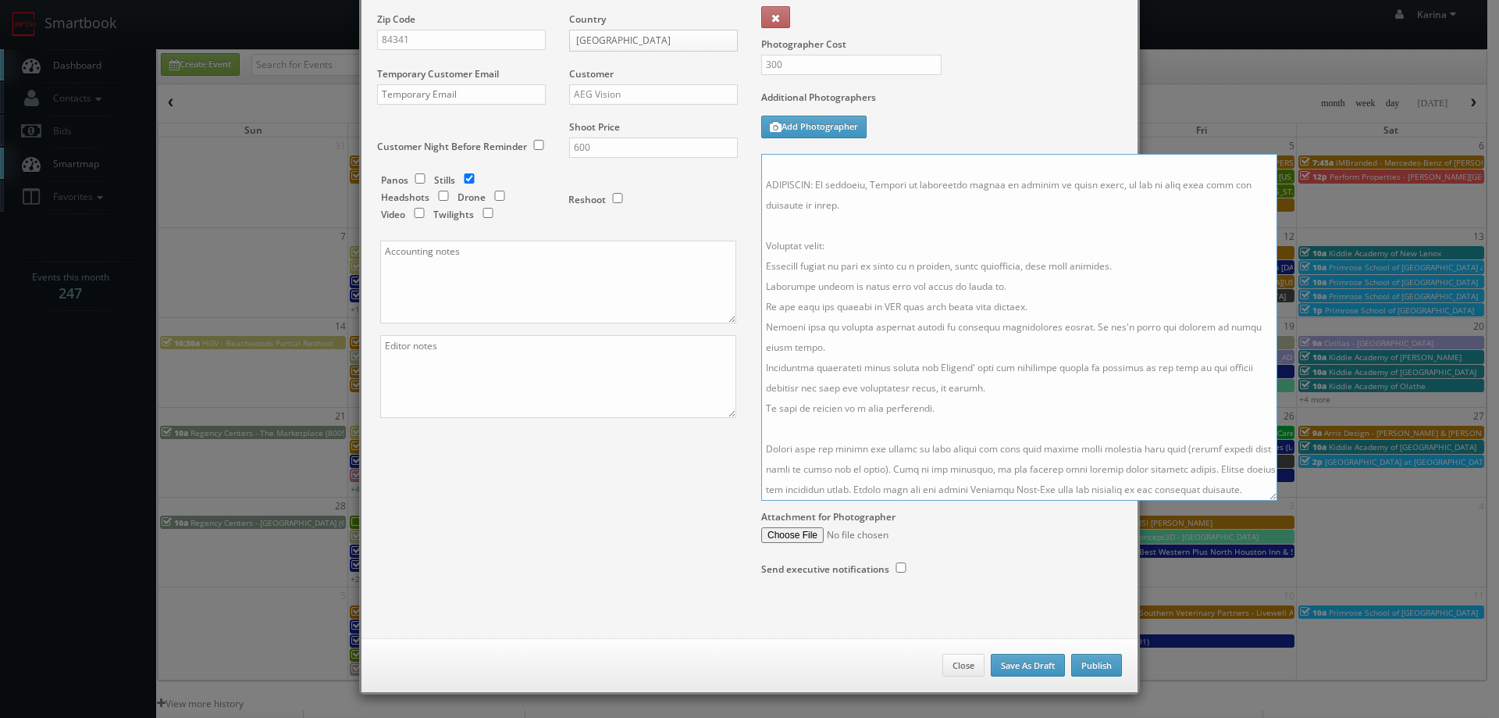
type textarea "On site contact: Helena Thiele 435-752-6453 Stills only. We need to deliver 5 s…"
click at [1097, 660] on button "Publish" at bounding box center [1096, 665] width 51 height 23
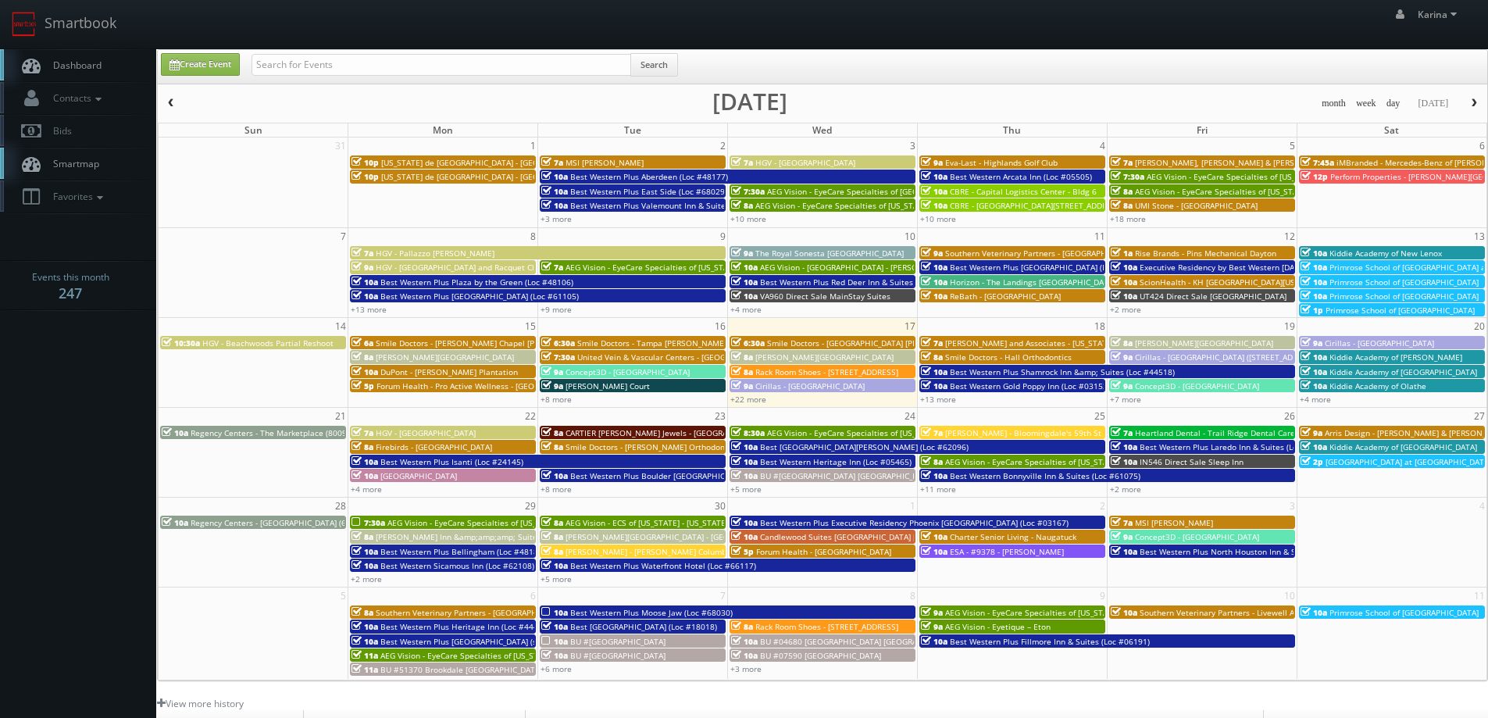
click at [83, 56] on link "Dashboard" at bounding box center [78, 65] width 156 height 32
click at [1474, 99] on span "button" at bounding box center [1473, 102] width 11 height 9
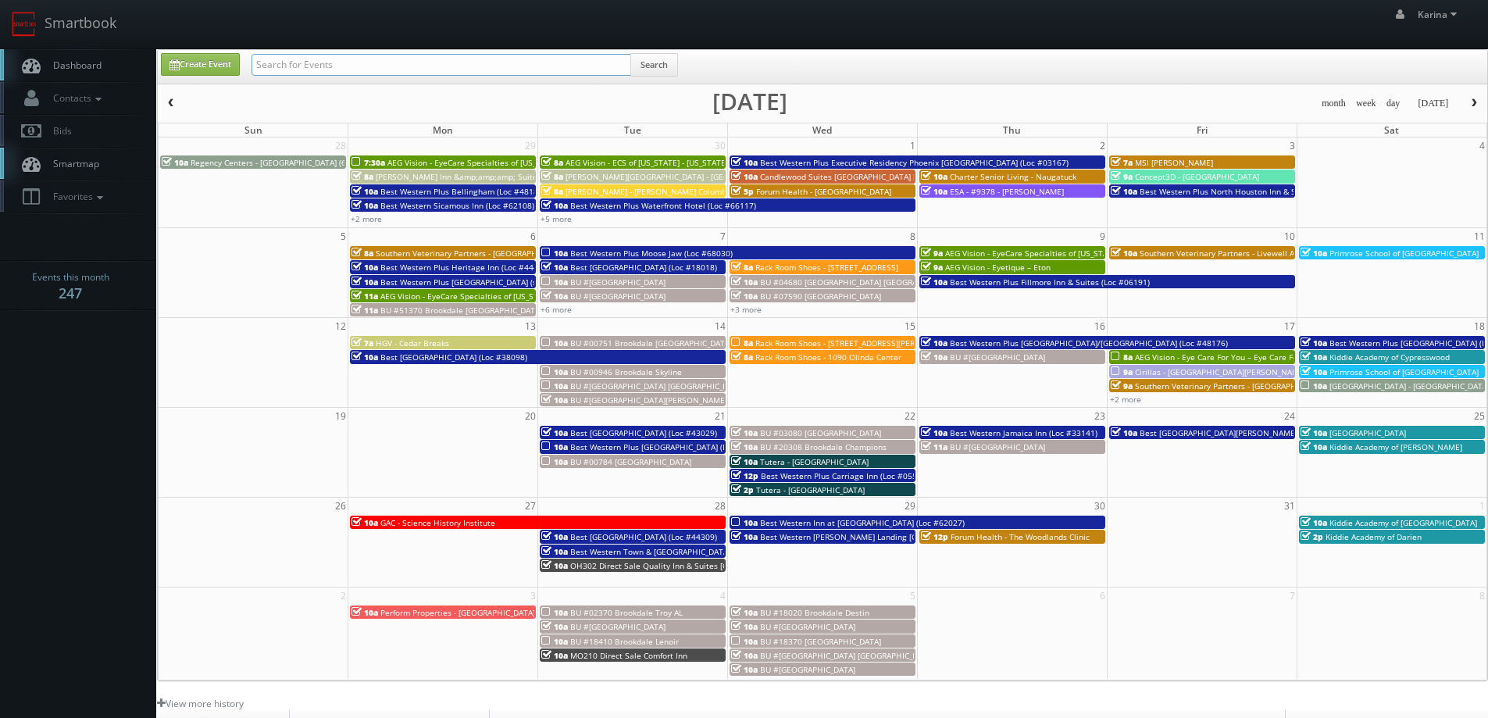
click at [311, 72] on input "text" at bounding box center [441, 65] width 380 height 22
type input "video"
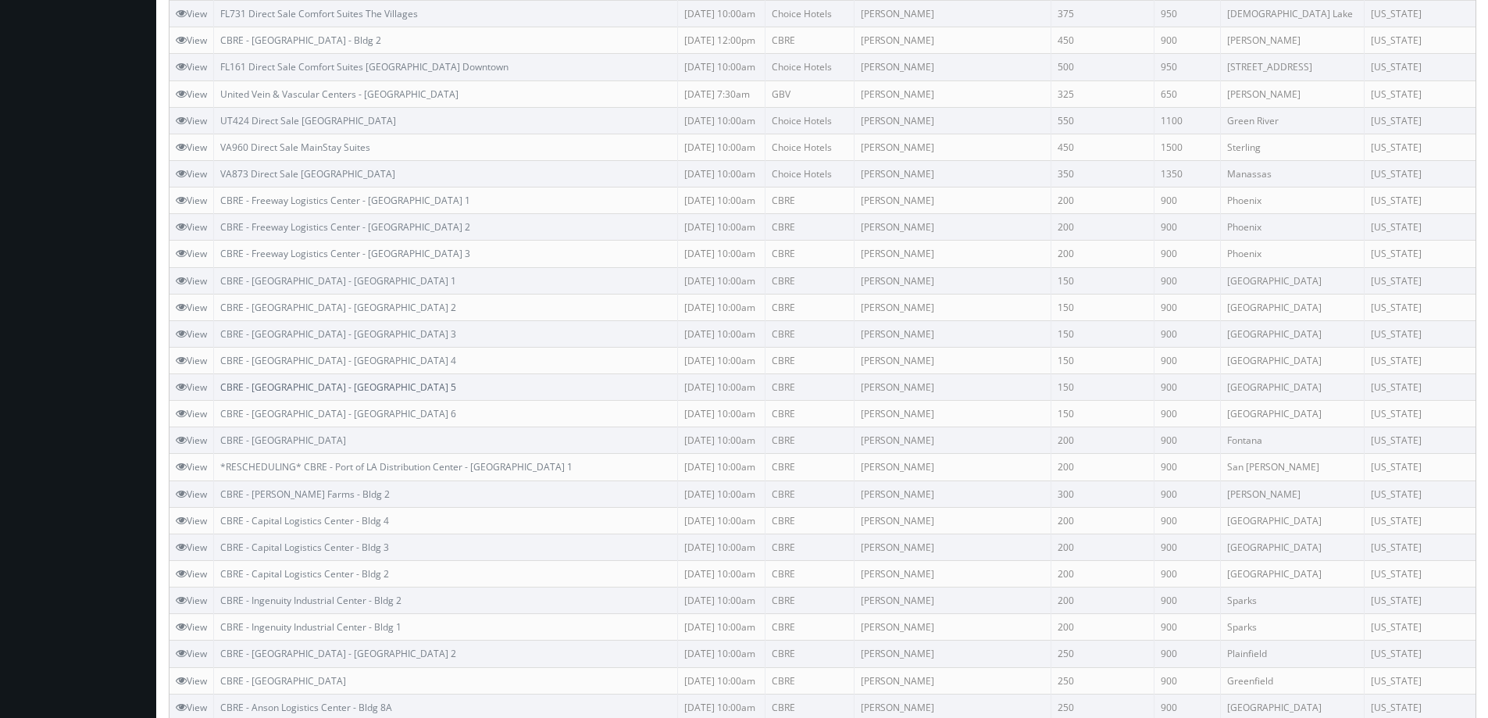
scroll to position [810, 0]
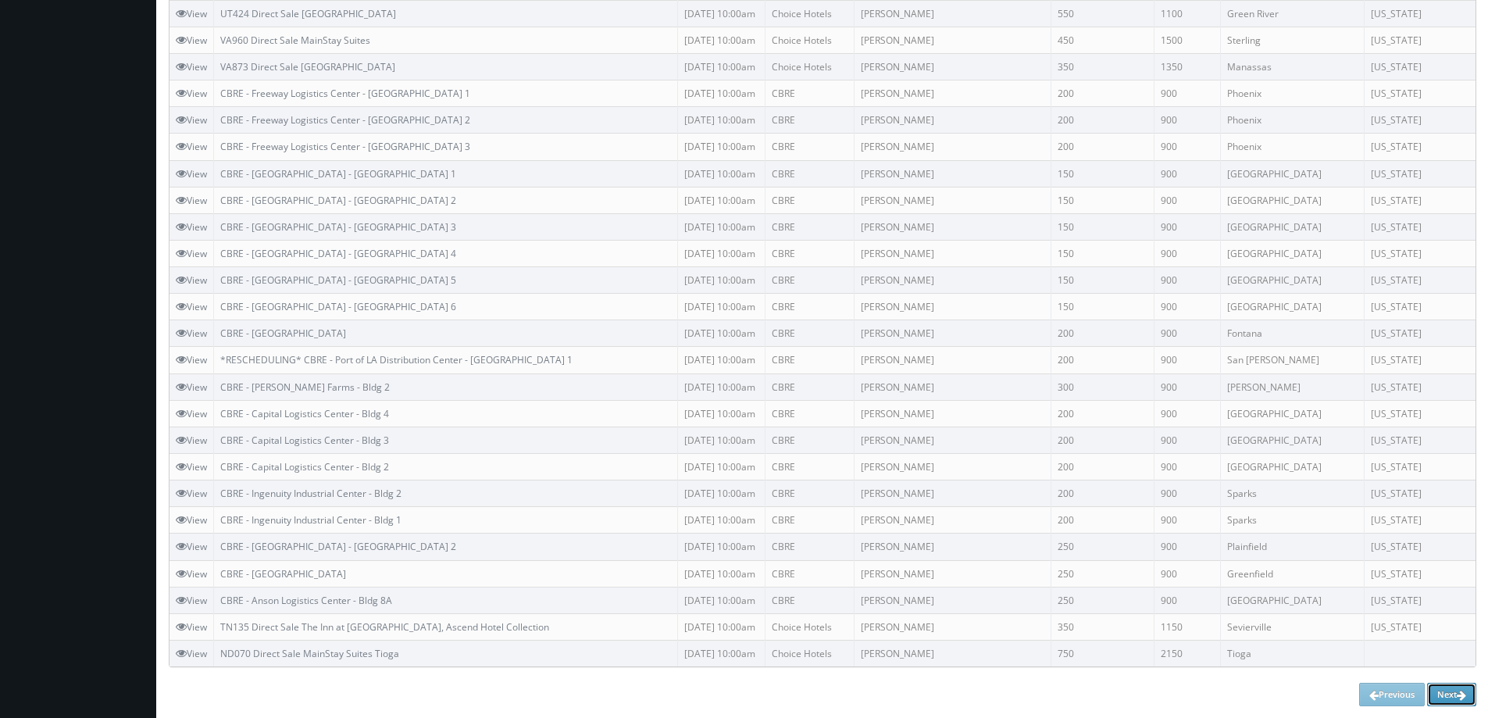
click at [1456, 688] on link "Next" at bounding box center [1451, 694] width 49 height 23
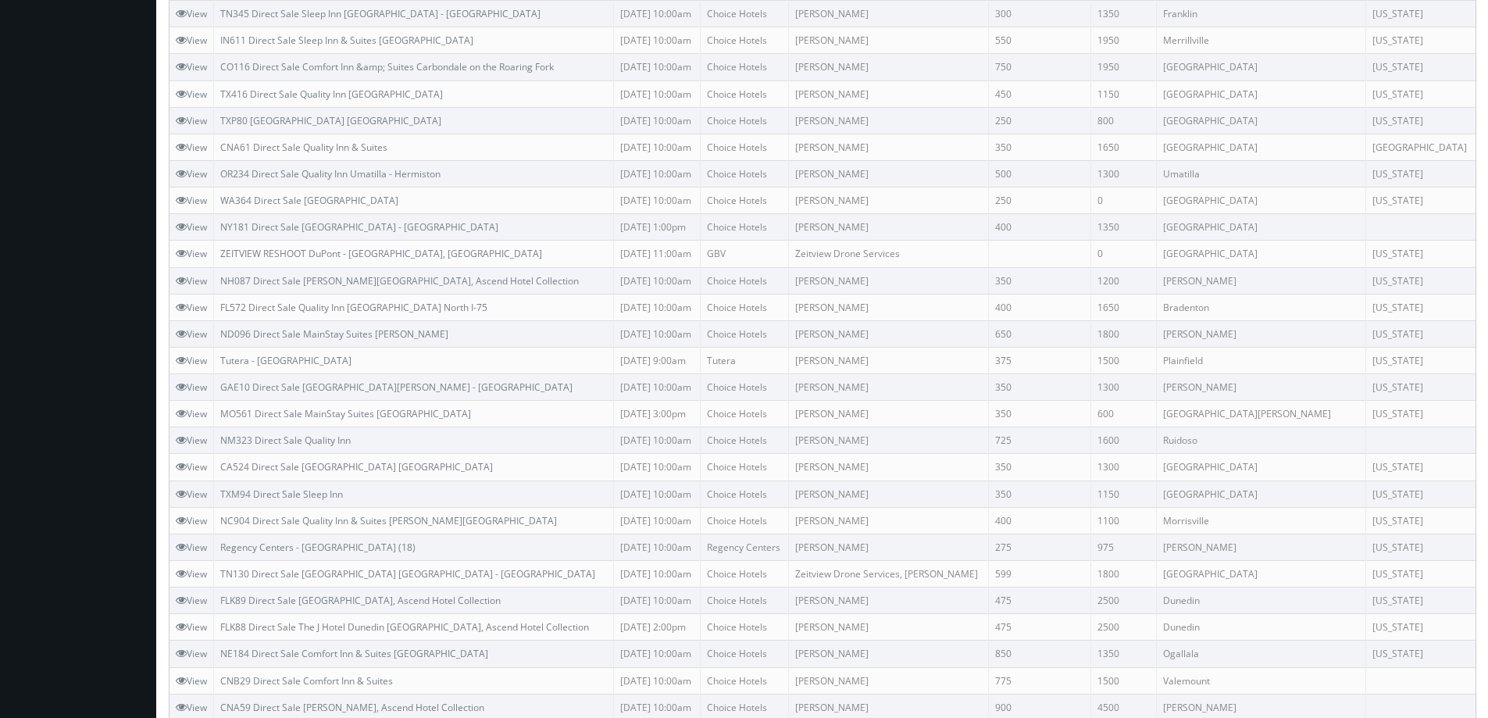
scroll to position [810, 0]
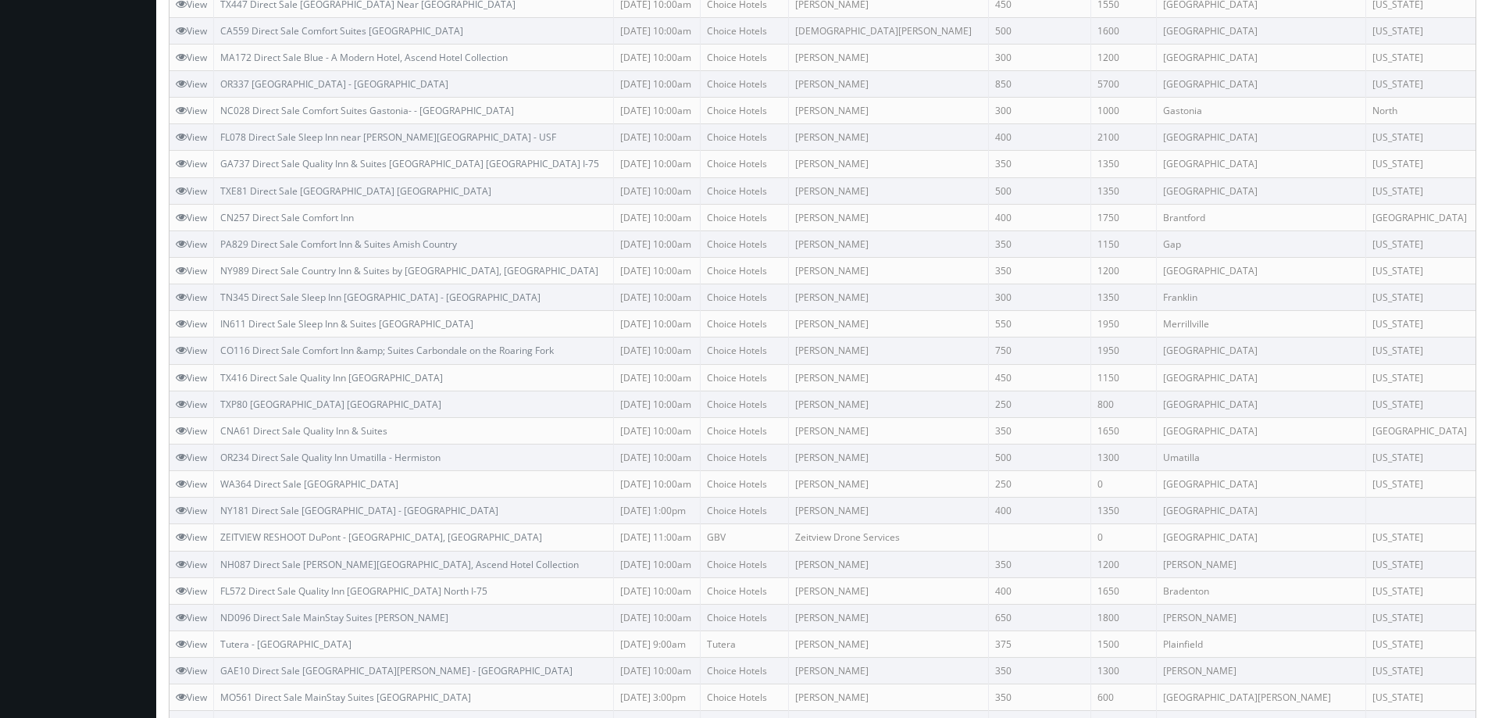
scroll to position [0, 0]
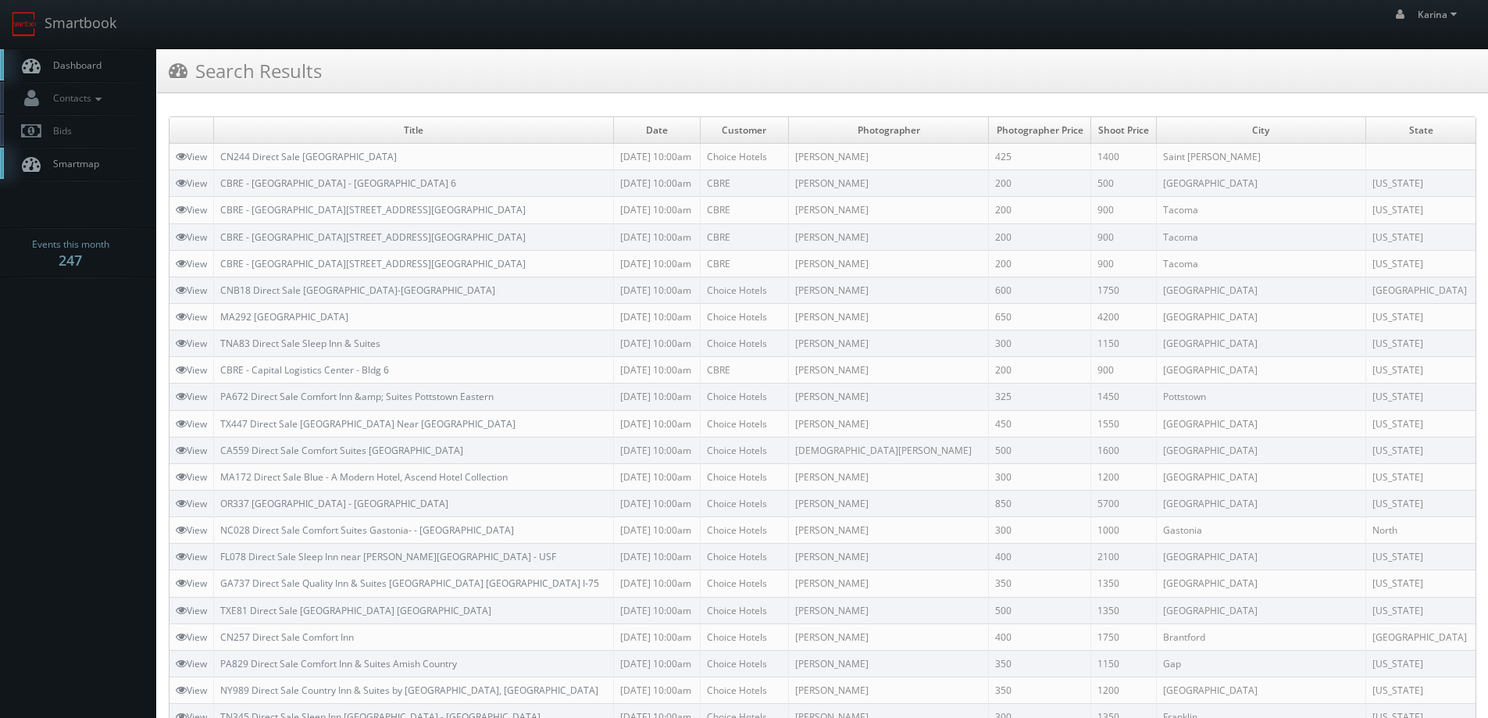
click at [70, 65] on span "Dashboard" at bounding box center [73, 65] width 56 height 13
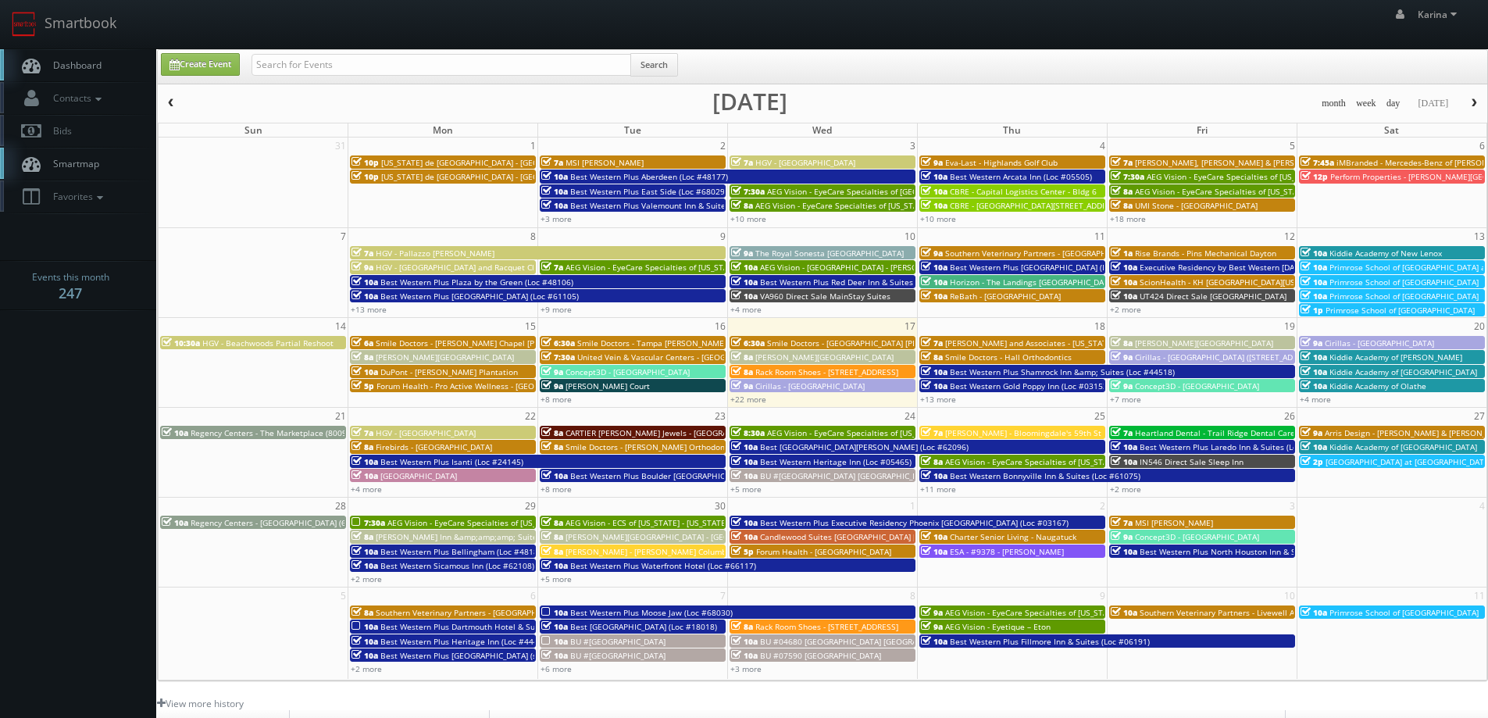
click at [73, 343] on body "Smartbook Toggle Side Navigation Toggle Top Navigation [PERSON_NAME] [PERSON_NA…" at bounding box center [744, 501] width 1488 height 1002
click at [57, 62] on span "Dashboard" at bounding box center [73, 65] width 56 height 13
click at [98, 70] on span "Dashboard" at bounding box center [73, 65] width 56 height 13
click at [95, 66] on span "Dashboard" at bounding box center [73, 65] width 56 height 13
click at [108, 382] on body "Smartbook Toggle Side Navigation Toggle Top Navigation Karina Karina Profile Lo…" at bounding box center [744, 501] width 1488 height 1002
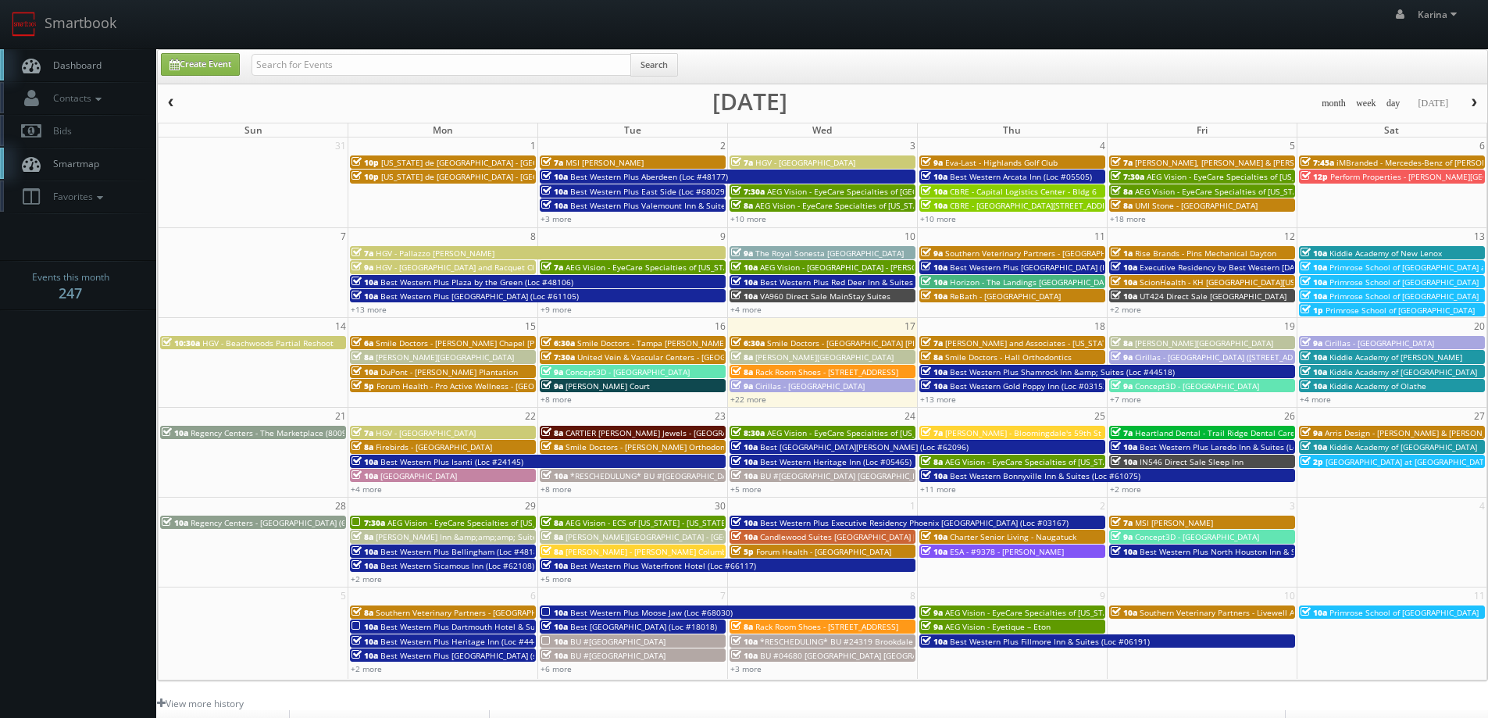
click at [78, 63] on span "Dashboard" at bounding box center [73, 65] width 56 height 13
click at [320, 68] on input "text" at bounding box center [441, 65] width 380 height 22
paste input "EyeCare Specialties of [US_STATE] - In Focus Vision Center"
type input "EyeCare Specialties of New Jersey - In Focus Vision Center"
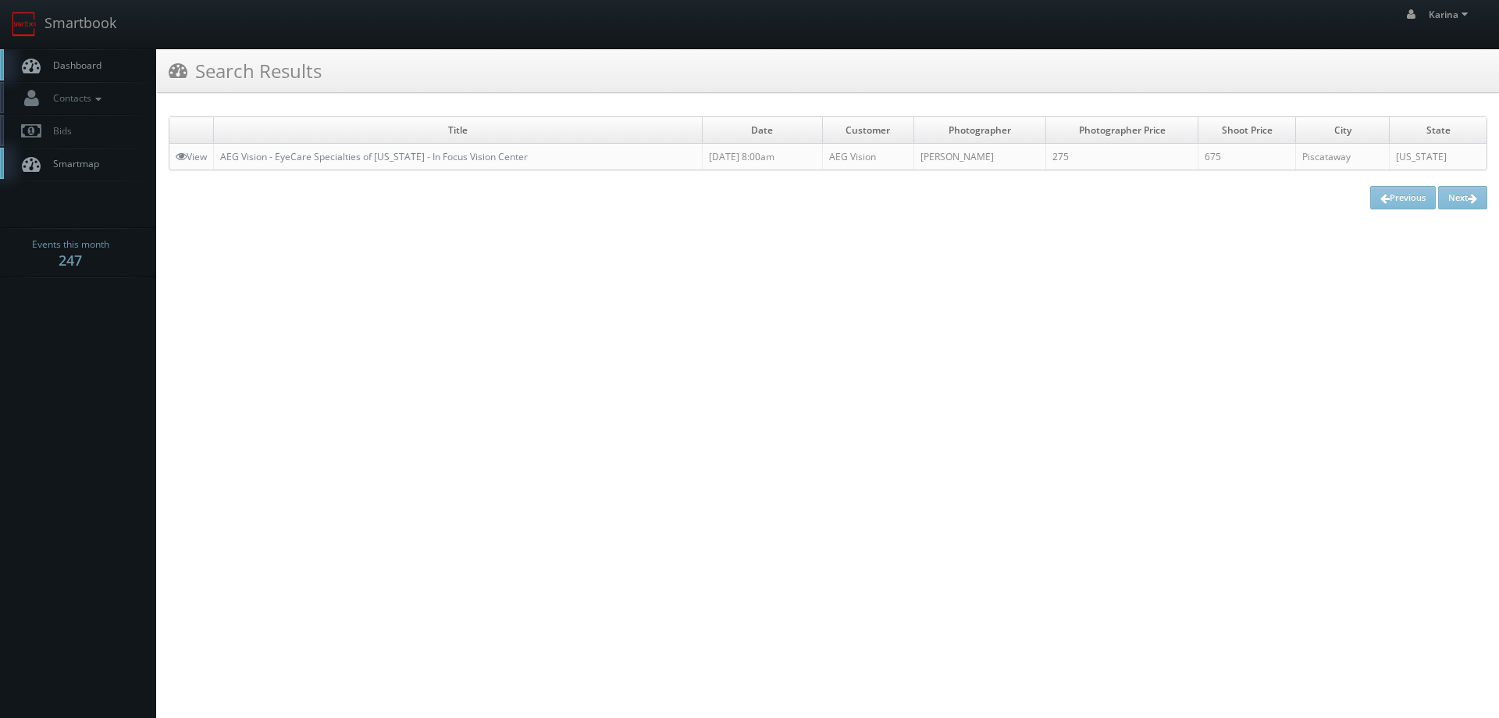
click at [87, 72] on link "Dashboard" at bounding box center [78, 65] width 156 height 32
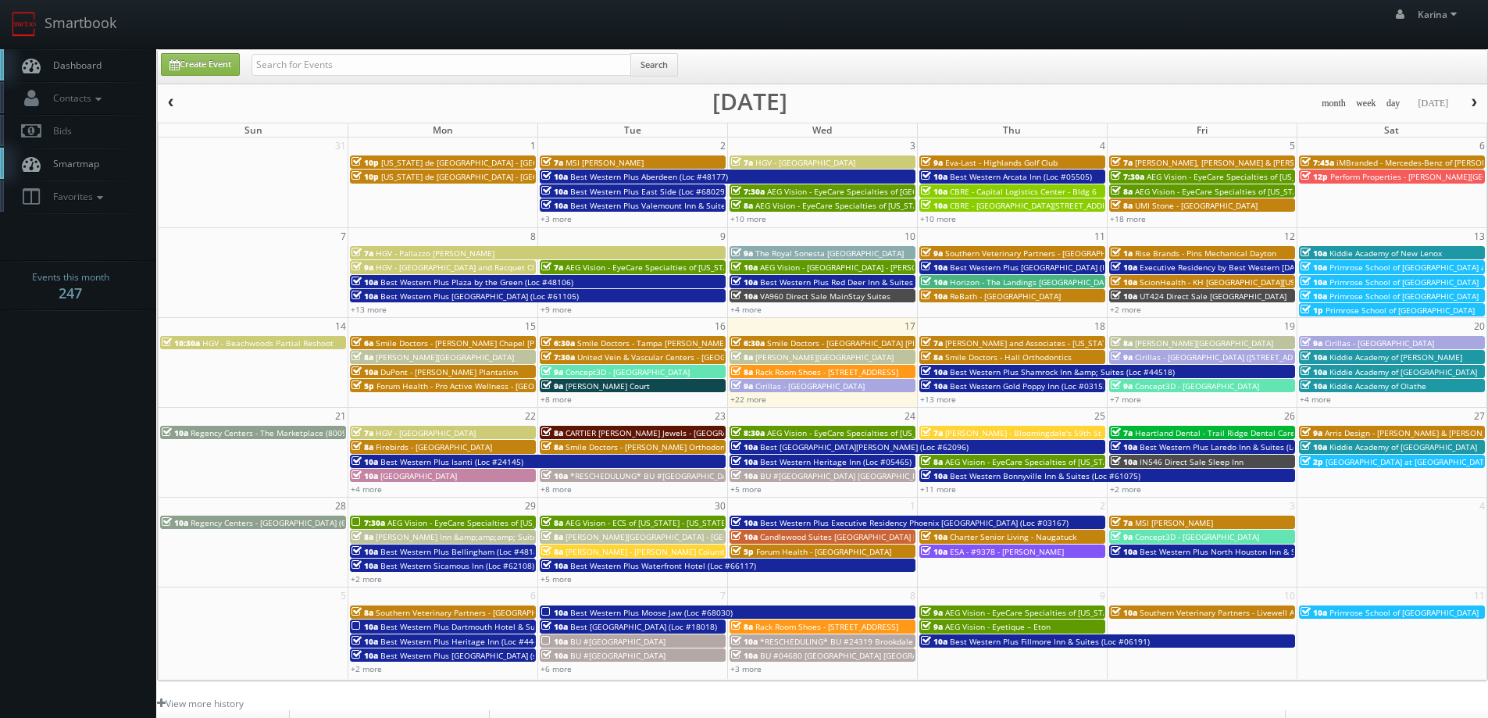
click at [99, 54] on link "Dashboard" at bounding box center [78, 65] width 156 height 32
click at [131, 462] on body "Smartbook Toggle Side Navigation Toggle Top Navigation [PERSON_NAME] [PERSON_NA…" at bounding box center [744, 501] width 1488 height 1002
click at [78, 67] on span "Dashboard" at bounding box center [73, 65] width 56 height 13
click at [92, 63] on span "Dashboard" at bounding box center [73, 65] width 56 height 13
click at [53, 415] on body "Smartbook Toggle Side Navigation Toggle Top Navigation [PERSON_NAME] [PERSON_NA…" at bounding box center [744, 501] width 1488 height 1002
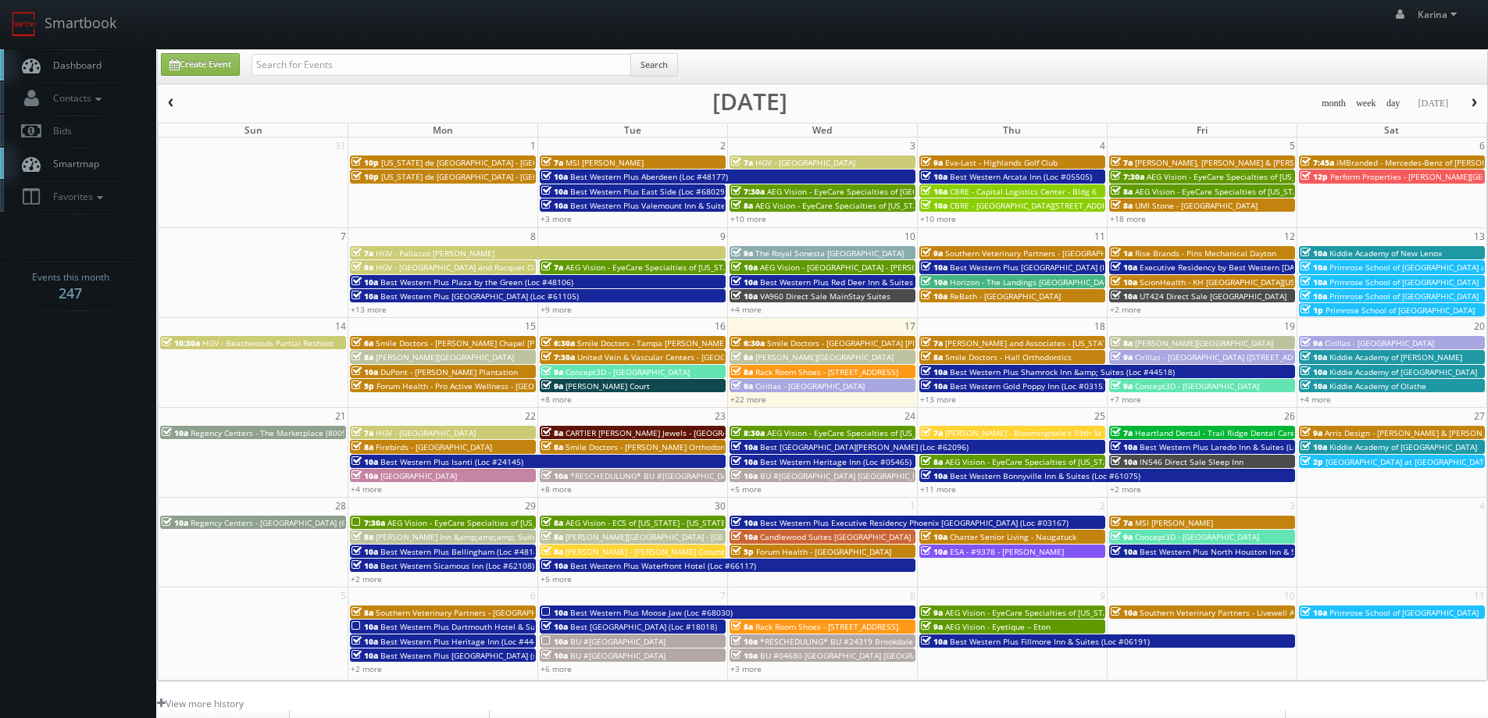
click at [87, 66] on span "Dashboard" at bounding box center [73, 65] width 56 height 13
click at [89, 405] on body "Smartbook Toggle Side Navigation Toggle Top Navigation [PERSON_NAME] [PERSON_NA…" at bounding box center [744, 501] width 1488 height 1002
click at [87, 59] on span "Dashboard" at bounding box center [73, 65] width 56 height 13
click at [940, 398] on link "+13 more" at bounding box center [938, 399] width 36 height 11
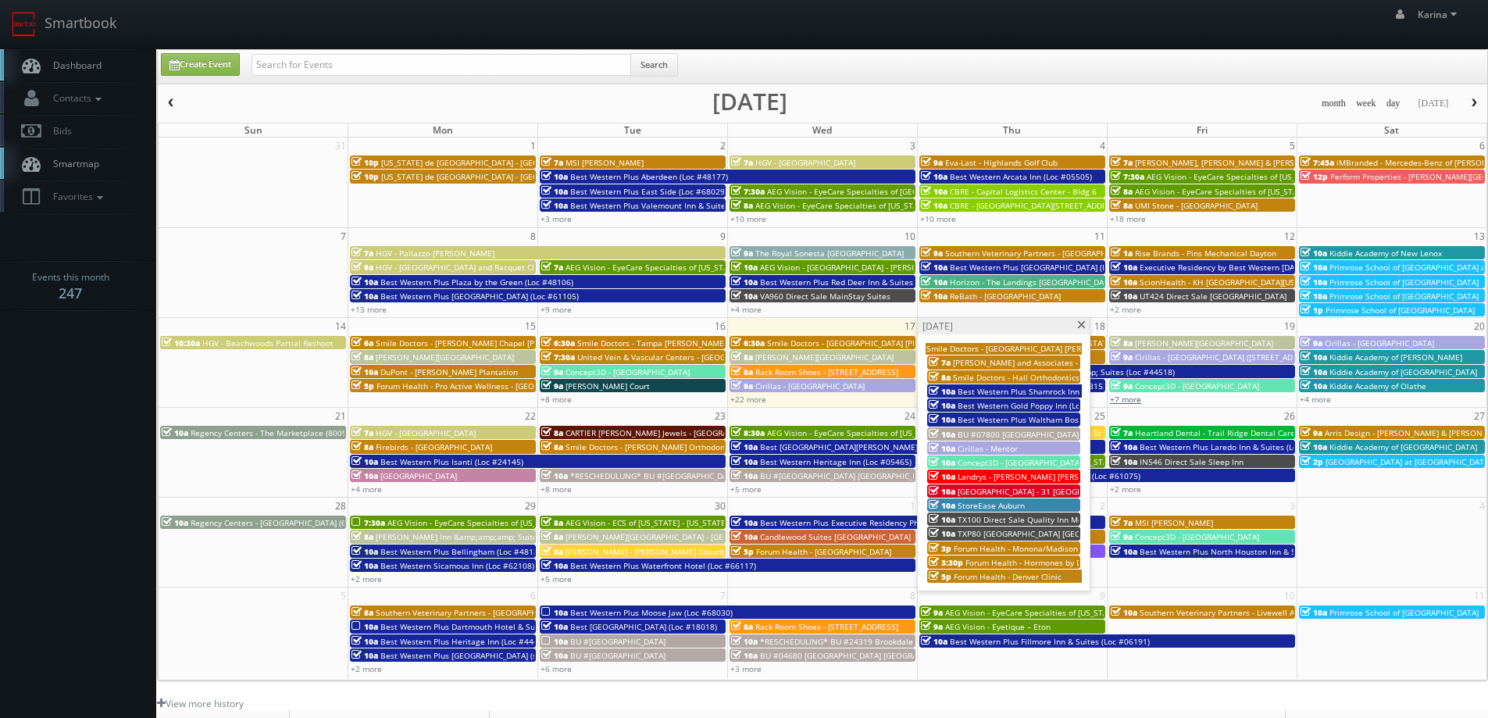
click at [1117, 396] on link "+7 more" at bounding box center [1125, 399] width 31 height 11
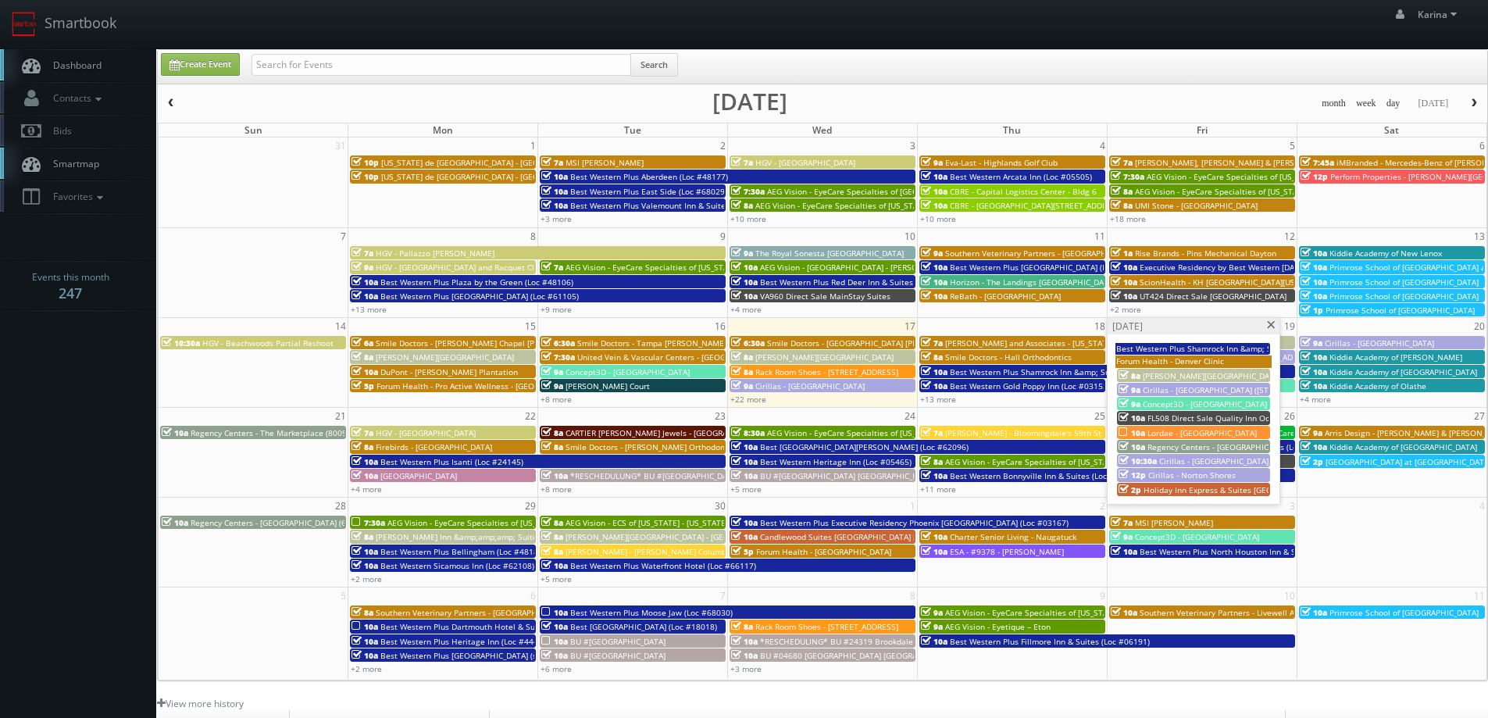
click at [1269, 325] on span at bounding box center [1271, 325] width 10 height 9
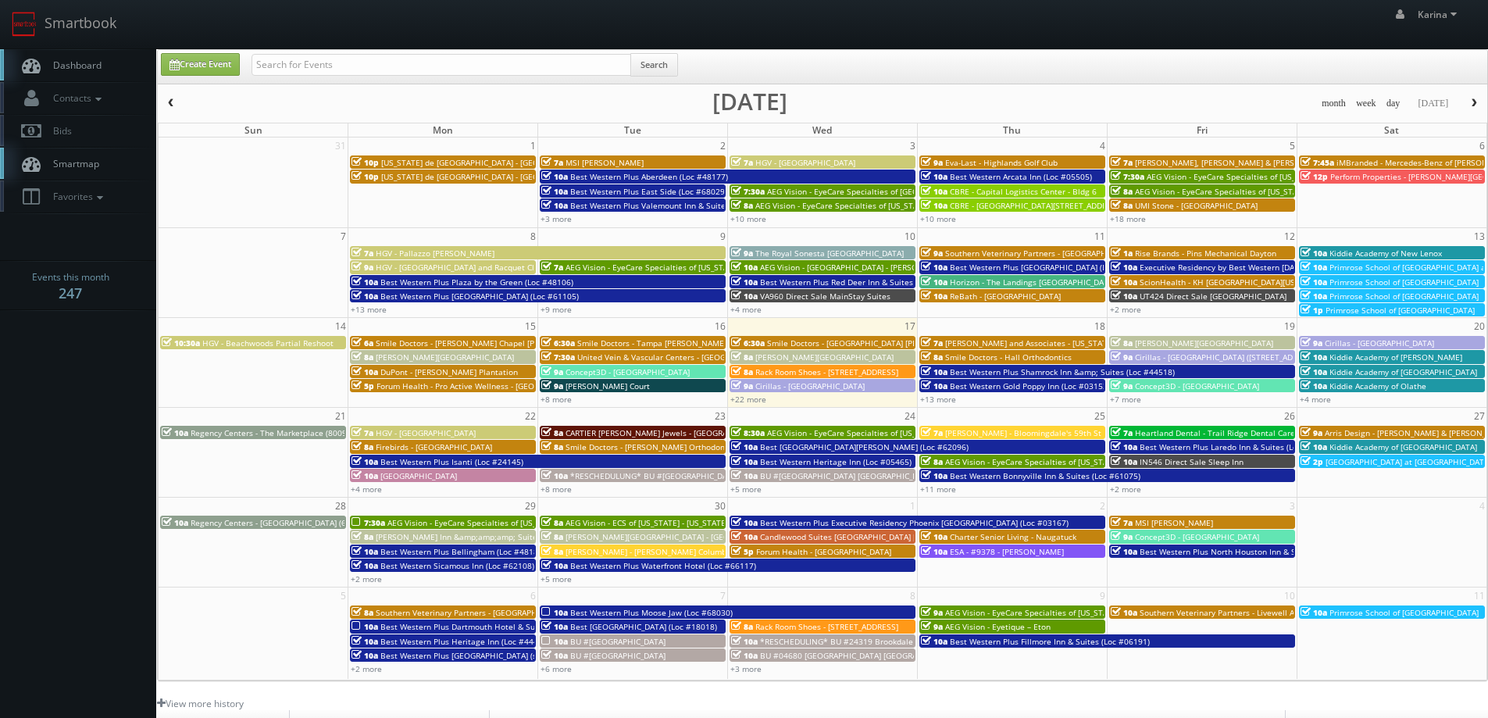
click at [108, 346] on body "Smartbook Toggle Side Navigation Toggle Top Navigation Karina Karina Profile Lo…" at bounding box center [744, 501] width 1488 height 1002
click at [736, 396] on link "+22 more" at bounding box center [748, 399] width 36 height 11
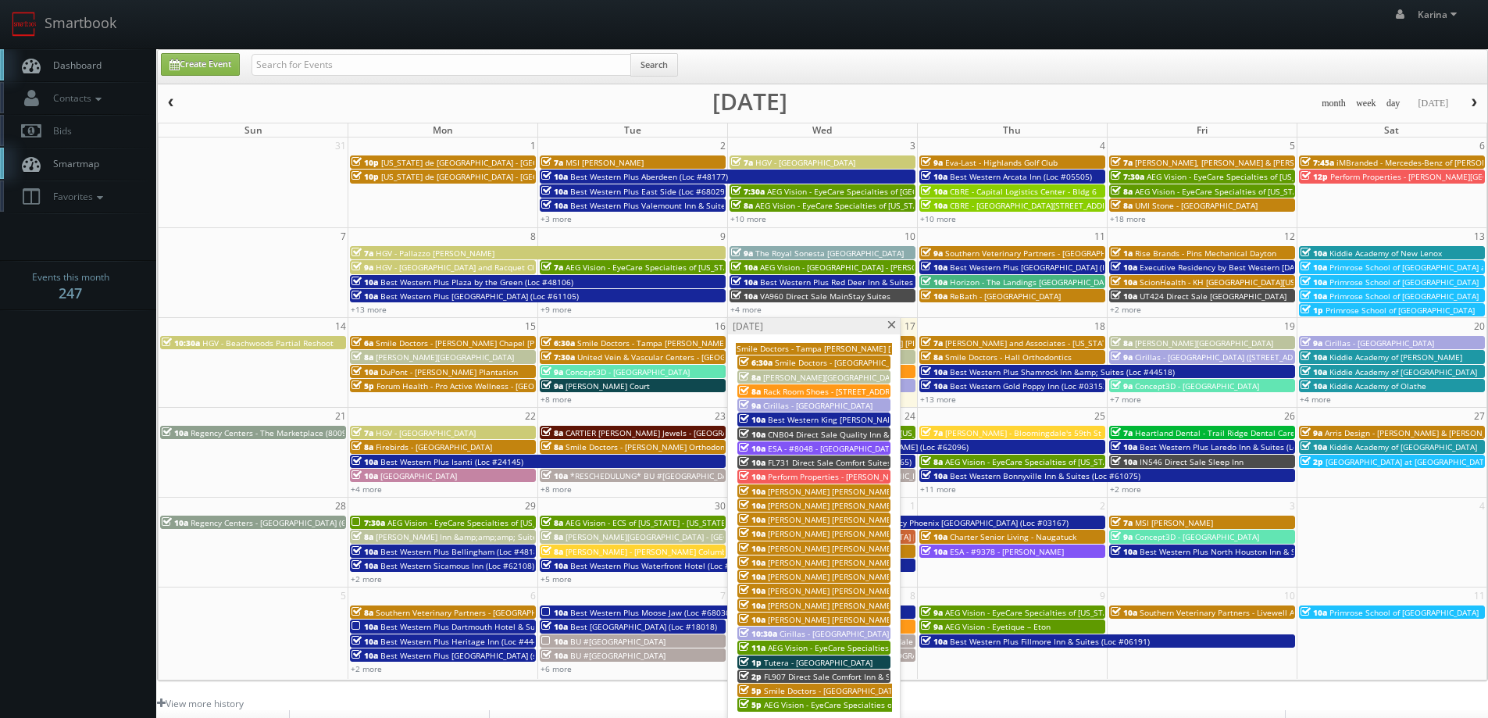
click at [809, 665] on span "Tutera - [GEOGRAPHIC_DATA]" at bounding box center [818, 662] width 109 height 11
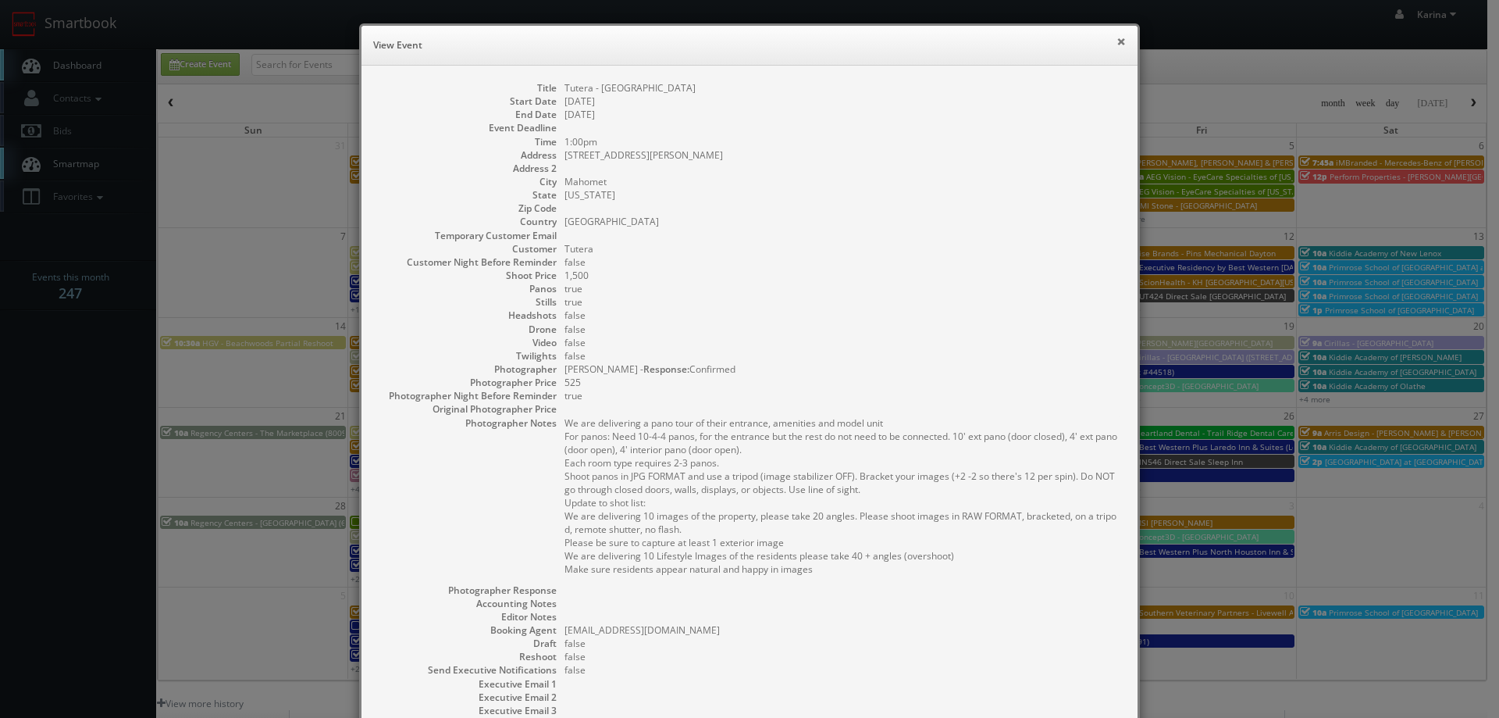
click at [1117, 38] on button "×" at bounding box center [1121, 41] width 9 height 11
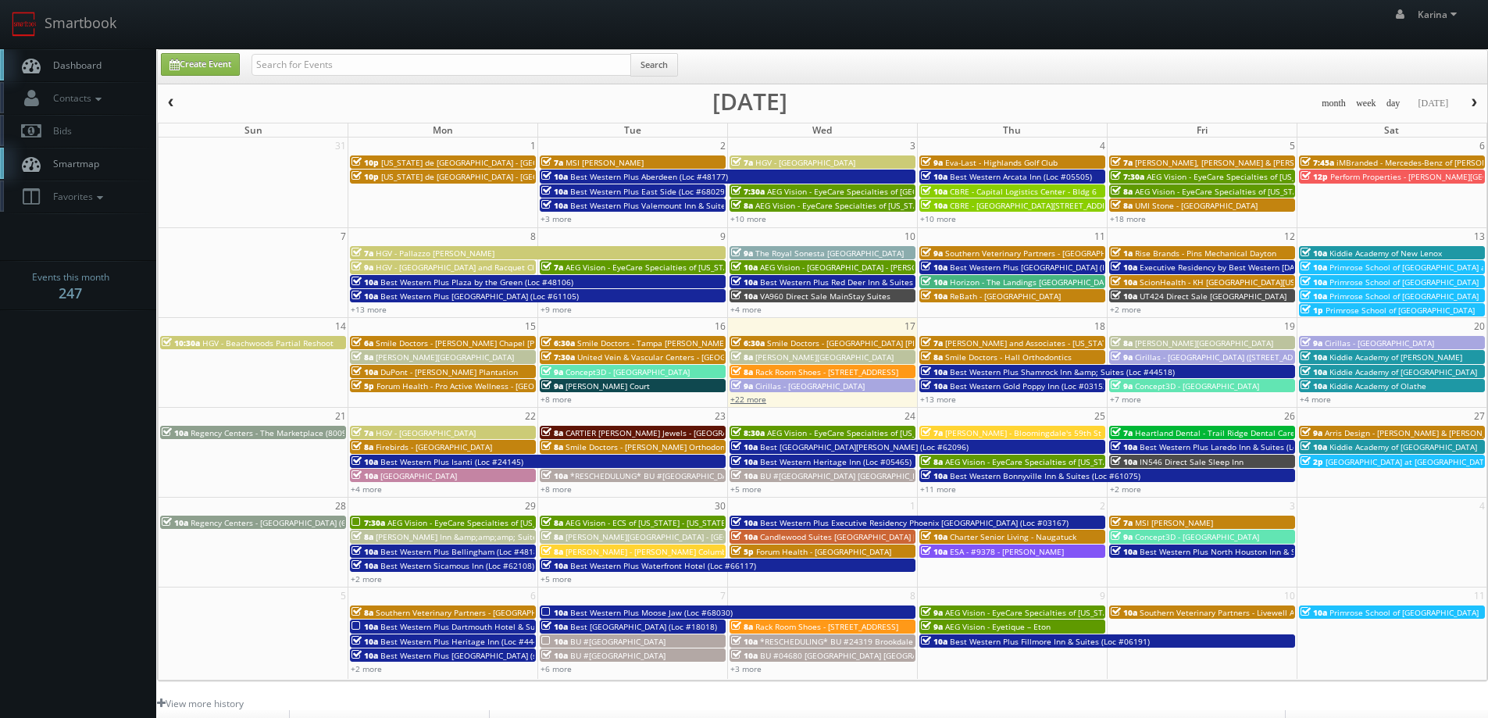
click at [749, 395] on link "+22 more" at bounding box center [748, 399] width 36 height 11
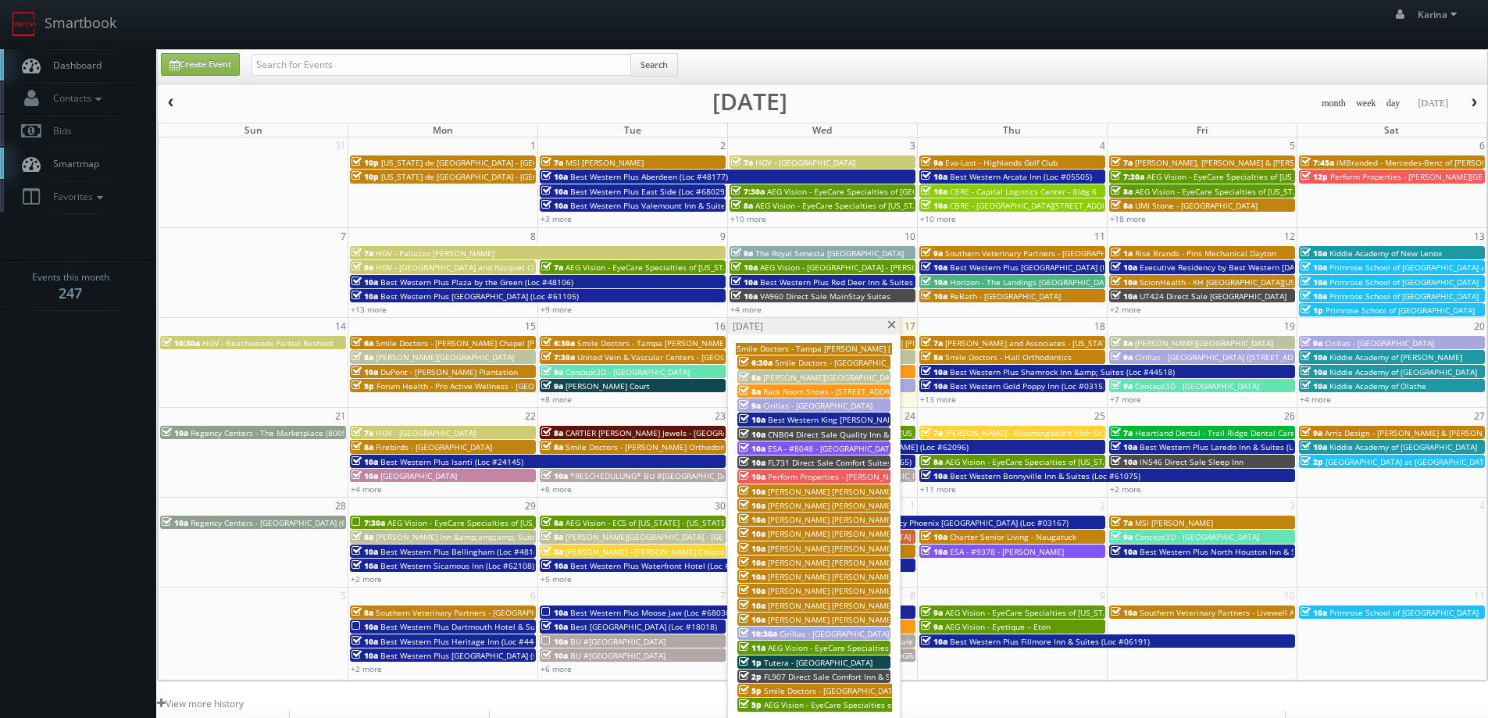
click at [778, 704] on span "AEG Vision - EyeCare Specialties of [US_STATE] - Brownsburg Family Eye Care" at bounding box center [908, 704] width 288 height 11
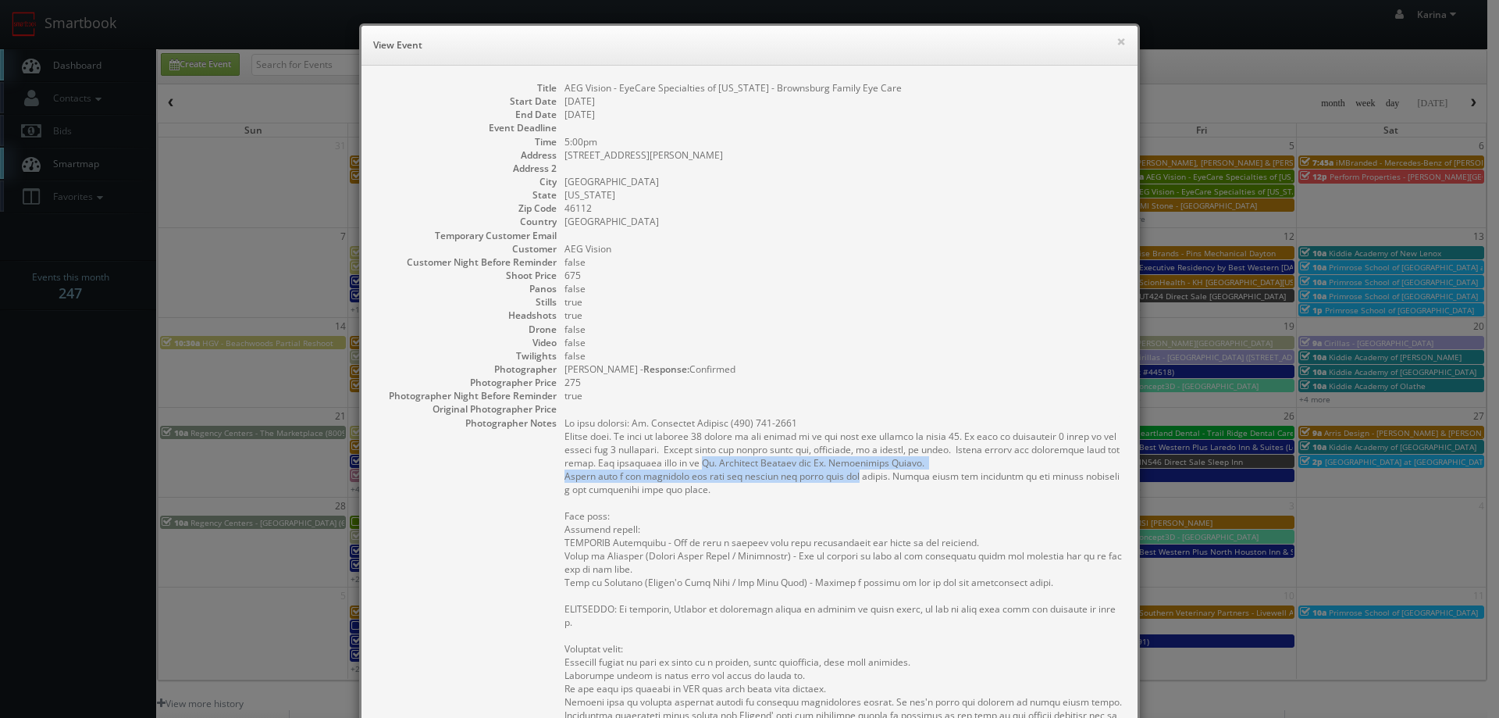
drag, startPoint x: 681, startPoint y: 462, endPoint x: 864, endPoint y: 472, distance: 183.1
click at [864, 472] on pre at bounding box center [844, 608] width 558 height 385
click at [822, 540] on pre at bounding box center [844, 608] width 558 height 385
click at [1117, 45] on button "×" at bounding box center [1121, 41] width 9 height 11
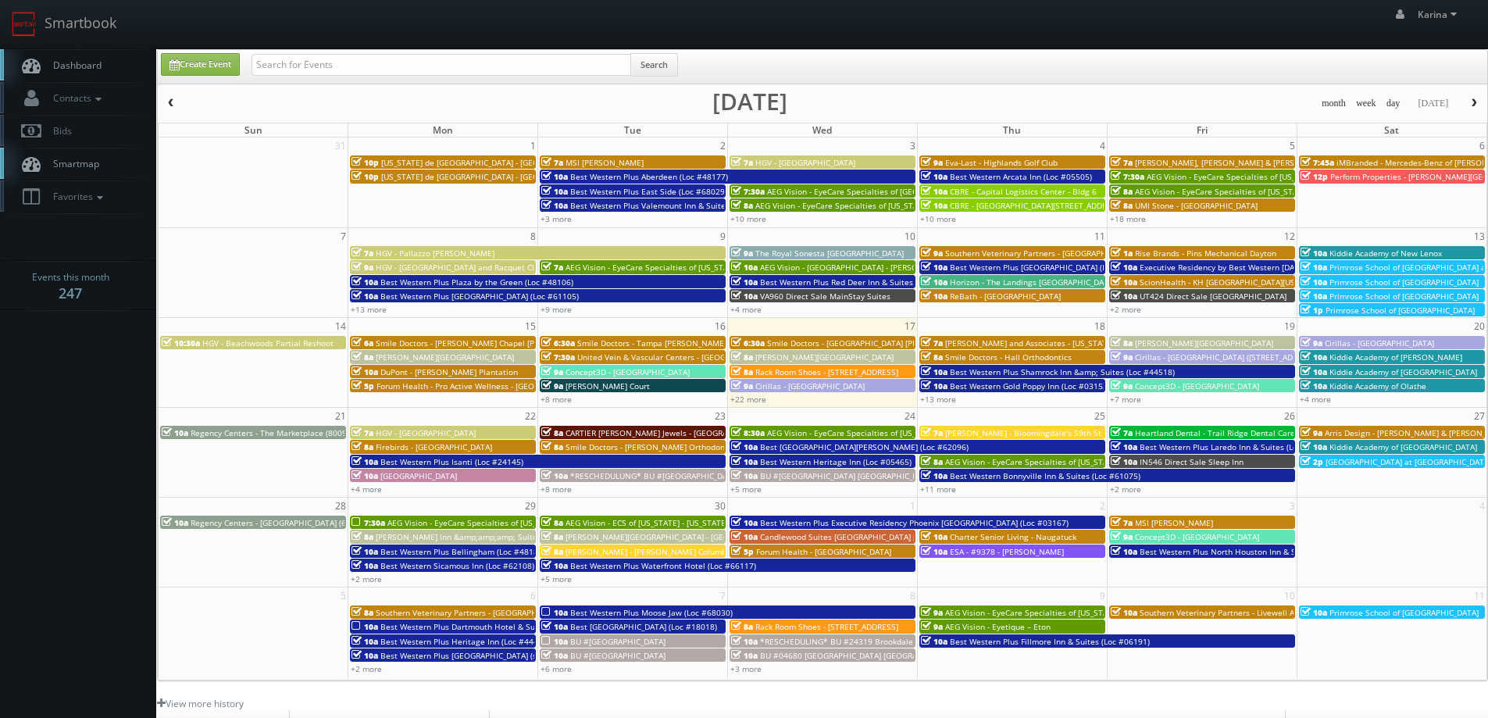
click at [70, 73] on link "Dashboard" at bounding box center [78, 65] width 156 height 32
